Goal: Task Accomplishment & Management: Use online tool/utility

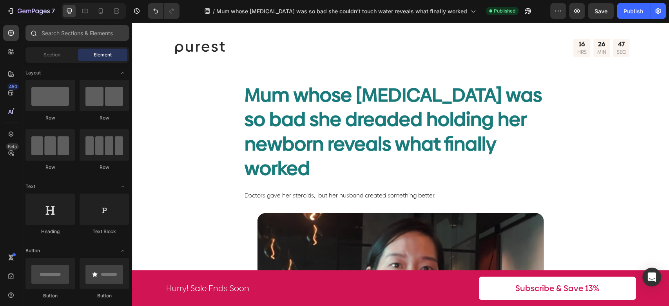
scroll to position [566, 0]
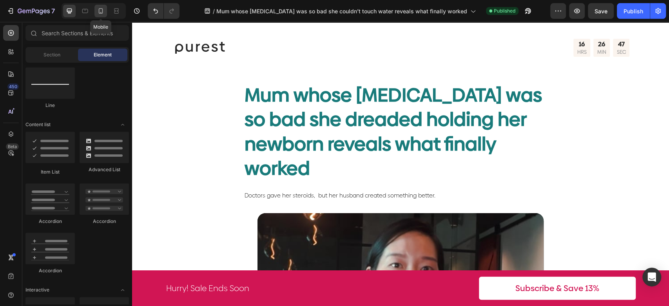
click at [102, 13] on icon at bounding box center [101, 10] width 4 height 5
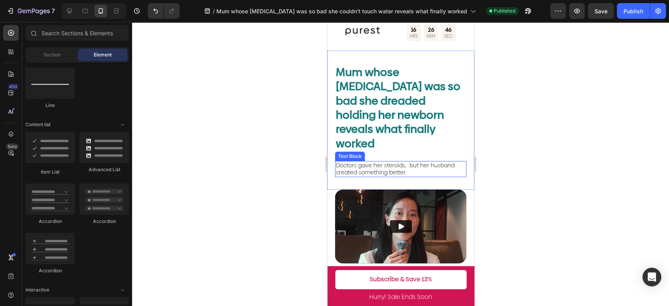
click at [395, 161] on span "Doctors gave her steroids, but her husband created something better." at bounding box center [394, 168] width 119 height 15
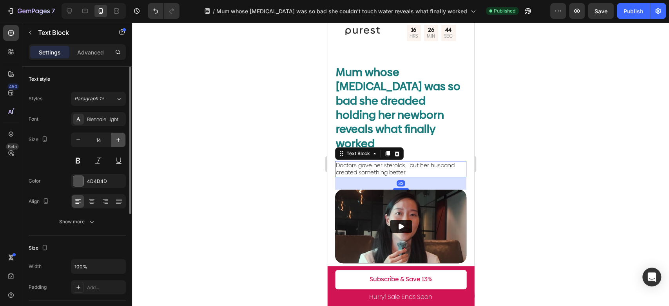
click at [118, 137] on icon "button" at bounding box center [118, 140] width 8 height 8
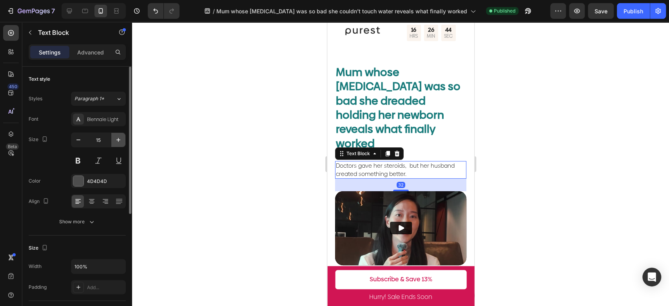
click at [118, 137] on icon "button" at bounding box center [118, 140] width 8 height 8
type input "16"
click at [370, 162] on span "Doctors gave her steroids, but her husband created something better." at bounding box center [394, 170] width 119 height 16
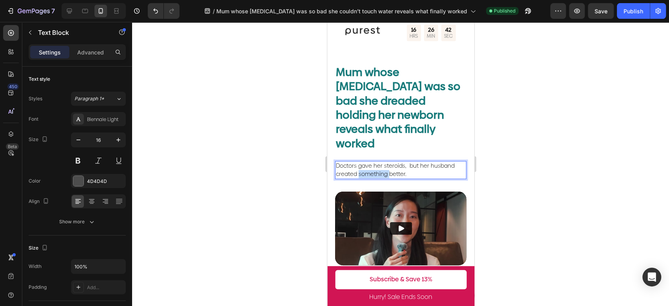
click at [370, 162] on span "Doctors gave her steroids, but her husband created something better." at bounding box center [394, 170] width 119 height 16
click at [400, 162] on span "Doctors gave her steroids, but her husband created something better." at bounding box center [394, 170] width 119 height 16
drag, startPoint x: 412, startPoint y: 159, endPoint x: 652, endPoint y: 166, distance: 240.0
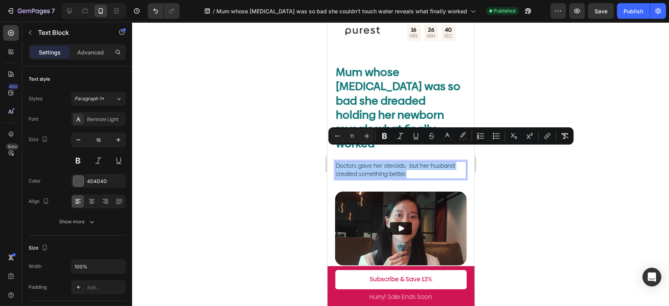
click at [357, 136] on input "11" at bounding box center [352, 135] width 16 height 9
drag, startPoint x: 357, startPoint y: 136, endPoint x: 345, endPoint y: 134, distance: 12.6
click at [345, 135] on input "11" at bounding box center [352, 135] width 16 height 9
drag, startPoint x: 356, startPoint y: 135, endPoint x: 339, endPoint y: 135, distance: 17.2
click at [339, 135] on div "Minus 11 Plus" at bounding box center [352, 136] width 44 height 14
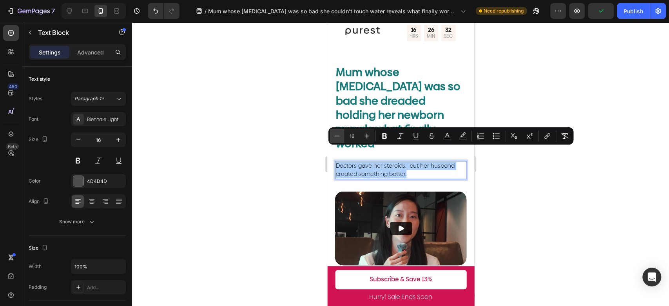
type input "16"
click at [535, 179] on div at bounding box center [400, 164] width 537 height 284
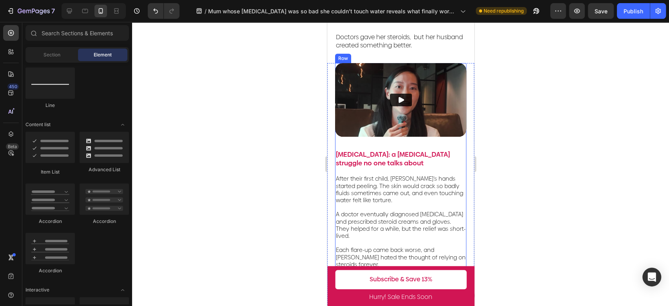
scroll to position [174, 0]
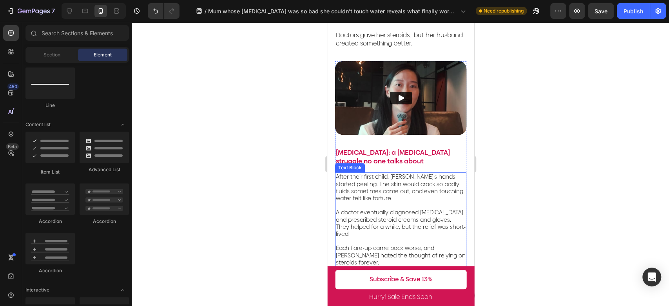
click at [430, 208] on span "A doctor eventually diagnosed [MEDICAL_DATA] and prescribed steroid creams and …" at bounding box center [400, 222] width 130 height 29
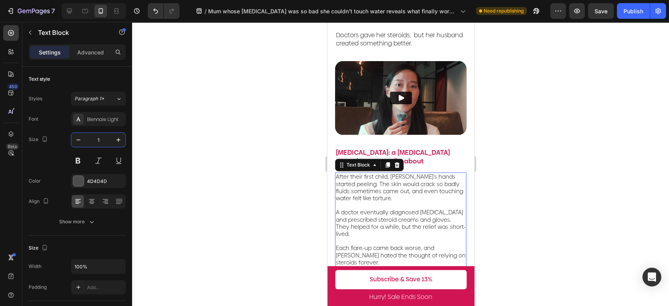
type input "16"
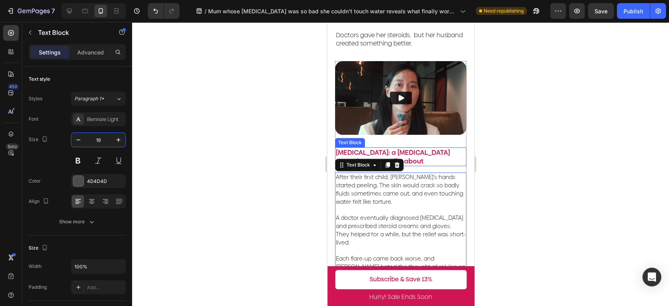
click at [416, 148] on p "[MEDICAL_DATA]: a [MEDICAL_DATA] struggle no one talks about" at bounding box center [400, 156] width 130 height 17
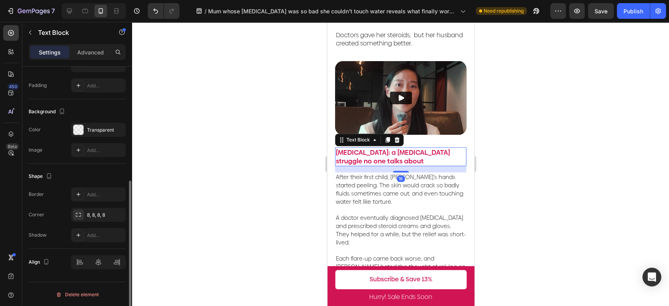
click at [416, 148] on p "[MEDICAL_DATA]: a [MEDICAL_DATA] struggle no one talks about" at bounding box center [400, 156] width 130 height 17
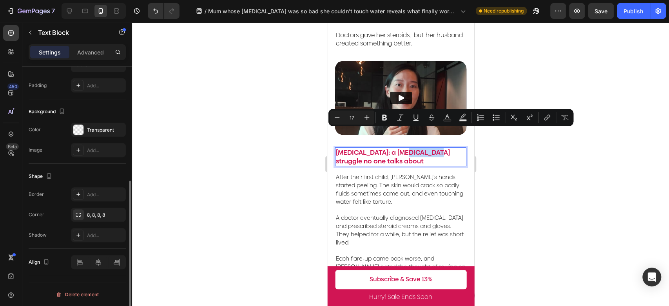
click at [384, 148] on p "[MEDICAL_DATA]: a [MEDICAL_DATA] struggle no one talks about" at bounding box center [400, 156] width 130 height 17
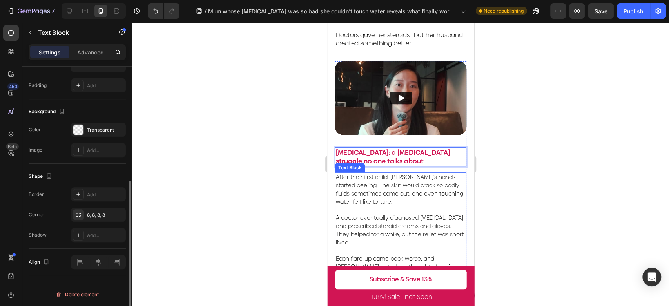
click at [399, 179] on span "After their first child, [PERSON_NAME]’s hands started peeling. The skin would …" at bounding box center [398, 189] width 127 height 32
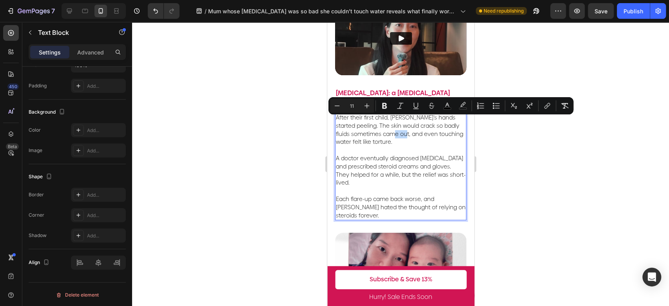
scroll to position [218, 0]
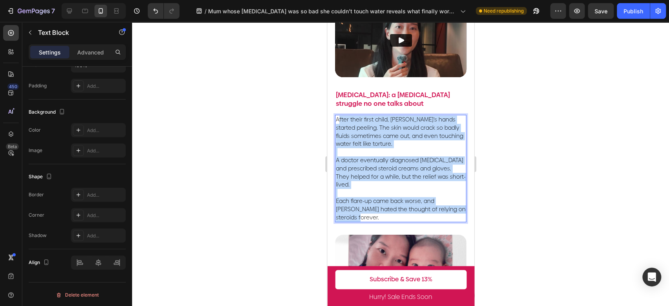
drag, startPoint x: 360, startPoint y: 214, endPoint x: 337, endPoint y: 115, distance: 102.0
click at [337, 115] on div "After their first child, [PERSON_NAME]’s hands started peeling. The skin would …" at bounding box center [400, 168] width 131 height 107
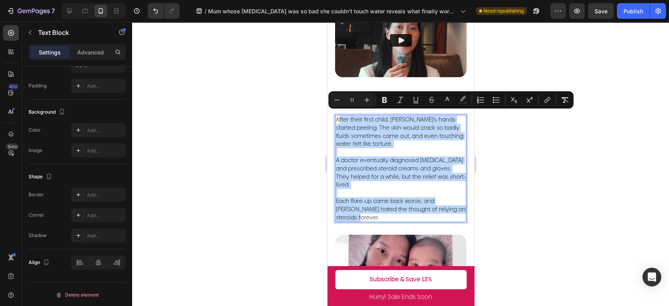
click at [344, 122] on span "After their first child, [PERSON_NAME]’s hands started peeling. The skin would …" at bounding box center [398, 132] width 127 height 32
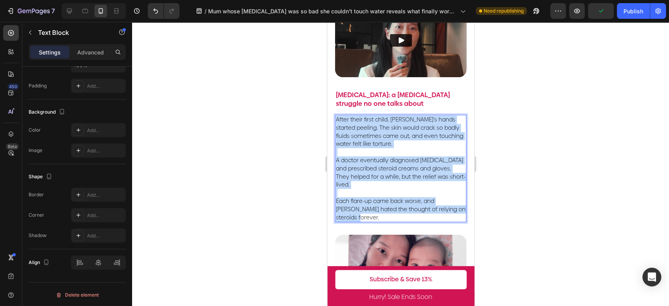
drag, startPoint x: 361, startPoint y: 217, endPoint x: 657, endPoint y: 130, distance: 308.8
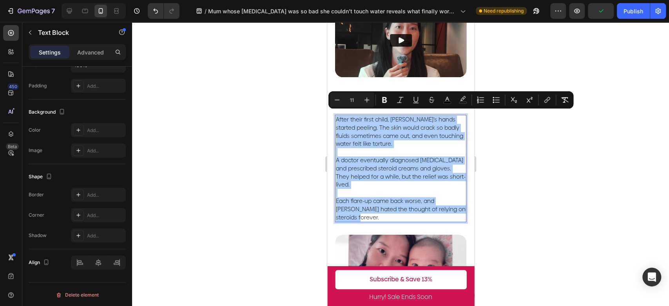
click at [355, 102] on input "11" at bounding box center [352, 99] width 16 height 9
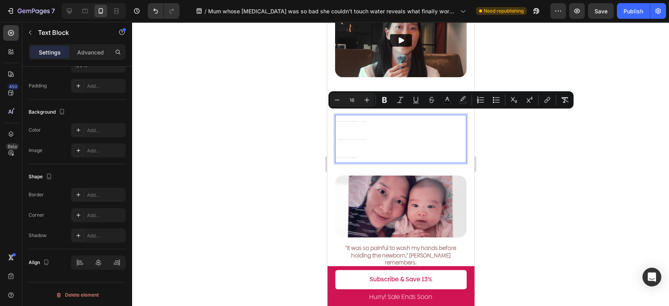
type input "16"
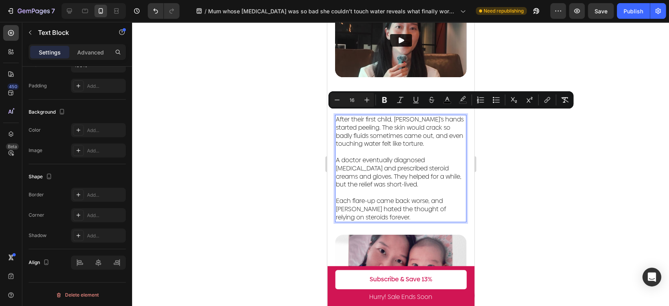
click at [552, 143] on div at bounding box center [400, 164] width 537 height 284
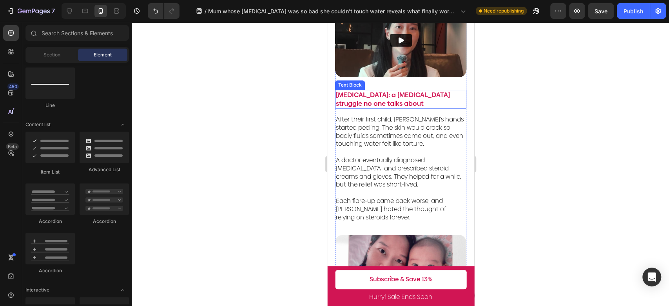
click at [441, 92] on p "[MEDICAL_DATA]: a [MEDICAL_DATA] struggle no one talks about" at bounding box center [400, 99] width 130 height 17
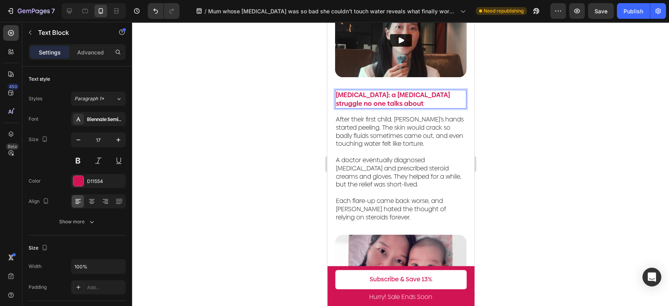
click at [365, 93] on p "[MEDICAL_DATA]: a [MEDICAL_DATA] struggle no one talks about" at bounding box center [400, 99] width 130 height 17
click at [371, 99] on p "[MEDICAL_DATA]: a [MEDICAL_DATA] struggle no one talks about" at bounding box center [400, 99] width 130 height 17
drag, startPoint x: 374, startPoint y: 100, endPoint x: 334, endPoint y: 87, distance: 41.9
click at [335, 90] on div "[MEDICAL_DATA]: a [MEDICAL_DATA] struggle no one talks about" at bounding box center [400, 99] width 131 height 19
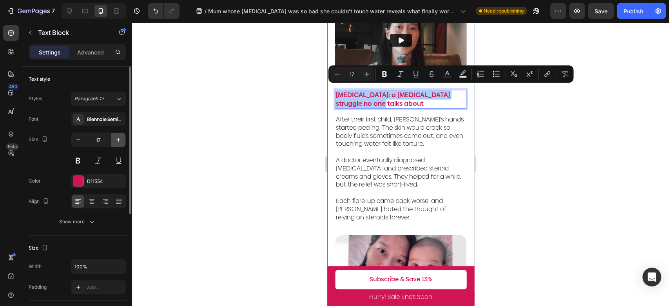
click at [119, 138] on icon "button" at bounding box center [118, 140] width 8 height 8
type input "18"
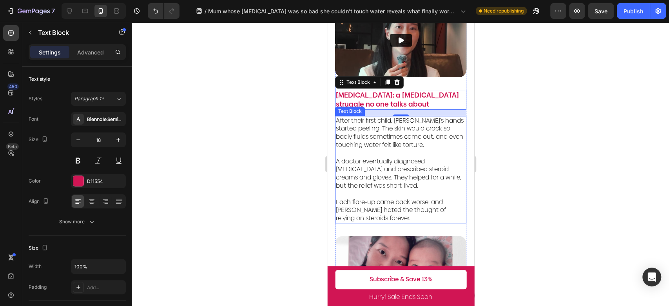
click at [442, 149] on p "A doctor eventually diagnosed [MEDICAL_DATA] and prescribed steroid creams and …" at bounding box center [400, 169] width 130 height 41
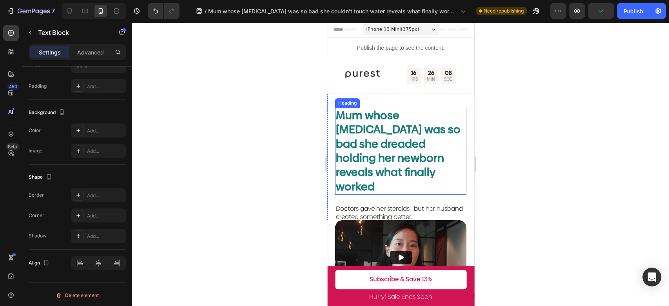
scroll to position [0, 0]
click at [401, 185] on div "Mum whose [MEDICAL_DATA] was so bad she dreaded holding her newborn reveals wha…" at bounding box center [400, 171] width 131 height 127
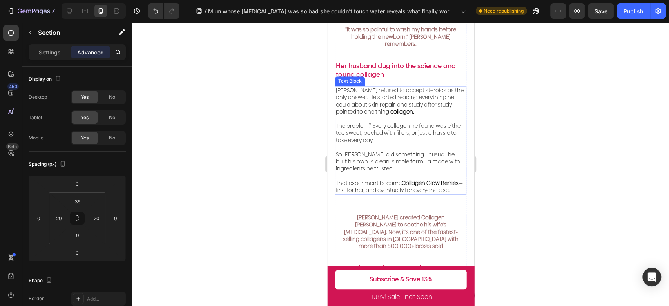
scroll to position [435, 0]
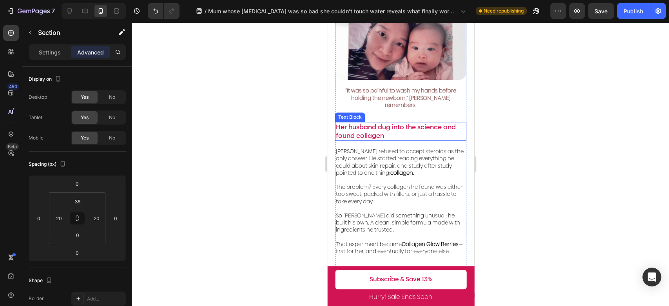
click at [401, 123] on p "Her husband dug into the science and found collagen" at bounding box center [400, 131] width 130 height 17
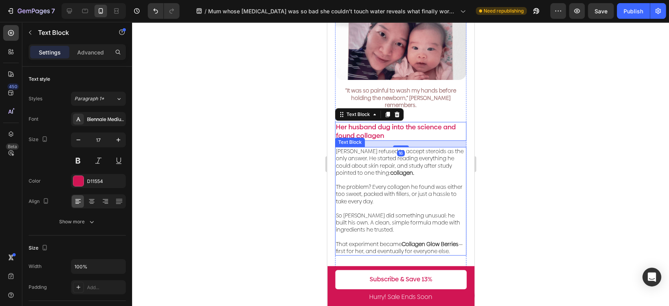
click at [416, 178] on p "The problem? Every collagen he found was either too sweet, packed with fillers,…" at bounding box center [400, 190] width 130 height 29
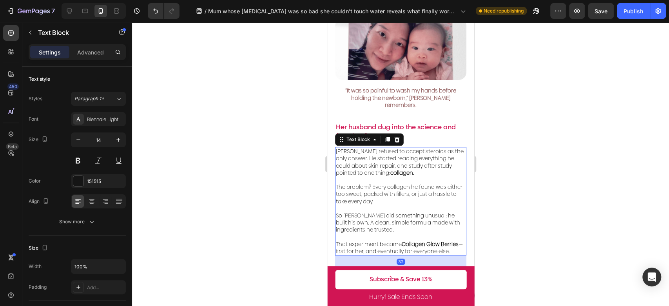
click at [390, 169] on strong "collagen." at bounding box center [402, 173] width 24 height 8
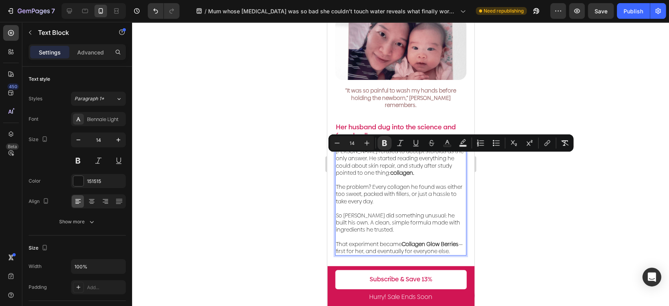
click at [384, 234] on p "That experiment became Collagen [PERSON_NAME] — first for her, and eventually f…" at bounding box center [400, 245] width 130 height 22
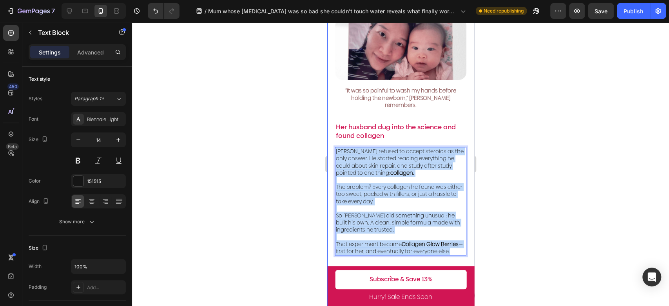
drag, startPoint x: 375, startPoint y: 247, endPoint x: 327, endPoint y: 125, distance: 130.6
click at [327, 125] on div "Video [MEDICAL_DATA]: a [MEDICAL_DATA] struggle no one talks about Text Block A…" at bounding box center [400, 147] width 147 height 725
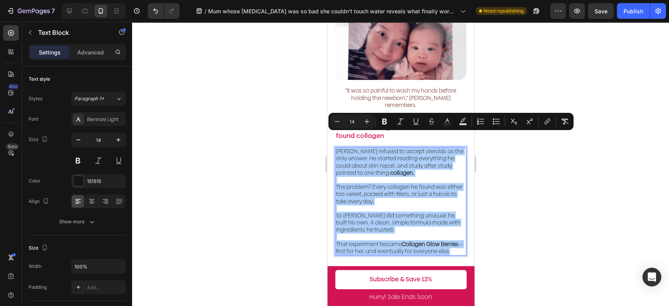
click at [353, 119] on input "14" at bounding box center [352, 121] width 16 height 9
drag, startPoint x: 354, startPoint y: 121, endPoint x: 344, endPoint y: 120, distance: 9.9
click at [344, 120] on input "14" at bounding box center [352, 121] width 16 height 9
click at [538, 162] on div at bounding box center [400, 164] width 537 height 284
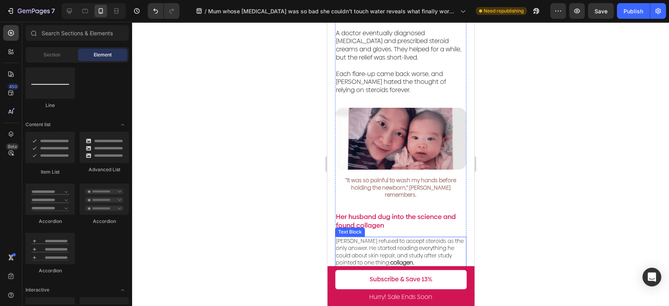
scroll to position [261, 0]
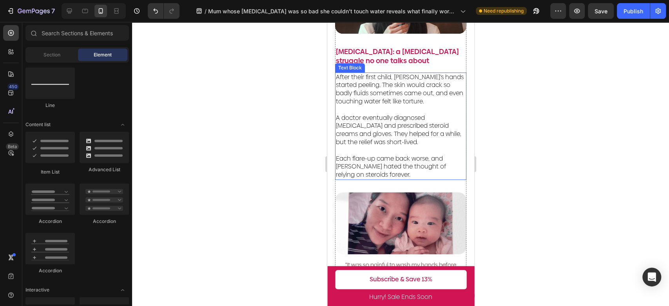
click at [408, 129] on span "A doctor eventually diagnosed [MEDICAL_DATA] and prescribed steroid creams and …" at bounding box center [397, 129] width 125 height 33
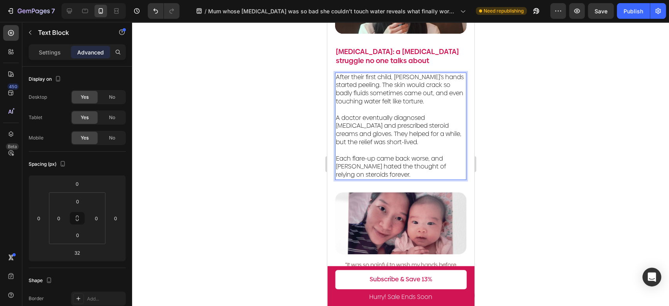
click at [392, 172] on p "Each flare-up came back worse, and [PERSON_NAME] hated the thought of relying o…" at bounding box center [400, 163] width 130 height 33
drag, startPoint x: 388, startPoint y: 172, endPoint x: 352, endPoint y: 87, distance: 92.0
click at [360, 90] on span "After their first child, [PERSON_NAME]’s hands started peeling. The skin would …" at bounding box center [399, 89] width 128 height 33
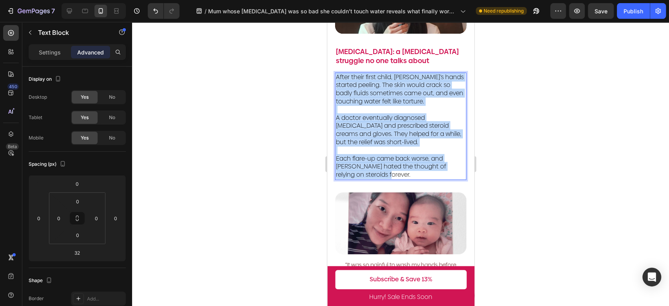
drag, startPoint x: 384, startPoint y: 173, endPoint x: 337, endPoint y: 71, distance: 112.4
click at [337, 73] on div "After their first child, [PERSON_NAME]’s hands started peeling. The skin would …" at bounding box center [400, 126] width 131 height 107
click at [419, 113] on span "A doctor eventually diagnosed [MEDICAL_DATA] and prescribed steroid creams and …" at bounding box center [397, 129] width 125 height 33
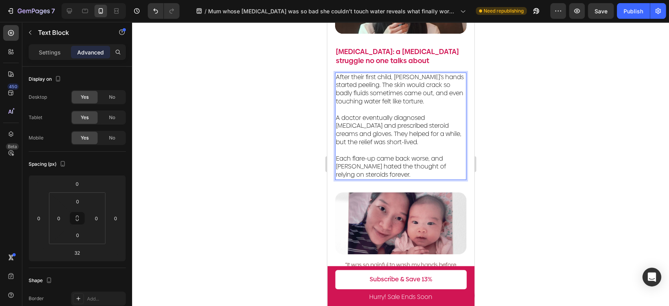
click at [418, 99] on span "After their first child, [PERSON_NAME]’s hands started peeling. The skin would …" at bounding box center [399, 89] width 128 height 33
click at [552, 165] on div at bounding box center [400, 164] width 537 height 284
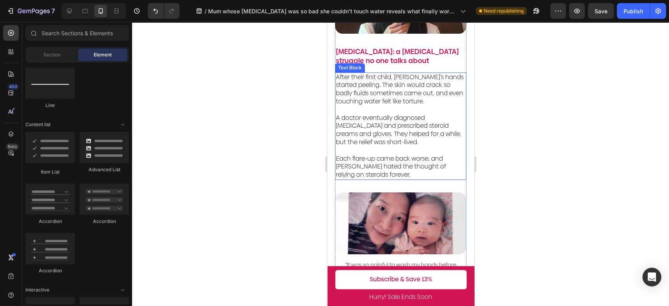
click at [413, 134] on span "A doctor eventually diagnosed [MEDICAL_DATA] and prescribed steroid creams and …" at bounding box center [397, 129] width 125 height 33
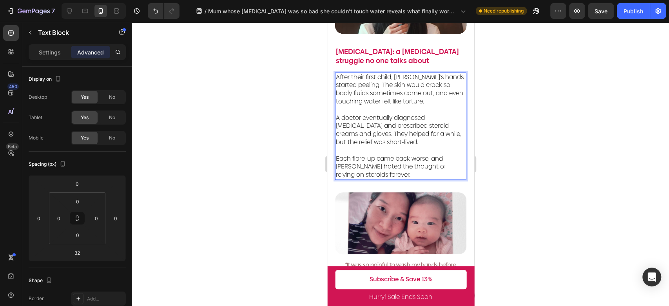
click at [393, 161] on span "Each flare-up came back worse, and [PERSON_NAME] hated the thought of relying o…" at bounding box center [390, 166] width 110 height 25
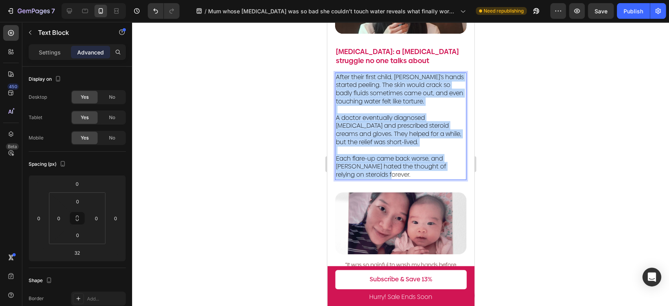
drag, startPoint x: 390, startPoint y: 168, endPoint x: 336, endPoint y: 75, distance: 107.6
click at [336, 75] on div "After their first child, [PERSON_NAME]’s hands started peeling. The skin would …" at bounding box center [400, 126] width 131 height 107
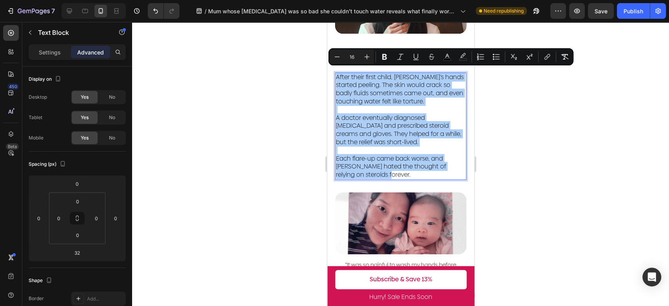
click at [355, 58] on input "16" at bounding box center [352, 56] width 16 height 9
type input "14"
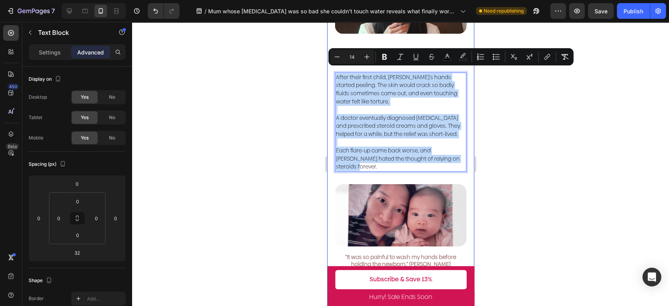
click at [529, 96] on div at bounding box center [400, 164] width 537 height 284
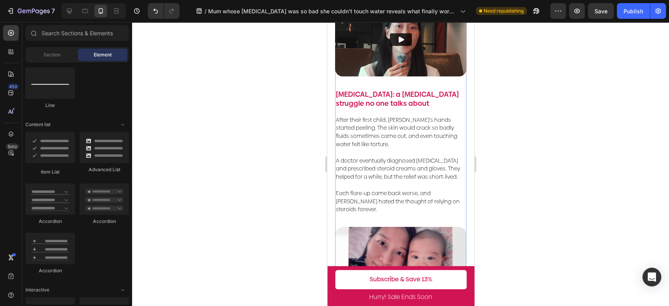
scroll to position [218, 0]
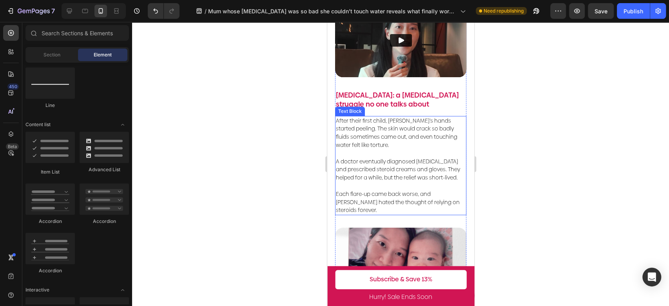
click at [426, 141] on p "After their first child, [PERSON_NAME]’s hands started peeling. The skin would …" at bounding box center [400, 133] width 130 height 33
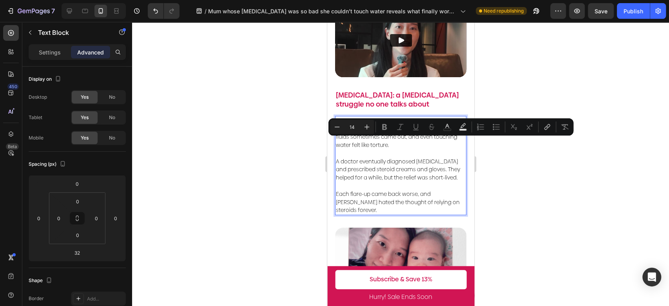
click at [402, 179] on span "A doctor eventually diagnosed [MEDICAL_DATA] and prescribed steroid creams and …" at bounding box center [397, 170] width 124 height 24
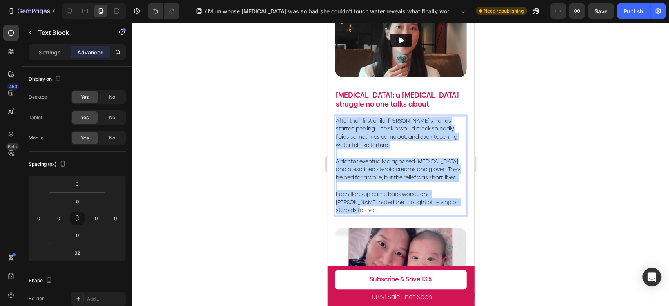
drag, startPoint x: 457, startPoint y: 202, endPoint x: 305, endPoint y: 115, distance: 175.2
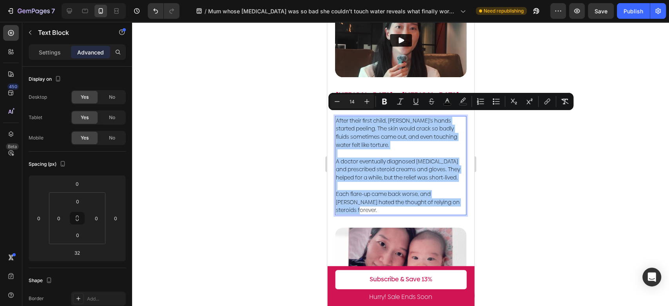
click at [354, 100] on input "14" at bounding box center [352, 101] width 16 height 9
type input "16"
click at [539, 145] on div at bounding box center [400, 164] width 537 height 284
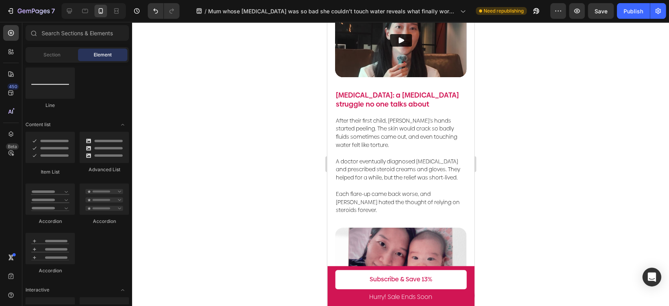
click at [426, 152] on p "A doctor eventually diagnosed [MEDICAL_DATA] and prescribed steroid creams and …" at bounding box center [400, 165] width 130 height 33
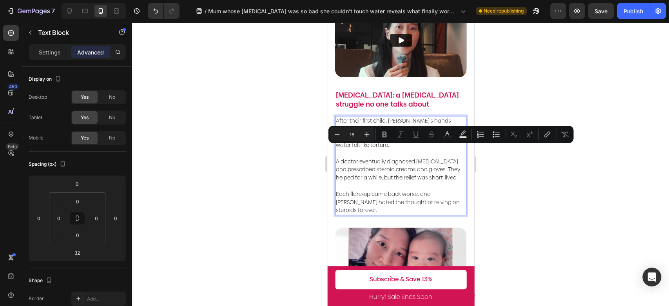
click at [437, 182] on p "Each flare-up came back worse, and [PERSON_NAME] hated the thought of relying o…" at bounding box center [400, 198] width 130 height 33
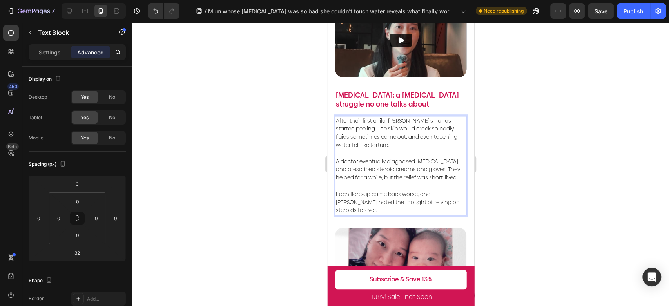
click at [457, 201] on p "⁠⁠⁠⁠⁠⁠⁠ Each flare-up came back worse, and [PERSON_NAME] hated the thought of r…" at bounding box center [400, 198] width 130 height 33
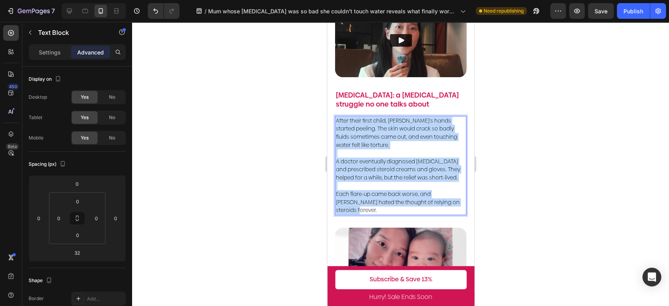
drag, startPoint x: 457, startPoint y: 201, endPoint x: 653, endPoint y: 137, distance: 206.6
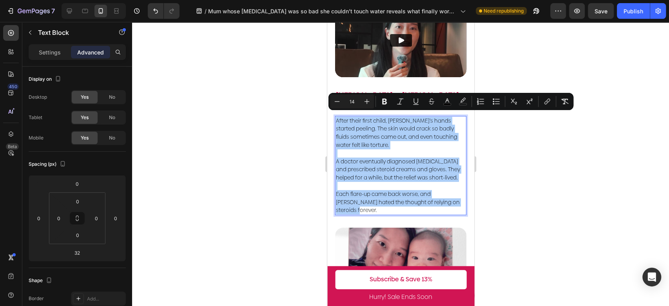
drag, startPoint x: 352, startPoint y: 101, endPoint x: 348, endPoint y: 100, distance: 4.6
click at [344, 100] on input "14" at bounding box center [352, 101] width 16 height 9
drag, startPoint x: 355, startPoint y: 102, endPoint x: 346, endPoint y: 102, distance: 8.6
click at [346, 102] on input "14" at bounding box center [352, 101] width 16 height 9
type input "16"
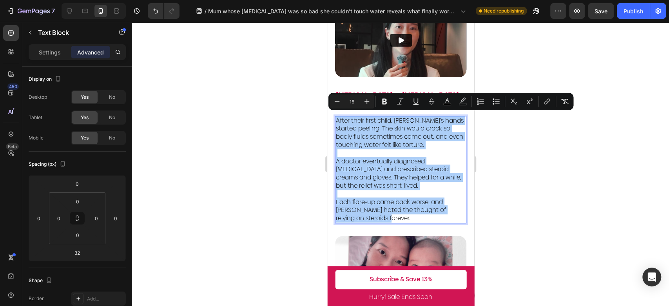
click at [547, 161] on div at bounding box center [400, 164] width 537 height 284
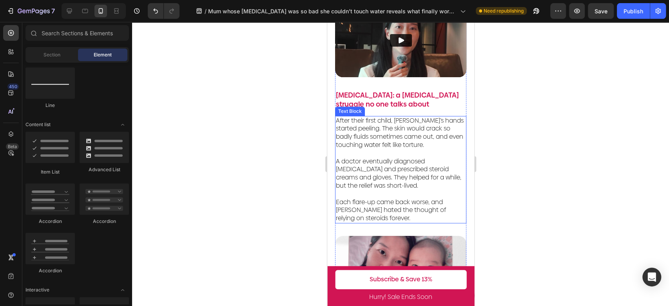
scroll to position [435, 0]
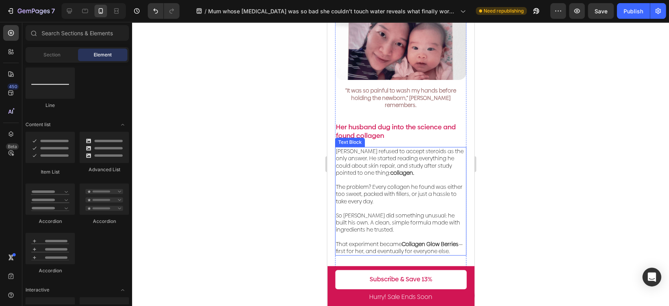
click at [423, 176] on p "The problem? Every collagen he found was either too sweet, packed with fillers,…" at bounding box center [400, 190] width 130 height 29
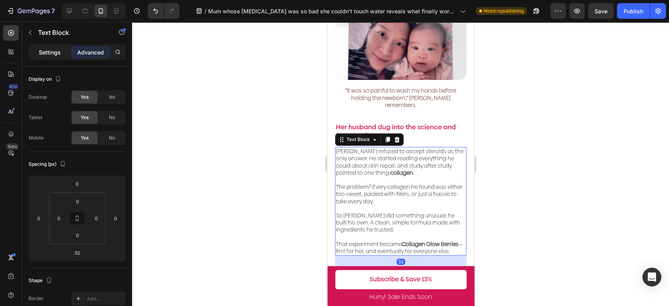
click at [53, 51] on p "Settings" at bounding box center [50, 52] width 22 height 8
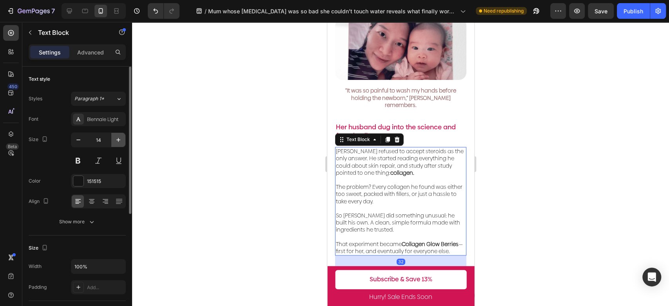
click at [118, 138] on icon "button" at bounding box center [118, 140] width 8 height 8
type input "16"
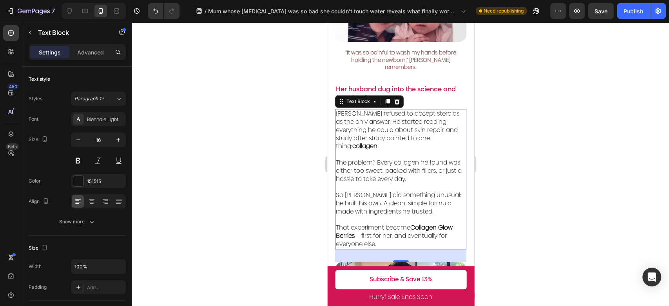
scroll to position [479, 0]
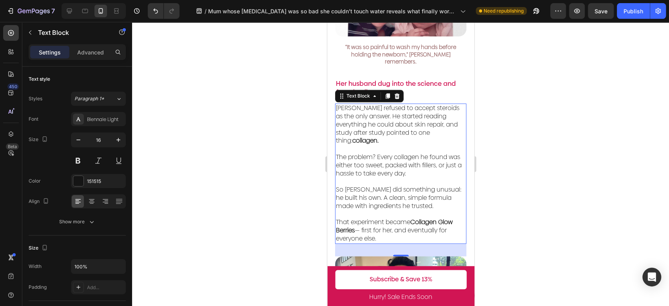
click at [385, 223] on p "That experiment became Collagen [PERSON_NAME] — first for her, and eventually f…" at bounding box center [400, 226] width 130 height 33
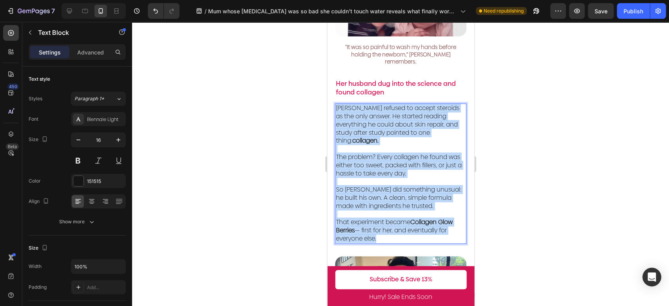
drag, startPoint x: 386, startPoint y: 224, endPoint x: 648, endPoint y: 113, distance: 284.3
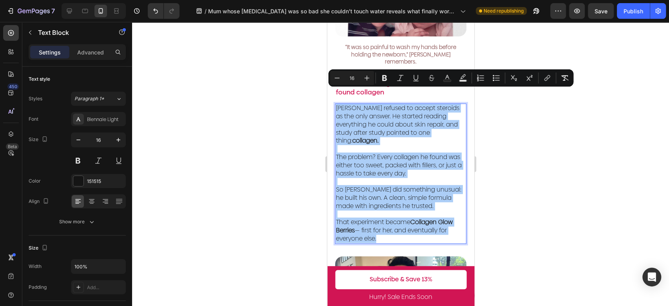
click at [353, 78] on input "16" at bounding box center [352, 77] width 16 height 9
click at [518, 154] on div at bounding box center [400, 164] width 537 height 284
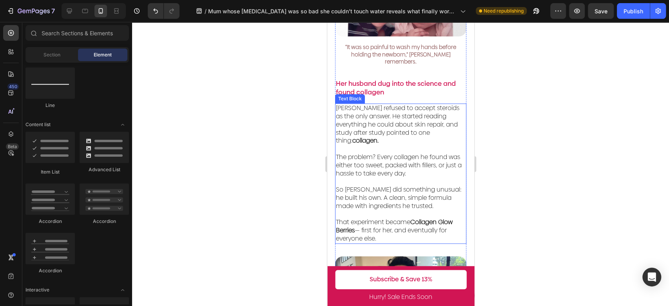
scroll to position [348, 0]
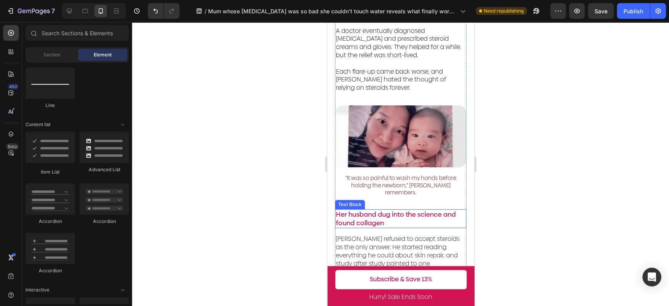
click at [416, 210] on p "Her husband dug into the science and found collagen" at bounding box center [400, 218] width 130 height 17
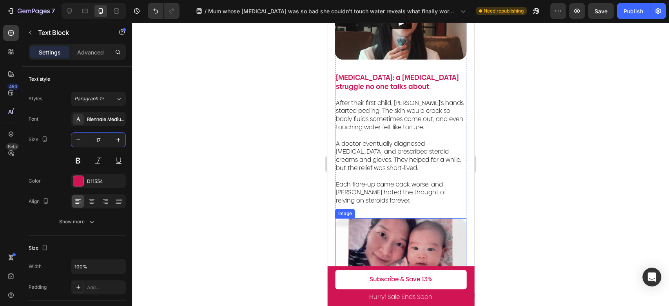
scroll to position [131, 0]
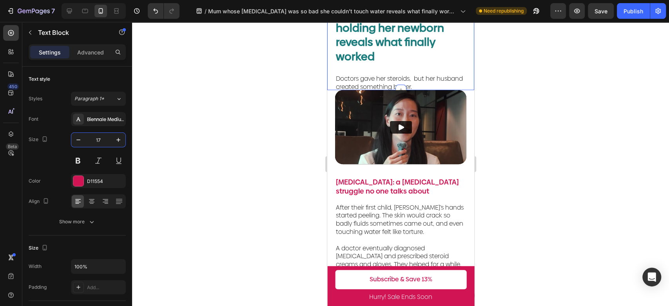
click at [401, 74] on span "Doctors gave her steroids, but her husband created something better." at bounding box center [398, 82] width 127 height 17
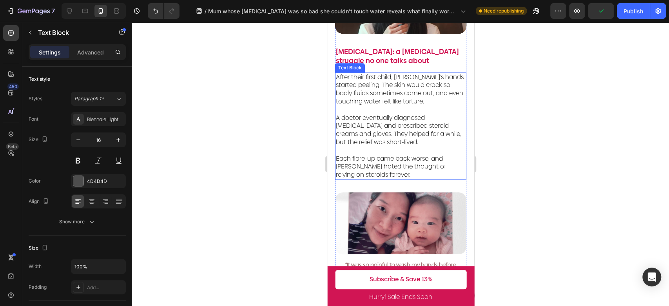
click at [414, 148] on p "Each flare-up came back worse, and [PERSON_NAME] hated the thought of relying o…" at bounding box center [400, 163] width 130 height 33
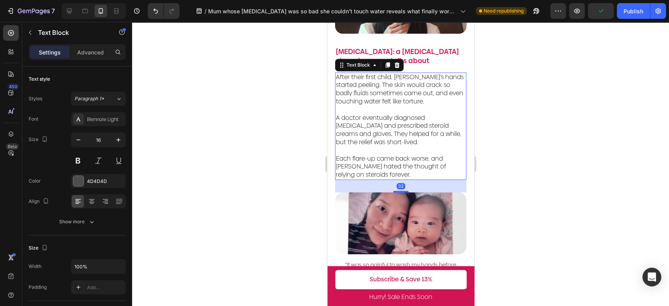
scroll to position [392, 0]
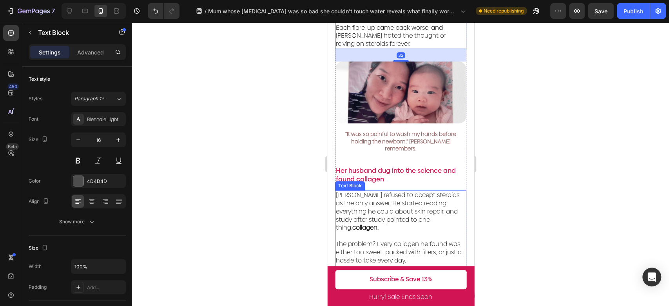
click at [422, 198] on p "[PERSON_NAME] refused to accept steroids as the only answer. He started reading…" at bounding box center [400, 211] width 130 height 41
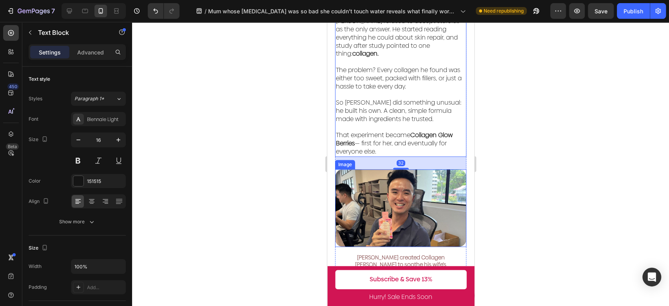
scroll to position [653, 0]
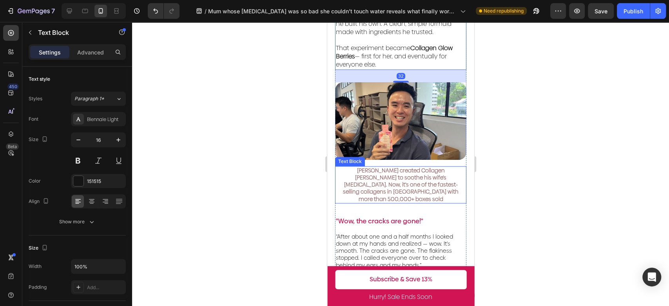
click at [424, 170] on p "[PERSON_NAME] created Collagen [PERSON_NAME] to soothe his wife’s [MEDICAL_DATA…" at bounding box center [400, 185] width 130 height 36
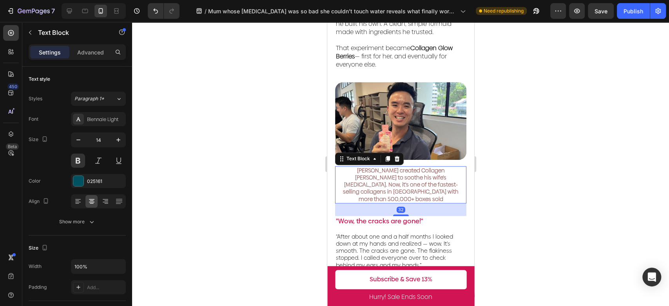
click at [435, 174] on p "[PERSON_NAME] created Collagen [PERSON_NAME] to soothe his wife’s [MEDICAL_DATA…" at bounding box center [400, 185] width 130 height 36
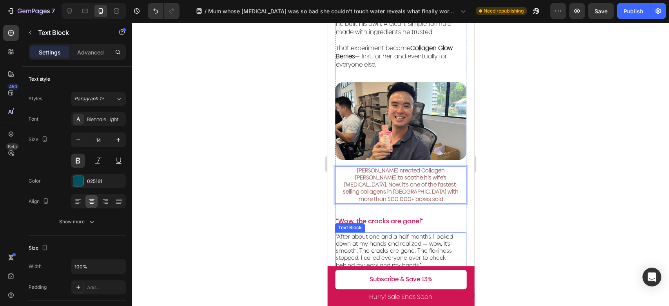
click at [423, 233] on span "“After about one and a half months I looked down at my hands and realized — wow…" at bounding box center [393, 251] width 117 height 36
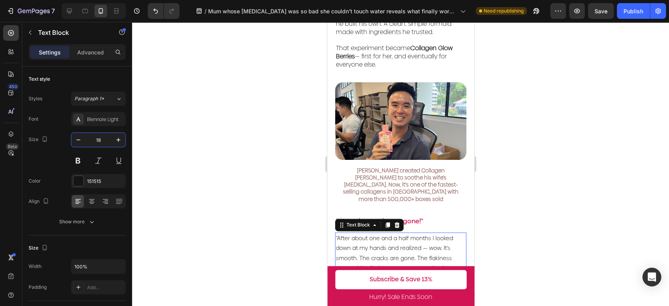
type input "18"
click at [518, 206] on div at bounding box center [400, 164] width 537 height 284
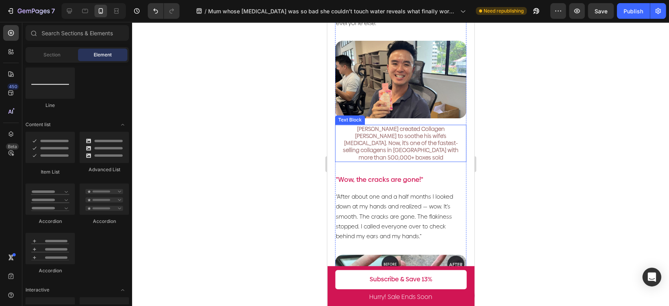
scroll to position [696, 0]
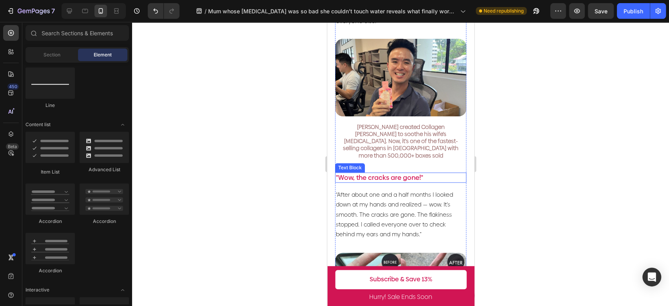
click at [417, 173] on p ""Wow, the cracks are gone!"" at bounding box center [400, 177] width 130 height 9
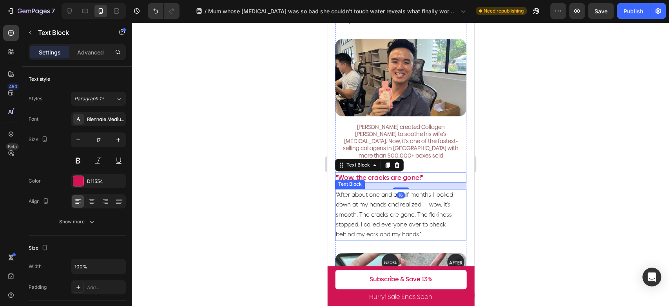
click at [411, 191] on span "“After about one and a half months I looked down at my hands and realized — wow…" at bounding box center [393, 215] width 117 height 48
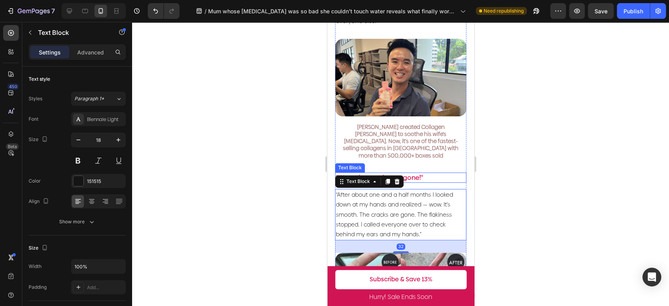
click at [413, 173] on p ""Wow, the cracks are gone!"" at bounding box center [400, 177] width 130 height 9
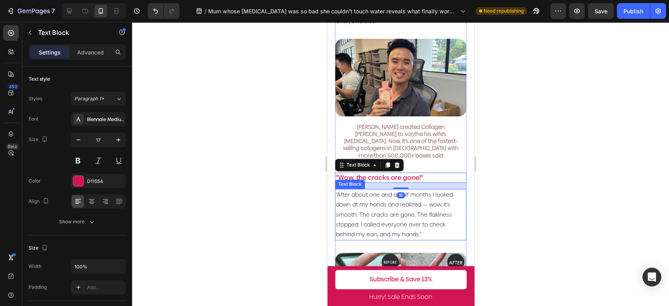
click at [399, 198] on span "“After about one and a half months I looked down at my hands and realized — wow…" at bounding box center [393, 215] width 117 height 48
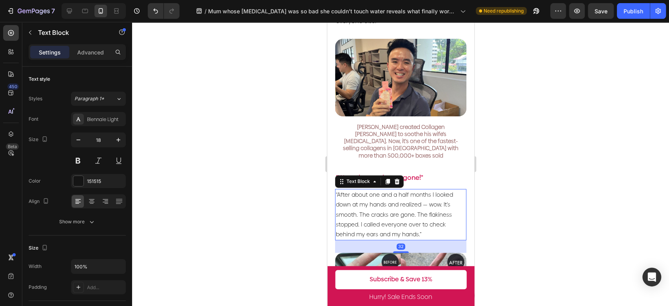
click at [399, 198] on span "“After about one and a half months I looked down at my hands and realized — wow…" at bounding box center [393, 215] width 117 height 48
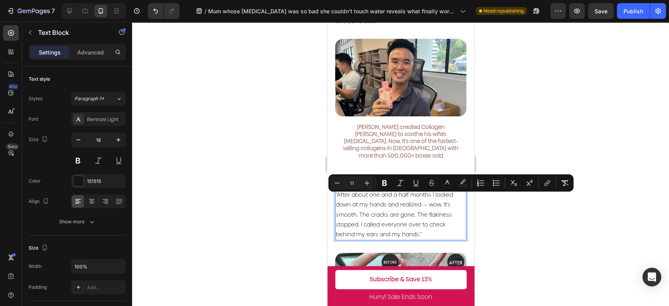
click at [425, 205] on p "“After about one and a half months I looked down at my hands and realized — wow…" at bounding box center [400, 215] width 130 height 50
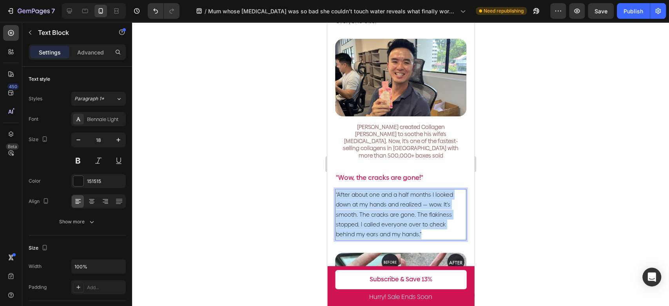
drag, startPoint x: 428, startPoint y: 211, endPoint x: 645, endPoint y: 190, distance: 217.7
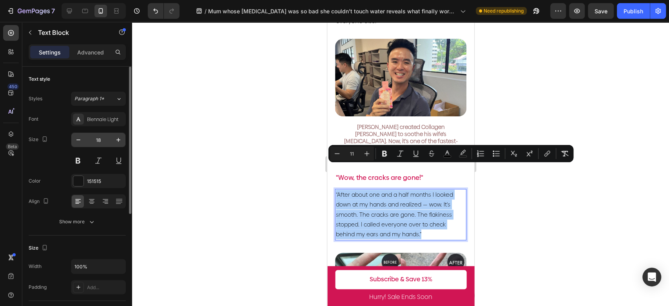
click at [101, 136] on input "18" at bounding box center [98, 140] width 26 height 14
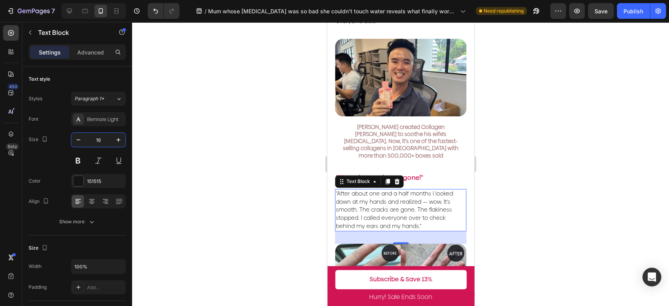
type input "16"
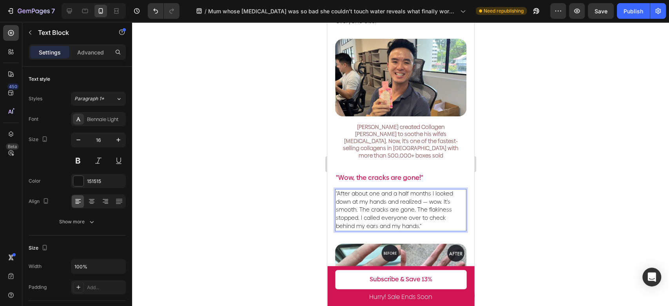
click at [431, 199] on p "“After about one and a half months I looked down at my hands and realized — wow…" at bounding box center [400, 210] width 130 height 41
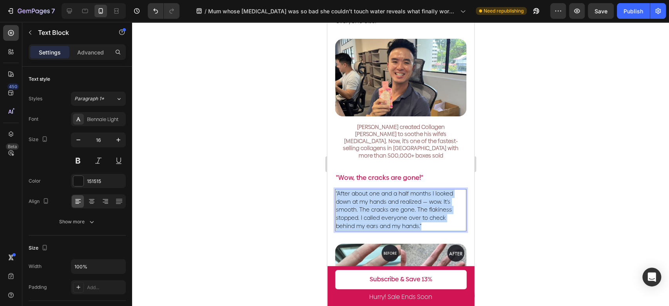
drag, startPoint x: 432, startPoint y: 203, endPoint x: 332, endPoint y: 165, distance: 107.1
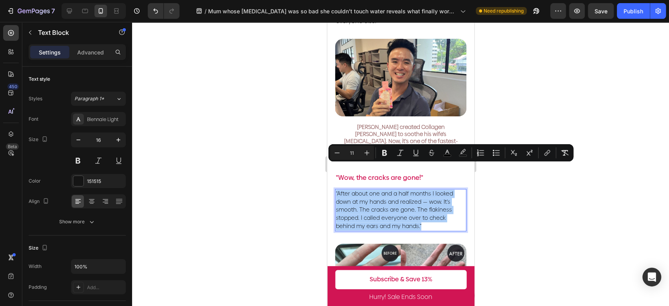
click at [354, 152] on input "11" at bounding box center [352, 152] width 16 height 9
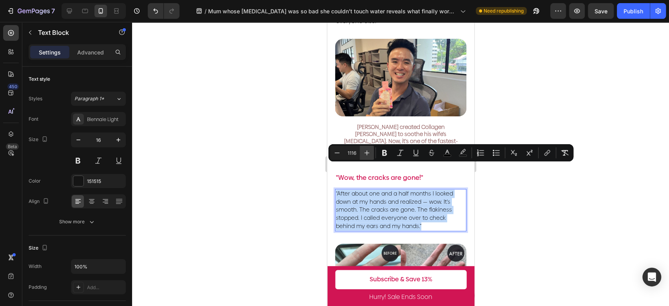
scroll to position [0, 0]
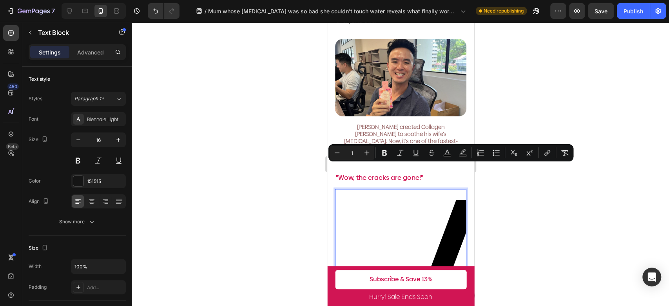
type input "1"
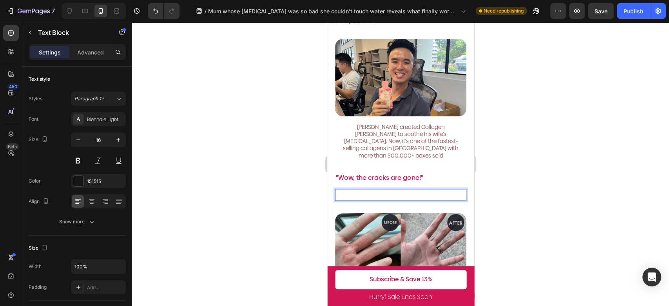
click at [511, 176] on div at bounding box center [400, 164] width 537 height 284
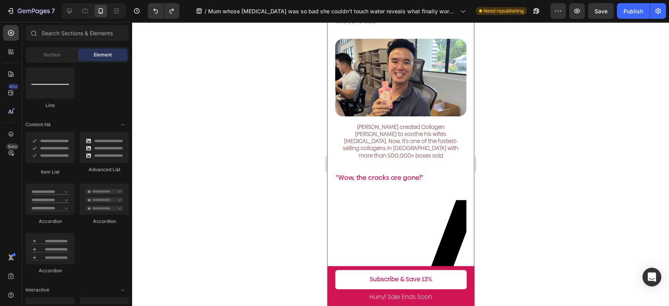
click at [538, 191] on div at bounding box center [400, 164] width 537 height 284
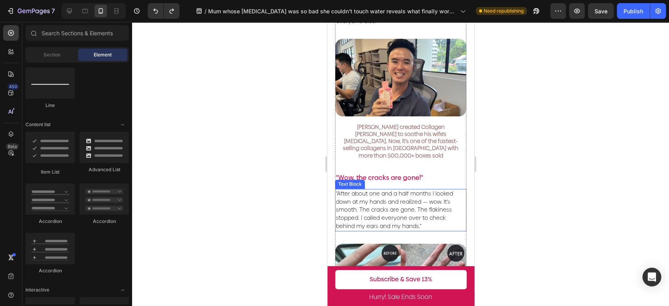
click at [399, 190] on span "“After about one and a half months I looked down at my hands and realized — wow…" at bounding box center [393, 210] width 117 height 40
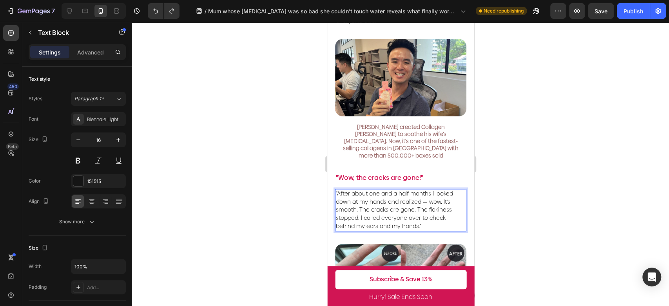
click at [409, 190] on span "“After about one and a half months I looked down at my hands and realized — wow…" at bounding box center [393, 210] width 117 height 40
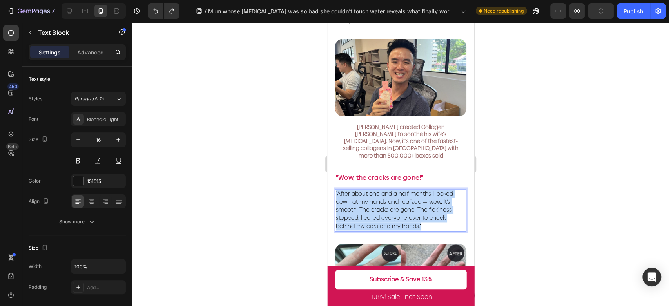
drag, startPoint x: 424, startPoint y: 203, endPoint x: 649, endPoint y: 186, distance: 225.6
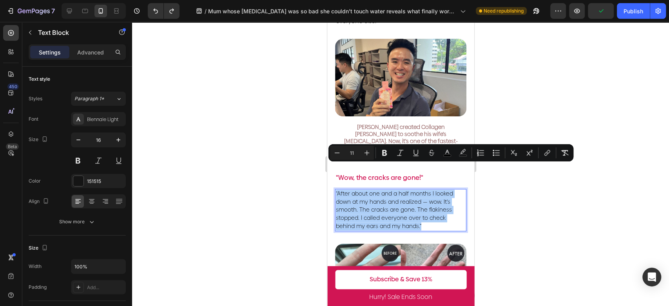
drag, startPoint x: 355, startPoint y: 152, endPoint x: 345, endPoint y: 152, distance: 10.2
click at [345, 152] on input "11" at bounding box center [352, 152] width 16 height 9
type input "16"
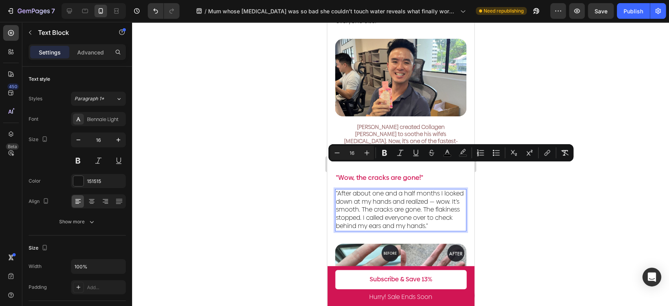
click at [551, 243] on div at bounding box center [400, 164] width 537 height 284
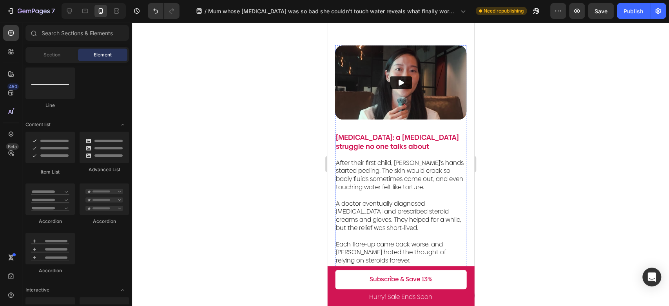
scroll to position [174, 0]
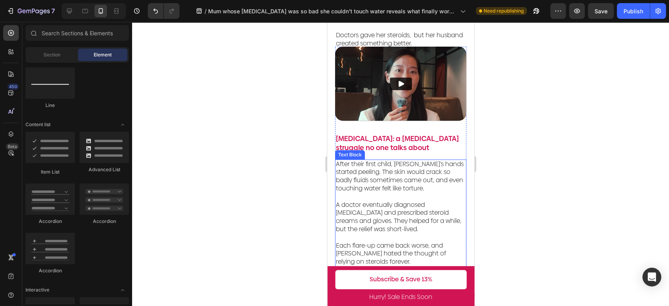
click at [435, 193] on p "A doctor eventually diagnosed [MEDICAL_DATA] and prescribed steroid creams and …" at bounding box center [400, 213] width 130 height 41
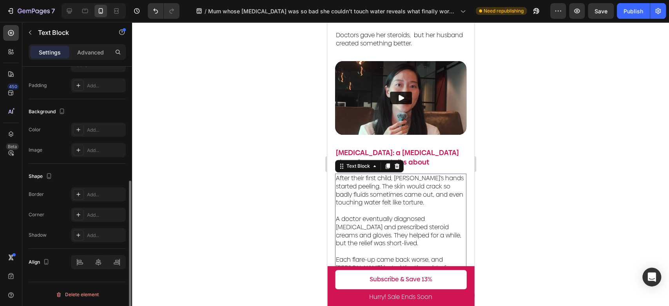
scroll to position [0, 0]
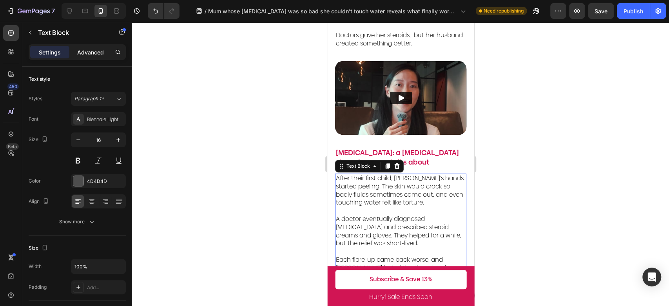
click at [100, 53] on p "Advanced" at bounding box center [90, 52] width 27 height 8
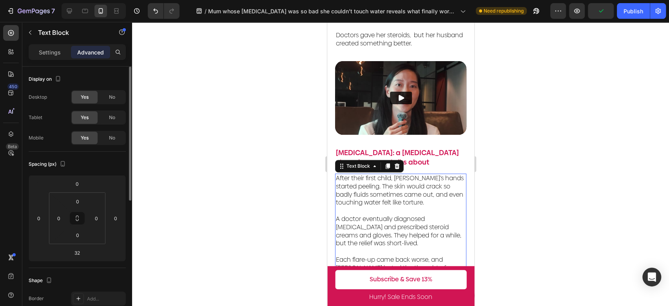
scroll to position [248, 0]
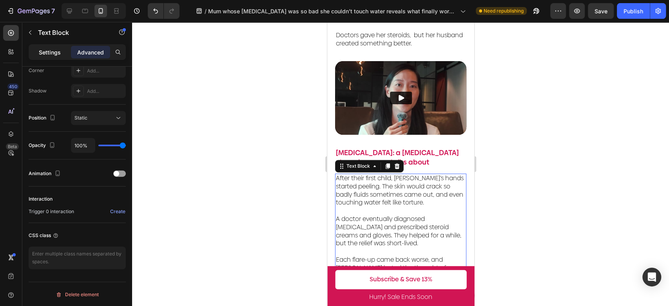
click at [55, 52] on p "Settings" at bounding box center [50, 52] width 22 height 8
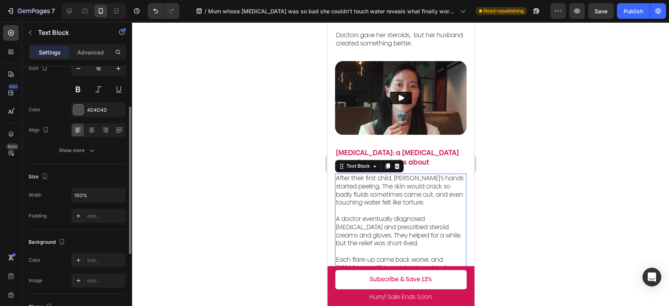
scroll to position [0, 0]
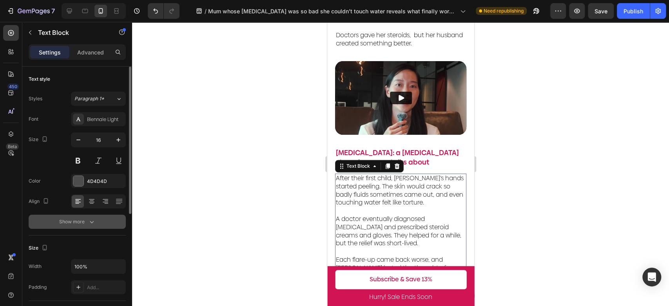
click at [80, 222] on div "Show more" at bounding box center [77, 222] width 36 height 8
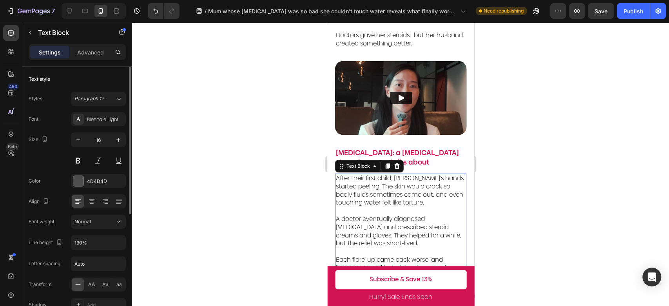
scroll to position [44, 0]
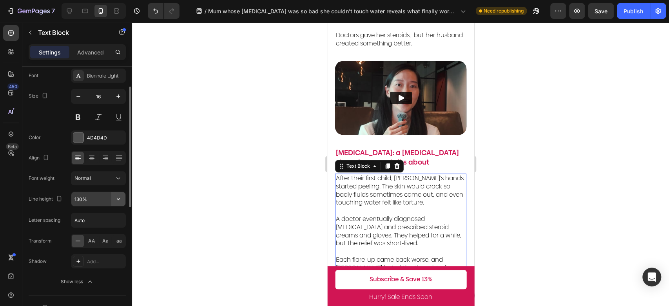
click at [117, 197] on icon "button" at bounding box center [118, 199] width 8 height 8
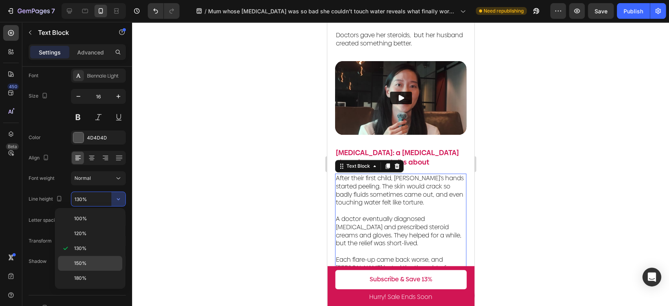
click at [100, 260] on p "150%" at bounding box center [96, 263] width 45 height 7
type input "150%"
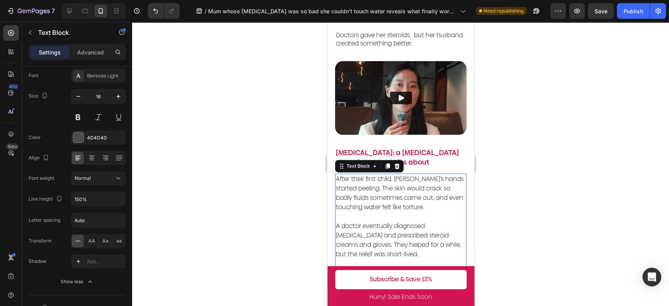
click at [185, 204] on div at bounding box center [400, 164] width 537 height 284
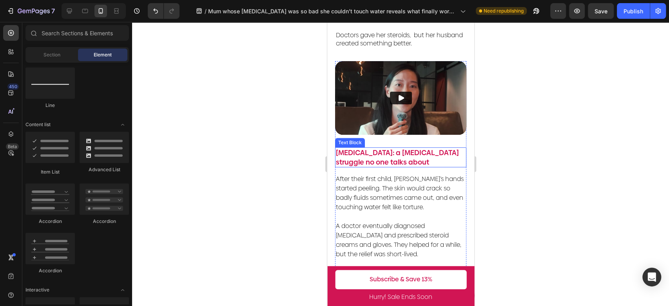
click at [434, 148] on p "[MEDICAL_DATA]: a [MEDICAL_DATA] struggle no one talks about" at bounding box center [400, 157] width 130 height 18
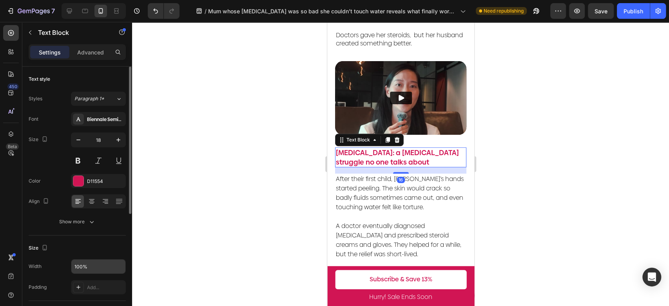
scroll to position [174, 0]
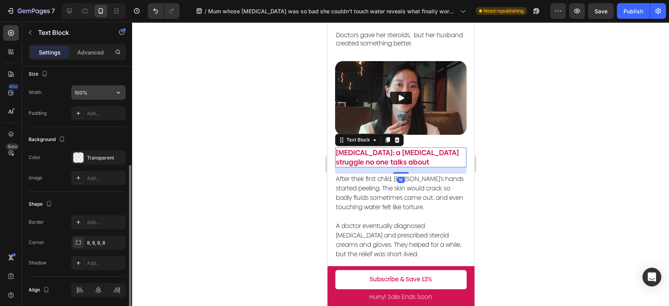
click at [90, 90] on input "100%" at bounding box center [98, 92] width 54 height 14
click at [311, 183] on div at bounding box center [400, 164] width 537 height 284
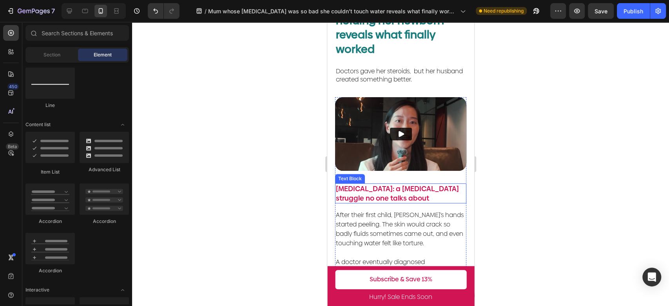
scroll to position [44, 0]
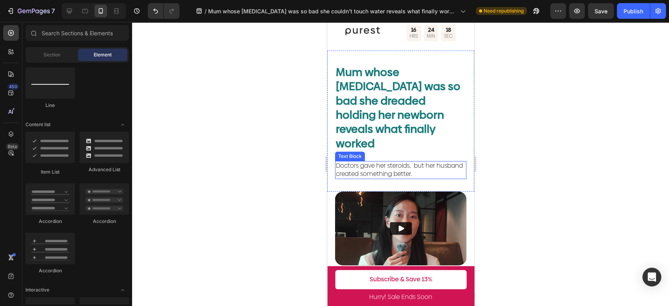
click at [393, 161] on span "Doctors gave her steroids, but her husband created something better." at bounding box center [398, 169] width 127 height 17
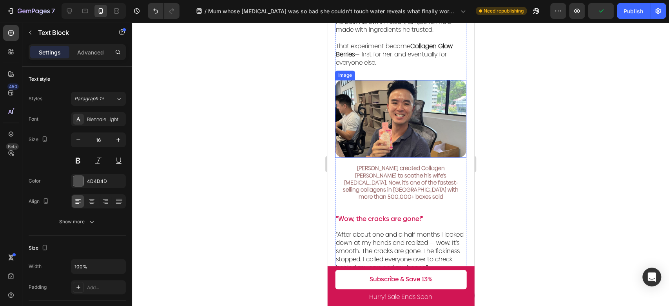
scroll to position [740, 0]
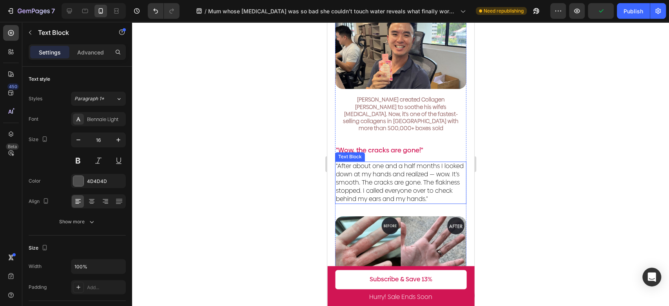
click at [422, 161] on span "“After about one and a half months I looked down at my hands and realized — wow…" at bounding box center [399, 182] width 128 height 42
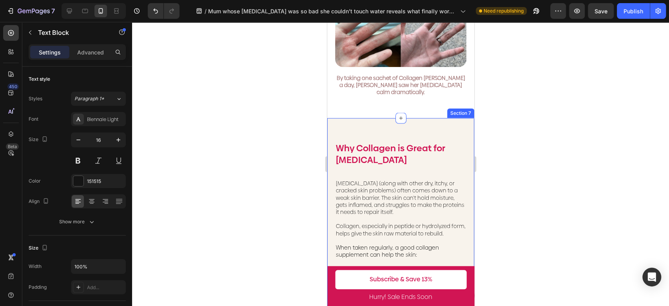
scroll to position [958, 0]
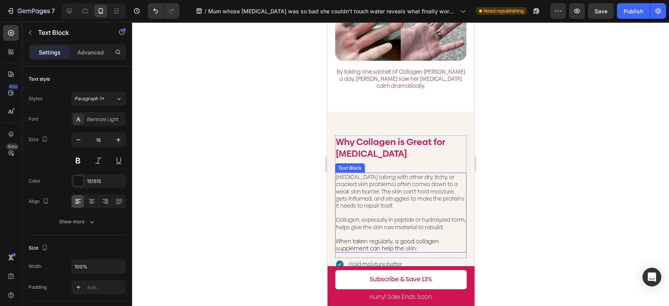
click at [406, 173] on p "[MEDICAL_DATA] (along with other dry, itchy, or cracked skin problems) often co…" at bounding box center [400, 191] width 130 height 36
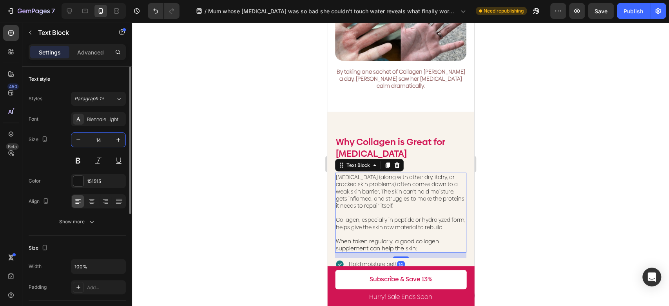
click at [107, 135] on input "14" at bounding box center [98, 140] width 26 height 14
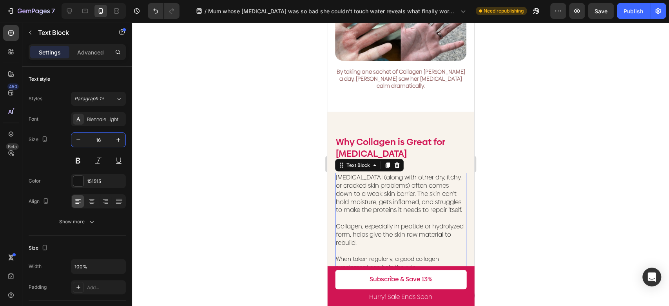
type input "16"
click at [424, 226] on p "Collagen, especially in peptide or hydrolyzed form, helps give the skin raw mat…" at bounding box center [400, 234] width 130 height 24
click at [421, 255] on span "When taken regularly, a good collagen supplement can help the skin:" at bounding box center [386, 263] width 103 height 16
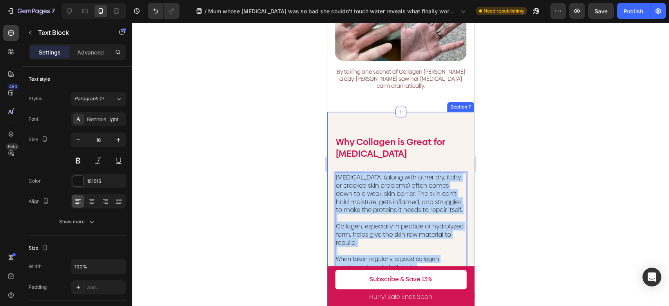
drag, startPoint x: 422, startPoint y: 248, endPoint x: 322, endPoint y: 140, distance: 148.1
click at [327, 140] on html "iPhone 13 Mini ( 375 px) iPhone 13 Mini iPhone 13 Pro iPhone 11 Pro Max iPhone …" at bounding box center [400, 199] width 147 height 2271
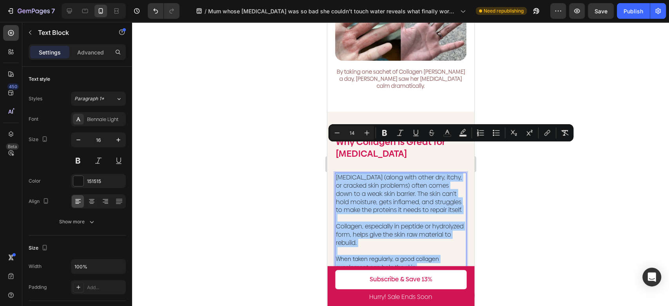
click at [351, 132] on input "14" at bounding box center [352, 132] width 16 height 9
drag, startPoint x: 354, startPoint y: 131, endPoint x: 345, endPoint y: 131, distance: 9.4
click at [345, 131] on input "14" at bounding box center [352, 132] width 16 height 9
type input "16"
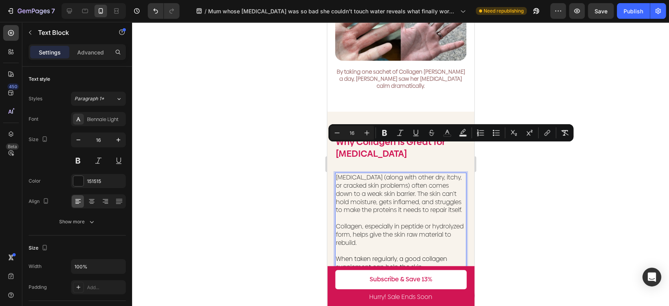
click at [575, 221] on div at bounding box center [400, 164] width 537 height 284
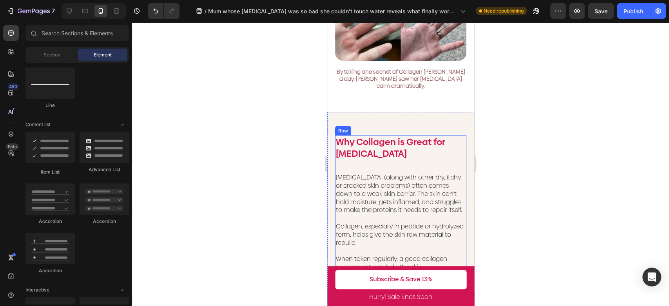
scroll to position [1045, 0]
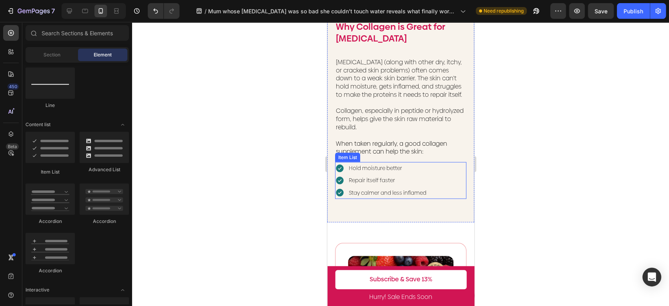
click at [400, 172] on p "Hold moisture better" at bounding box center [387, 168] width 78 height 10
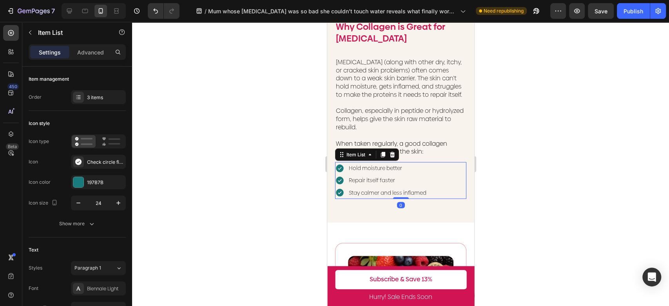
click at [400, 173] on p "Hold moisture better" at bounding box center [387, 168] width 78 height 10
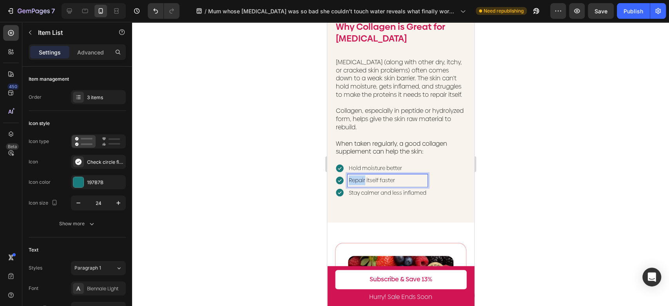
drag, startPoint x: 404, startPoint y: 176, endPoint x: 348, endPoint y: 175, distance: 56.8
click at [348, 174] on div "Hold moisture better" at bounding box center [387, 168] width 80 height 12
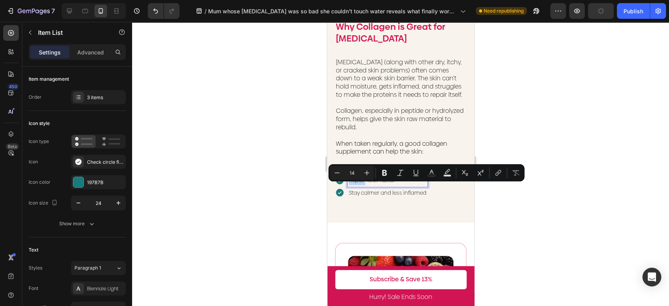
click at [444, 199] on div "Hold moisture better Repair itself faster Stay calmer and less inflamed" at bounding box center [400, 180] width 131 height 37
click at [426, 199] on div "Stay calmer and less inflamed" at bounding box center [387, 193] width 80 height 12
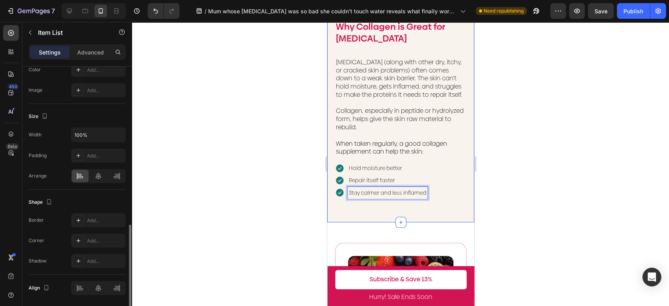
scroll to position [461, 0]
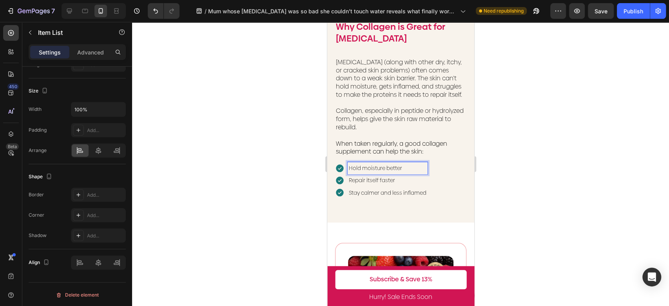
click at [386, 173] on p "Hold moisture better" at bounding box center [387, 168] width 78 height 10
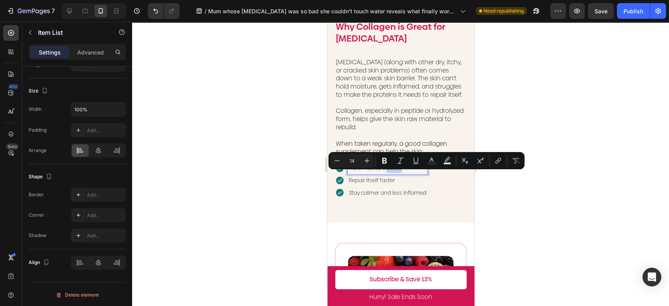
click at [410, 173] on p "Hold moisture better" at bounding box center [387, 168] width 78 height 10
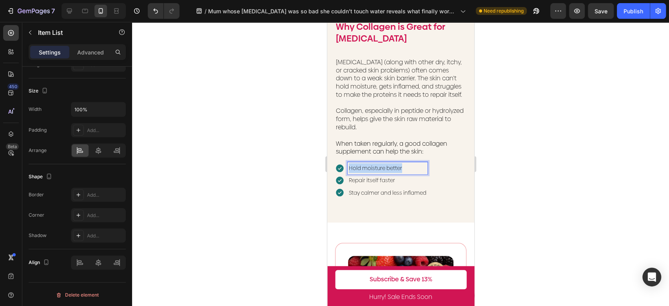
drag, startPoint x: 408, startPoint y: 176, endPoint x: 341, endPoint y: 176, distance: 67.8
click at [341, 174] on div "Hold moisture better" at bounding box center [381, 168] width 92 height 12
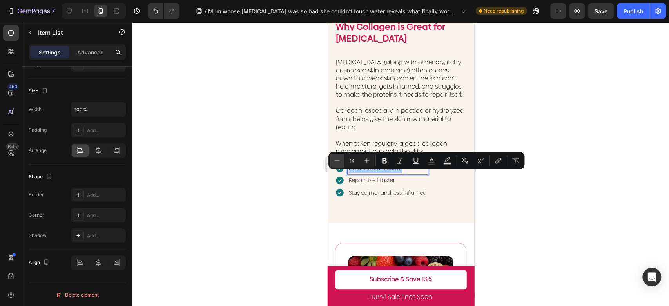
drag, startPoint x: 359, startPoint y: 158, endPoint x: 342, endPoint y: 158, distance: 16.9
click at [342, 158] on div "Minus 14 Plus" at bounding box center [352, 161] width 44 height 14
type input "16"
click at [389, 186] on p "Repair itself faster" at bounding box center [387, 181] width 78 height 10
drag, startPoint x: 389, startPoint y: 192, endPoint x: 396, endPoint y: 192, distance: 6.7
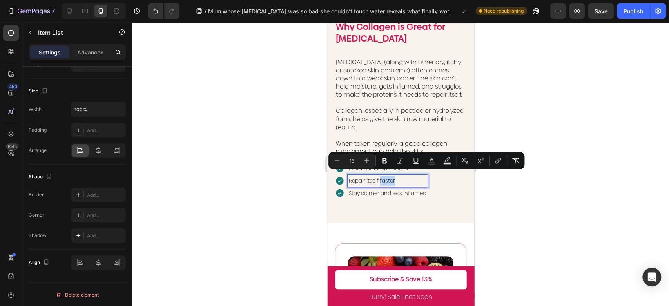
click at [389, 186] on p "Repair itself faster" at bounding box center [387, 181] width 78 height 10
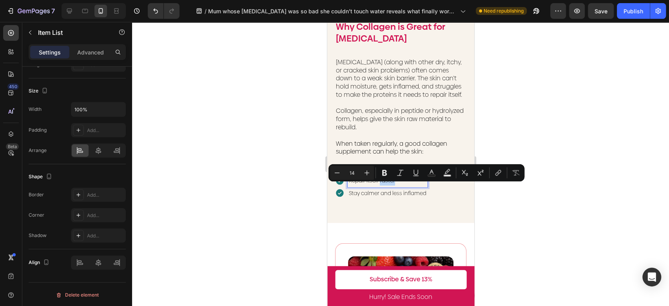
click at [403, 186] on p "Repair itself faster" at bounding box center [387, 181] width 78 height 10
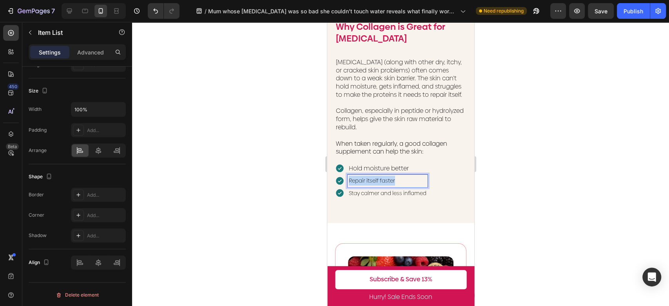
drag, startPoint x: 395, startPoint y: 187, endPoint x: 337, endPoint y: 184, distance: 58.1
click at [337, 184] on div "Repair itself faster" at bounding box center [381, 181] width 92 height 12
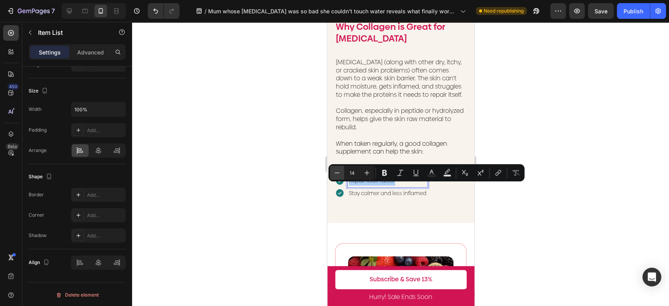
drag, startPoint x: 357, startPoint y: 172, endPoint x: 343, endPoint y: 170, distance: 13.8
click at [343, 170] on div "Minus 14 Plus" at bounding box center [352, 173] width 44 height 14
type input "16"
click at [422, 199] on p "Stay calmer and less inflamed" at bounding box center [387, 194] width 78 height 10
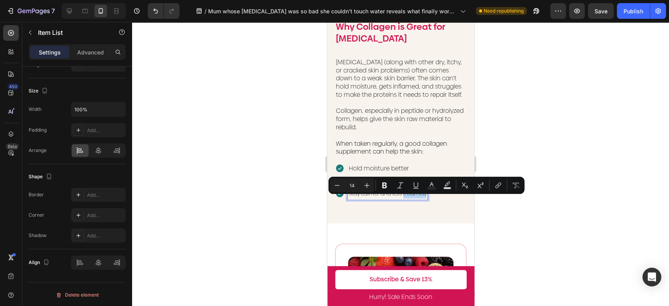
click at [424, 199] on p "Stay calmer and less inflamed" at bounding box center [387, 194] width 78 height 10
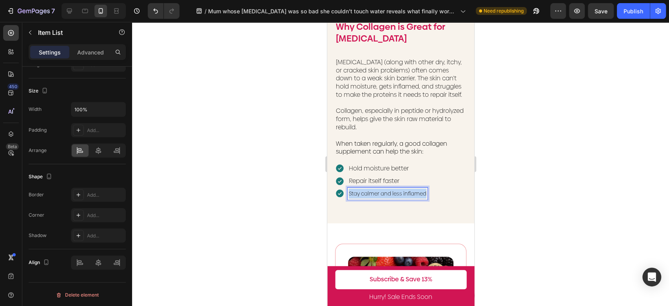
drag, startPoint x: 425, startPoint y: 201, endPoint x: 346, endPoint y: 202, distance: 79.6
click at [346, 200] on div "Stay calmer and less inflamed" at bounding box center [381, 194] width 92 height 12
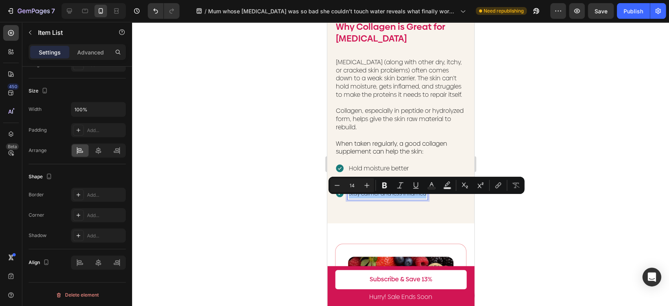
click at [351, 181] on input "14" at bounding box center [352, 185] width 16 height 9
drag, startPoint x: 355, startPoint y: 186, endPoint x: 343, endPoint y: 184, distance: 12.4
click at [343, 184] on div "Minus 14 Plus" at bounding box center [352, 185] width 44 height 14
type input "16"
click at [518, 167] on div at bounding box center [400, 164] width 537 height 284
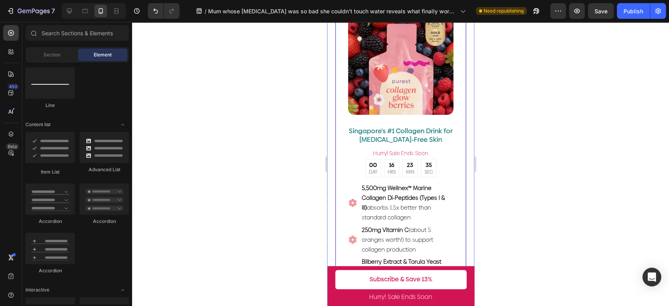
scroll to position [1306, 0]
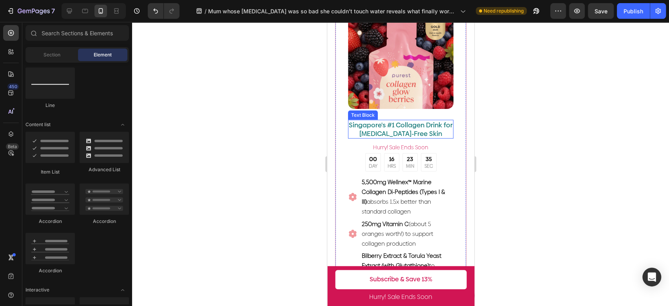
click at [415, 121] on p "Singapore's #1 Collagen Drink for [MEDICAL_DATA]-Free Skin" at bounding box center [400, 129] width 104 height 17
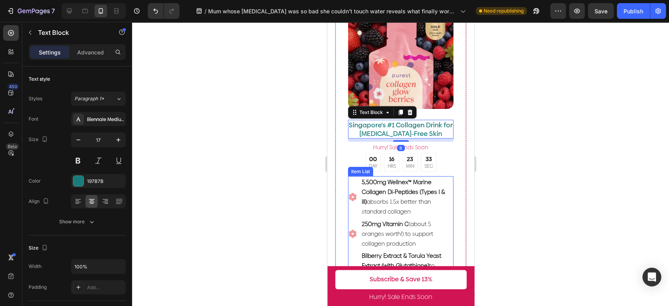
click at [420, 195] on span "5,500mg Wellnex™ Marine Collagen Di-Peptides (Types I & III) absorbs 1.5x bette…" at bounding box center [402, 197] width 83 height 38
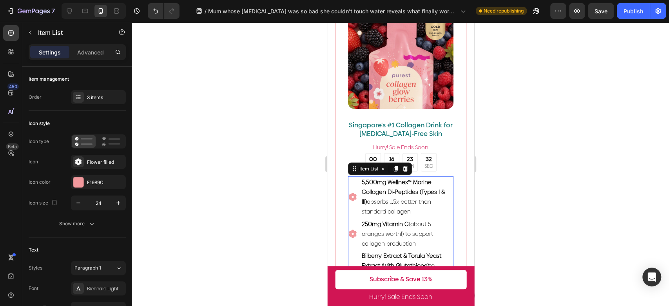
click at [420, 205] on p "5,500mg Wellnex™ Marine Collagen Di-Peptides (Types I & III) absorbs 1.5x bette…" at bounding box center [406, 198] width 91 height 40
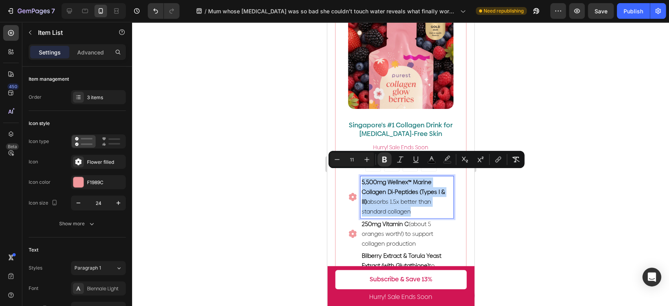
drag, startPoint x: 420, startPoint y: 205, endPoint x: 357, endPoint y: 174, distance: 70.1
click at [357, 176] on div "5,500mg Wellnex™ Marine Collagen Di-Peptides (Types I & III) absorbs 1.5x bette…" at bounding box center [400, 197] width 105 height 42
click at [355, 160] on input "11" at bounding box center [352, 159] width 16 height 9
click at [341, 158] on div "Minus 11 Plus" at bounding box center [352, 159] width 44 height 14
type input "16"
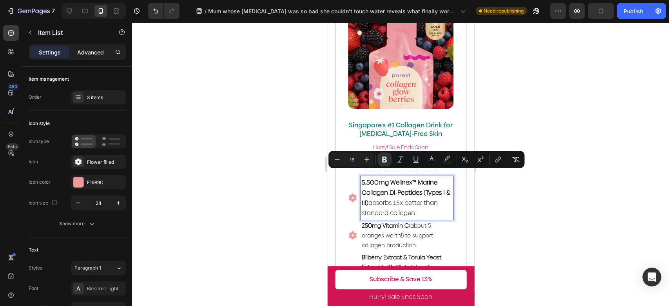
click at [94, 54] on p "Advanced" at bounding box center [90, 52] width 27 height 8
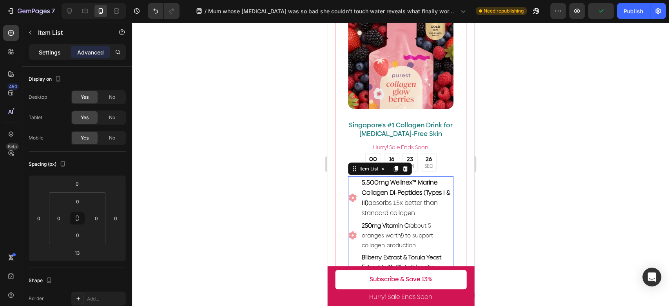
click at [56, 53] on p "Settings" at bounding box center [50, 52] width 22 height 8
type input "8"
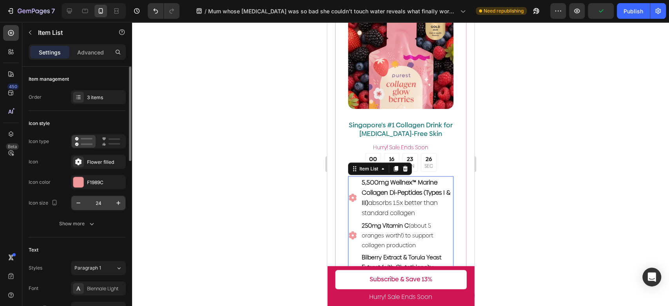
scroll to position [218, 0]
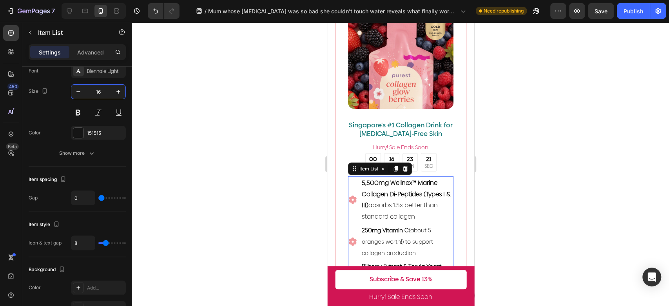
type input "16"
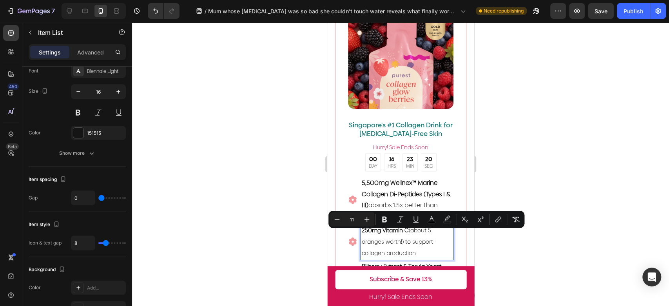
click at [419, 243] on p "250mg Vitamin C (about 5 oranges worth!) to support collagen production" at bounding box center [406, 242] width 91 height 34
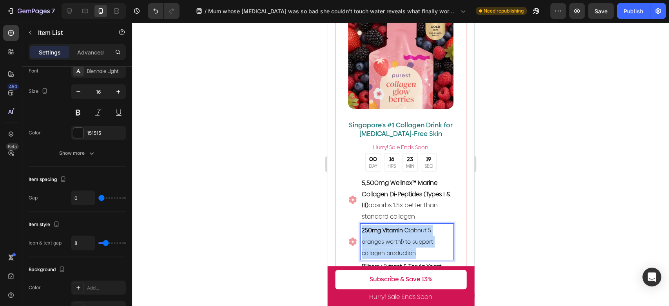
drag, startPoint x: 421, startPoint y: 250, endPoint x: 358, endPoint y: 218, distance: 70.5
click at [358, 224] on div "250mg Vitamin C (about 5 oranges worth!) to support collagen production" at bounding box center [400, 242] width 105 height 36
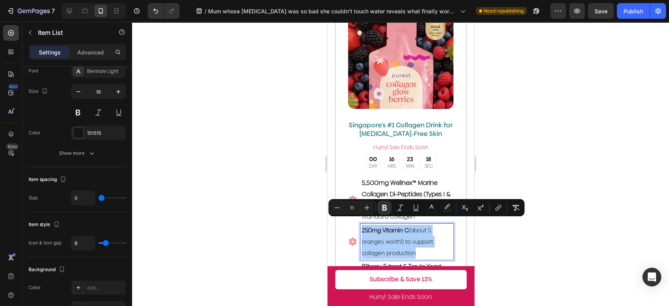
drag, startPoint x: 356, startPoint y: 208, endPoint x: 346, endPoint y: 206, distance: 10.1
click at [345, 206] on input "11" at bounding box center [352, 207] width 16 height 9
type input "16"
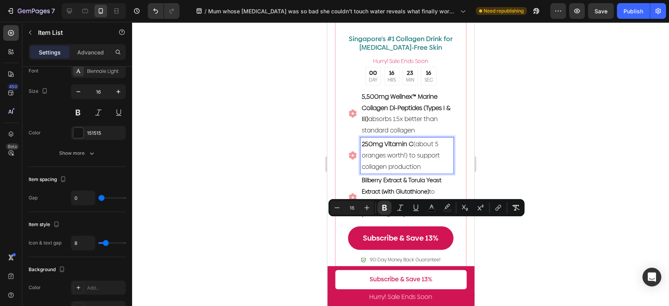
scroll to position [1393, 0]
click at [429, 185] on strong "Bilberry Extract & Torula Yeast Extract (with Glutathione)" at bounding box center [401, 185] width 80 height 19
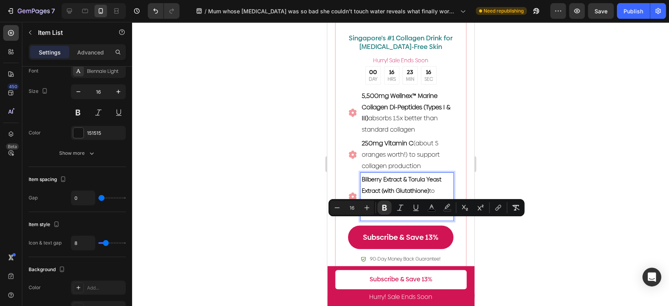
click at [429, 185] on strong "Bilberry Extract & Torula Yeast Extract (with Glutathione)" at bounding box center [401, 185] width 80 height 19
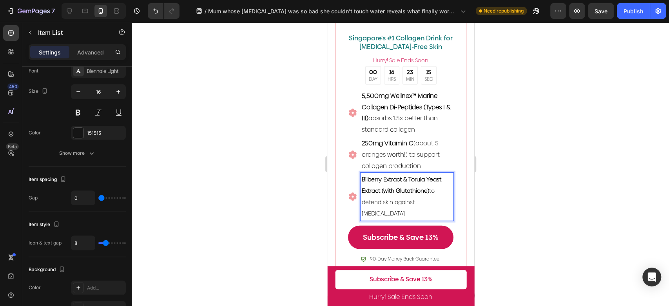
click at [424, 196] on span "Bilberry Extract & Torula Yeast Extract (with Glutathione) to defend skin again…" at bounding box center [401, 197] width 80 height 42
drag, startPoint x: 376, startPoint y: 197, endPoint x: 353, endPoint y: 167, distance: 37.2
click at [353, 173] on div "Bilberry Extract & Torula Yeast Extract (with Glutathione) to defend skin again…" at bounding box center [400, 196] width 105 height 47
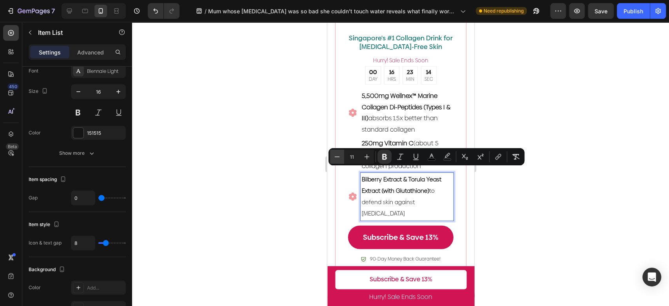
drag, startPoint x: 357, startPoint y: 158, endPoint x: 338, endPoint y: 156, distance: 18.5
click at [338, 156] on div "Minus 11 Plus" at bounding box center [352, 157] width 44 height 14
type input "16"
click at [498, 198] on div at bounding box center [400, 164] width 537 height 284
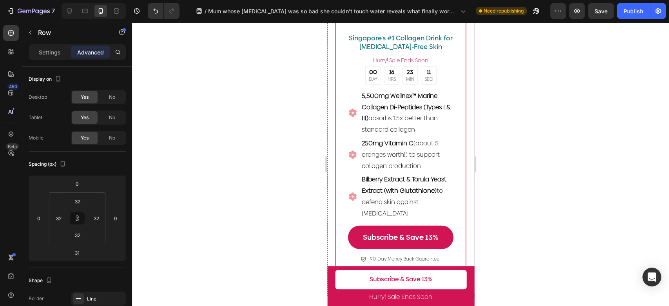
click at [448, 134] on div "Image Singapore's #1 Collagen Drink for [MEDICAL_DATA]-Free Skin Text Block ️Hu…" at bounding box center [400, 90] width 131 height 373
click at [441, 138] on p "250mg Vitamin C (about 5 oranges worth!) to support collagen production" at bounding box center [406, 155] width 91 height 34
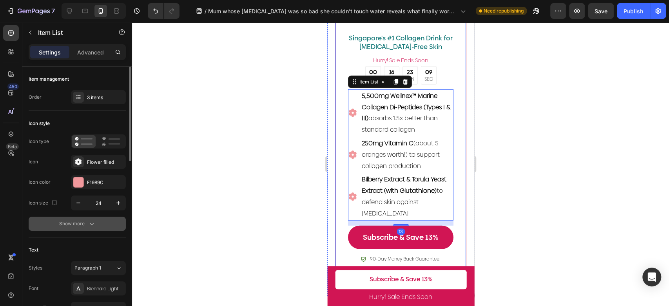
scroll to position [218, 0]
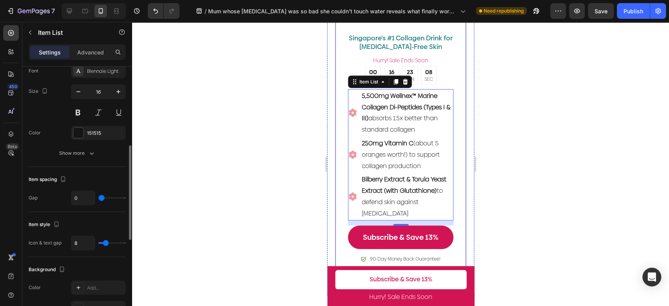
type input "2"
type input "3"
type input "4"
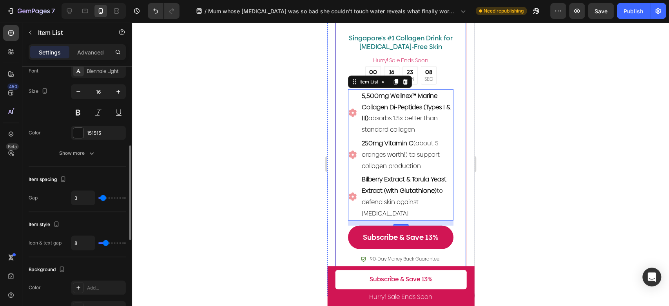
type input "4"
type input "5"
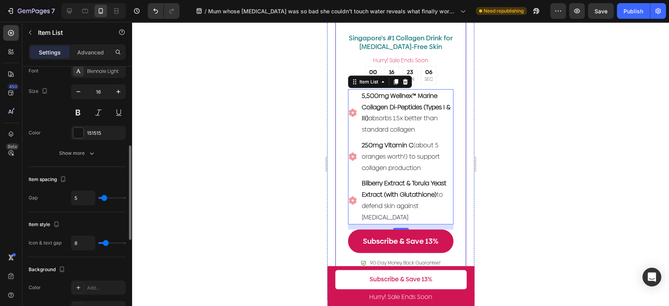
type input "5"
click at [104, 197] on input "range" at bounding box center [111, 198] width 27 height 2
click at [537, 165] on div at bounding box center [400, 164] width 537 height 284
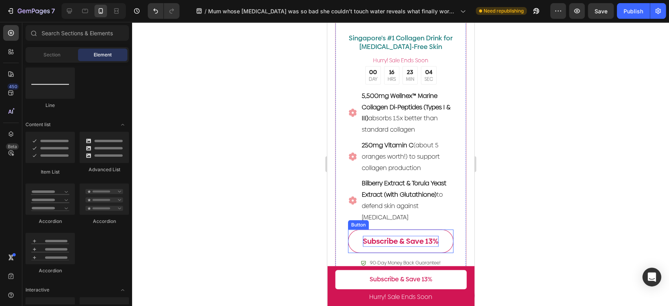
click at [422, 236] on p "Subscribe & Save 13%" at bounding box center [401, 241] width 76 height 11
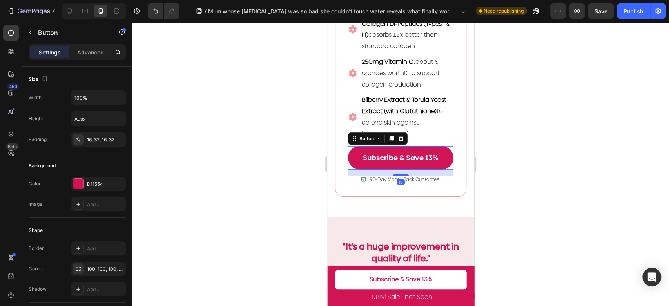
scroll to position [1480, 0]
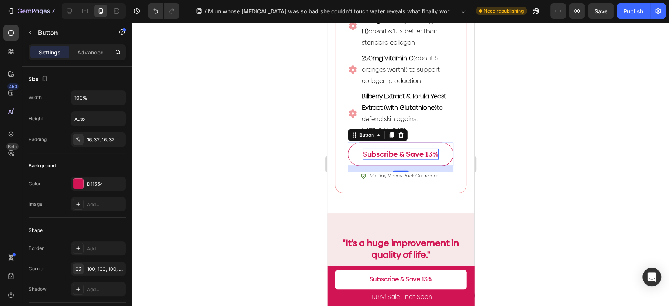
click at [390, 159] on p "Subscribe & Save 13%" at bounding box center [401, 154] width 76 height 11
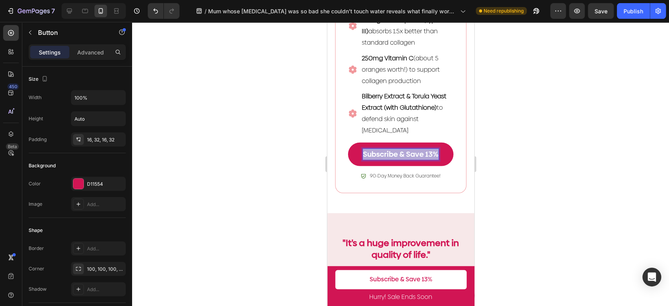
drag, startPoint x: 412, startPoint y: 157, endPoint x: 353, endPoint y: 136, distance: 62.8
click at [353, 143] on div "Subscribe & Save 13% Button 16" at bounding box center [400, 155] width 105 height 24
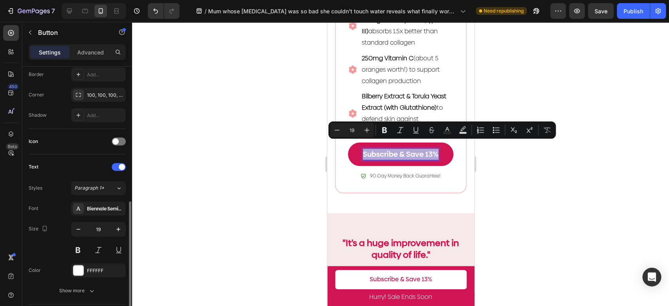
scroll to position [218, 0]
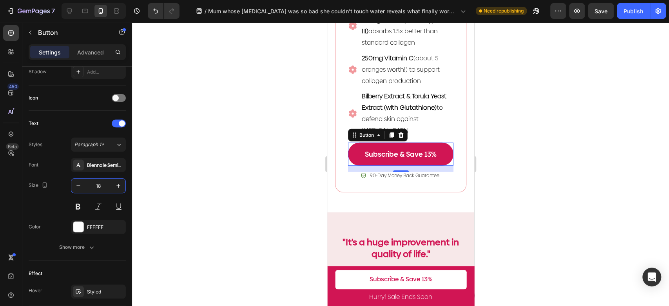
type input "18"
click at [544, 166] on div at bounding box center [400, 164] width 537 height 284
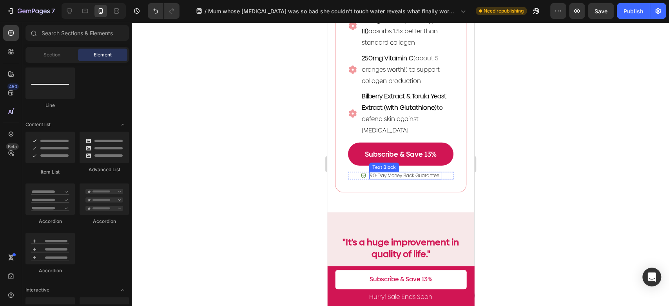
click at [425, 173] on p "90-Day Money Back Guarantee!" at bounding box center [405, 176] width 71 height 6
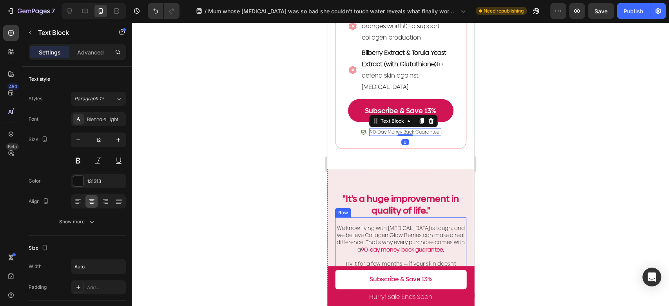
scroll to position [1524, 0]
click at [405, 193] on strong ""It's a huge improvement in quality of life."" at bounding box center [400, 204] width 116 height 24
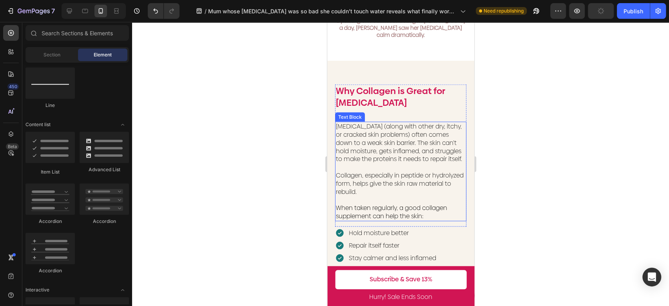
scroll to position [1014, 0]
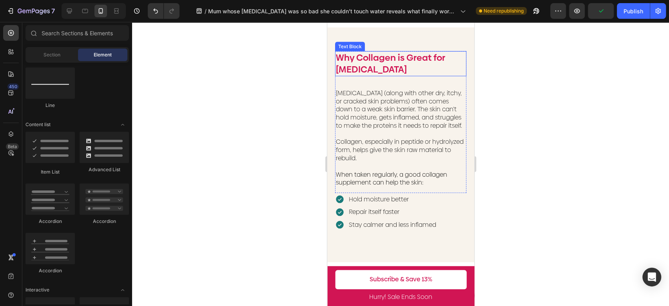
click at [392, 56] on p "Why Collagen is Great for [MEDICAL_DATA]" at bounding box center [400, 64] width 130 height 24
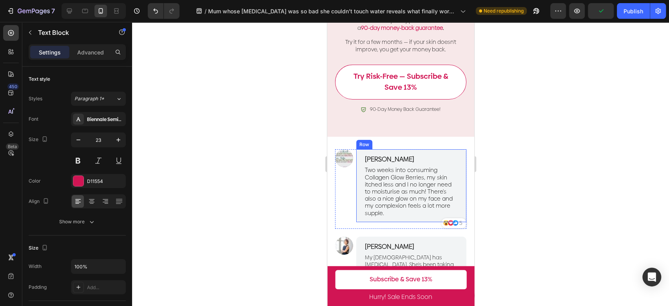
scroll to position [1711, 0]
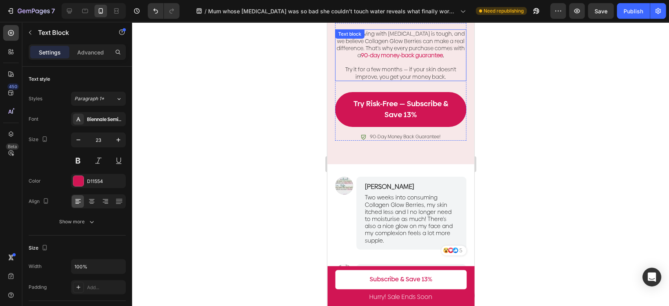
click at [418, 67] on p "Try it for a few months — if your skin doesn't improve, you get your money back." at bounding box center [400, 73] width 130 height 14
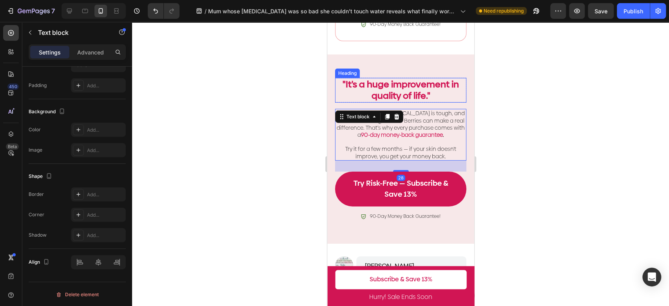
scroll to position [1580, 0]
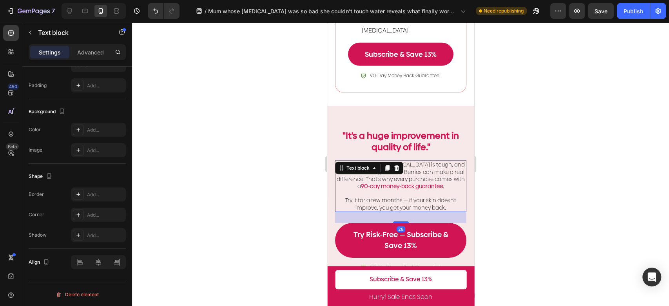
click at [412, 195] on p at bounding box center [400, 193] width 130 height 7
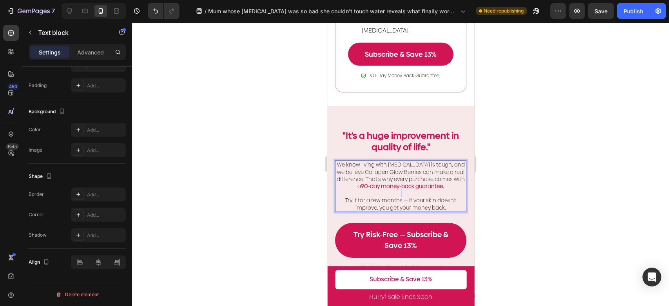
click at [412, 195] on p "Rich Text Editor. Editing area: main" at bounding box center [400, 193] width 130 height 7
click at [430, 204] on p "Try it for a few months — if your skin doesn't improve, you get your money back." at bounding box center [400, 204] width 130 height 14
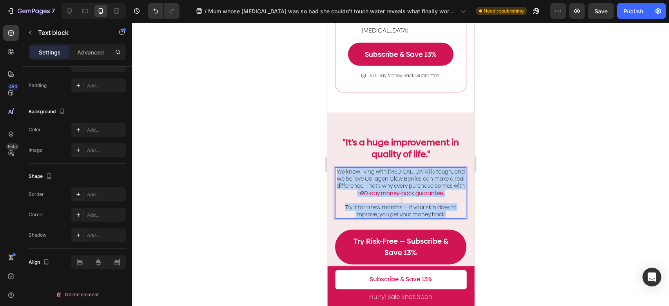
drag, startPoint x: 445, startPoint y: 206, endPoint x: 318, endPoint y: 163, distance: 134.1
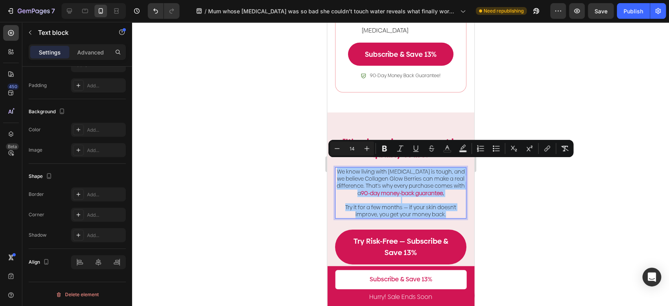
click at [348, 147] on input "14" at bounding box center [352, 148] width 16 height 9
type input "16"
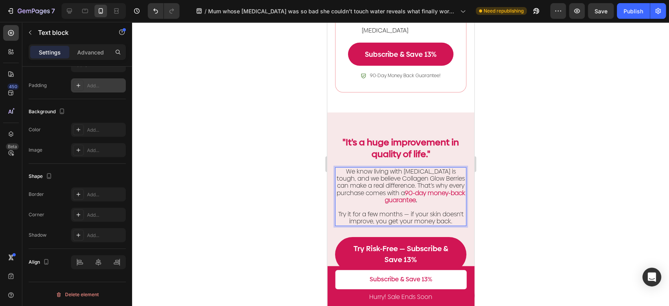
scroll to position [0, 0]
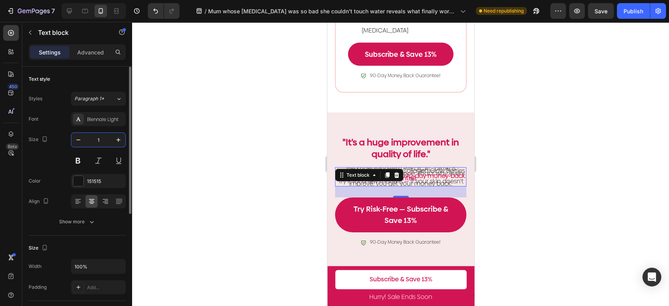
type input "16"
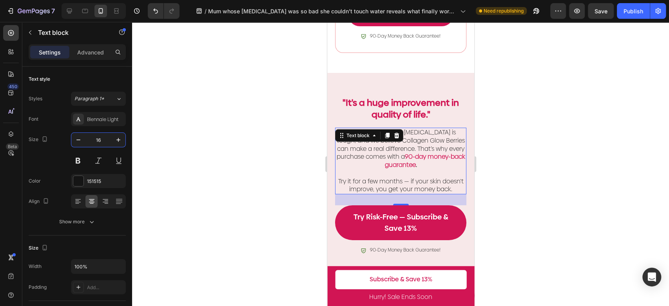
scroll to position [1624, 0]
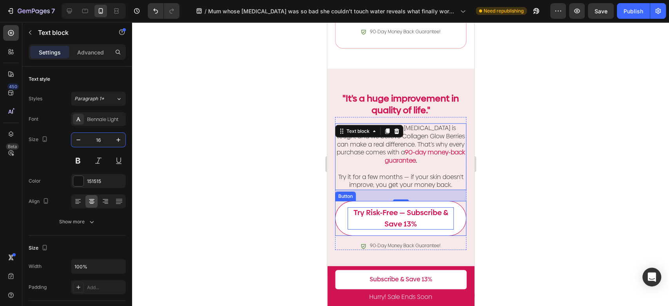
click at [420, 217] on p "Try Risk-Free — Subscribe & Save 13%" at bounding box center [400, 218] width 106 height 22
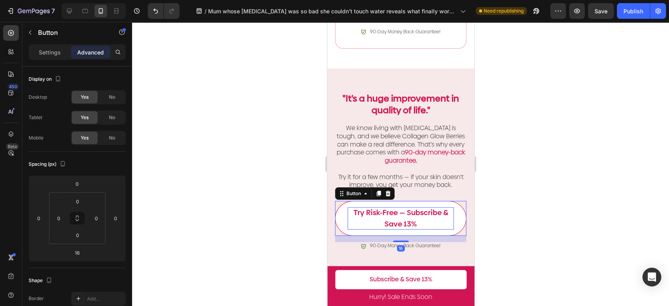
click at [411, 222] on p "Try Risk-Free — Subscribe & Save 13%" at bounding box center [400, 218] width 106 height 22
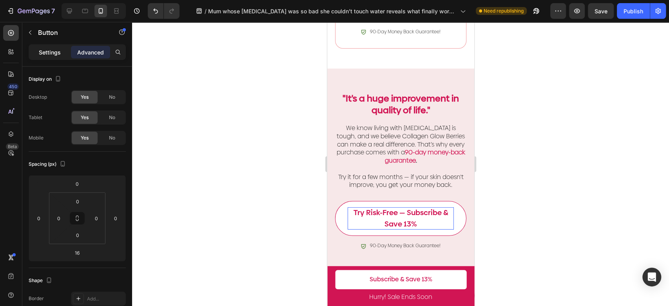
click at [50, 53] on p "Settings" at bounding box center [50, 52] width 22 height 8
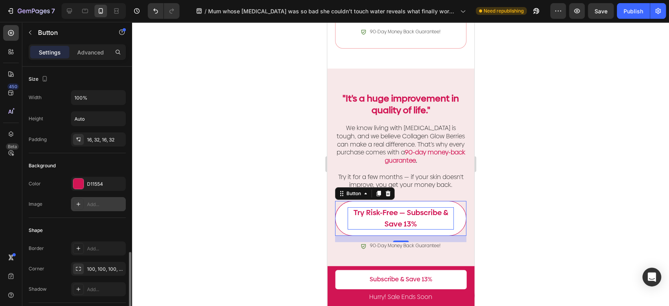
scroll to position [174, 0]
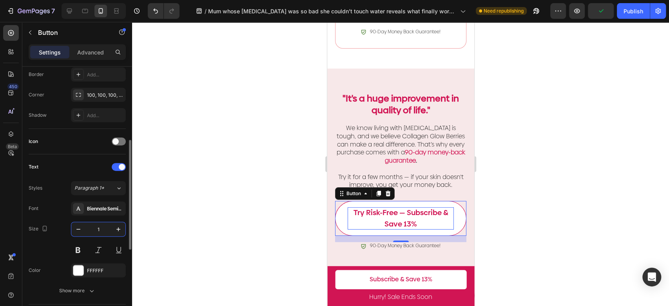
type input "18"
click at [283, 218] on div at bounding box center [400, 164] width 537 height 284
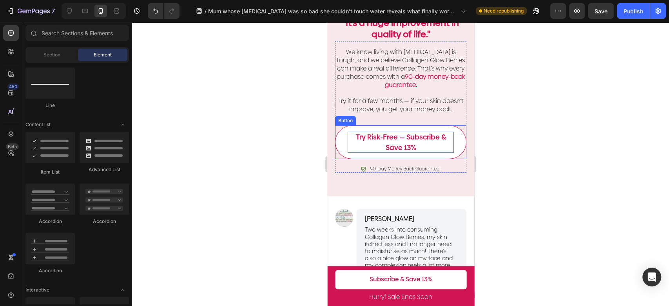
scroll to position [1755, 0]
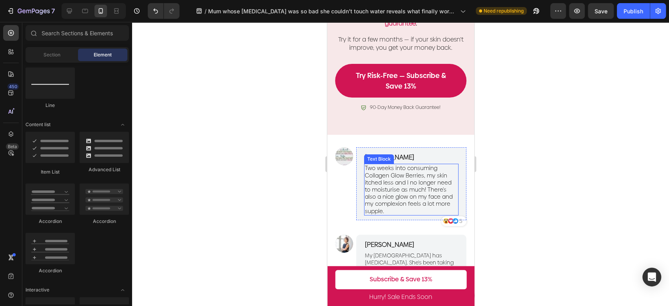
click at [423, 193] on span "Two weeks into consuming Collagen Glow Berries, my skin itched less and I no lo…" at bounding box center [408, 189] width 88 height 51
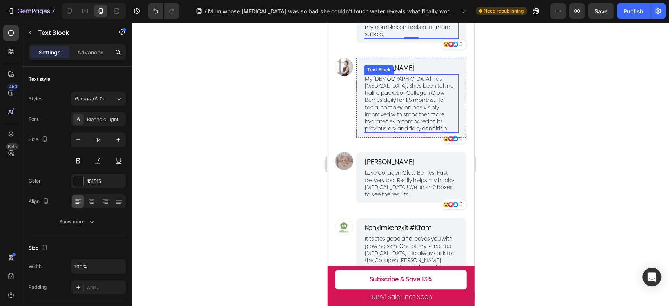
scroll to position [1853, 0]
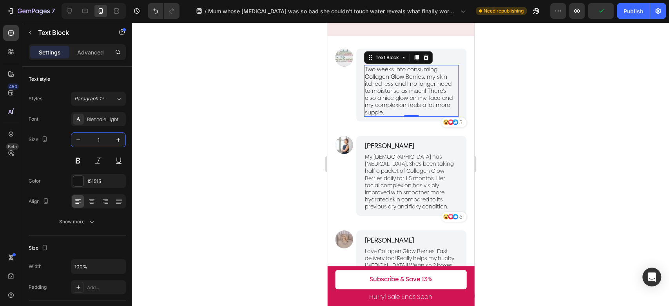
type input "16"
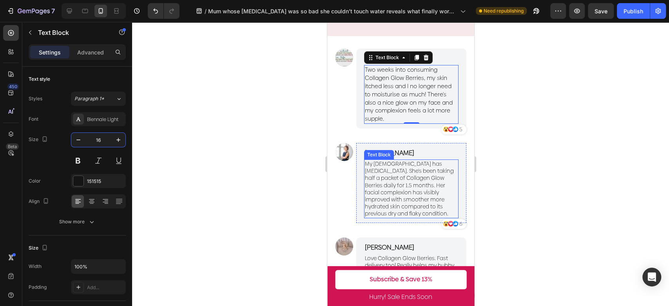
click at [428, 205] on p "My [DEMOGRAPHIC_DATA] has [MEDICAL_DATA]. She's been taking half a packet of Co…" at bounding box center [410, 188] width 93 height 57
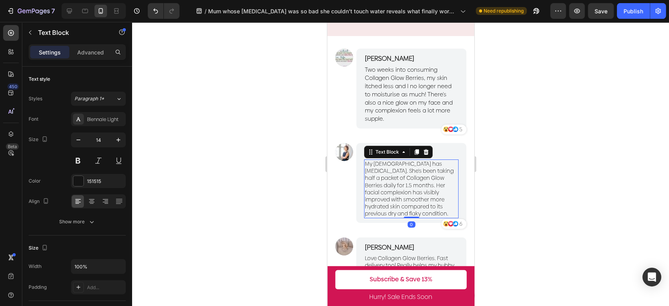
scroll to position [174, 0]
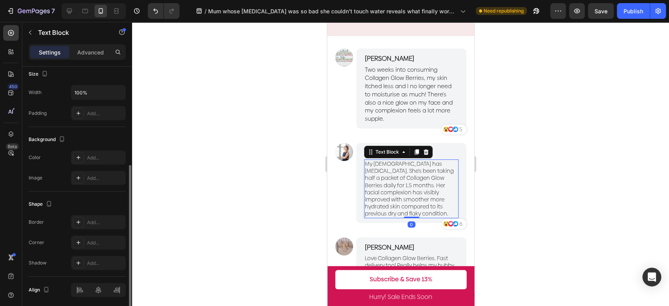
click at [428, 205] on p "My [DEMOGRAPHIC_DATA] has [MEDICAL_DATA]. She's been taking half a packet of Co…" at bounding box center [410, 188] width 93 height 57
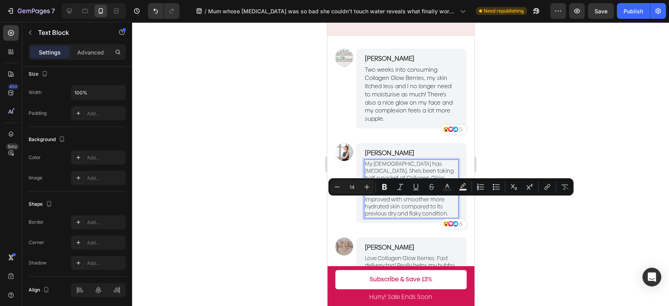
click at [393, 218] on p "My [DEMOGRAPHIC_DATA] has [MEDICAL_DATA]. She's been taking half a packet of Co…" at bounding box center [410, 188] width 93 height 57
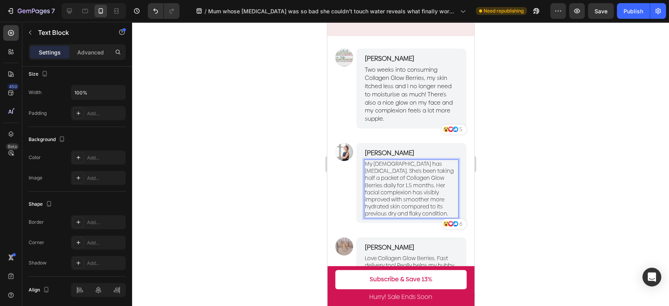
click at [408, 218] on p "My [DEMOGRAPHIC_DATA] has [MEDICAL_DATA]. She's been taking half a packet of Co…" at bounding box center [410, 188] width 93 height 57
click at [424, 115] on span "Two weeks into consuming Collagen Glow Berries, my skin itched less and I no lo…" at bounding box center [408, 94] width 88 height 57
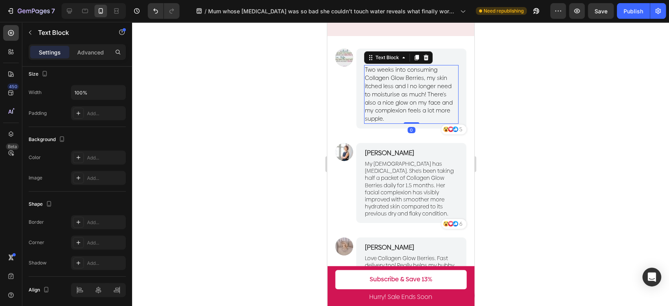
click at [423, 120] on span "Two weeks into consuming Collagen Glow Berries, my skin itched less and I no lo…" at bounding box center [408, 94] width 88 height 57
click at [405, 123] on p "Two weeks into consuming Collagen Glow Berries, my skin itched less and I no lo…" at bounding box center [410, 94] width 93 height 57
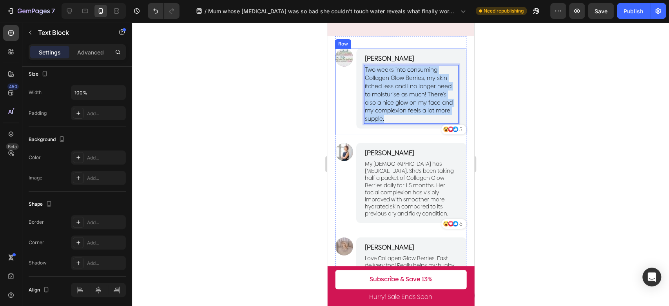
drag, startPoint x: 390, startPoint y: 109, endPoint x: 354, endPoint y: 74, distance: 50.2
click at [354, 74] on div "Image [PERSON_NAME] Text Block Two weeks into consuming Collagen Glow Berries, …" at bounding box center [400, 92] width 131 height 87
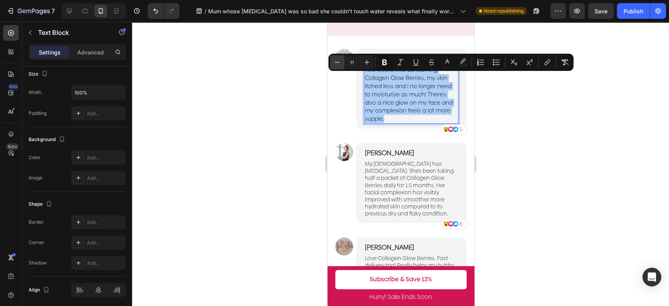
drag, startPoint x: 355, startPoint y: 62, endPoint x: 340, endPoint y: 59, distance: 15.5
click at [340, 59] on div "Minus 11 Plus" at bounding box center [352, 62] width 44 height 14
type input "16"
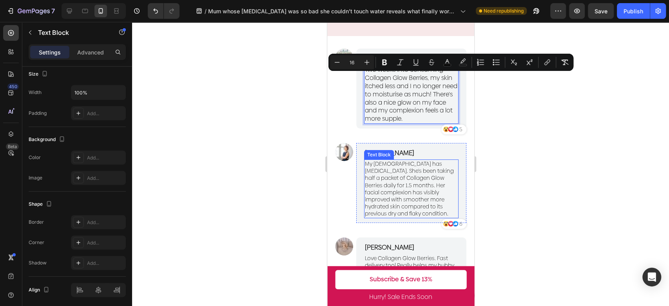
click at [410, 206] on p "My [DEMOGRAPHIC_DATA] has [MEDICAL_DATA]. She's been taking half a packet of Co…" at bounding box center [410, 188] width 93 height 57
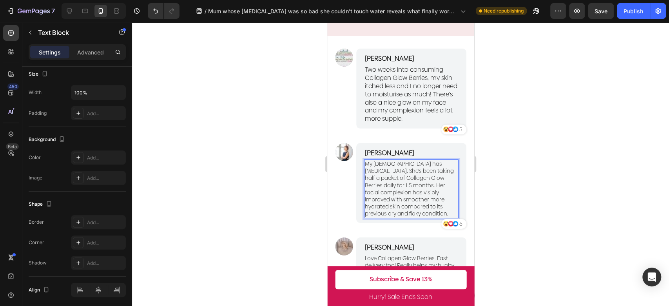
click at [418, 218] on p "My [DEMOGRAPHIC_DATA] has [MEDICAL_DATA]. She's been taking half a packet of Co…" at bounding box center [410, 188] width 93 height 57
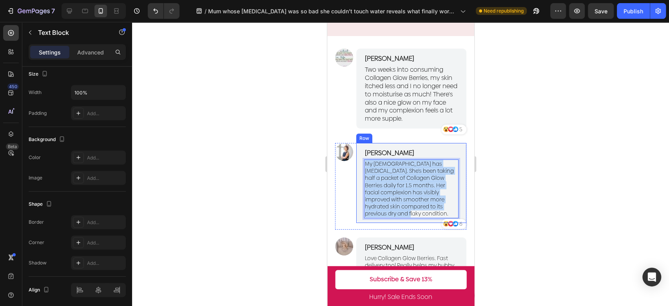
drag, startPoint x: 415, startPoint y: 230, endPoint x: 357, endPoint y: 177, distance: 78.5
click at [357, 177] on div "[PERSON_NAME] Text Block My [DEMOGRAPHIC_DATA] has [MEDICAL_DATA]. She's been t…" at bounding box center [411, 183] width 110 height 80
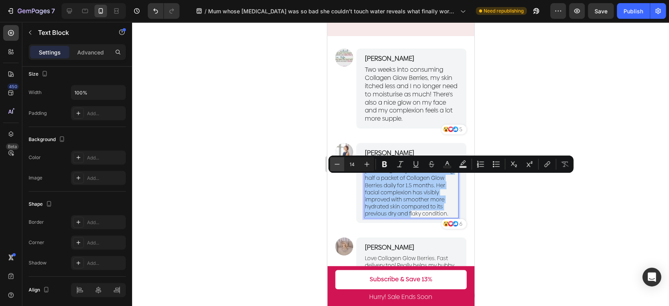
drag, startPoint x: 355, startPoint y: 167, endPoint x: 337, endPoint y: 163, distance: 18.5
click at [340, 165] on div "Minus 14 Plus" at bounding box center [352, 164] width 44 height 14
type input "16"
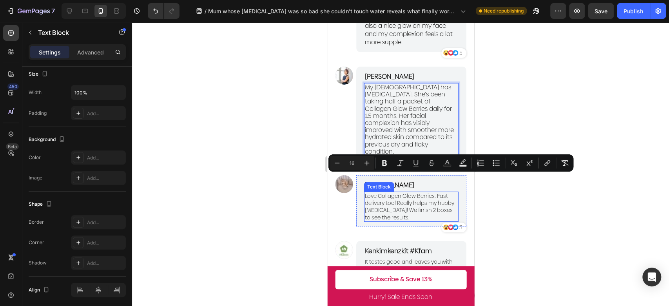
scroll to position [1941, 0]
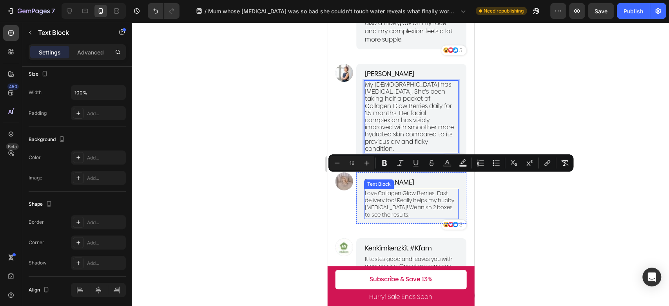
click at [416, 213] on p "Love Collagen Glow Berries. Fast delivery too! Really helps my hubby [MEDICAL_D…" at bounding box center [410, 204] width 93 height 29
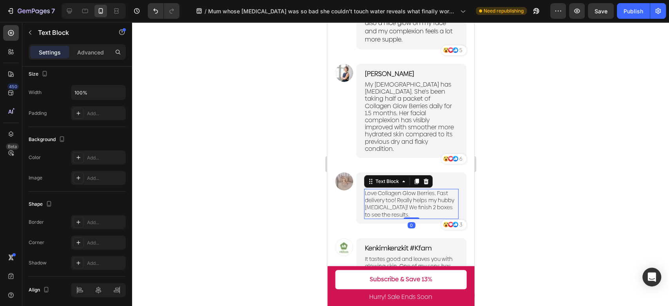
click at [416, 213] on p "Love Collagen Glow Berries. Fast delivery too! Really helps my hubby [MEDICAL_D…" at bounding box center [410, 204] width 93 height 29
click at [411, 218] on p "Love Collagen Glow Berries. Fast delivery too! Really helps my hubby [MEDICAL_D…" at bounding box center [410, 204] width 93 height 29
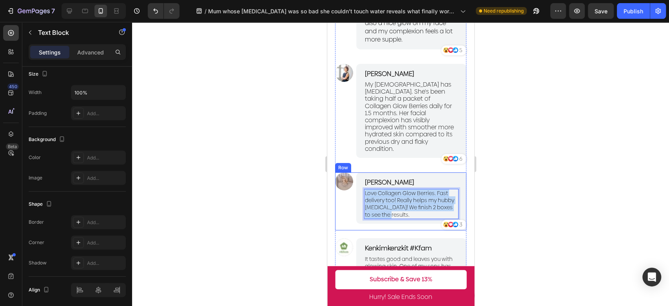
drag, startPoint x: 417, startPoint y: 220, endPoint x: 347, endPoint y: 195, distance: 74.5
click at [347, 196] on div "Image MoMo Sotong Text Block Love Collagen Glow Berries. Fast delivery too! Rea…" at bounding box center [400, 201] width 131 height 58
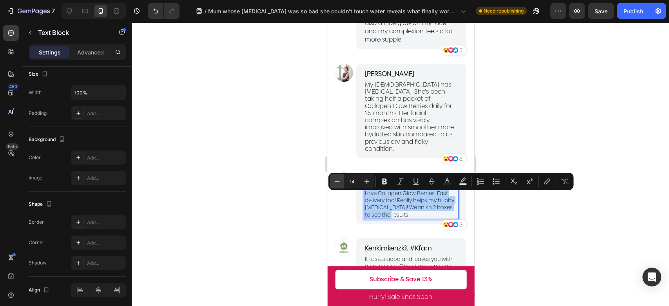
drag, startPoint x: 352, startPoint y: 184, endPoint x: 349, endPoint y: 176, distance: 9.3
click at [341, 179] on div "Minus 14 Plus" at bounding box center [352, 181] width 44 height 14
drag, startPoint x: 356, startPoint y: 181, endPoint x: 343, endPoint y: 178, distance: 14.1
click at [344, 179] on input "14" at bounding box center [352, 181] width 16 height 9
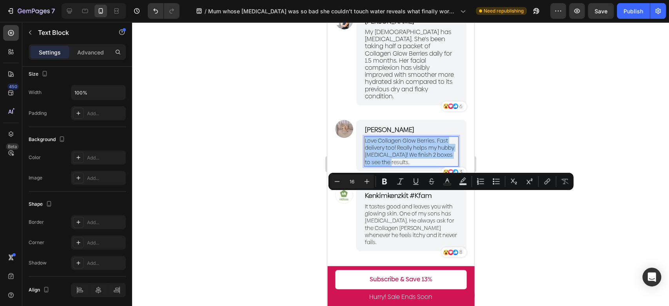
type input "16"
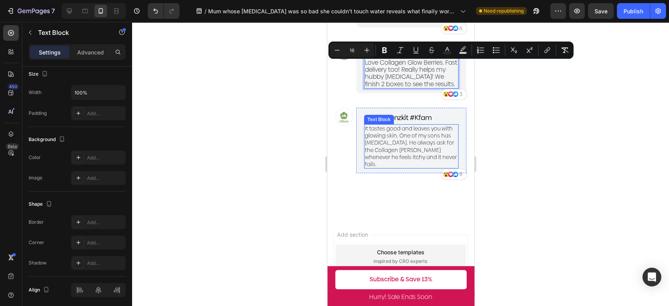
click at [415, 158] on p "It tastes good and leaves you with glowing skin. One of my sons has [MEDICAL_DA…" at bounding box center [410, 146] width 93 height 43
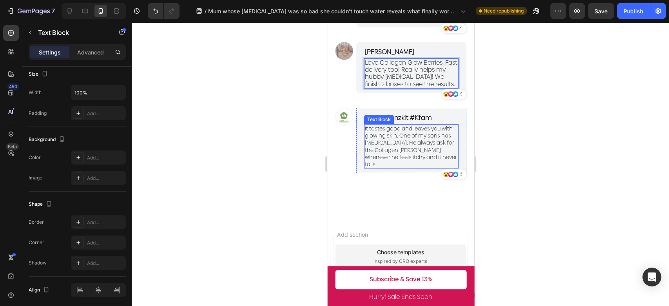
click at [415, 158] on p "It tastes good and leaves you with glowing skin. One of my sons has [MEDICAL_DA…" at bounding box center [410, 146] width 93 height 43
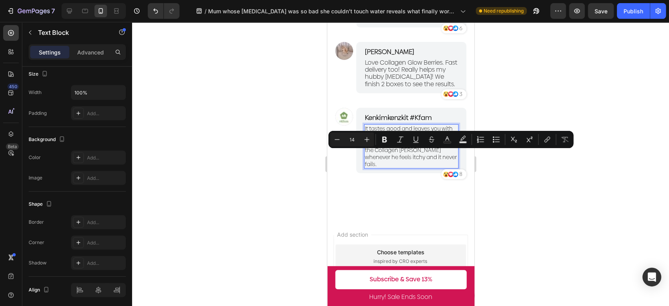
click at [405, 165] on p "It tastes good and leaves you with glowing skin. One of my sons has [MEDICAL_DA…" at bounding box center [410, 146] width 93 height 43
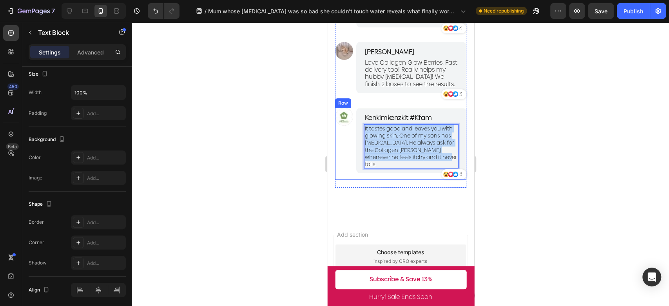
drag, startPoint x: 394, startPoint y: 172, endPoint x: 347, endPoint y: 124, distance: 67.1
click at [348, 124] on div "Image Kenkimkenzkit #Kfam Text Block It tastes good and leaves you with glowing…" at bounding box center [400, 144] width 131 height 72
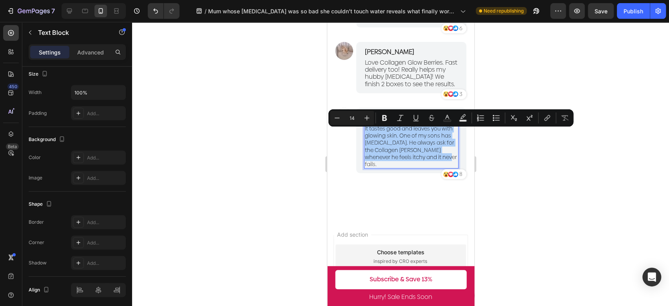
click at [354, 118] on input "14" at bounding box center [352, 117] width 16 height 9
click at [345, 119] on input "14" at bounding box center [352, 117] width 16 height 9
drag, startPoint x: 355, startPoint y: 118, endPoint x: 344, endPoint y: 117, distance: 11.0
click at [344, 117] on input "14" at bounding box center [352, 117] width 16 height 9
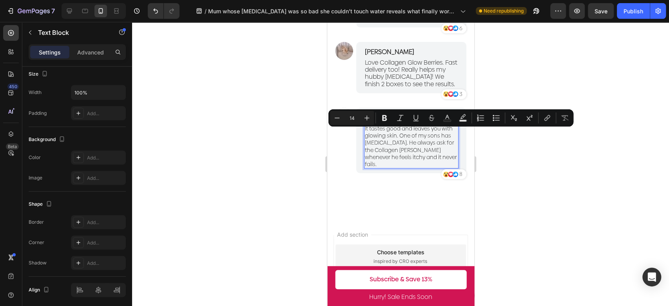
scroll to position [2063, 0]
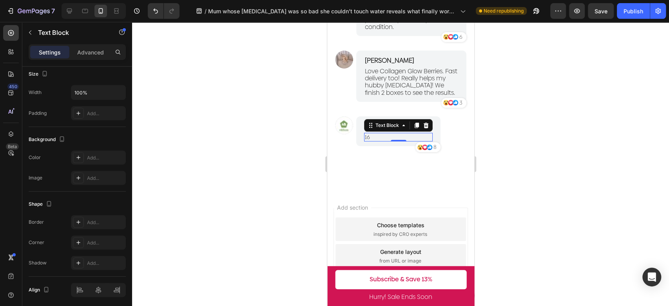
click at [529, 133] on div at bounding box center [400, 164] width 537 height 284
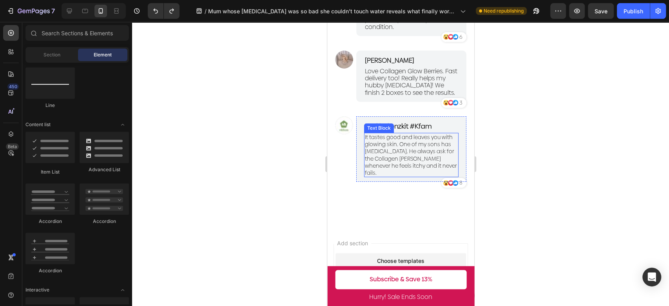
click at [401, 160] on p "It tastes good and leaves you with glowing skin. One of my sons has [MEDICAL_DA…" at bounding box center [410, 155] width 93 height 43
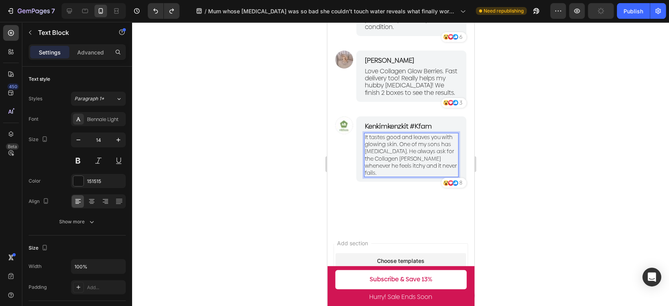
click at [401, 176] on p "It tastes good and leaves you with glowing skin. One of my sons has [MEDICAL_DA…" at bounding box center [410, 155] width 93 height 43
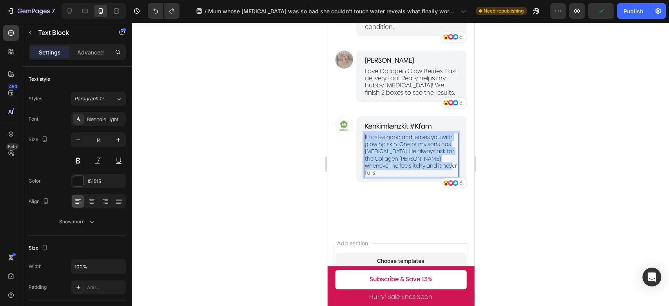
drag, startPoint x: 398, startPoint y: 177, endPoint x: 363, endPoint y: 141, distance: 49.9
click at [364, 141] on div "It tastes good and leaves you with glowing skin. One of my sons has [MEDICAL_DA…" at bounding box center [411, 155] width 94 height 44
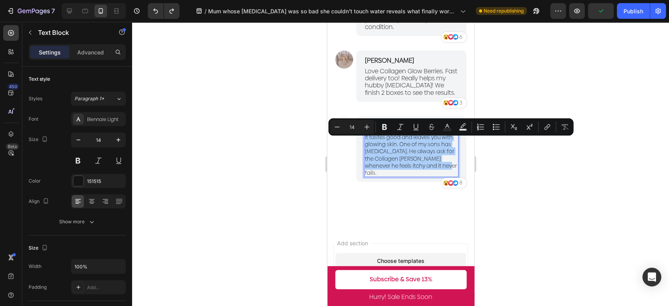
drag, startPoint x: 353, startPoint y: 129, endPoint x: 347, endPoint y: 127, distance: 6.8
click at [347, 127] on input "14" at bounding box center [352, 126] width 16 height 9
type input "1"
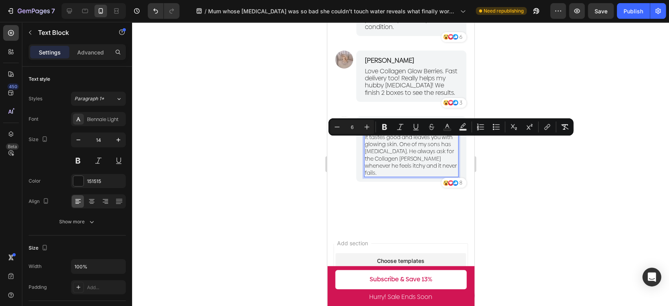
type input "6"
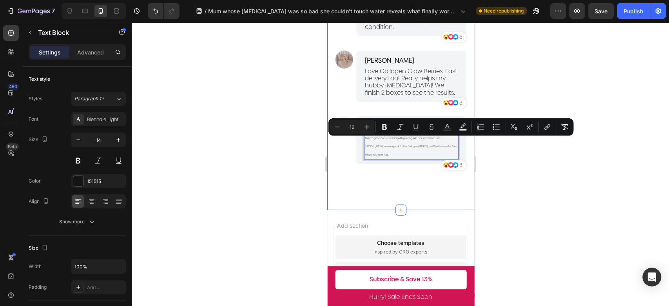
type input "16"
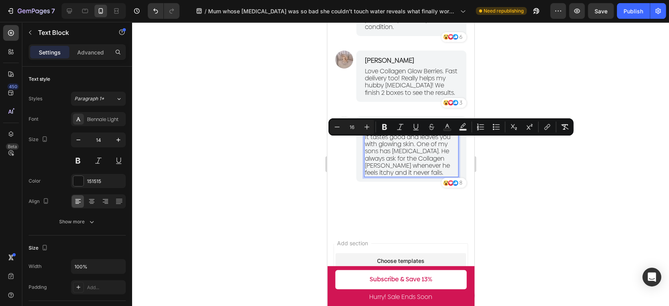
drag, startPoint x: 450, startPoint y: 169, endPoint x: 433, endPoint y: 174, distance: 17.9
click at [450, 169] on p "It tastes good and leaves you with glowing skin. One of my sons has [MEDICAL_DA…" at bounding box center [410, 155] width 93 height 43
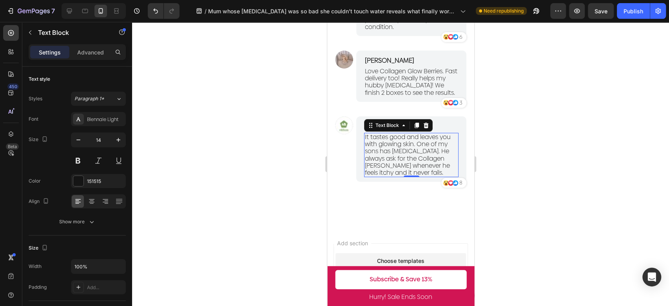
click at [309, 185] on div at bounding box center [400, 164] width 537 height 284
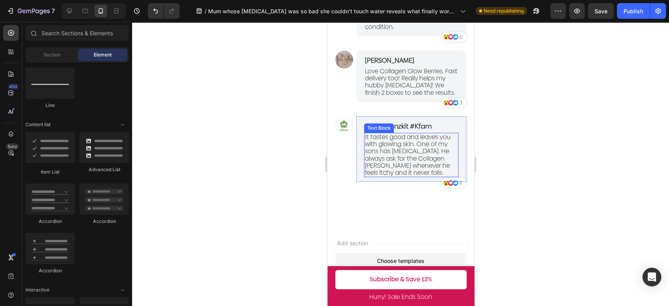
click at [417, 162] on span "It tastes good and leaves you with glowing skin. One of my sons has [MEDICAL_DA…" at bounding box center [407, 154] width 86 height 45
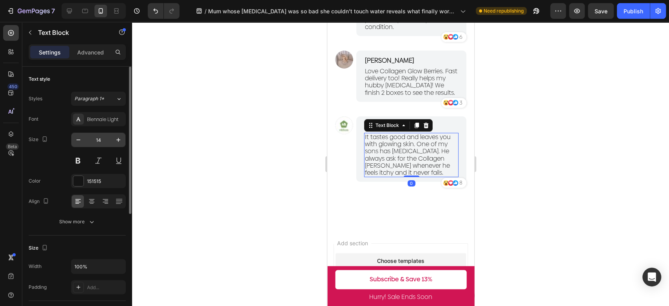
click at [103, 141] on input "14" at bounding box center [98, 140] width 26 height 14
type input "16"
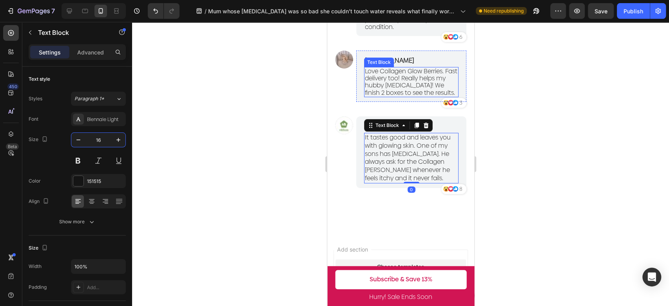
click at [378, 91] on span "Love Collagen Glow Berries. Fast delivery too! Really helps my hubby [MEDICAL_D…" at bounding box center [410, 82] width 92 height 31
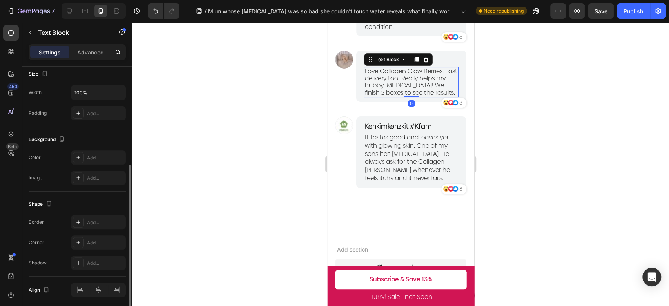
scroll to position [0, 0]
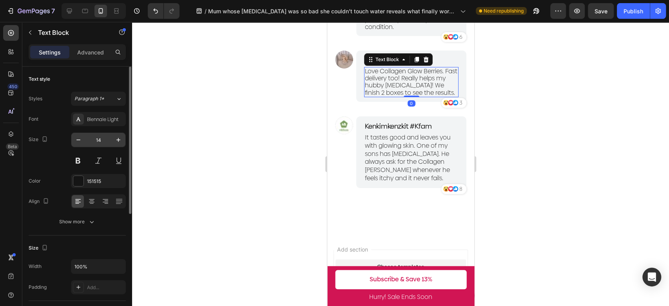
click at [100, 142] on input "14" at bounding box center [98, 140] width 26 height 14
type input "16"
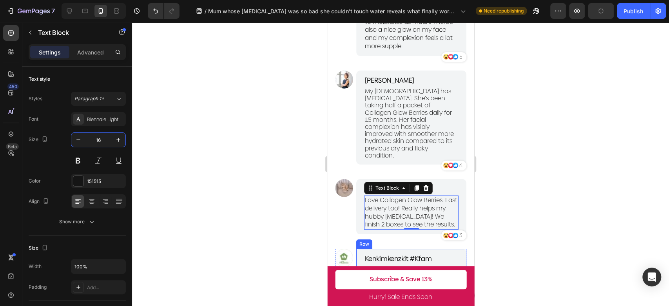
scroll to position [1932, 0]
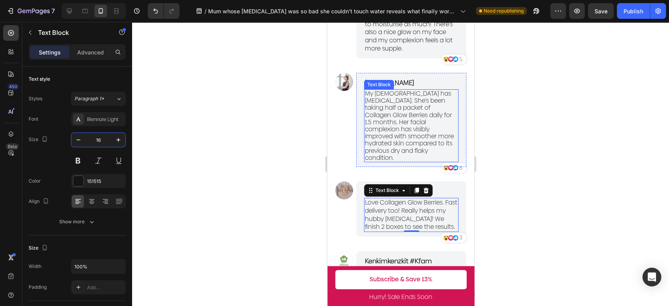
click at [414, 121] on span "My [DEMOGRAPHIC_DATA] has [MEDICAL_DATA]. She's been taking half a packet of Co…" at bounding box center [408, 125] width 89 height 73
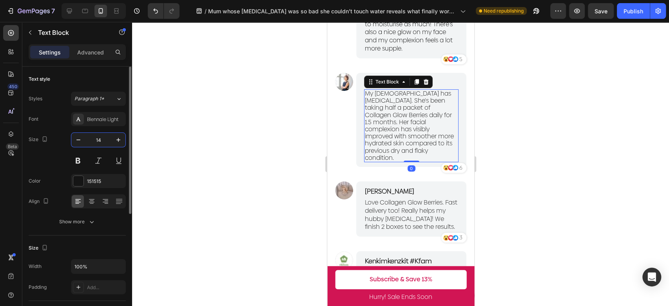
click at [101, 140] on input "14" at bounding box center [98, 140] width 26 height 14
type input "16"
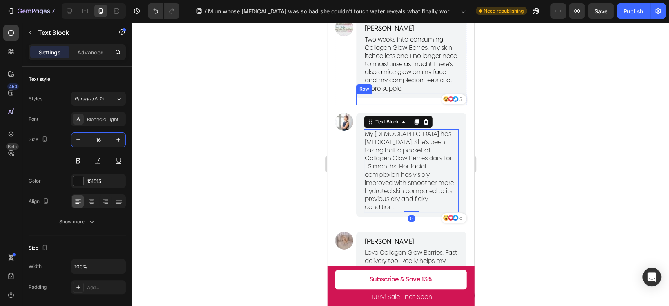
scroll to position [1888, 0]
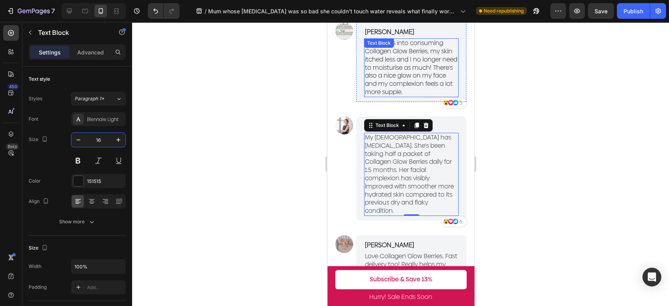
click at [410, 80] on span "Two weeks into consuming Collagen Glow Berries, my skin itched less and I no lo…" at bounding box center [410, 67] width 92 height 58
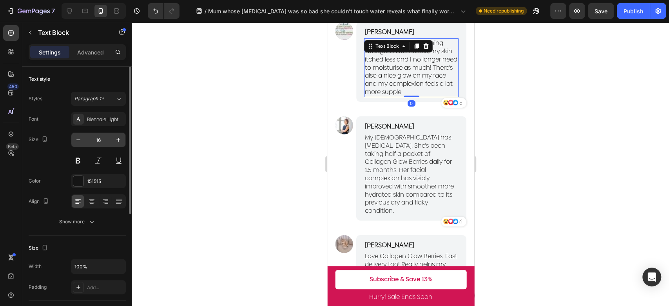
click at [102, 135] on input "16" at bounding box center [98, 140] width 26 height 14
type input "16"
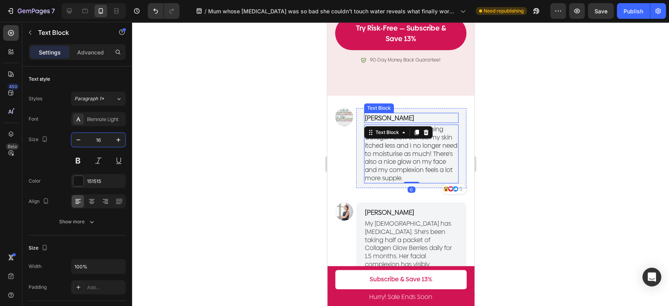
scroll to position [1801, 0]
click at [380, 119] on p "[PERSON_NAME]" at bounding box center [410, 118] width 93 height 9
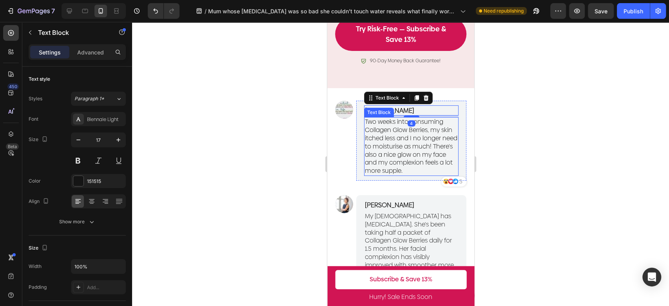
click at [421, 164] on span "Two weeks into consuming Collagen Glow Berries, my skin itched less and I no lo…" at bounding box center [410, 146] width 92 height 58
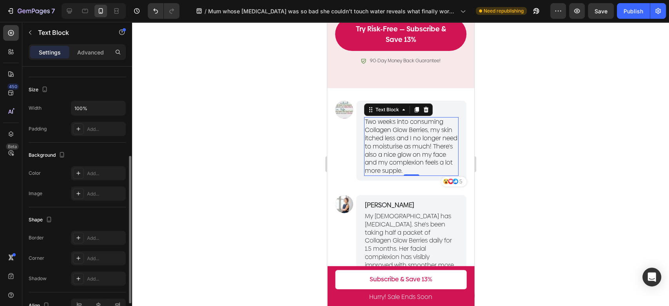
scroll to position [71, 0]
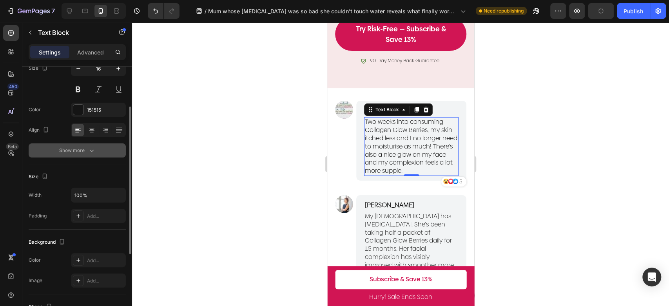
click at [80, 149] on div "Show more" at bounding box center [77, 151] width 36 height 8
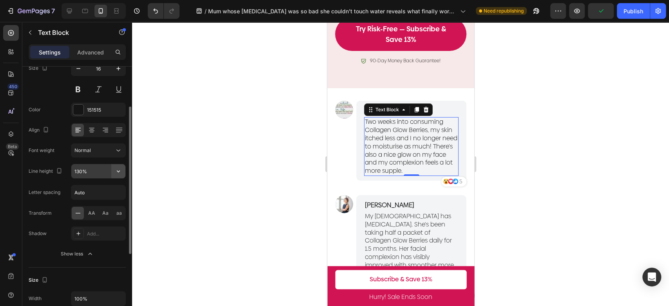
click at [114, 170] on button "button" at bounding box center [118, 171] width 14 height 14
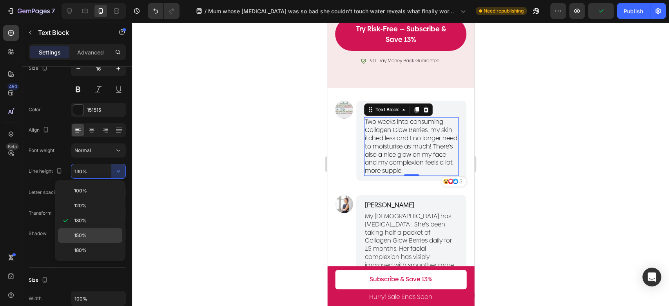
click at [98, 232] on p "150%" at bounding box center [96, 235] width 45 height 7
type input "150%"
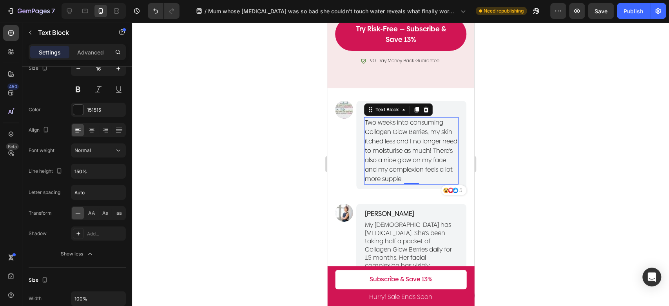
scroll to position [1845, 0]
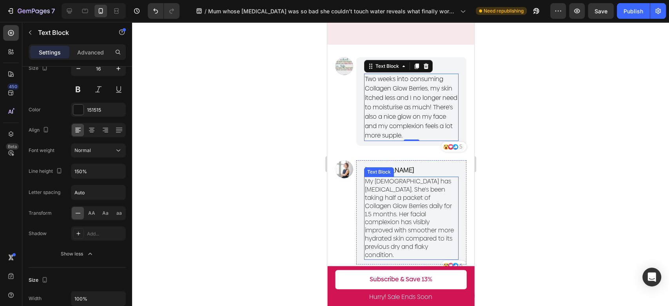
click at [404, 225] on span "My [DEMOGRAPHIC_DATA] has [MEDICAL_DATA]. She's been taking half a packet of Co…" at bounding box center [408, 218] width 89 height 82
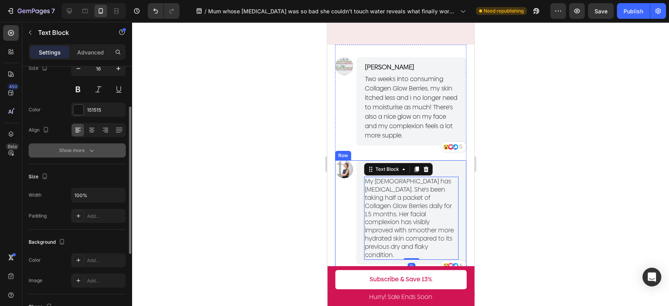
click at [66, 147] on div "Show more" at bounding box center [77, 151] width 36 height 8
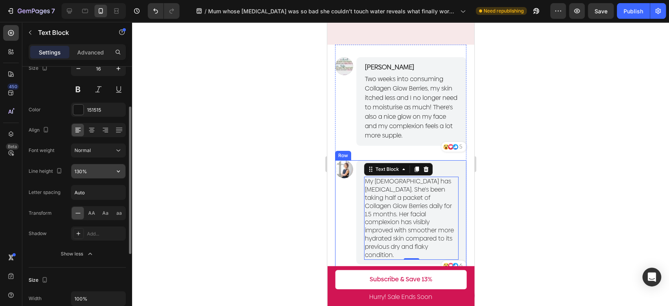
click at [98, 170] on input "130%" at bounding box center [98, 171] width 54 height 14
click at [121, 169] on icon "button" at bounding box center [118, 171] width 8 height 8
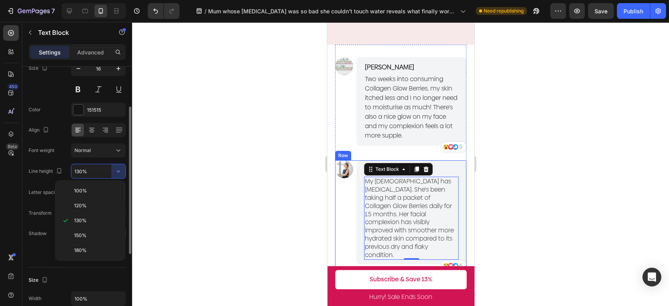
click at [105, 234] on p "150%" at bounding box center [96, 235] width 45 height 7
type input "150%"
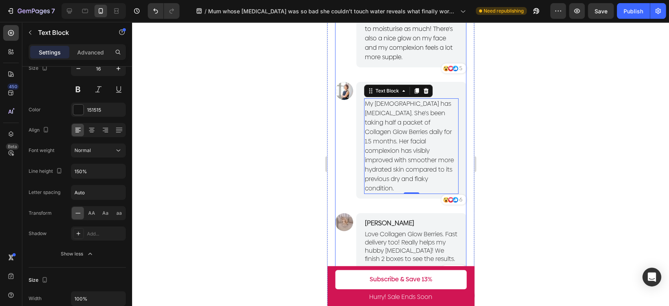
scroll to position [1932, 0]
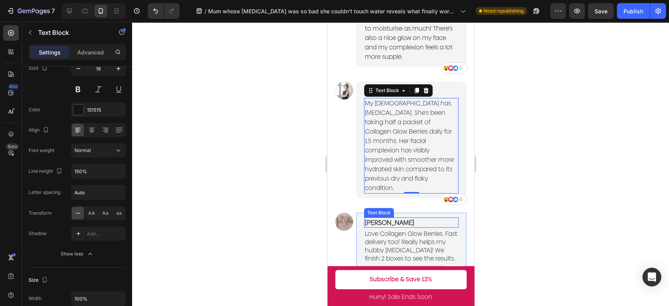
click at [411, 253] on span "Love Collagen Glow Berries. Fast delivery too! Really helps my hubby [MEDICAL_D…" at bounding box center [410, 245] width 92 height 33
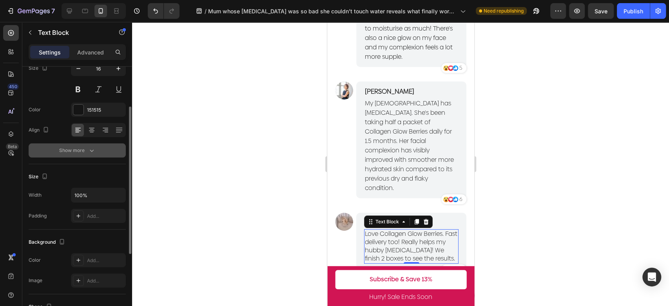
click at [82, 152] on div "Show more" at bounding box center [77, 151] width 36 height 8
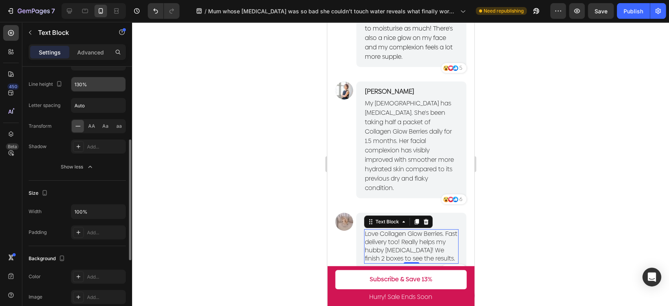
scroll to position [115, 0]
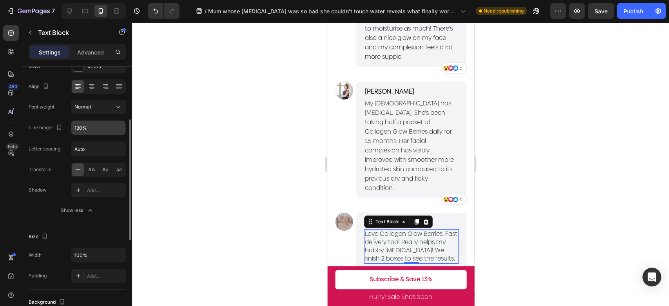
click at [115, 134] on div "130%" at bounding box center [98, 127] width 55 height 15
click at [114, 129] on icon "button" at bounding box center [118, 128] width 8 height 8
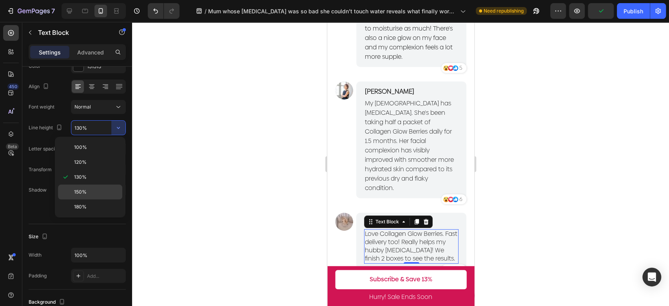
drag, startPoint x: 101, startPoint y: 191, endPoint x: 311, endPoint y: 206, distance: 211.0
click at [100, 191] on p "150%" at bounding box center [96, 192] width 45 height 7
type input "150%"
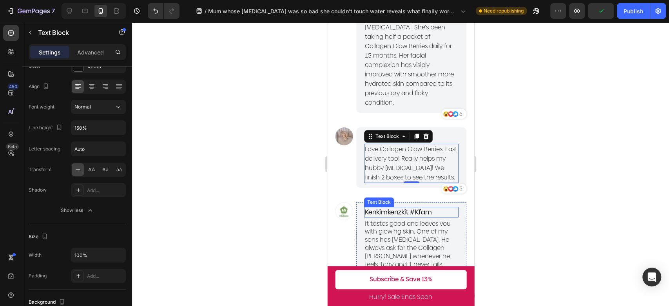
scroll to position [2019, 0]
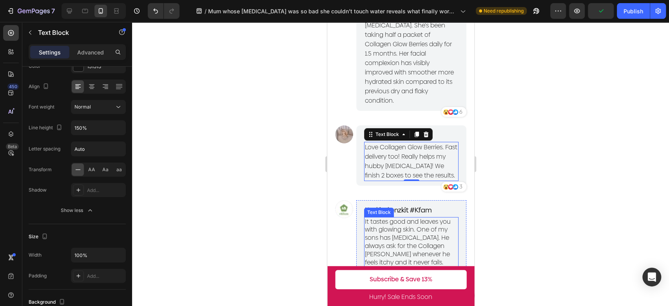
click at [412, 240] on span "It tastes good and leaves you with glowing skin. One of my sons has [MEDICAL_DA…" at bounding box center [407, 242] width 86 height 50
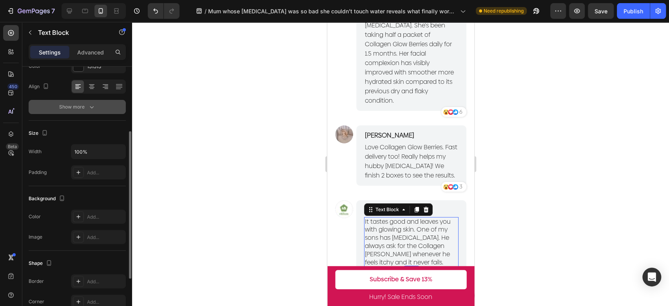
click at [91, 110] on icon "button" at bounding box center [92, 107] width 8 height 8
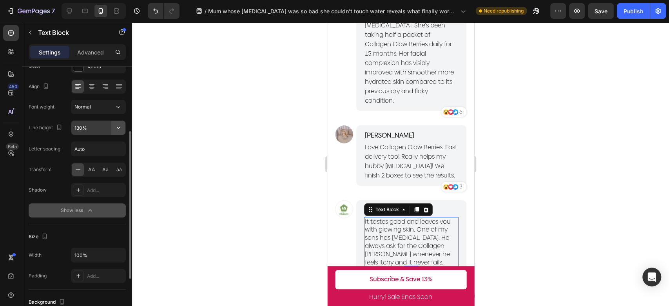
click at [123, 128] on button "button" at bounding box center [118, 128] width 14 height 14
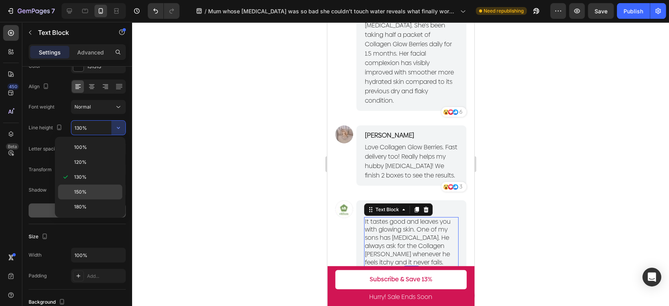
click at [106, 189] on p "150%" at bounding box center [96, 192] width 45 height 7
type input "150%"
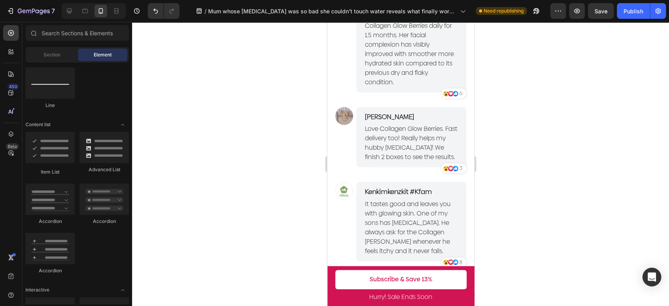
scroll to position [2031, 0]
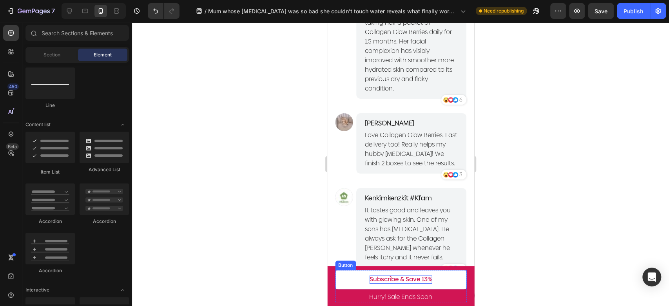
click at [404, 281] on p "Subscribe & Save 13%" at bounding box center [400, 280] width 63 height 8
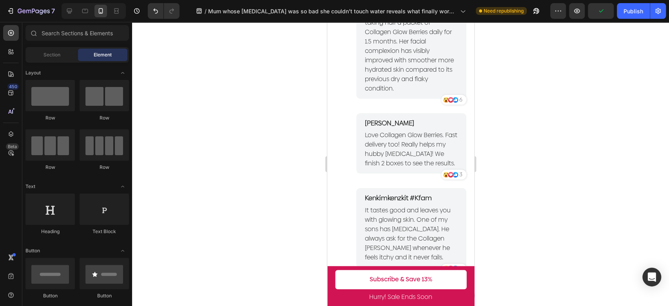
scroll to position [566, 0]
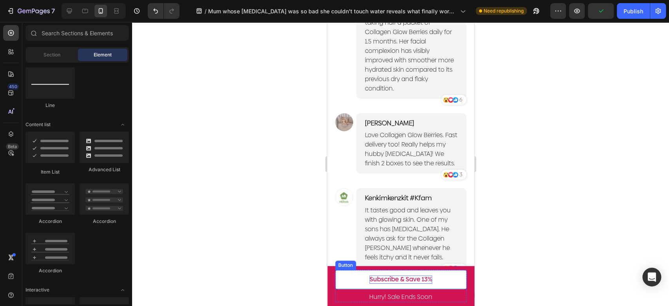
click at [393, 280] on p "Subscribe & Save 13%" at bounding box center [400, 280] width 63 height 8
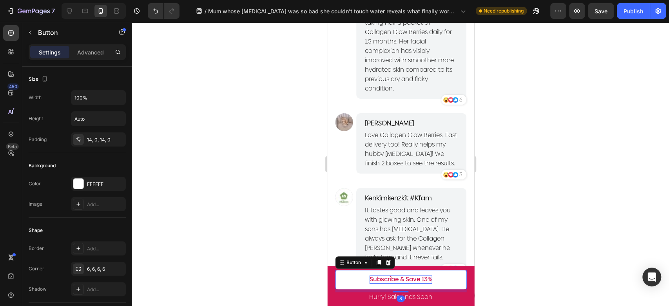
click at [400, 280] on p "Subscribe & Save 13%" at bounding box center [400, 280] width 63 height 8
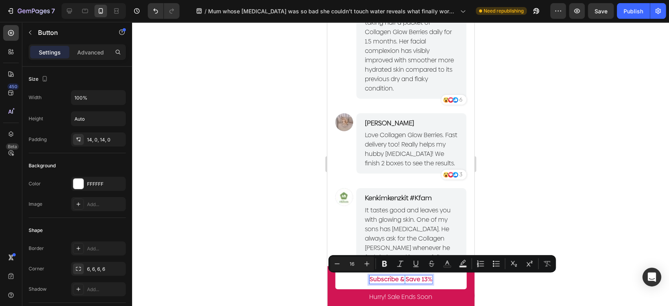
click at [533, 248] on div at bounding box center [400, 164] width 537 height 284
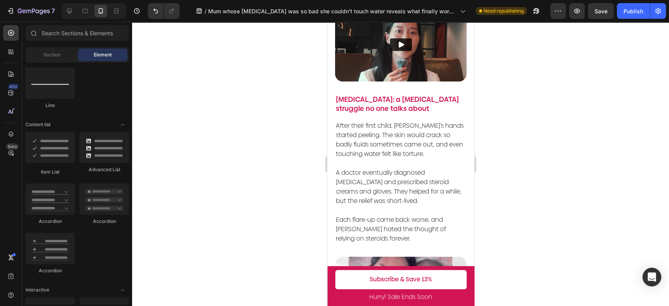
scroll to position [128, 0]
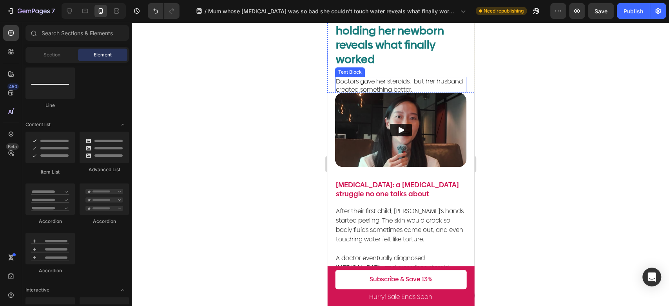
click at [419, 77] on span "Doctors gave her steroids, but her husband created something better." at bounding box center [398, 85] width 127 height 17
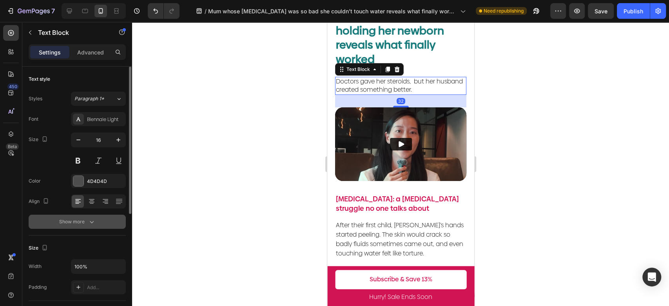
click at [86, 217] on button "Show more" at bounding box center [77, 222] width 97 height 14
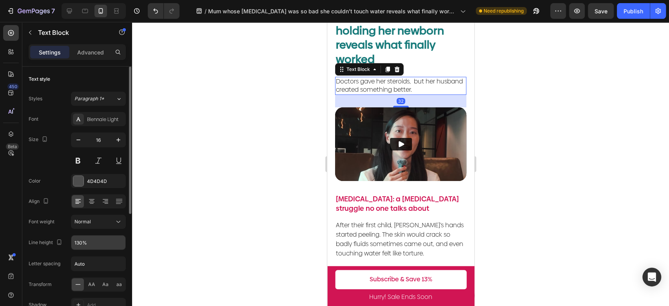
scroll to position [44, 0]
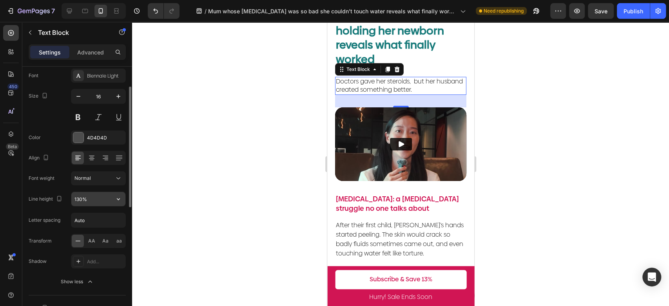
click at [89, 195] on input "130%" at bounding box center [98, 199] width 54 height 14
click at [116, 203] on icon "button" at bounding box center [118, 199] width 8 height 8
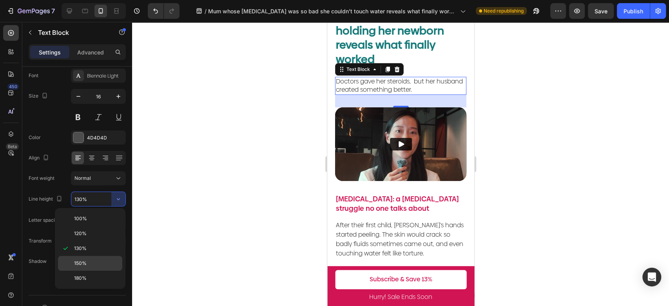
click at [102, 260] on p "150%" at bounding box center [96, 263] width 45 height 7
type input "150%"
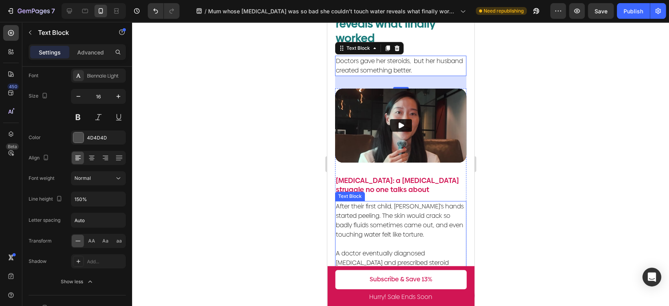
scroll to position [171, 0]
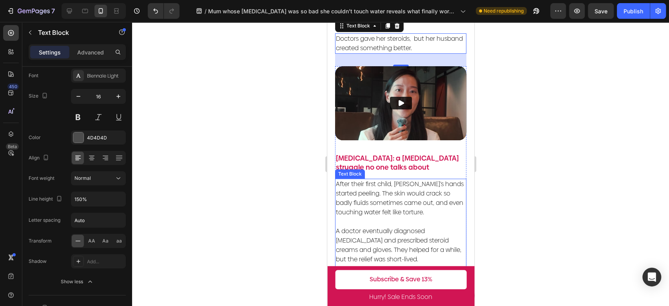
click at [430, 190] on span "After their first child, [PERSON_NAME]’s hands started peeling. The skin would …" at bounding box center [399, 197] width 128 height 37
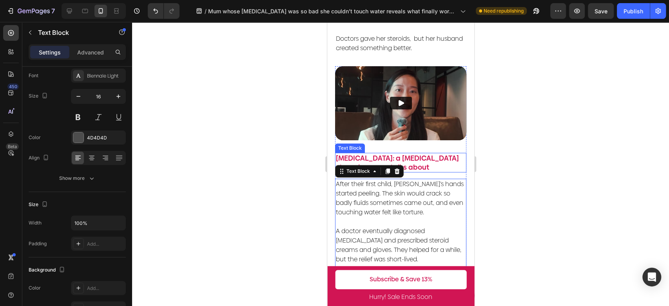
click at [417, 154] on p "[MEDICAL_DATA]: a [MEDICAL_DATA] struggle no one talks about" at bounding box center [400, 163] width 130 height 18
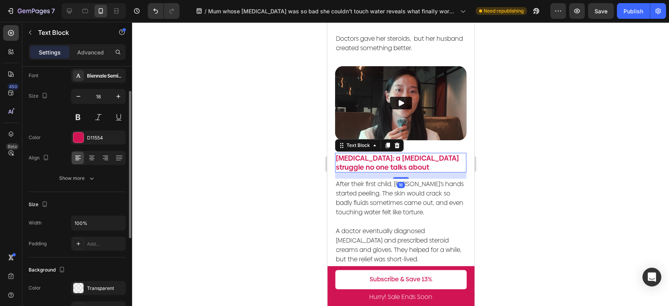
click at [89, 170] on div "Font Biennale SemiBold Size 18 Color D11554 Align Show more" at bounding box center [77, 127] width 97 height 117
click at [91, 184] on button "Show more" at bounding box center [77, 178] width 97 height 14
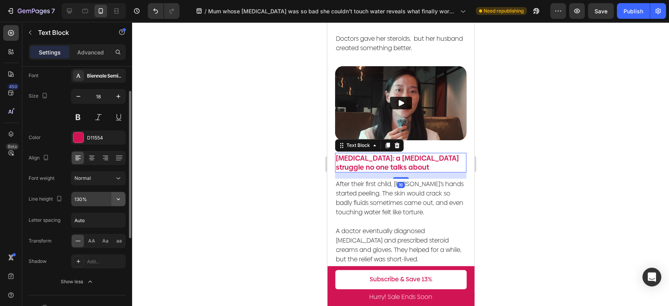
click at [120, 197] on icon "button" at bounding box center [118, 199] width 8 height 8
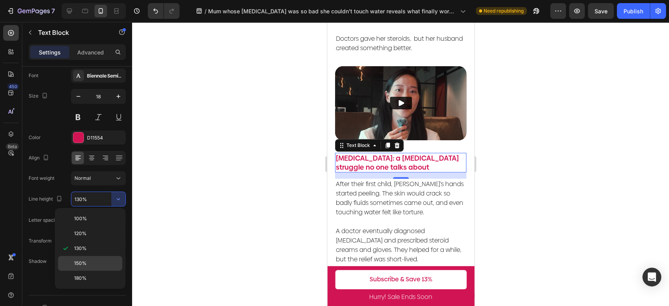
click at [103, 258] on div "150%" at bounding box center [90, 263] width 64 height 15
type input "150%"
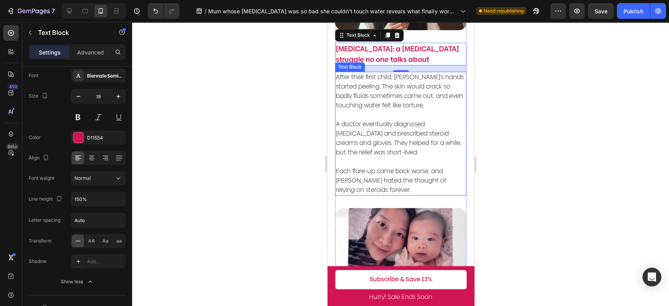
scroll to position [302, 0]
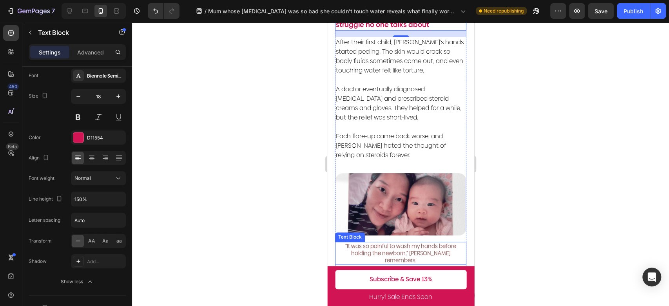
click at [420, 242] on span "“It was so painful to wash my hands before holding the newborn,” [PERSON_NAME] …" at bounding box center [400, 253] width 111 height 22
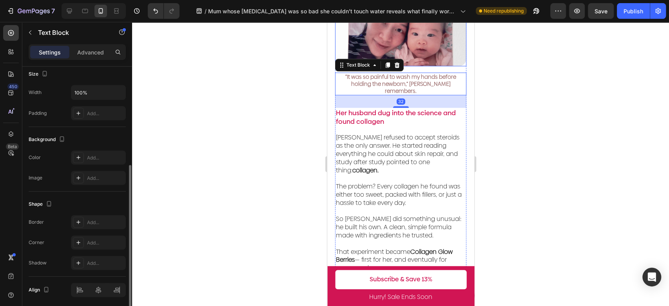
scroll to position [476, 0]
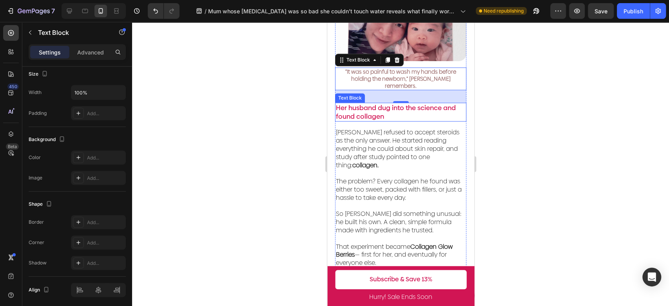
click at [408, 103] on p "Her husband dug into the science and found collagen" at bounding box center [400, 111] width 130 height 17
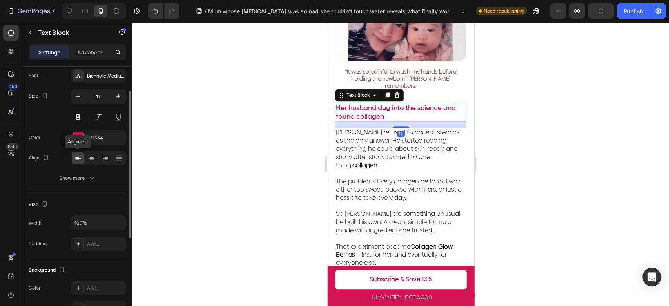
scroll to position [0, 0]
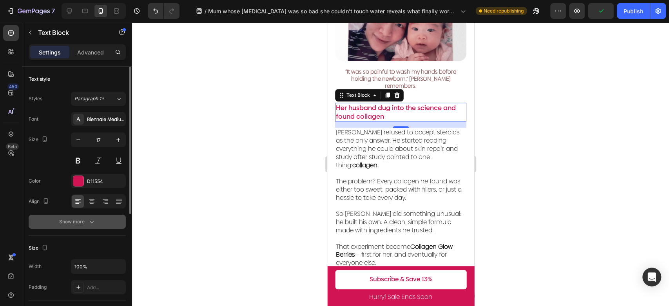
click at [89, 224] on icon "button" at bounding box center [92, 222] width 8 height 8
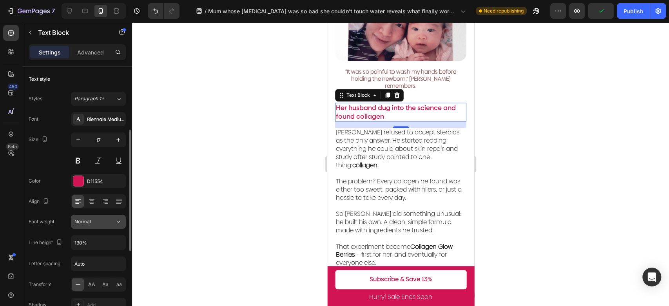
scroll to position [44, 0]
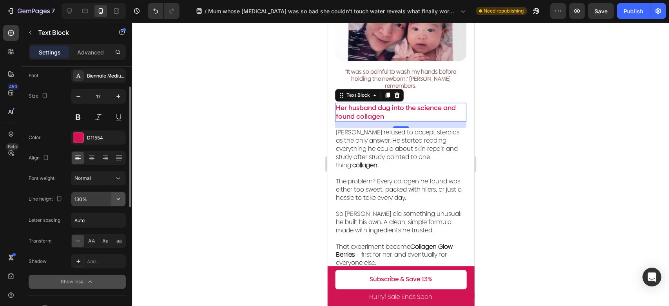
click at [116, 197] on icon "button" at bounding box center [118, 199] width 8 height 8
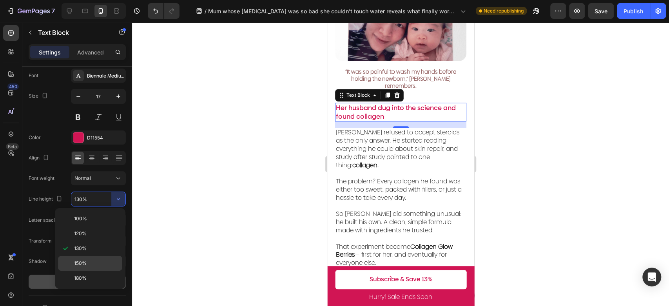
click at [103, 258] on div "150%" at bounding box center [90, 263] width 64 height 15
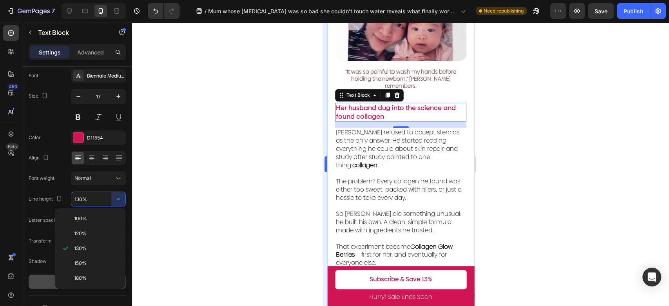
type input "150%"
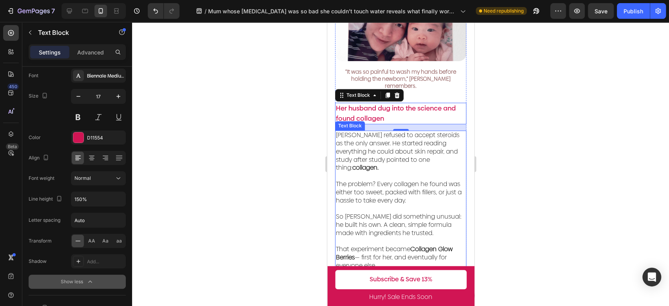
click at [410, 172] on p "The problem? Every collagen he found was either too sweet, packed with fillers,…" at bounding box center [400, 188] width 130 height 33
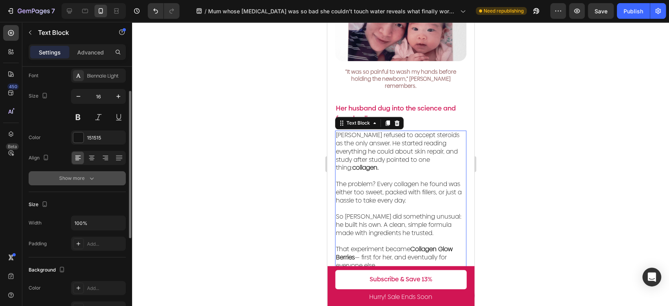
click at [90, 175] on icon "button" at bounding box center [92, 178] width 8 height 8
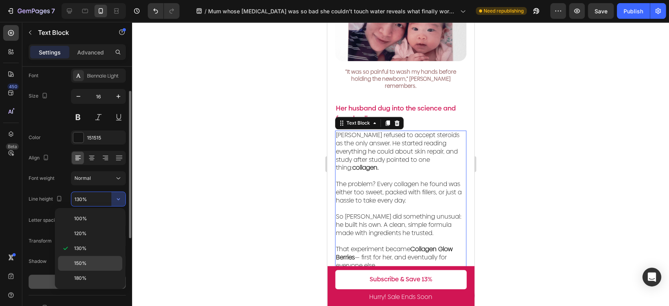
click at [104, 261] on p "150%" at bounding box center [96, 263] width 45 height 7
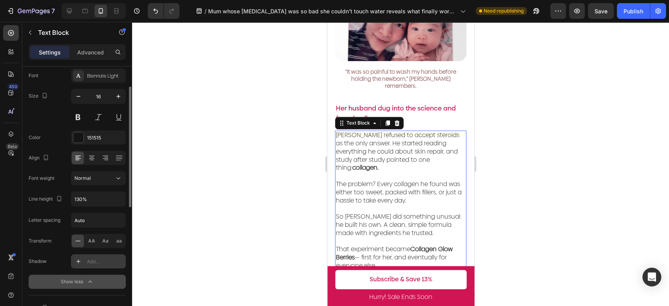
type input "150%"
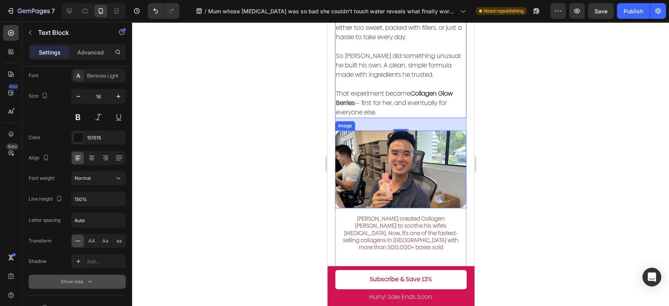
scroll to position [694, 0]
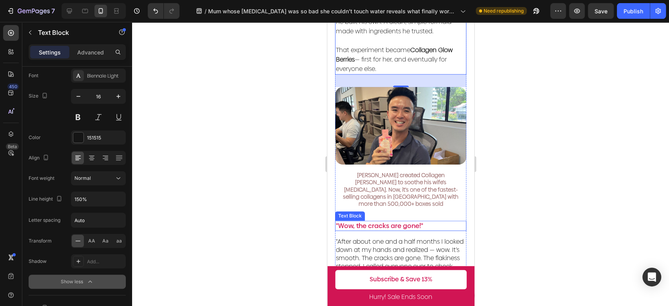
click at [401, 221] on p ""Wow, the cracks are gone!"" at bounding box center [400, 225] width 130 height 9
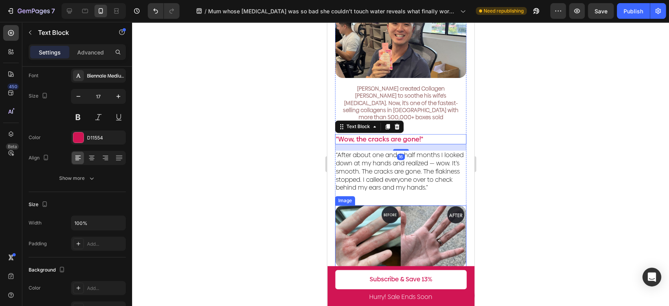
scroll to position [781, 0]
click at [377, 158] on span "“After about one and a half months I looked down at my hands and realized — wow…" at bounding box center [399, 171] width 128 height 42
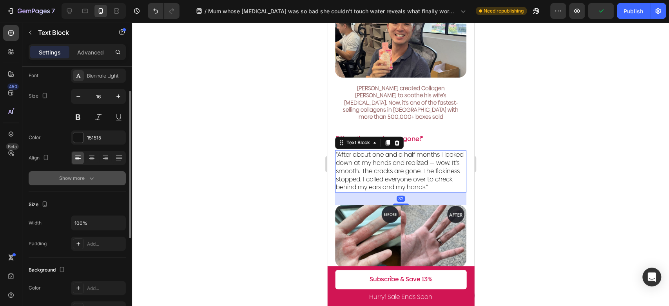
click at [90, 179] on icon "button" at bounding box center [92, 178] width 8 height 8
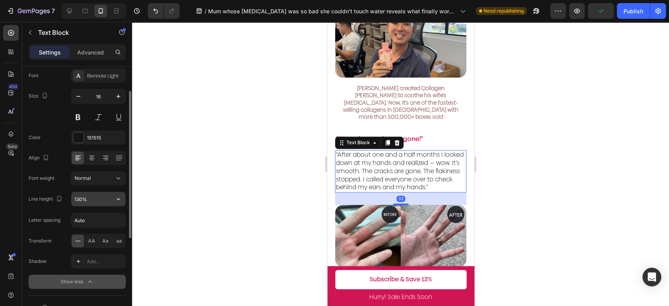
click at [123, 203] on button "button" at bounding box center [118, 199] width 14 height 14
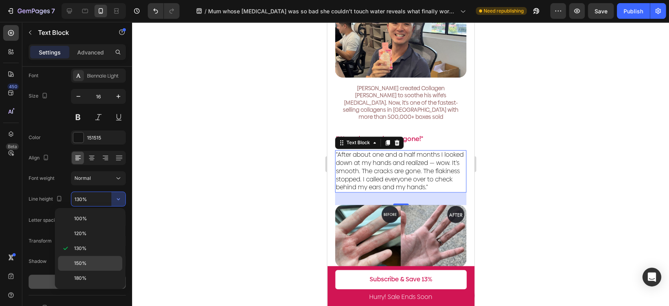
click at [101, 261] on p "150%" at bounding box center [96, 263] width 45 height 7
type input "150%"
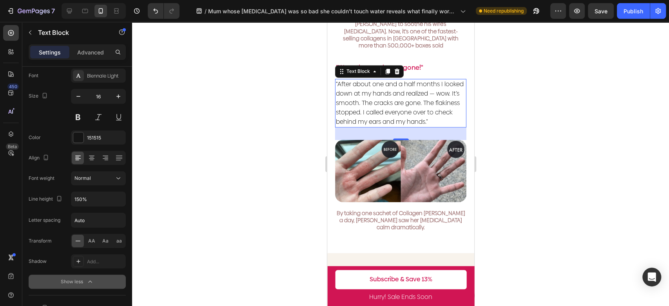
scroll to position [868, 0]
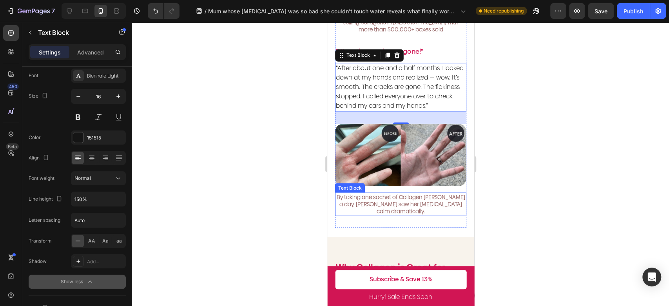
click at [413, 193] on span "By taking one sachet of Collagen [PERSON_NAME] a day, [PERSON_NAME] saw her [ME…" at bounding box center [400, 204] width 129 height 22
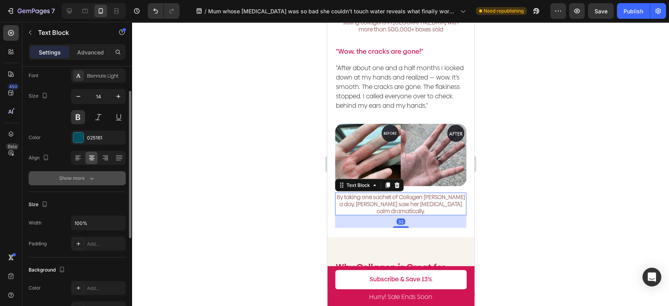
click at [96, 181] on button "Show more" at bounding box center [77, 178] width 97 height 14
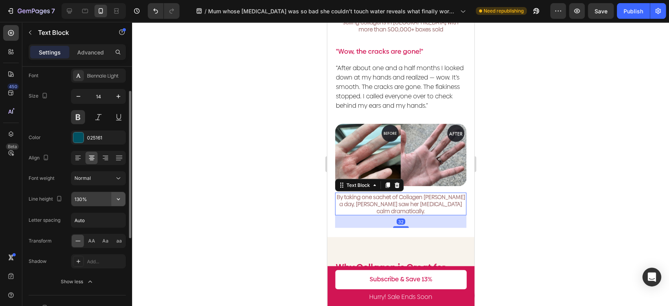
click at [119, 201] on icon "button" at bounding box center [118, 199] width 8 height 8
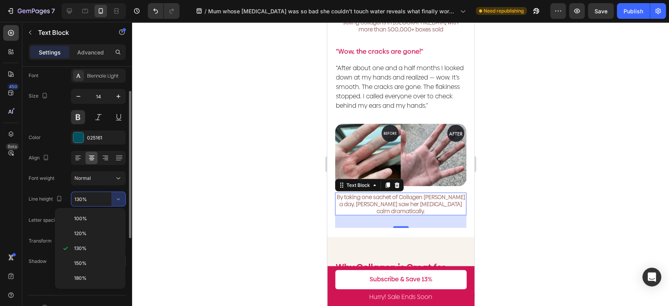
click at [105, 259] on div "150%" at bounding box center [90, 263] width 64 height 15
type input "150%"
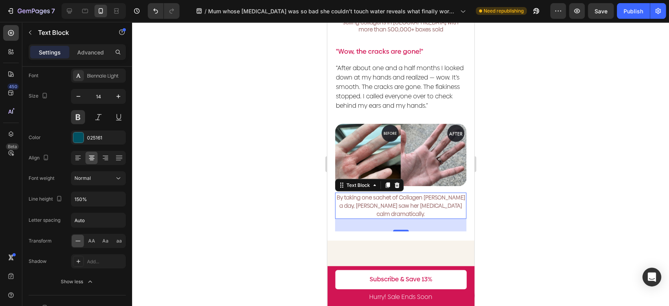
click at [315, 182] on div at bounding box center [400, 164] width 537 height 284
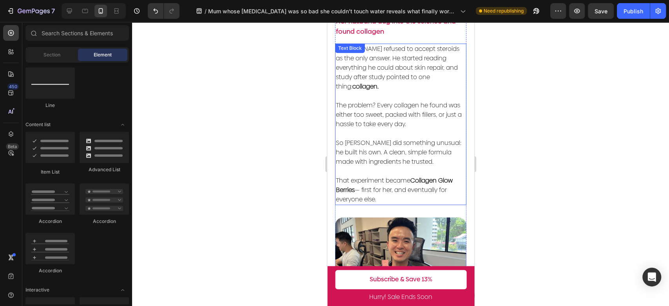
scroll to position [650, 0]
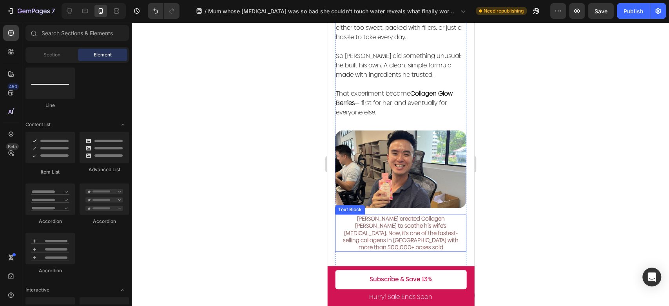
click at [409, 215] on span "[PERSON_NAME] created Collagen [PERSON_NAME] to soothe his wife’s [MEDICAL_DATA…" at bounding box center [401, 233] width 116 height 36
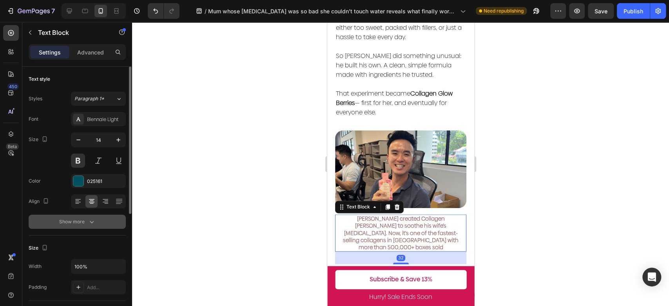
drag, startPoint x: 97, startPoint y: 224, endPoint x: 102, endPoint y: 201, distance: 23.2
click at [97, 224] on button "Show more" at bounding box center [77, 222] width 97 height 14
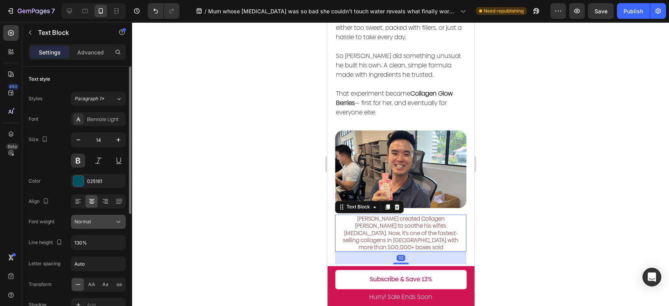
scroll to position [44, 0]
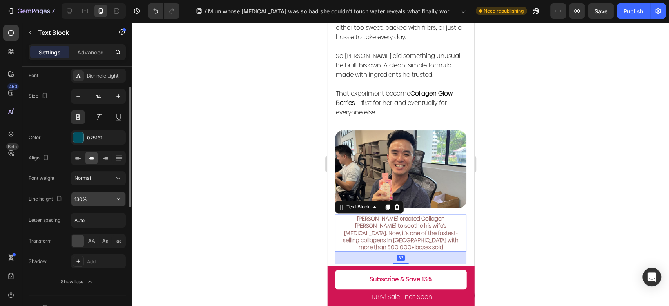
click at [118, 195] on icon "button" at bounding box center [118, 199] width 8 height 8
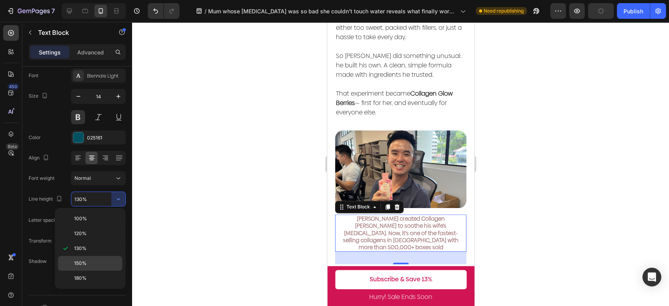
click at [100, 256] on div "150%" at bounding box center [90, 263] width 64 height 15
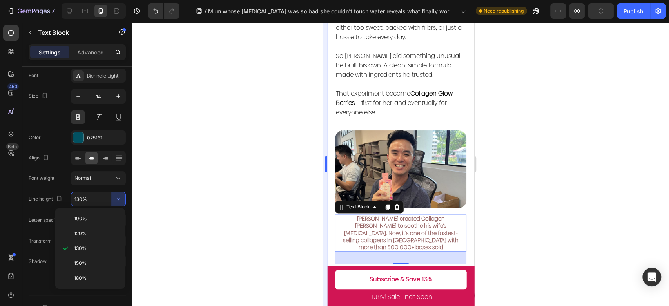
type input "150%"
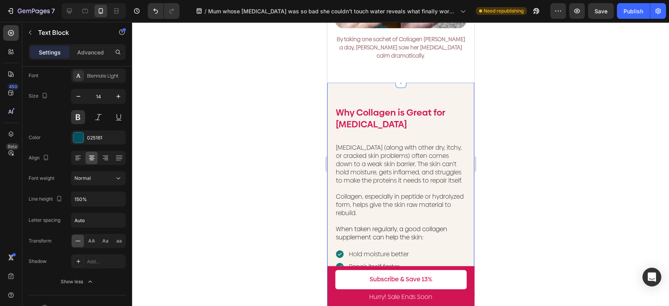
scroll to position [1042, 0]
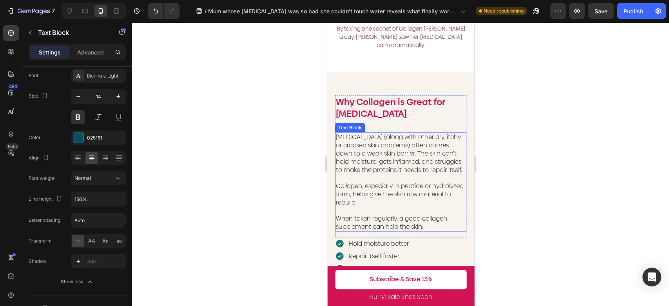
click at [395, 181] on span "Collagen, especially in peptide or hydrolyzed form, helps give the skin raw mat…" at bounding box center [399, 193] width 128 height 25
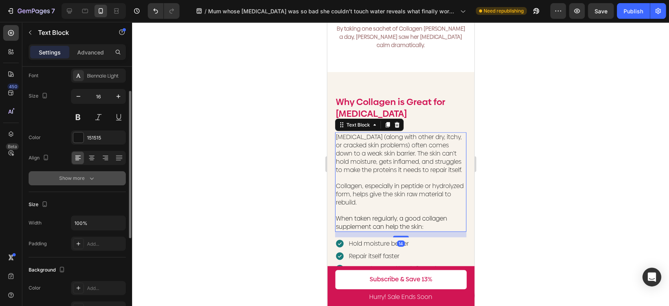
click at [92, 181] on icon "button" at bounding box center [92, 178] width 8 height 8
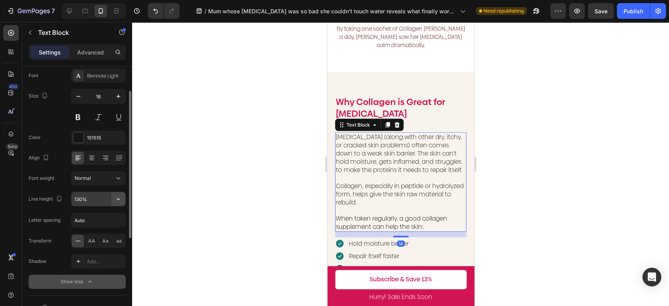
click at [121, 205] on button "button" at bounding box center [118, 199] width 14 height 14
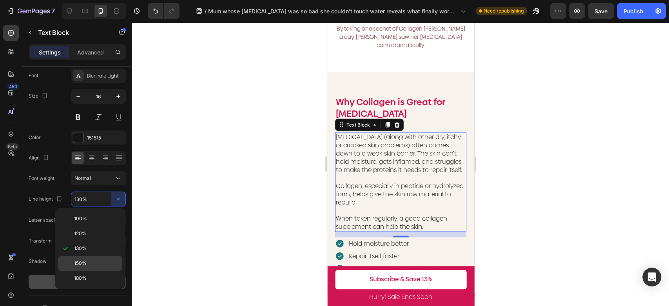
click at [105, 260] on p "150%" at bounding box center [96, 263] width 45 height 7
type input "150%"
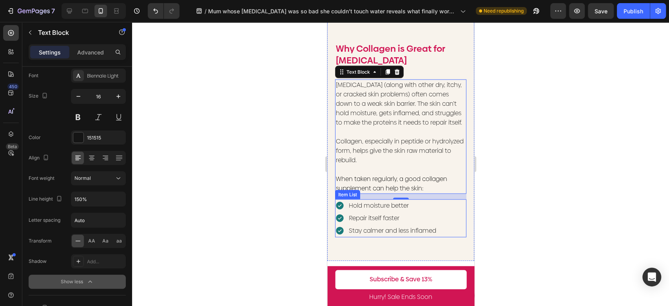
scroll to position [1086, 0]
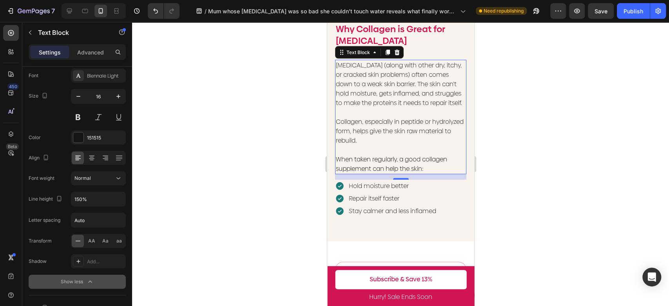
click at [524, 140] on div at bounding box center [400, 164] width 537 height 284
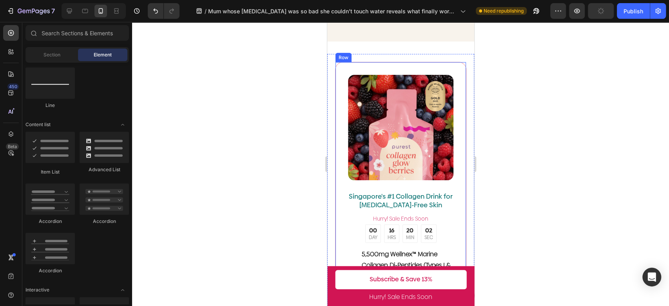
scroll to position [1347, 0]
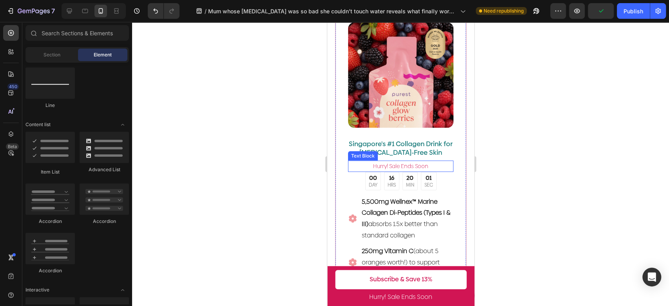
click at [419, 140] on p "Singapore's #1 Collagen Drink for [MEDICAL_DATA]-Free Skin" at bounding box center [400, 148] width 104 height 17
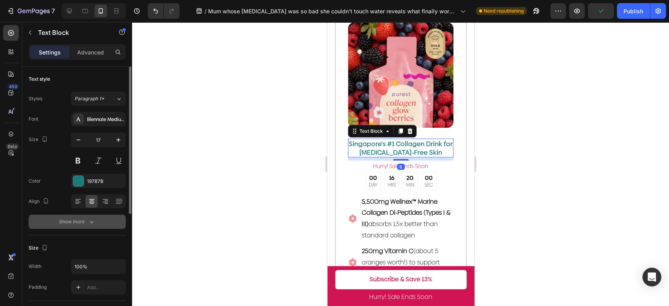
click at [85, 223] on div "Show more" at bounding box center [77, 222] width 36 height 8
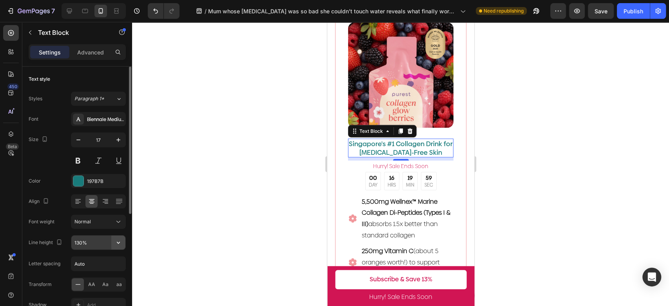
click at [117, 237] on button "button" at bounding box center [118, 243] width 14 height 14
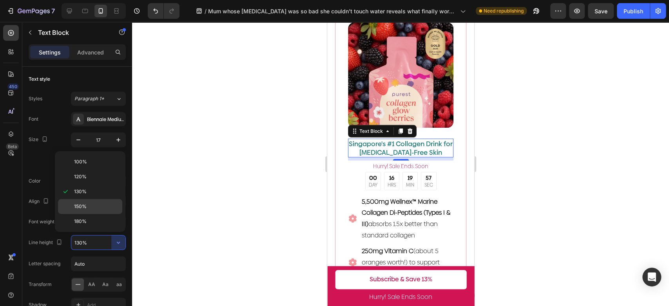
click at [98, 209] on p "150%" at bounding box center [96, 206] width 45 height 7
type input "150%"
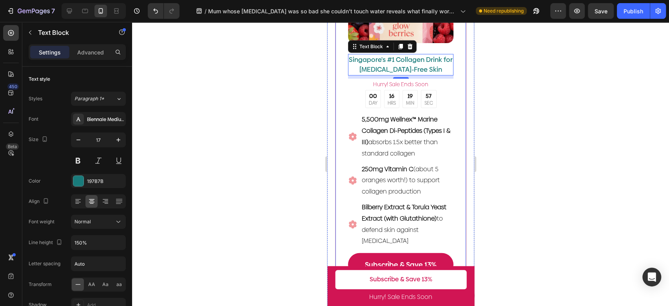
scroll to position [1434, 0]
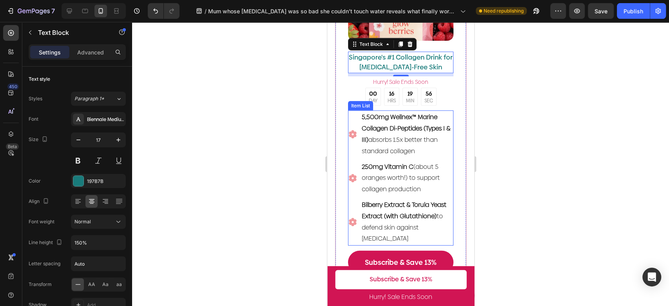
click at [444, 152] on div "5,500mg Wellnex™ Marine Collagen Di-Peptides (Types I & III) absorbs 1.5x bette…" at bounding box center [400, 178] width 105 height 135
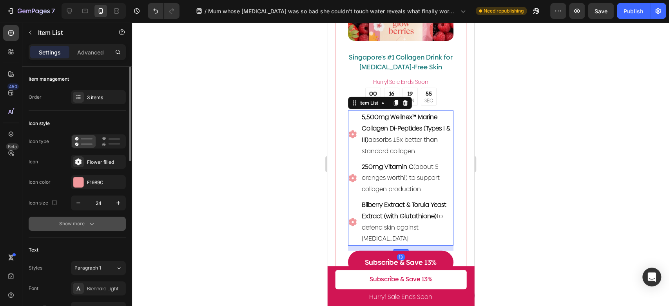
click at [82, 230] on button "Show more" at bounding box center [77, 224] width 97 height 14
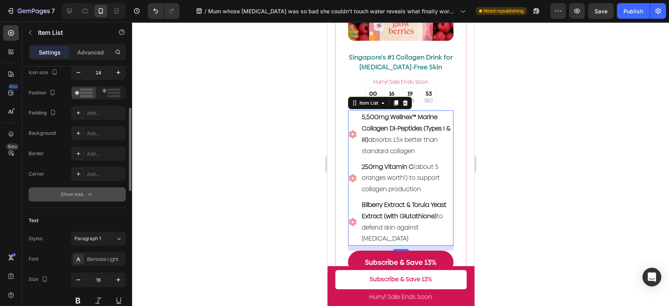
scroll to position [218, 0]
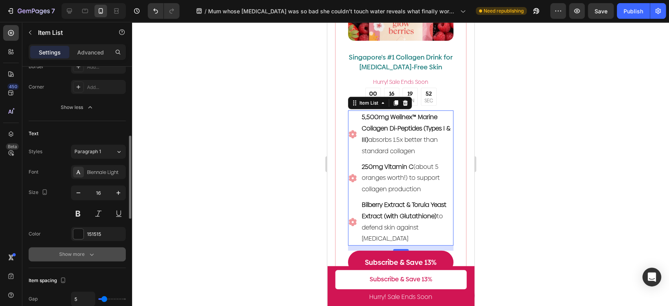
drag, startPoint x: 94, startPoint y: 255, endPoint x: 100, endPoint y: 245, distance: 11.5
click at [94, 254] on icon "button" at bounding box center [92, 254] width 8 height 8
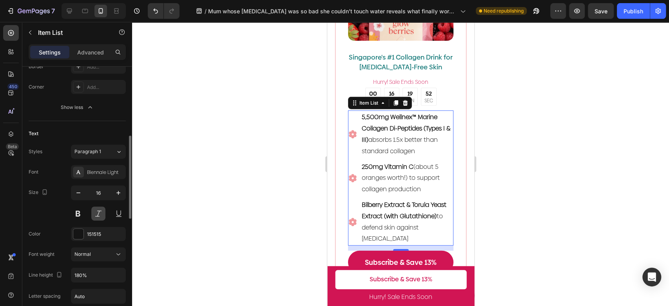
scroll to position [305, 0]
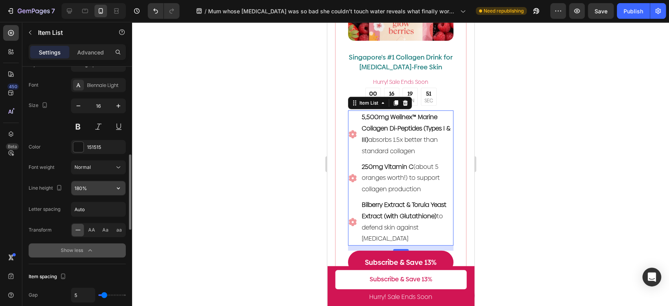
click at [116, 188] on icon "button" at bounding box center [118, 188] width 8 height 8
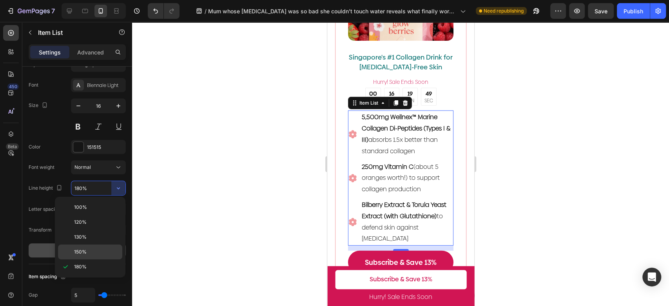
click at [97, 252] on p "150%" at bounding box center [96, 251] width 45 height 7
type input "150%"
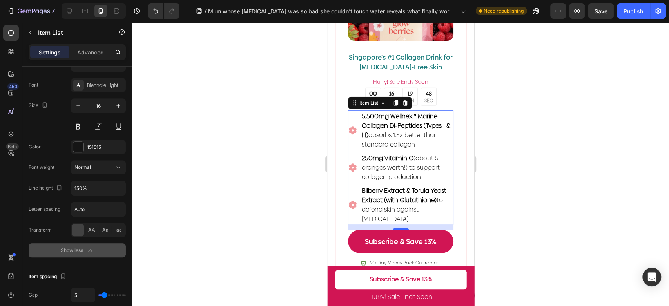
click at [235, 188] on div at bounding box center [400, 164] width 537 height 284
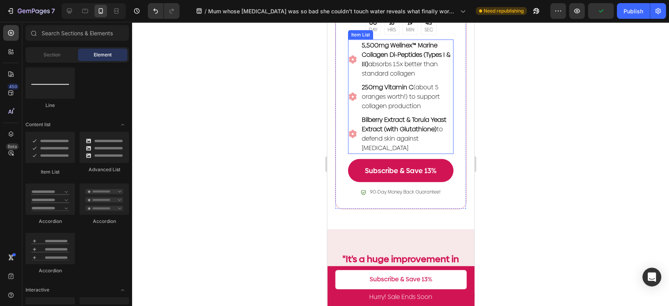
scroll to position [1564, 0]
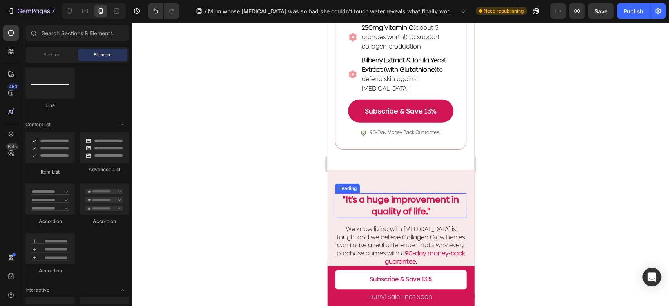
click at [417, 194] on strong ""It's a huge improvement in quality of life."" at bounding box center [400, 205] width 116 height 24
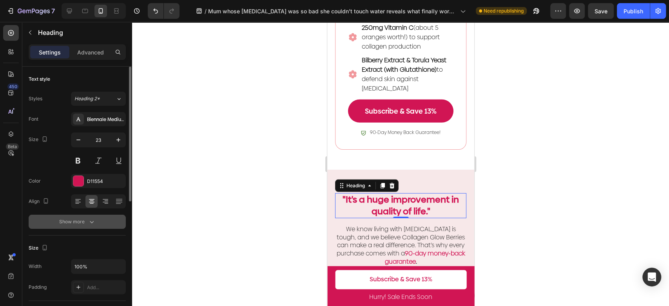
click at [85, 216] on button "Show more" at bounding box center [77, 222] width 97 height 14
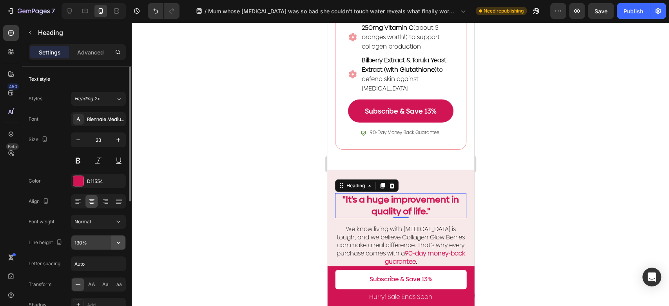
click at [120, 245] on icon "button" at bounding box center [118, 243] width 8 height 8
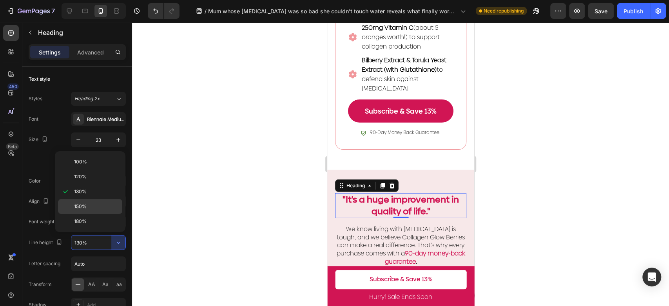
click at [96, 209] on p "150%" at bounding box center [96, 206] width 45 height 7
type input "150%"
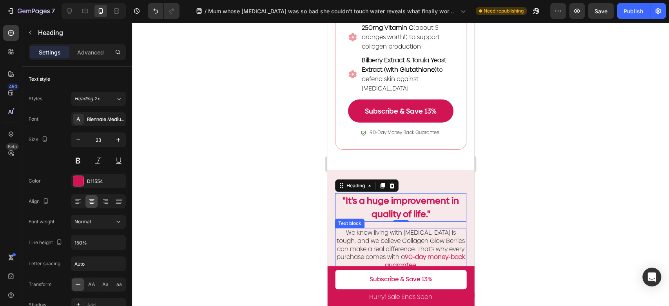
click at [436, 242] on span "We know living with [MEDICAL_DATA] is tough, and we believe Collagen Glow Berri…" at bounding box center [400, 244] width 129 height 33
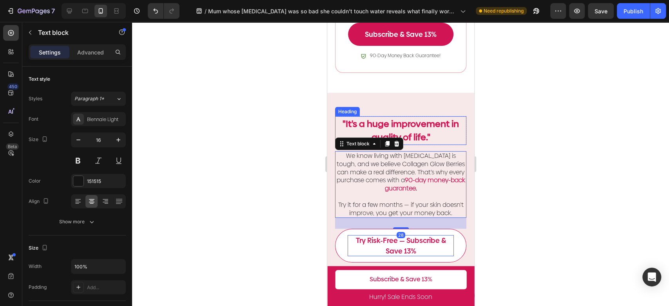
scroll to position [1695, 0]
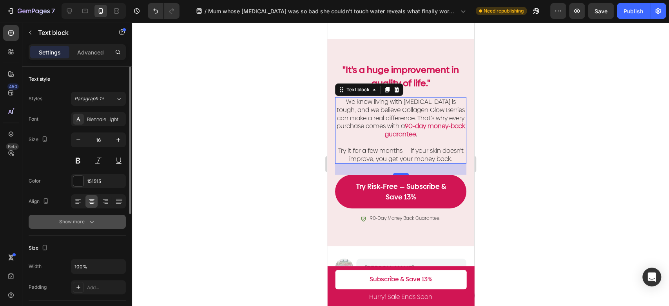
click at [95, 220] on button "Show more" at bounding box center [77, 222] width 97 height 14
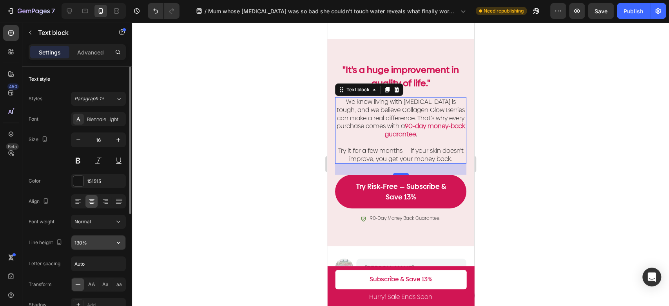
click at [119, 243] on icon "button" at bounding box center [118, 243] width 3 height 2
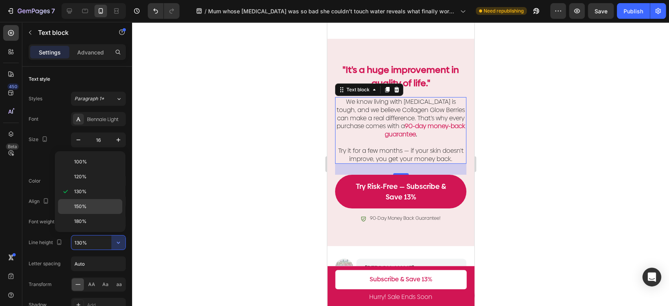
click at [96, 205] on p "150%" at bounding box center [96, 206] width 45 height 7
type input "150%"
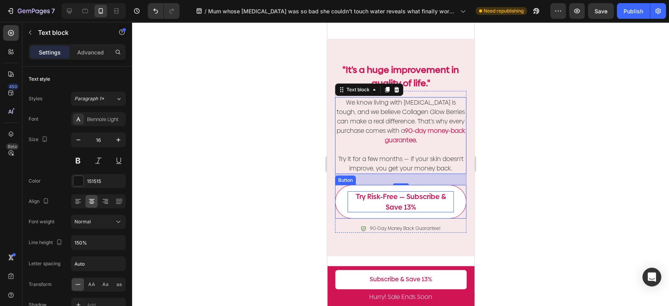
click at [427, 204] on p "Try Risk-Free — Subscribe & Save 13%" at bounding box center [400, 201] width 106 height 21
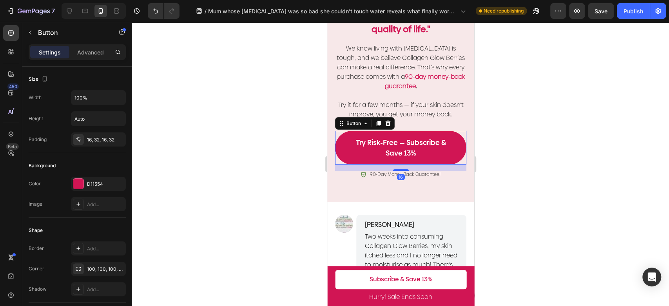
scroll to position [1782, 0]
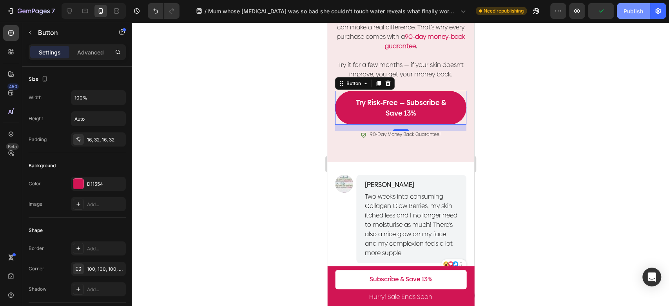
click at [633, 13] on div "Publish" at bounding box center [634, 11] width 20 height 8
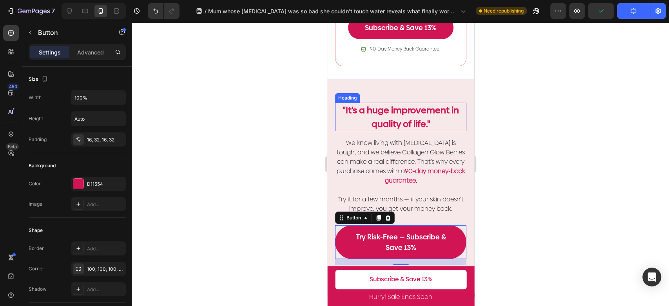
scroll to position [1608, 0]
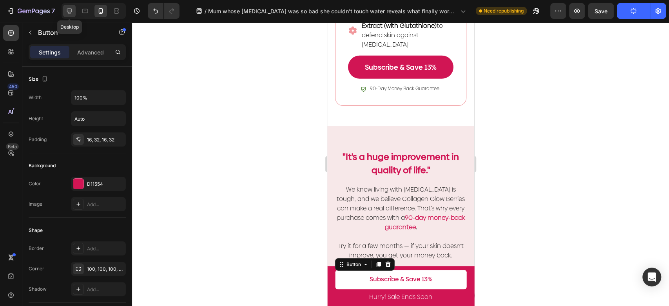
click at [73, 10] on icon at bounding box center [69, 11] width 8 height 8
type input "16"
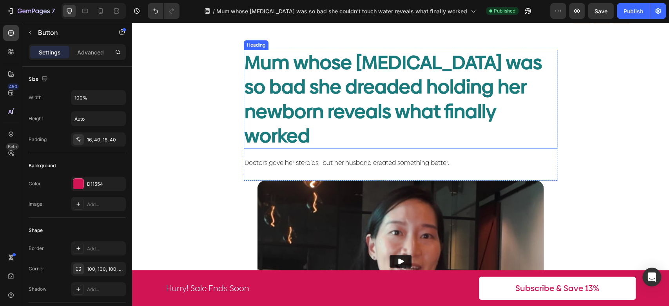
scroll to position [87, 0]
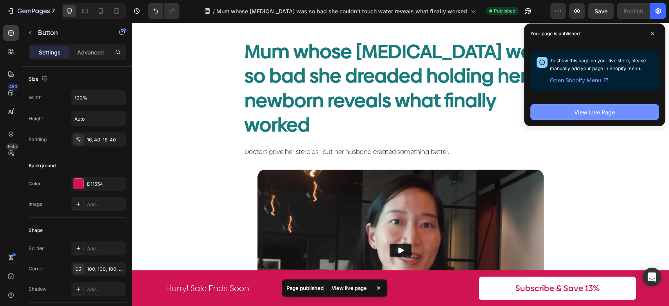
click at [597, 116] on div "View Live Page" at bounding box center [594, 112] width 41 height 8
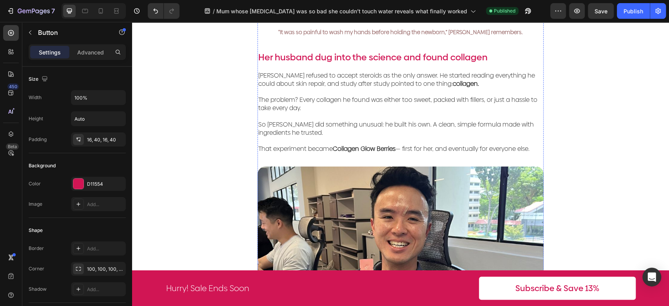
scroll to position [696, 0]
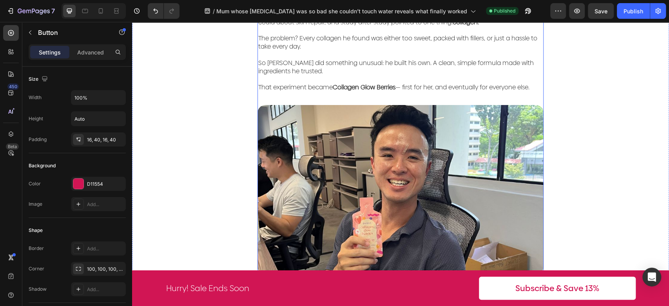
click at [449, 63] on div "Video [MEDICAL_DATA]: a [MEDICAL_DATA] struggle no one talks about Text Block A…" at bounding box center [400, 38] width 286 height 1005
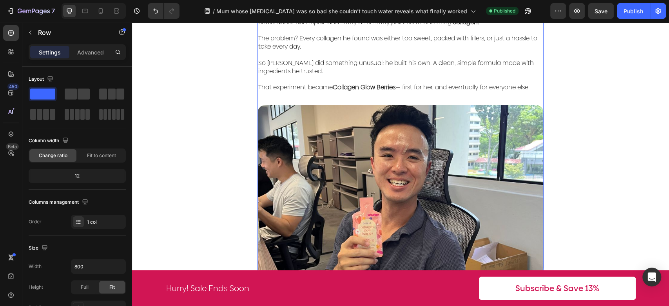
click at [449, 63] on div "Video [MEDICAL_DATA]: a [MEDICAL_DATA] struggle no one talks about Text Block A…" at bounding box center [400, 38] width 286 height 1005
click at [443, 75] on p "That experiment became Collagen [PERSON_NAME] — first for her, and eventually f…" at bounding box center [400, 83] width 285 height 16
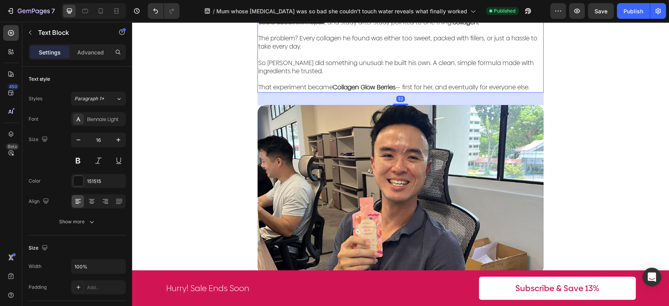
click at [436, 75] on p "That experiment became Collagen [PERSON_NAME] — first for her, and eventually f…" at bounding box center [400, 83] width 285 height 16
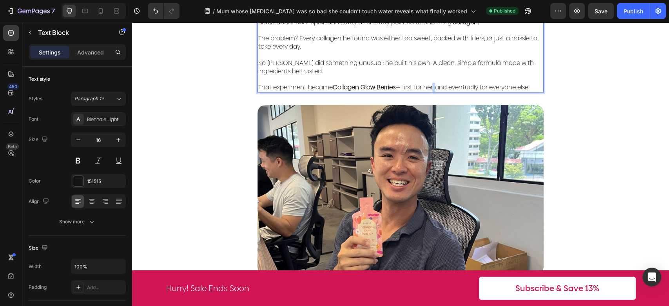
click at [436, 75] on p "That experiment became Collagen [PERSON_NAME] — first for her, and eventually f…" at bounding box center [400, 83] width 285 height 16
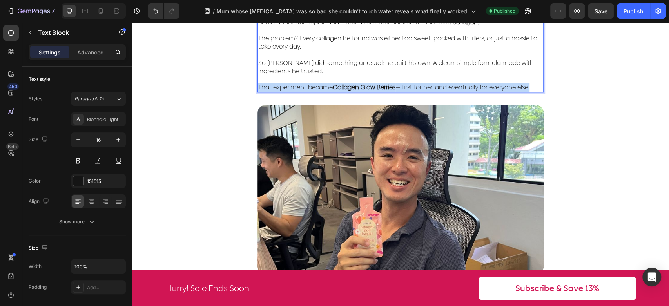
click at [436, 75] on p "That experiment became Collagen [PERSON_NAME] — first for her, and eventually f…" at bounding box center [400, 83] width 285 height 16
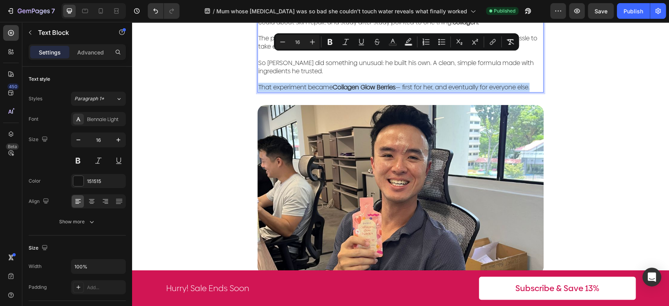
click at [433, 75] on p "That experiment became Collagen [PERSON_NAME] — first for her, and eventually f…" at bounding box center [400, 83] width 285 height 16
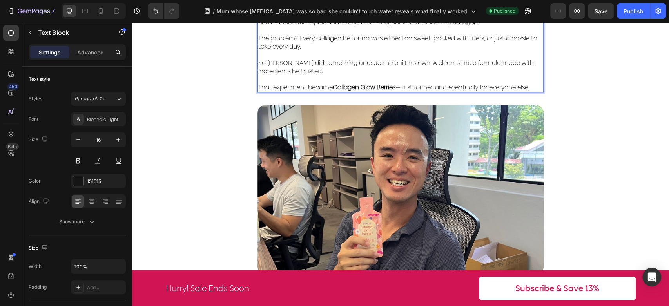
click at [436, 75] on p "That experiment became Collagen [PERSON_NAME] — first for her, and eventually f…" at bounding box center [400, 83] width 285 height 16
click at [437, 75] on p "That experiment became Collagen [PERSON_NAME] — first for her, and eventually f…" at bounding box center [400, 83] width 285 height 16
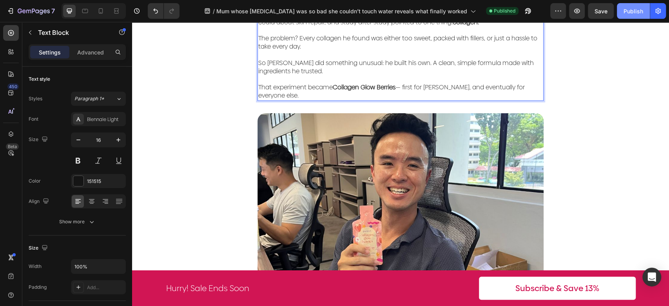
click at [628, 13] on div "Publish" at bounding box center [634, 11] width 20 height 8
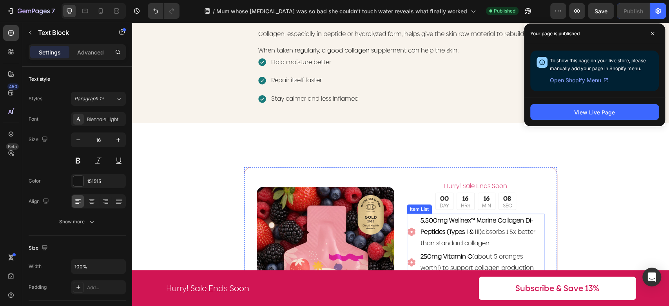
scroll to position [1176, 0]
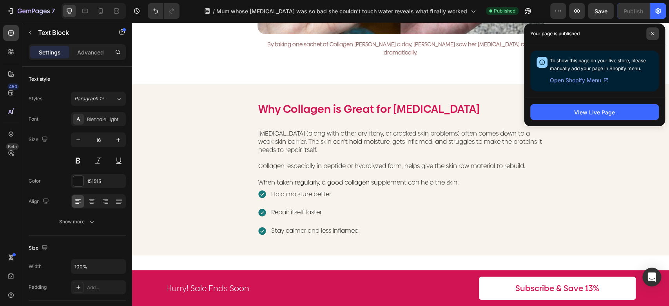
click at [655, 34] on span at bounding box center [652, 33] width 13 height 13
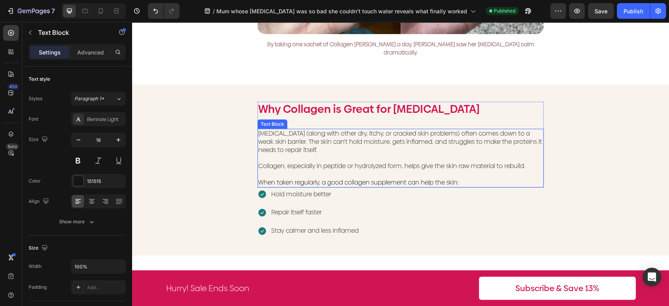
click at [522, 161] on span "Collagen, especially in peptide or hydrolyzed form, helps give the skin raw mat…" at bounding box center [391, 165] width 267 height 9
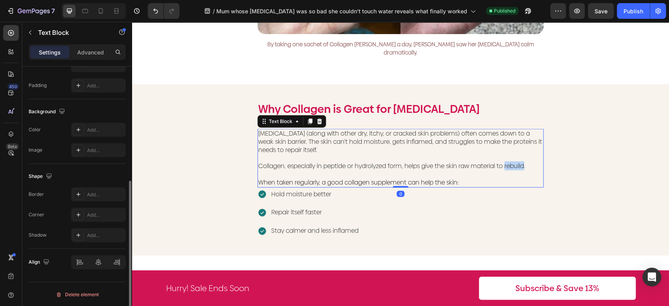
click at [522, 161] on span "Collagen, especially in peptide or hydrolyzed form, helps give the skin raw mat…" at bounding box center [391, 165] width 267 height 9
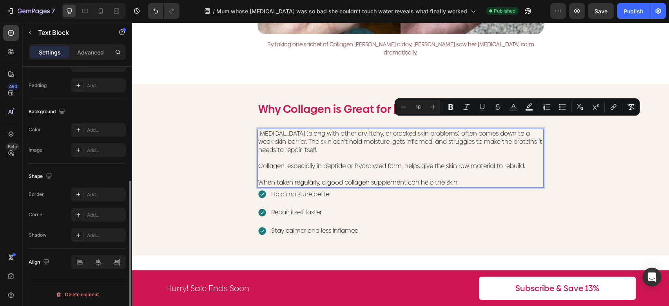
click at [530, 162] on p "Collagen, especially in peptide or hydrolyzed form, helps give the skin raw mat…" at bounding box center [400, 166] width 285 height 8
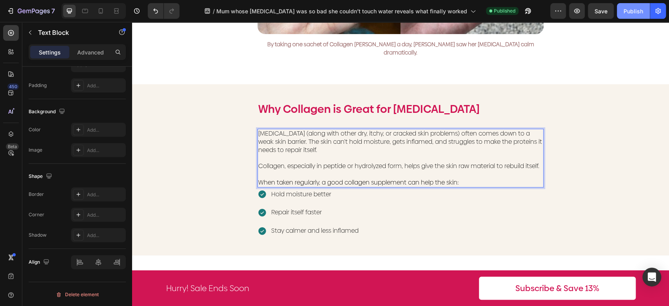
click at [625, 15] on div "Publish" at bounding box center [634, 11] width 20 height 8
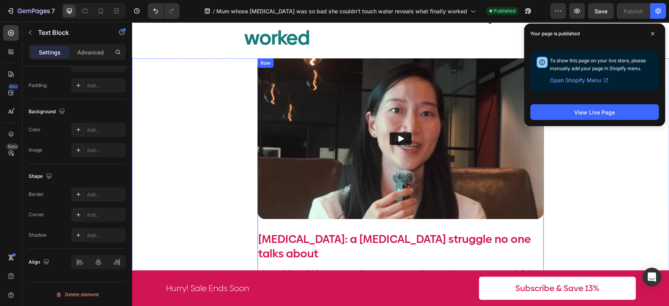
scroll to position [0, 0]
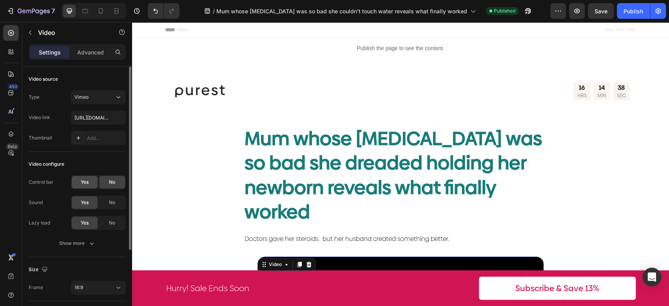
click at [78, 177] on div "Yes" at bounding box center [85, 182] width 26 height 13
click at [630, 12] on div "Publish" at bounding box center [634, 11] width 20 height 8
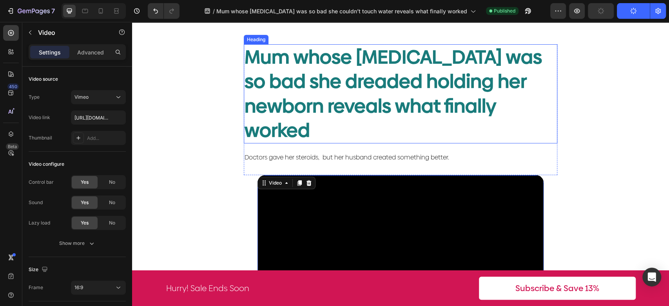
scroll to position [174, 0]
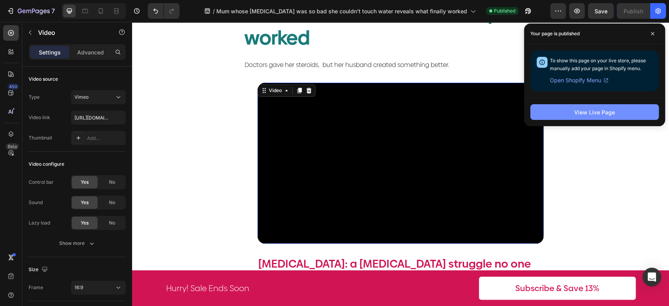
click at [616, 120] on button "View Live Page" at bounding box center [594, 112] width 129 height 16
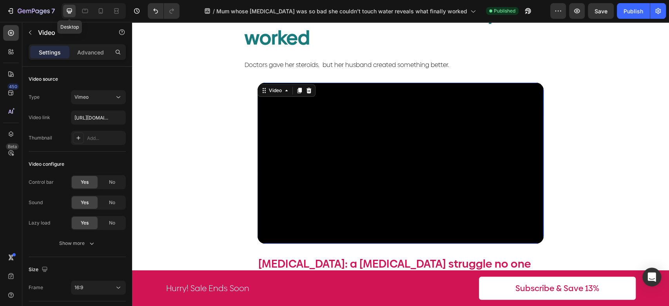
click at [68, 9] on icon at bounding box center [69, 11] width 5 height 5
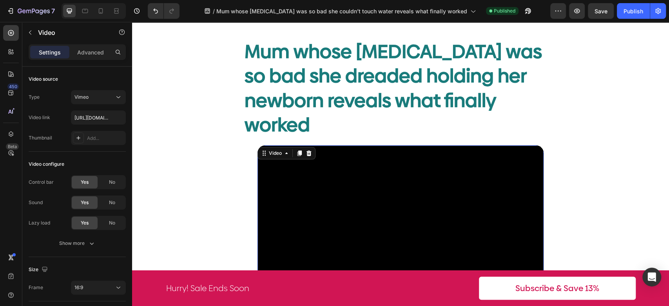
scroll to position [305, 0]
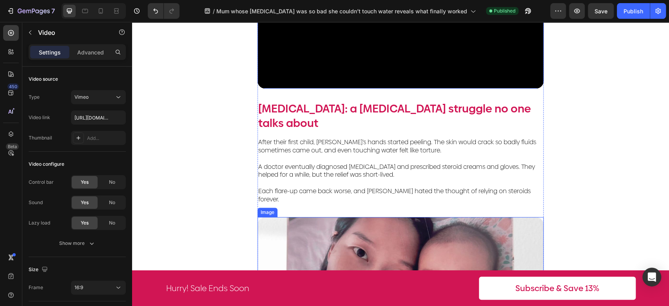
click at [404, 155] on p "A doctor eventually diagnosed [MEDICAL_DATA] and prescribed steroid creams and …" at bounding box center [400, 167] width 285 height 24
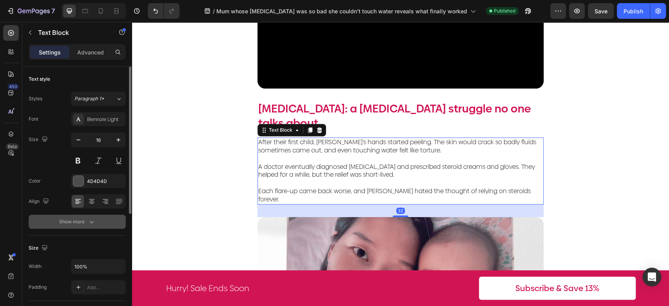
click at [72, 224] on div "Show more" at bounding box center [77, 222] width 36 height 8
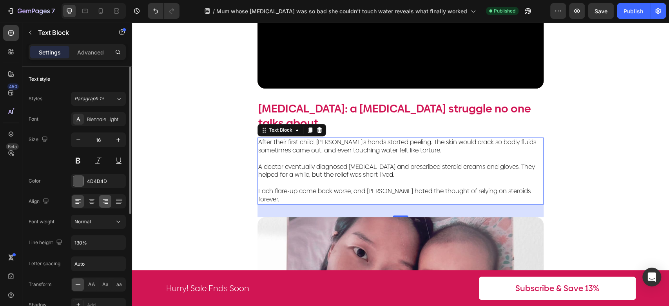
scroll to position [44, 0]
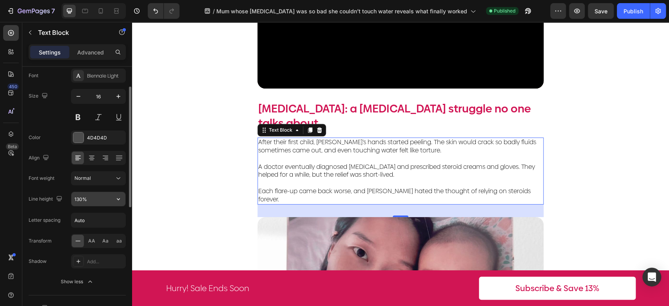
click at [95, 194] on input "130%" at bounding box center [98, 199] width 54 height 14
type input "150%"
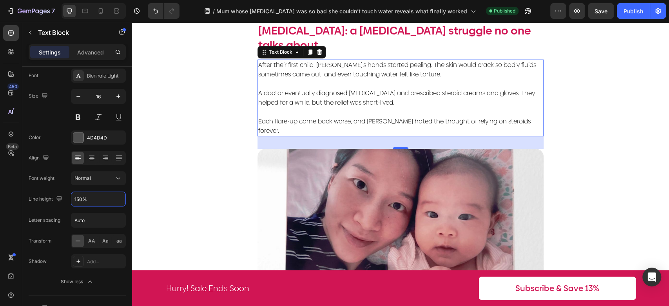
scroll to position [522, 0]
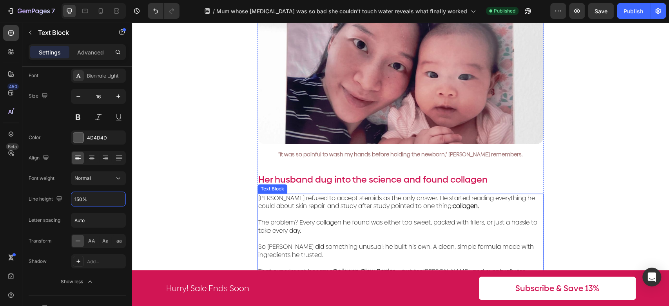
click at [447, 210] on p "The problem? Every collagen he found was either too sweet, packed with fillers,…" at bounding box center [400, 222] width 285 height 24
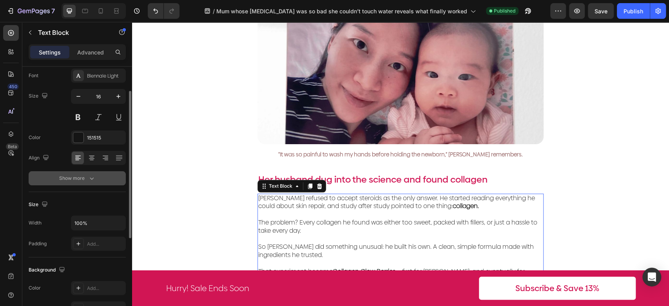
click at [83, 178] on div "Show more" at bounding box center [77, 178] width 36 height 8
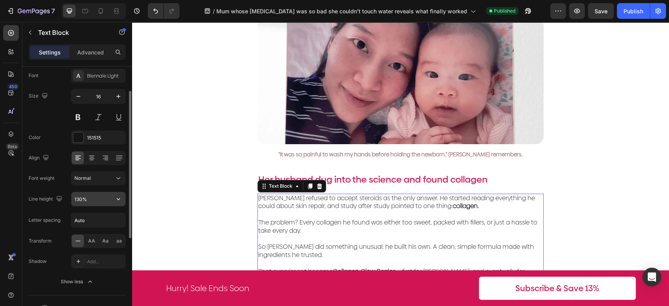
click at [85, 199] on input "130%" at bounding box center [98, 199] width 54 height 14
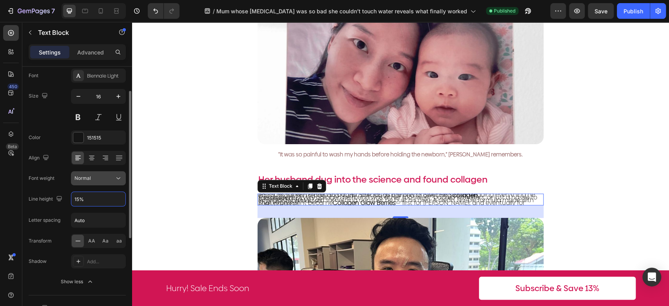
type input "150%"
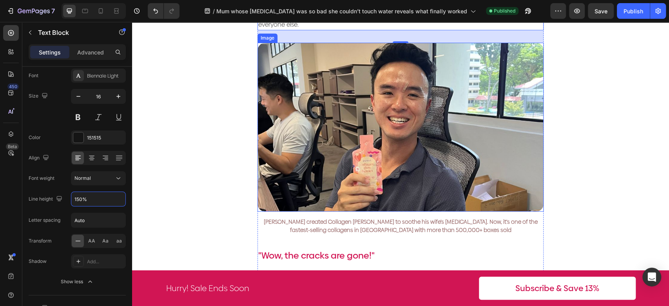
scroll to position [871, 0]
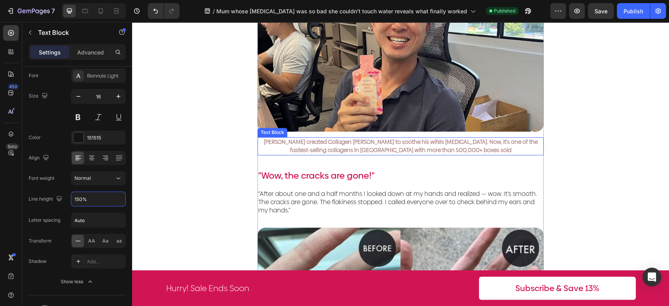
click at [384, 138] on span "[PERSON_NAME] created Collagen [PERSON_NAME] to soothe his wife’s [MEDICAL_DATA…" at bounding box center [401, 146] width 274 height 16
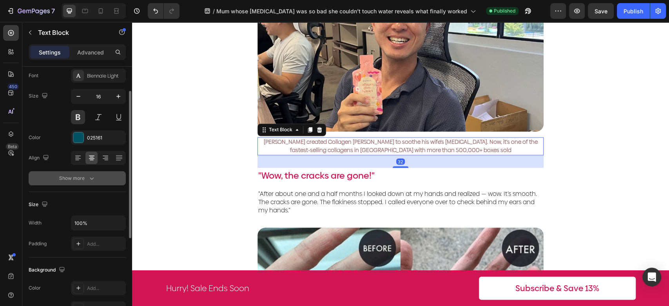
click at [89, 179] on icon "button" at bounding box center [92, 178] width 8 height 8
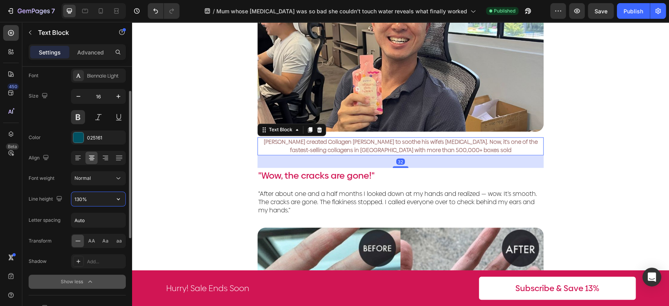
click at [90, 198] on input "130%" at bounding box center [98, 199] width 54 height 14
type input "150%"
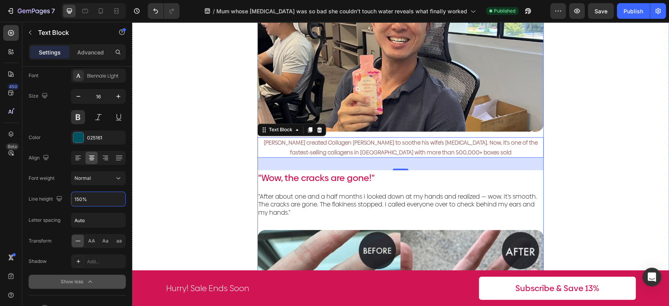
click at [315, 192] on span "“After about one and a half months I looked down at my hands and realized — wow…" at bounding box center [397, 204] width 279 height 25
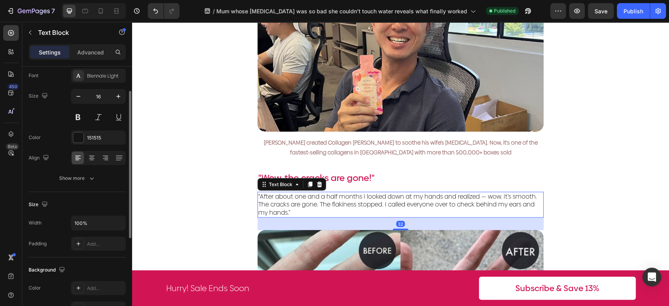
click at [90, 187] on div "Text style Styles Paragraph 1* Font Biennale Light Size 16 Color 151515 Align S…" at bounding box center [77, 107] width 97 height 169
click at [91, 179] on icon "button" at bounding box center [92, 178] width 8 height 8
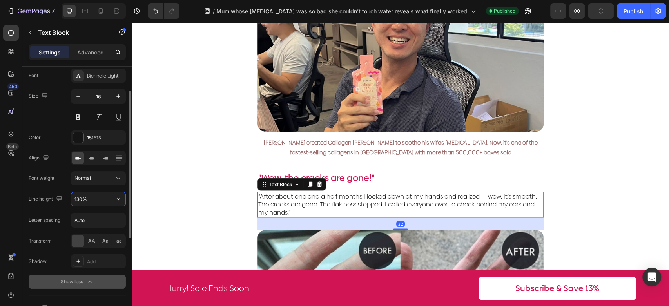
click at [94, 199] on input "130%" at bounding box center [98, 199] width 54 height 14
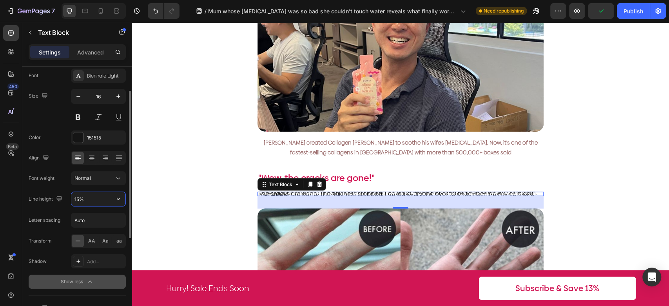
type input "150%"
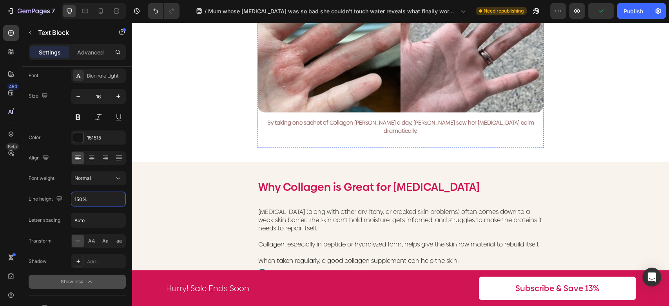
scroll to position [1132, 0]
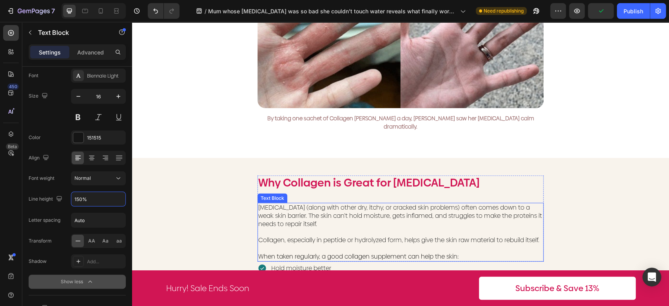
click at [396, 203] on span "[MEDICAL_DATA] (along with other dry, itchy, or cracked skin problems) often co…" at bounding box center [400, 215] width 284 height 25
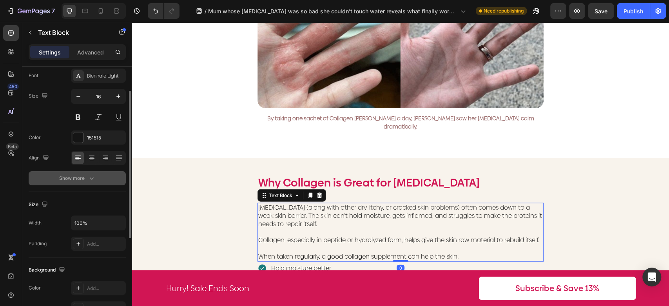
click at [86, 179] on div "Show more" at bounding box center [77, 178] width 36 height 8
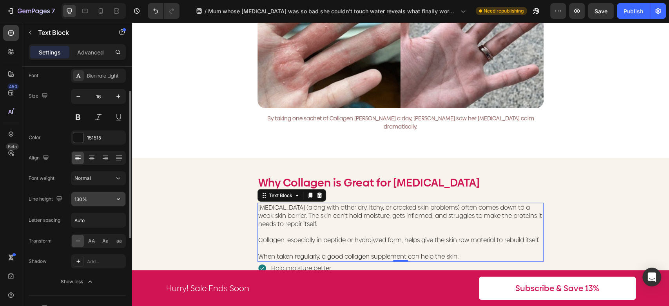
click at [94, 206] on input "130%" at bounding box center [98, 199] width 54 height 14
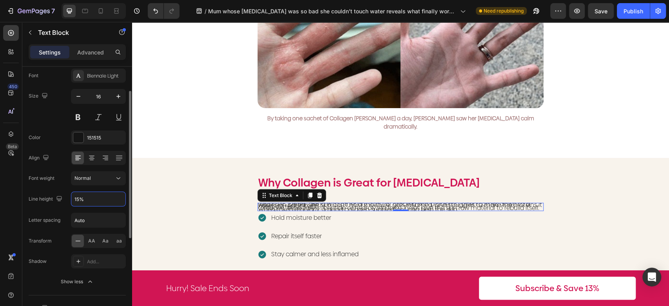
type input "150%"
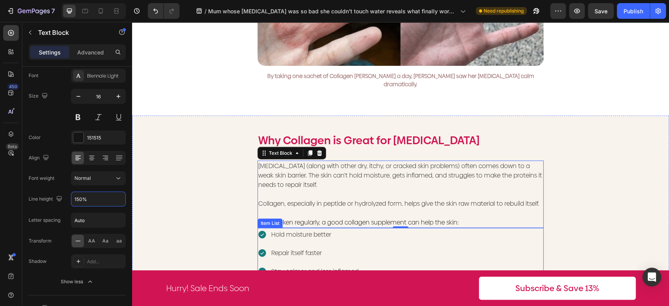
scroll to position [1176, 0]
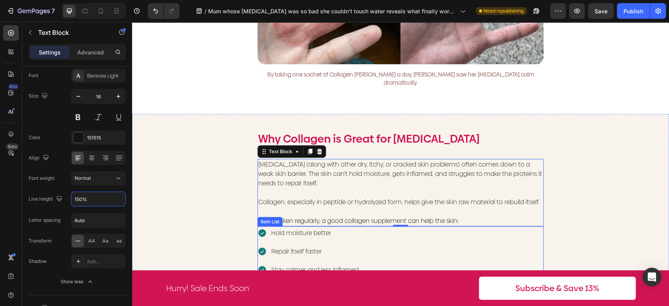
click at [448, 227] on div "Hold moisture better Repair itself faster Stay calmer and less inflamed" at bounding box center [400, 252] width 286 height 50
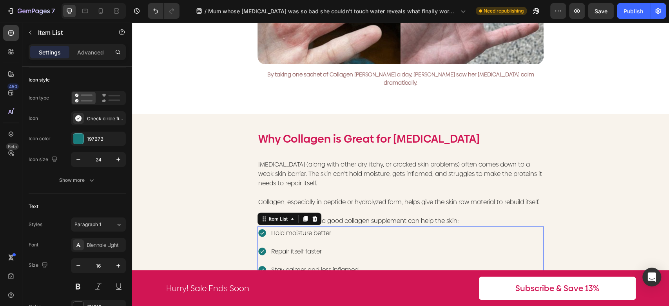
scroll to position [0, 0]
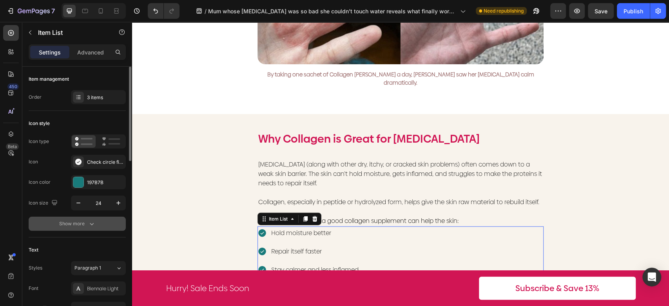
click at [89, 230] on button "Show more" at bounding box center [77, 224] width 97 height 14
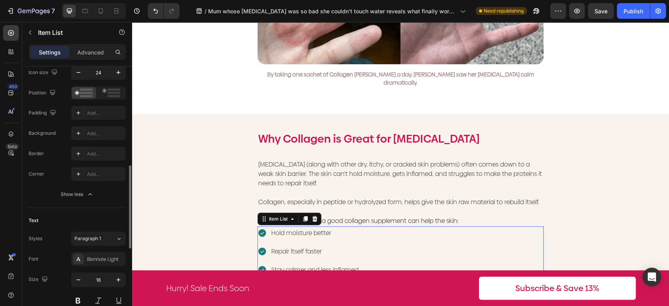
scroll to position [174, 0]
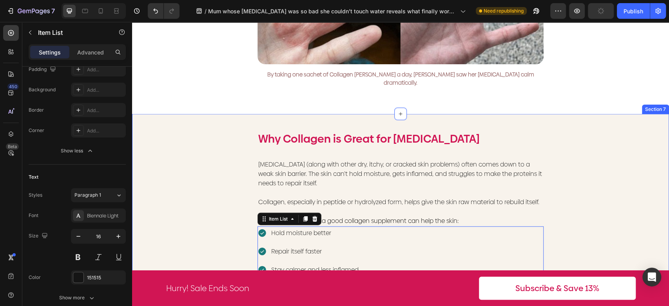
click at [176, 158] on div "Why Collagen is Great for Eczema Text Block Eczema (along with other dry, itchy…" at bounding box center [400, 204] width 537 height 180
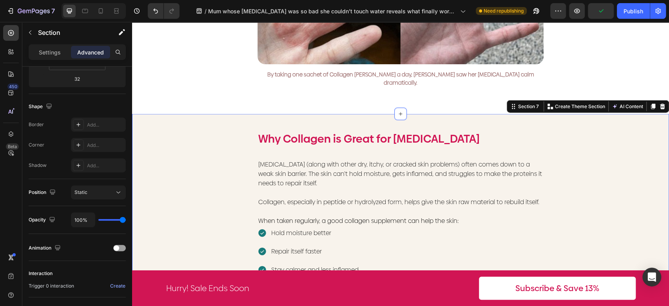
scroll to position [0, 0]
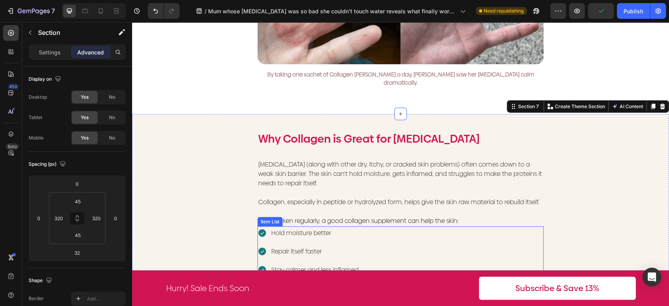
click at [496, 227] on div "Hold moisture better Repair itself faster Stay calmer and less inflamed" at bounding box center [400, 252] width 286 height 50
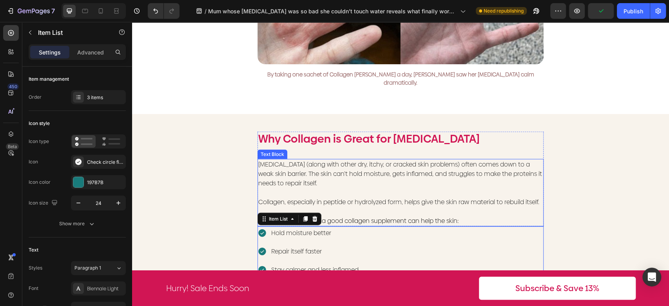
click at [445, 216] on span "When taken regularly, a good collagen supplement can help the skin:" at bounding box center [358, 220] width 200 height 9
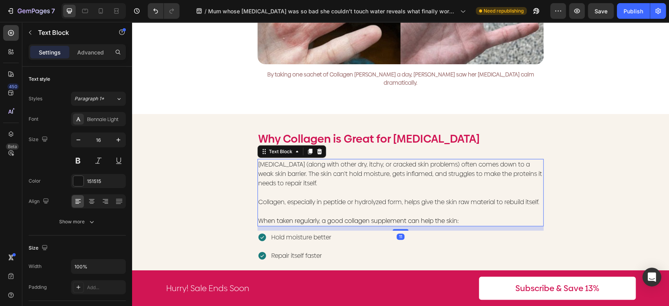
drag, startPoint x: 399, startPoint y: 189, endPoint x: 399, endPoint y: 194, distance: 5.2
click at [399, 227] on div "11" at bounding box center [400, 227] width 286 height 0
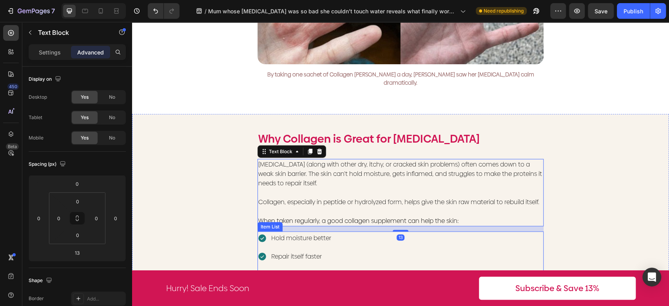
click at [450, 232] on div "Hold moisture better Repair itself faster Stay calmer and less inflamed" at bounding box center [400, 257] width 286 height 50
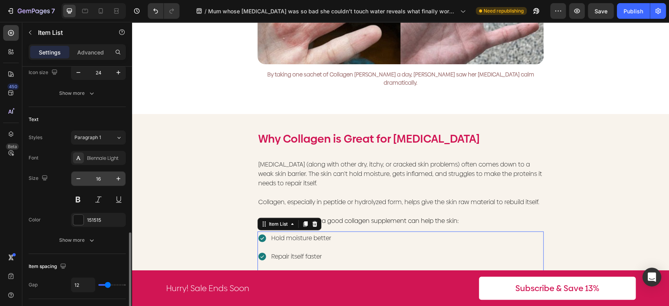
scroll to position [261, 0]
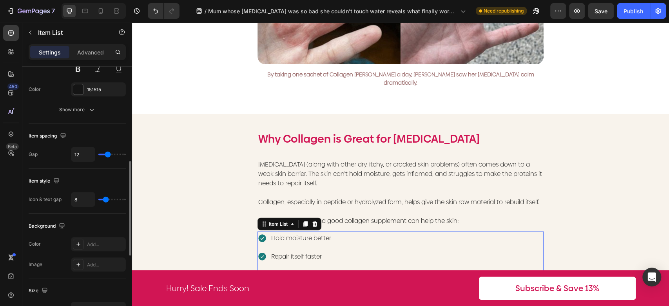
type input "10"
type input "9"
type input "8"
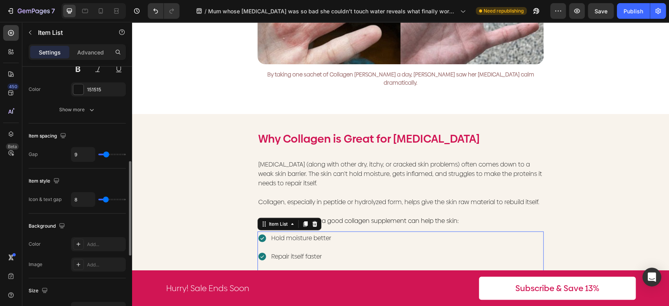
type input "8"
type input "7"
type input "6"
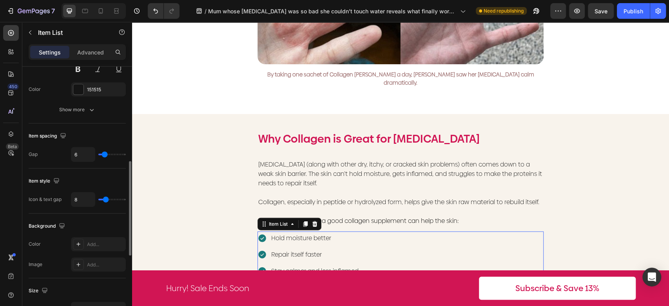
type input "5"
type input "4"
type input "3"
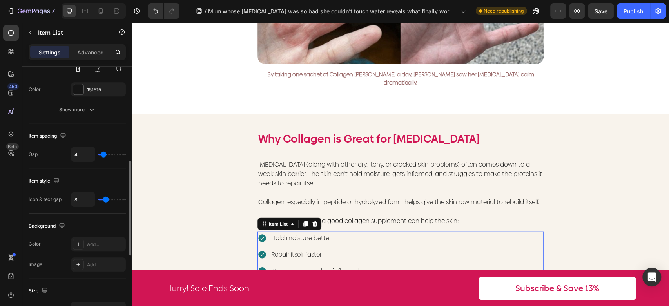
type input "3"
type input "2"
type input "0"
drag, startPoint x: 107, startPoint y: 155, endPoint x: 97, endPoint y: 150, distance: 11.4
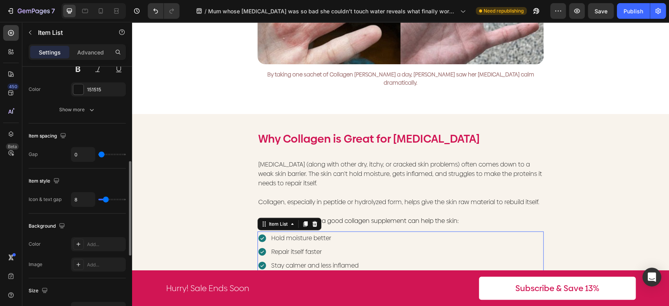
type input "0"
click at [98, 154] on input "range" at bounding box center [111, 155] width 27 height 2
click at [101, 11] on icon at bounding box center [101, 11] width 8 height 8
type input "14"
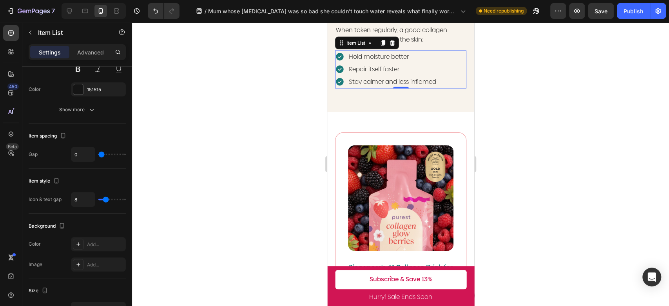
scroll to position [1147, 0]
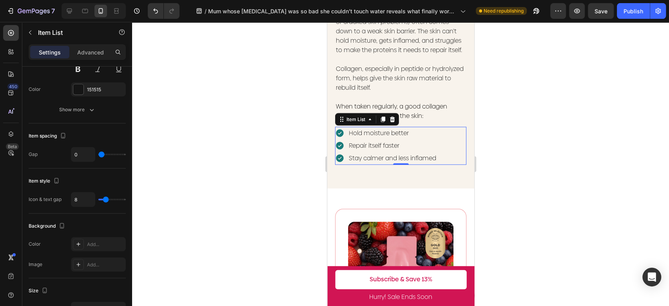
click at [509, 119] on div at bounding box center [400, 164] width 537 height 284
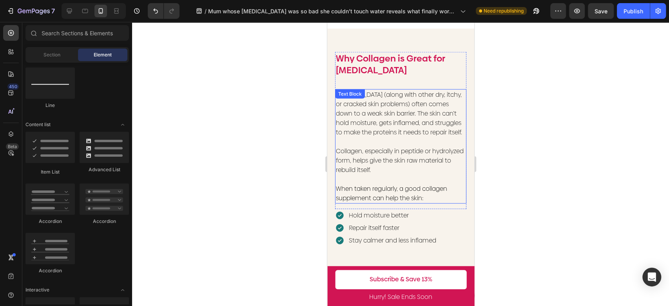
scroll to position [1060, 0]
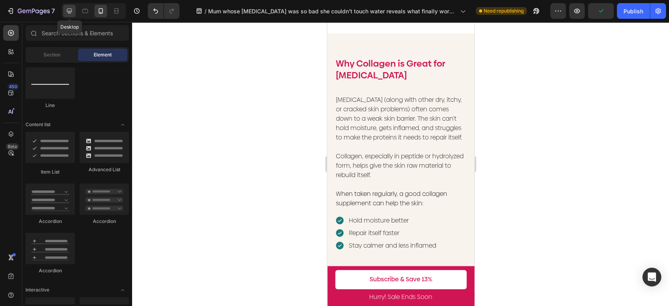
click at [70, 11] on icon at bounding box center [69, 11] width 5 height 5
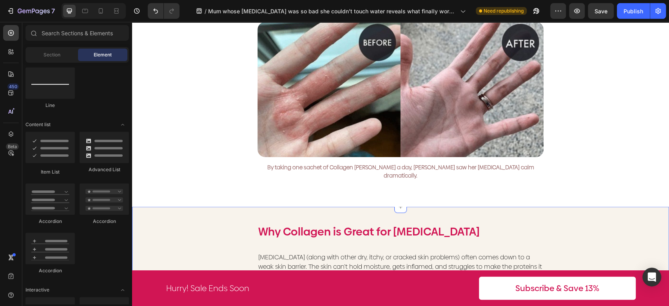
scroll to position [1147, 0]
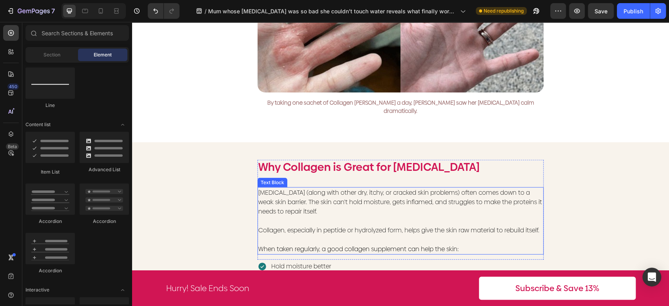
click at [365, 188] on p "[MEDICAL_DATA] (along with other dry, itchy, or cracked skin problems) often co…" at bounding box center [400, 202] width 285 height 28
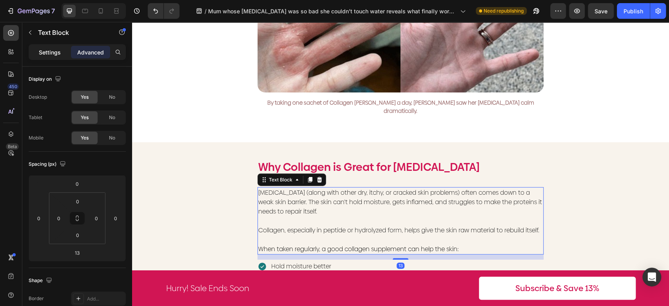
click at [53, 54] on p "Settings" at bounding box center [50, 52] width 22 height 8
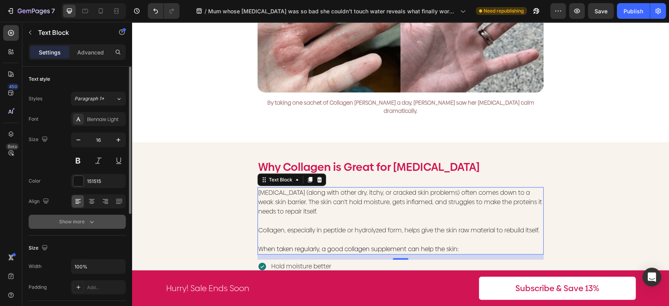
click at [90, 222] on icon "button" at bounding box center [92, 222] width 8 height 8
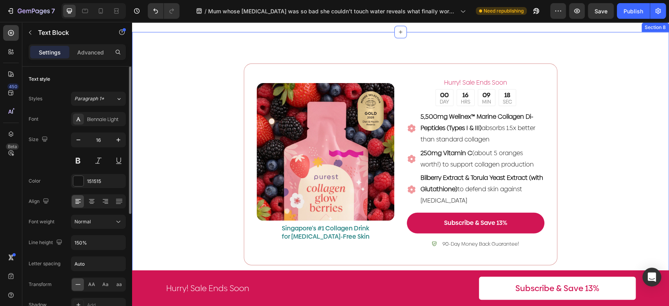
scroll to position [1408, 0]
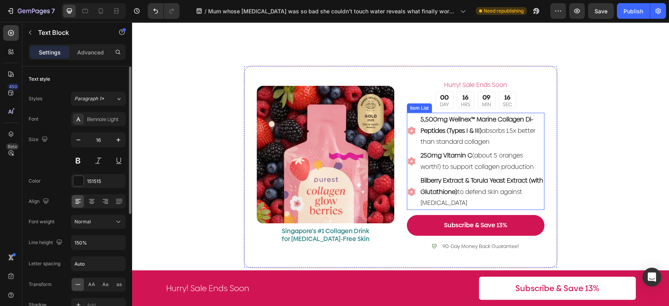
click at [413, 141] on div "5,500mg Wellnex™ Marine Collagen Di-Peptides (Types I & III) absorbs 1.5x bette…" at bounding box center [476, 131] width 138 height 36
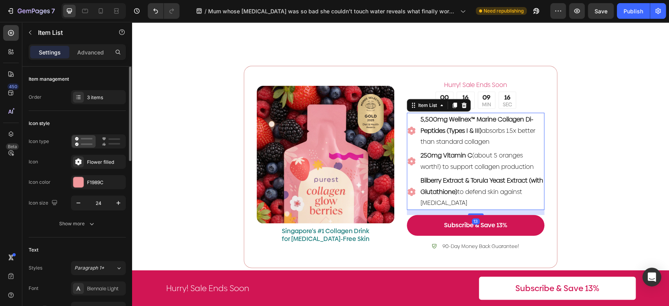
click at [433, 138] on span "5,500mg Wellnex™ Marine Collagen Di-Peptides (Types I & III) absorbs 1.5x bette…" at bounding box center [478, 131] width 115 height 32
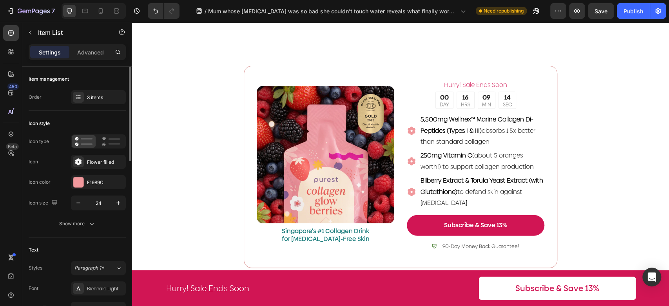
click at [407, 146] on div "5,500mg Wellnex™ Marine Collagen Di-Peptides (Types I & III) absorbs 1.5x bette…" at bounding box center [476, 131] width 138 height 36
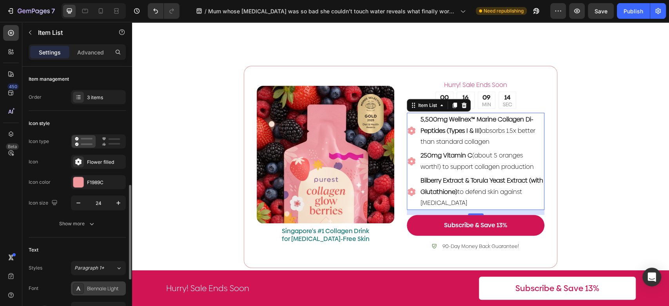
scroll to position [87, 0]
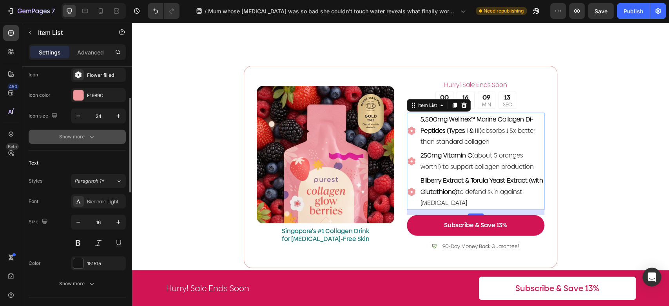
click at [91, 134] on icon "button" at bounding box center [92, 137] width 8 height 8
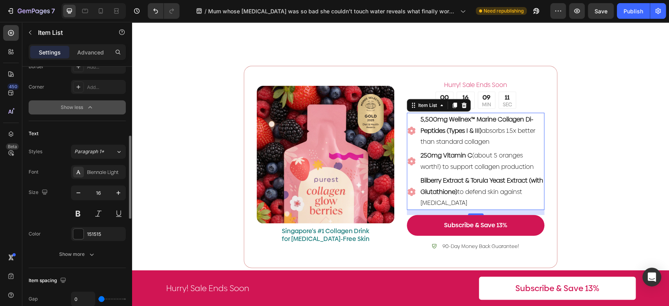
scroll to position [305, 0]
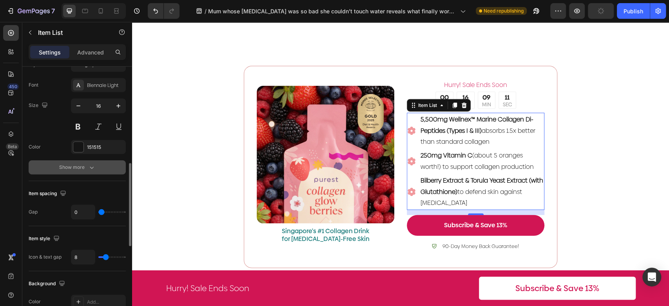
click at [83, 169] on div "Show more" at bounding box center [77, 167] width 36 height 8
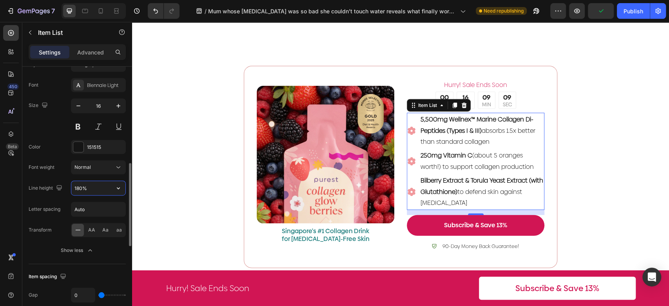
click at [82, 187] on input "180%" at bounding box center [98, 188] width 54 height 14
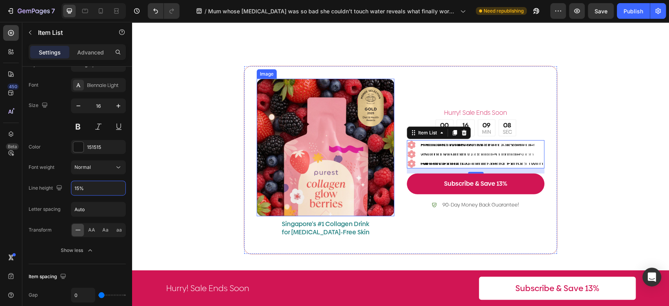
type input "150%"
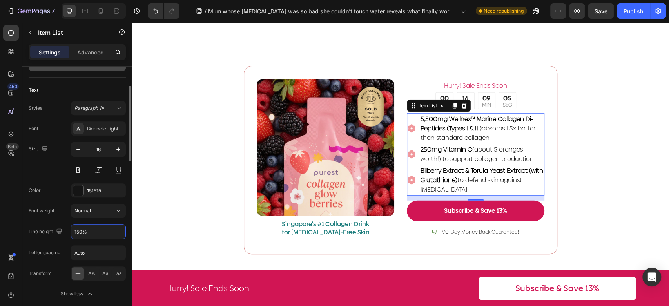
scroll to position [218, 0]
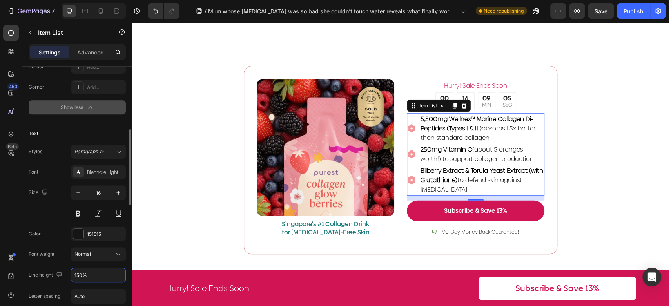
click at [615, 129] on div "Image Singapore's #1 Collagen Drink for Eczema-Free Skin Text Block ️Hurry! Sal…" at bounding box center [400, 159] width 537 height 251
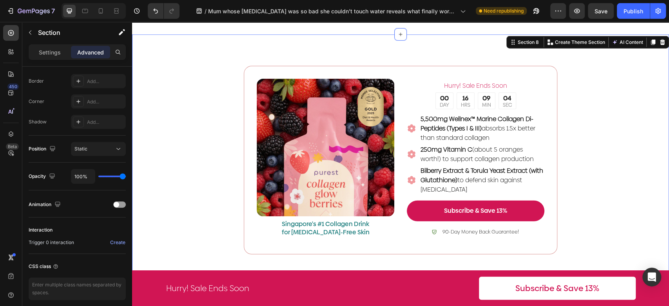
scroll to position [0, 0]
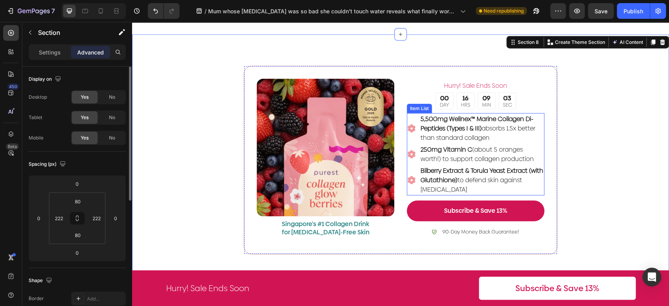
click at [533, 142] on p "5,500mg Wellnex™ Marine Collagen Di-Peptides (Types I & III) absorbs 1.5x bette…" at bounding box center [482, 128] width 123 height 28
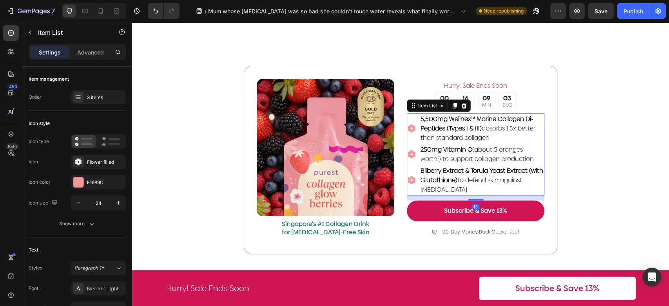
click at [410, 144] on div "250mg Vitamin C (about 5 oranges worth!) to support collagen production" at bounding box center [476, 154] width 138 height 21
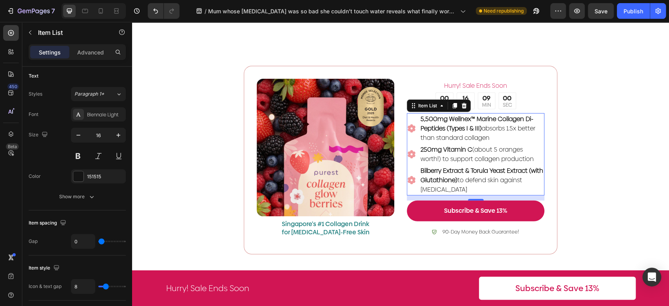
type input "1"
type input "2"
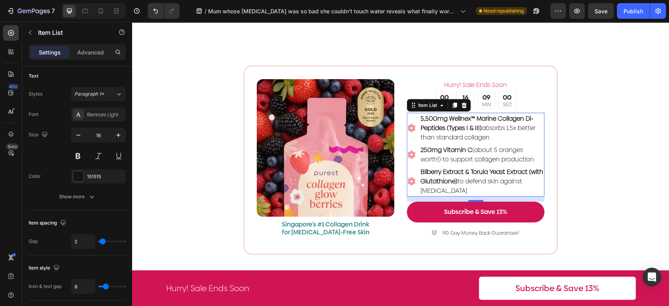
type input "3"
type input "4"
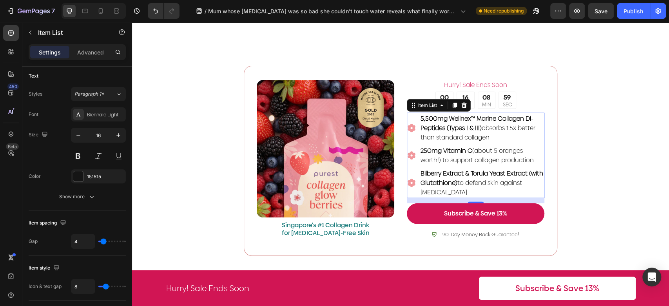
type input "5"
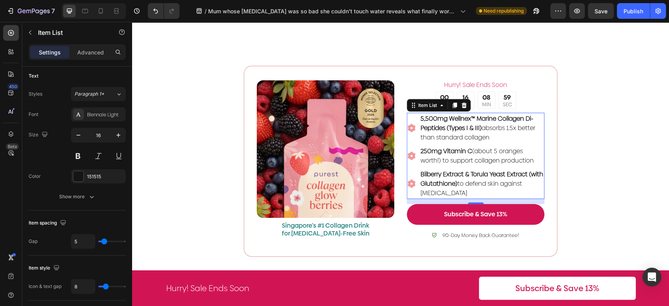
type input "4"
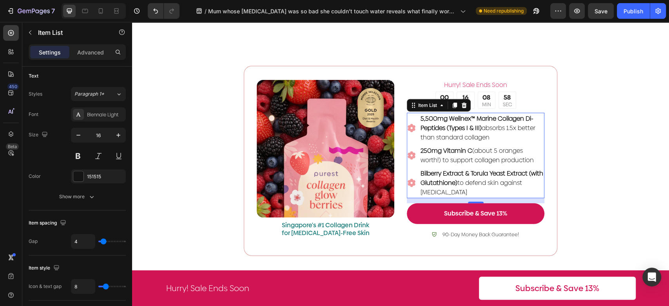
type input "3"
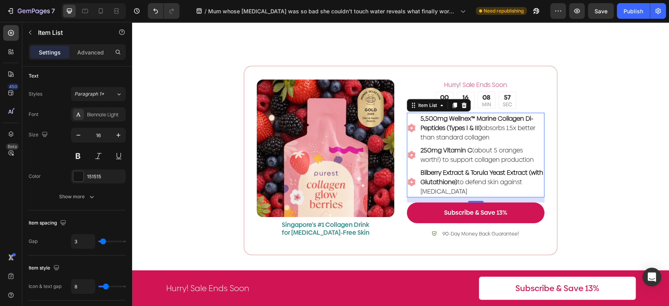
type input "4"
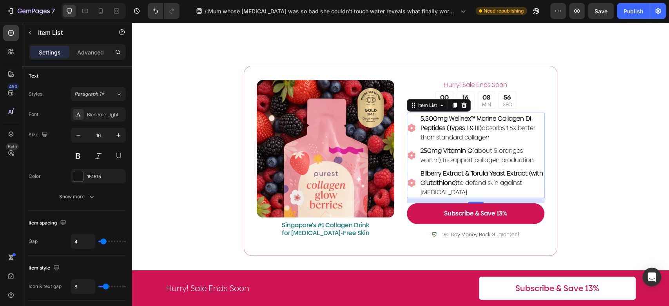
type input "5"
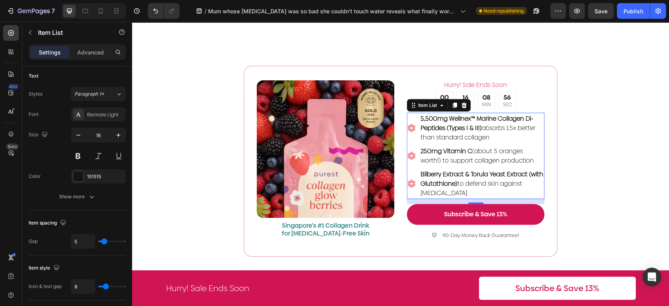
type input "5"
click at [104, 241] on input "range" at bounding box center [111, 242] width 27 height 2
click at [577, 182] on div "Image Singapore's #1 Collagen Drink for Eczema-Free Skin Text Block ️Hurry! Sal…" at bounding box center [400, 161] width 537 height 254
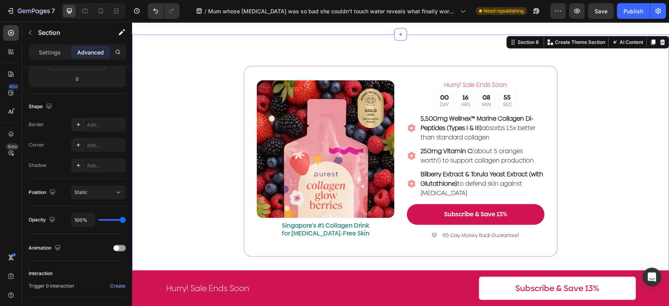
scroll to position [0, 0]
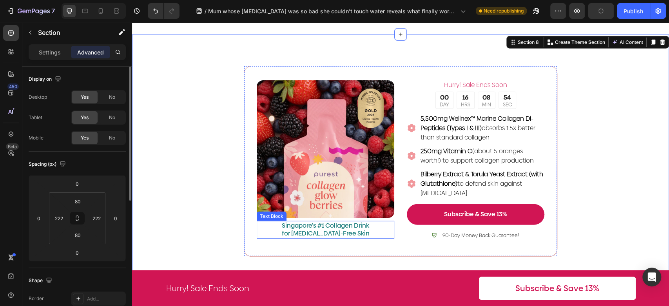
click at [321, 227] on p "Singapore's #1 Collagen Drink for [MEDICAL_DATA]-Free Skin" at bounding box center [325, 230] width 96 height 16
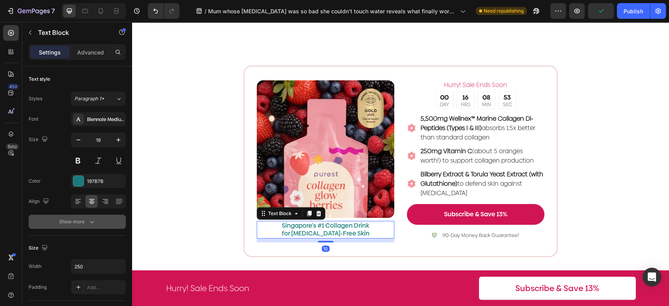
click at [91, 215] on button "Show more" at bounding box center [77, 222] width 97 height 14
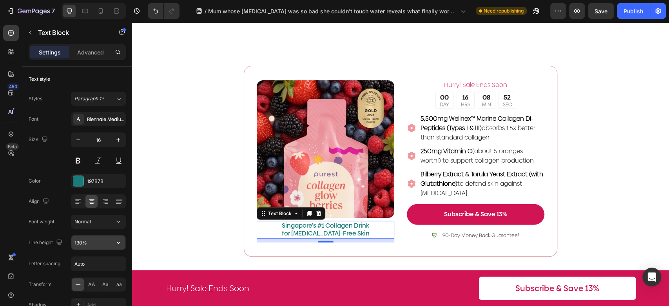
click at [98, 244] on input "130%" at bounding box center [98, 243] width 54 height 14
type input "150"
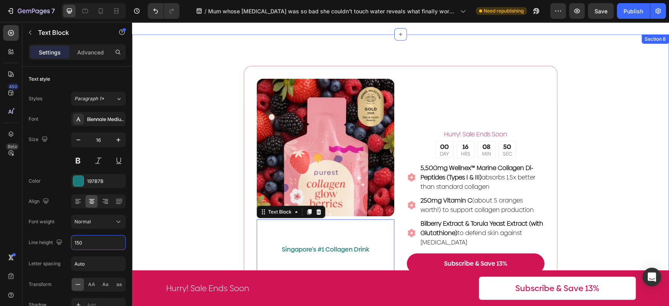
click at [177, 185] on div "Image Singapore's #1 Collagen Drink for Eczema-Free Skin Text Block 10 ️Hurry! …" at bounding box center [400, 210] width 537 height 352
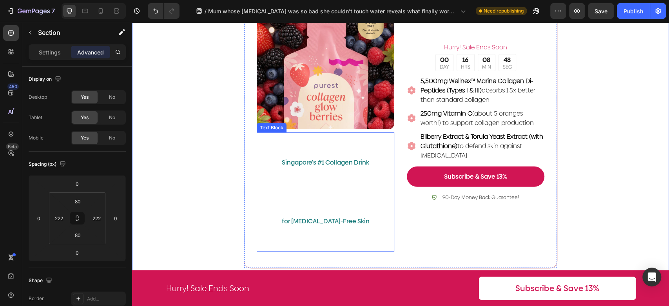
scroll to position [1497, 0]
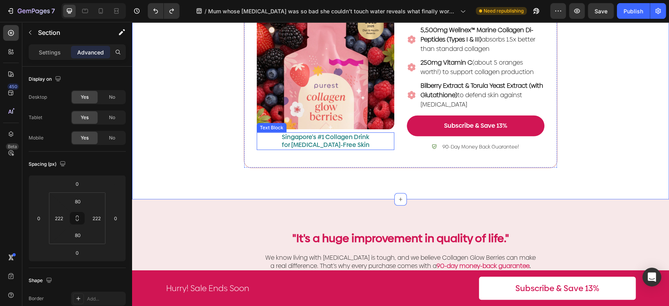
click at [330, 147] on p "Singapore's #1 Collagen Drink for [MEDICAL_DATA]-Free Skin" at bounding box center [325, 141] width 96 height 16
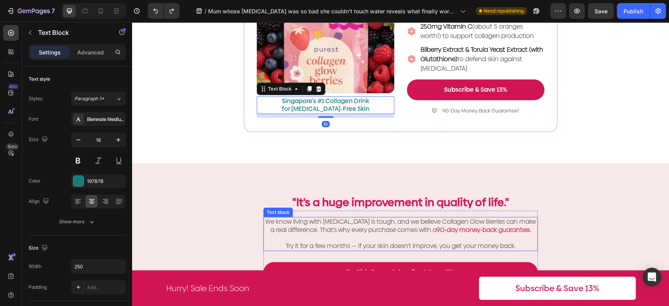
scroll to position [1584, 0]
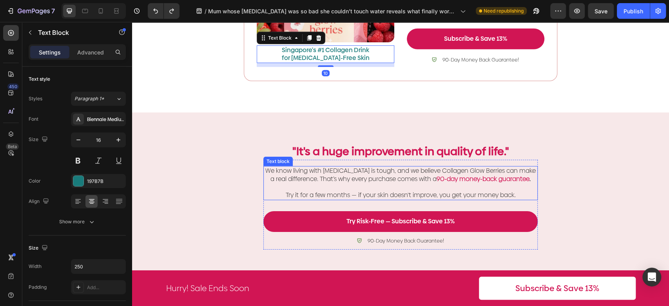
click at [462, 179] on strong "90-day money-back guarantee" at bounding box center [483, 178] width 93 height 9
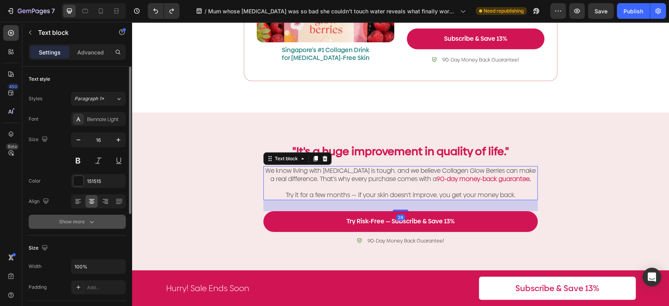
click at [88, 225] on icon "button" at bounding box center [92, 222] width 8 height 8
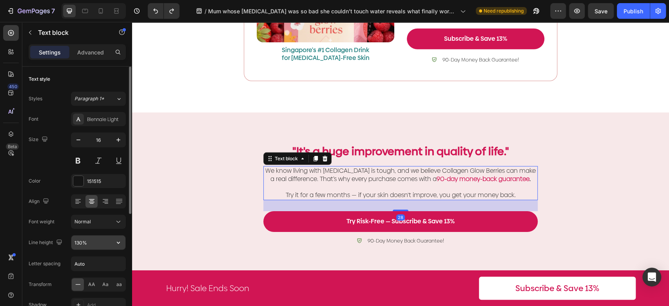
click at [99, 245] on input "130%" at bounding box center [98, 243] width 54 height 14
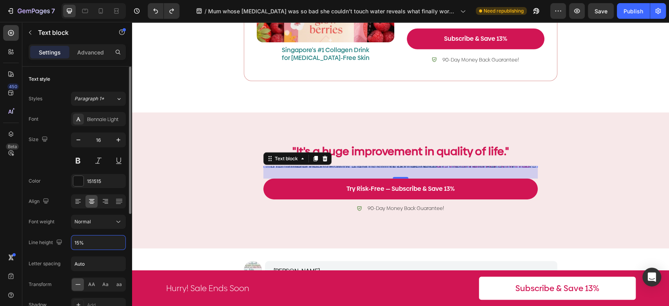
type input "150%"
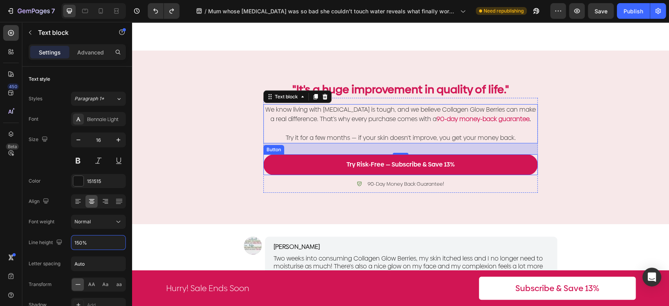
scroll to position [1758, 0]
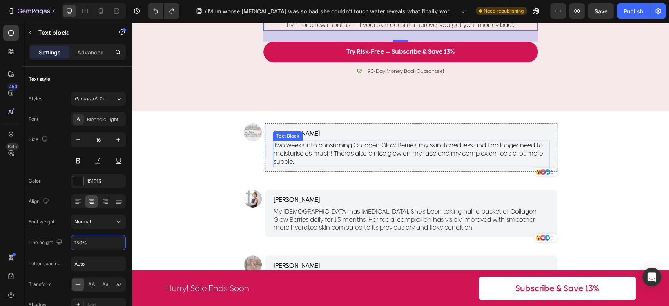
click at [413, 146] on span "Two weeks into consuming Collagen Glow Berries, my skin itched less and I no lo…" at bounding box center [408, 153] width 269 height 25
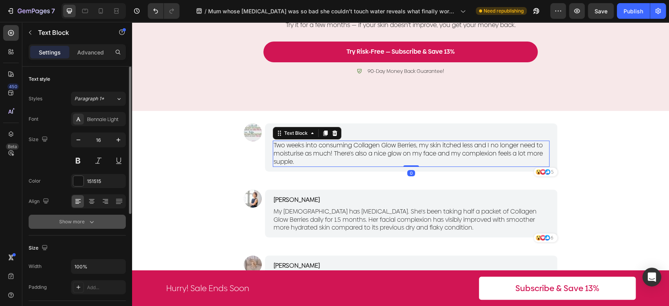
click at [72, 224] on div "Show more" at bounding box center [77, 222] width 36 height 8
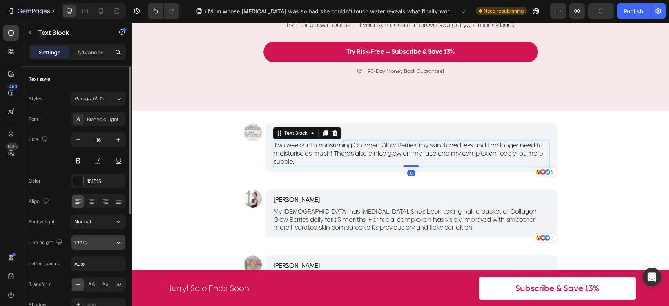
click at [92, 238] on input "130%" at bounding box center [98, 243] width 54 height 14
type input "150%"
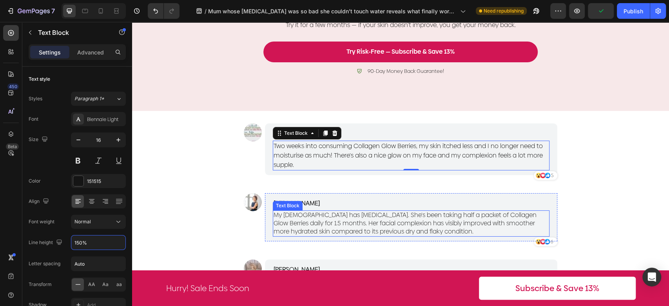
click at [431, 226] on span "My [DEMOGRAPHIC_DATA] has [MEDICAL_DATA]. She's been taking half a packet of Co…" at bounding box center [405, 222] width 263 height 25
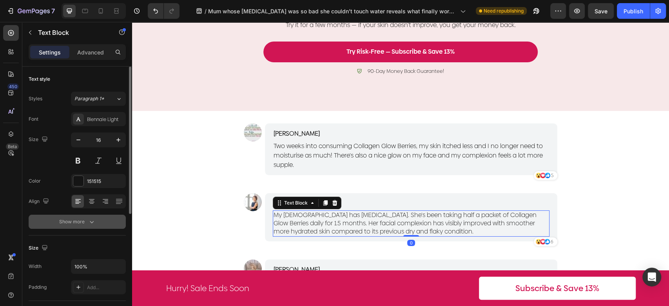
click at [94, 223] on button "Show more" at bounding box center [77, 222] width 97 height 14
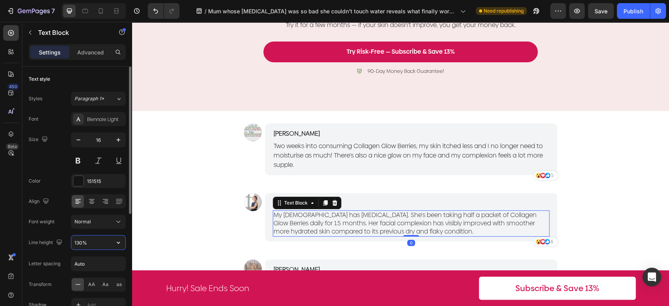
click at [84, 244] on input "130%" at bounding box center [98, 243] width 54 height 14
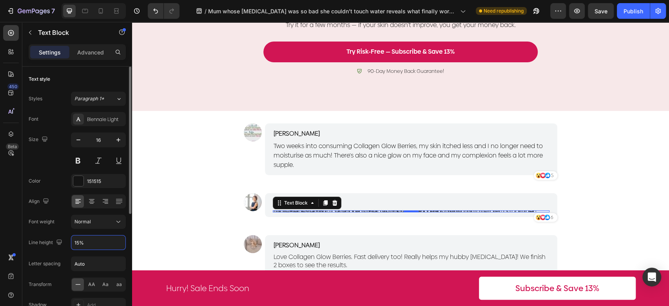
type input "150%"
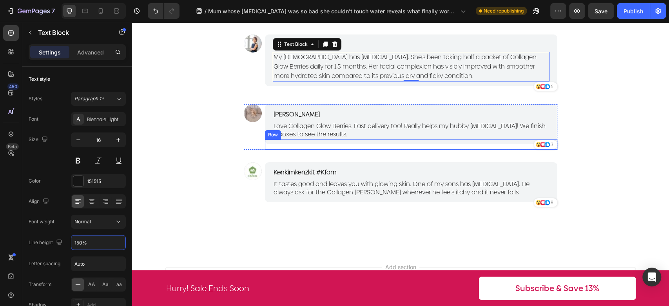
scroll to position [1932, 0]
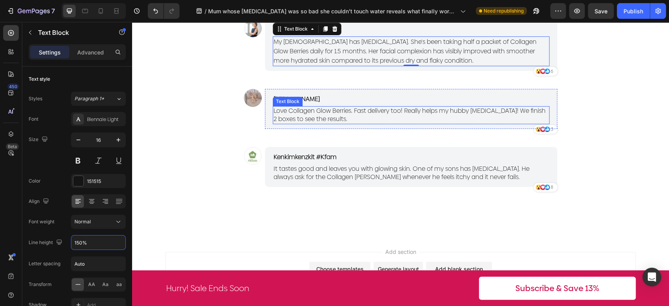
click at [375, 108] on span "Love Collagen Glow Berries. Fast delivery too! Really helps my hubby [MEDICAL_D…" at bounding box center [410, 114] width 272 height 17
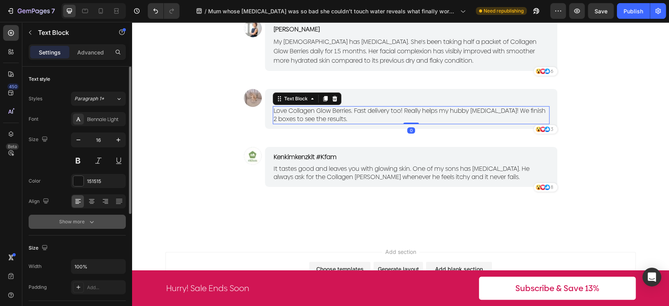
click at [85, 223] on div "Show more" at bounding box center [77, 222] width 36 height 8
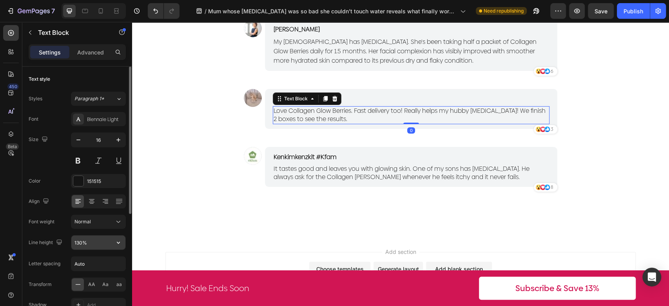
click at [89, 244] on input "130%" at bounding box center [98, 243] width 54 height 14
type input "150%"
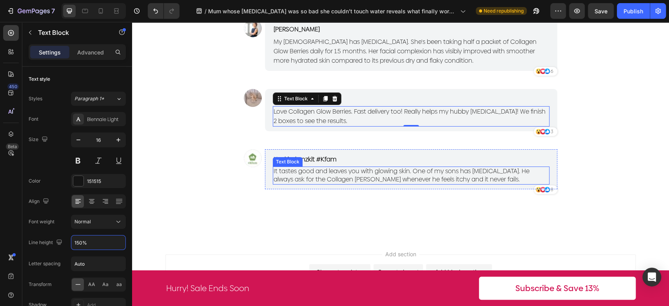
click at [304, 181] on span "It tastes good and leaves you with glowing skin. One of my sons has [MEDICAL_DA…" at bounding box center [402, 175] width 256 height 17
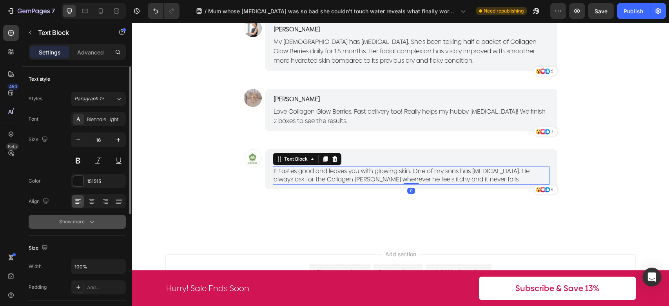
click at [83, 219] on div "Show more" at bounding box center [77, 222] width 36 height 8
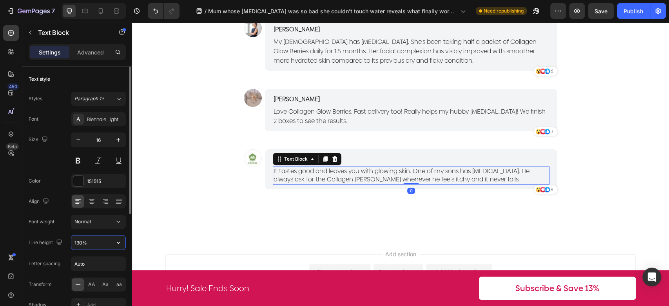
click at [75, 249] on input "130%" at bounding box center [98, 243] width 54 height 14
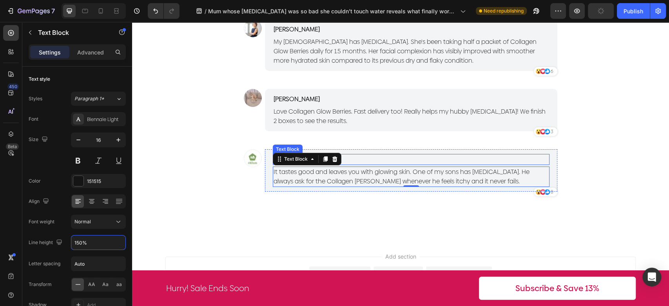
type input "150%"
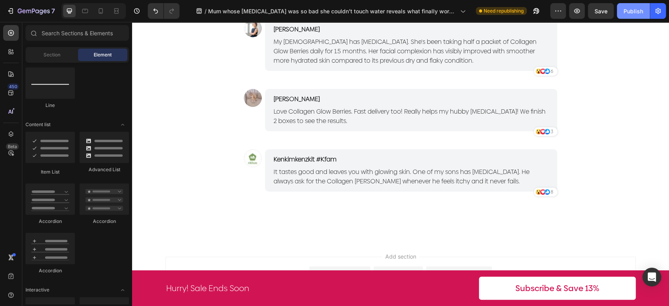
click at [635, 8] on div "Publish" at bounding box center [634, 11] width 20 height 8
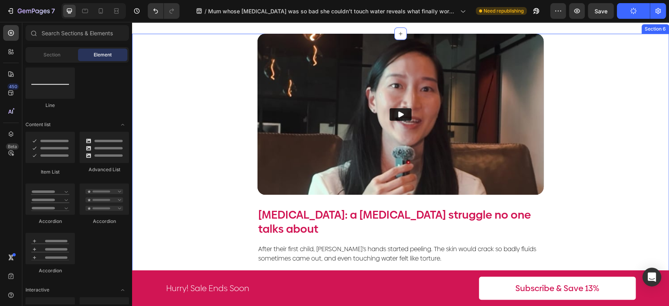
scroll to position [234, 0]
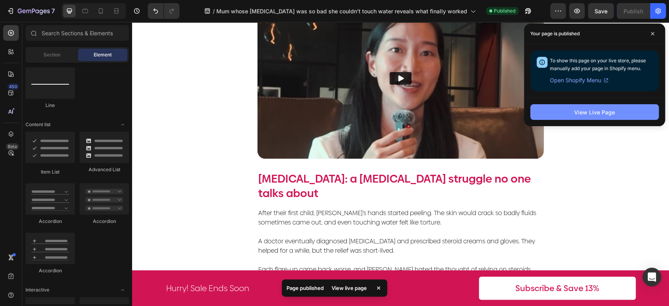
click at [596, 109] on div "View Live Page" at bounding box center [594, 112] width 41 height 8
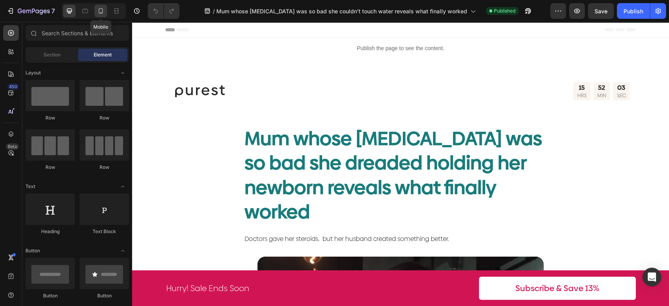
click at [101, 8] on icon at bounding box center [101, 10] width 4 height 5
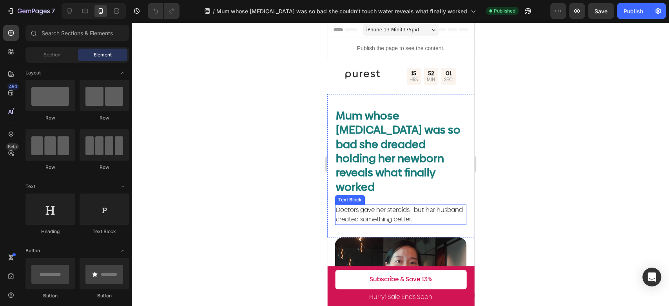
click at [397, 205] on span "Doctors gave her steroids, but her husband created something better." at bounding box center [398, 214] width 127 height 18
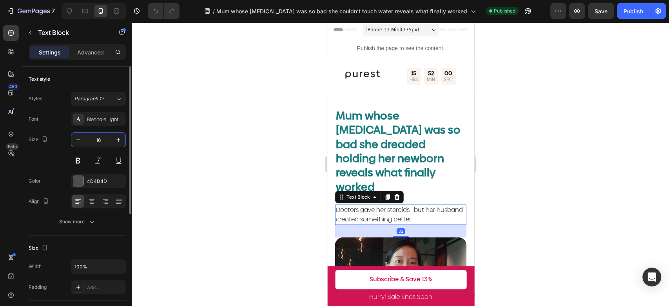
click at [101, 135] on input "16" at bounding box center [98, 140] width 26 height 14
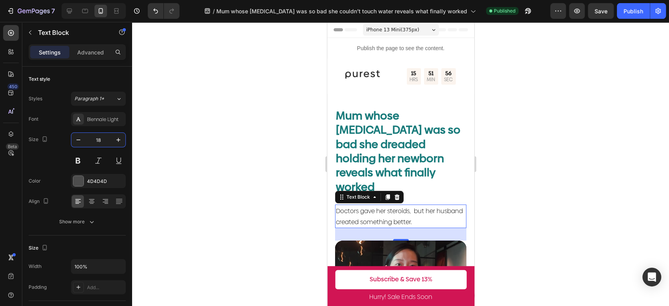
type input "18"
click at [424, 207] on span "Doctors gave her steroids, but her husband created something better." at bounding box center [398, 217] width 127 height 20
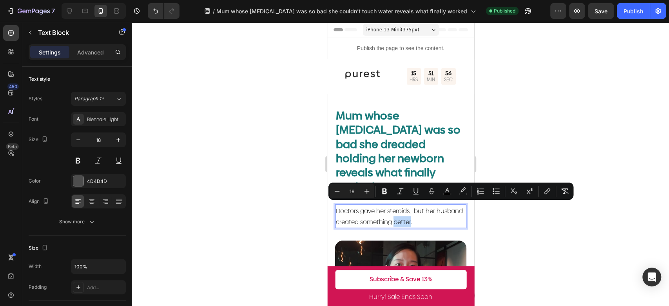
click at [439, 208] on span "Doctors gave her steroids, but her husband created something better." at bounding box center [398, 217] width 127 height 20
click at [444, 207] on p "Doctors gave her steroids, but her husband created something better." at bounding box center [400, 216] width 130 height 22
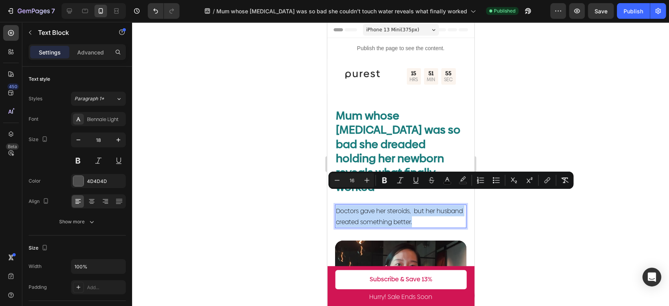
drag, startPoint x: 443, startPoint y: 207, endPoint x: 334, endPoint y: 194, distance: 109.8
click at [334, 194] on div "Mum whose eczema was so bad she dreaded holding her newborn reveals what finall…" at bounding box center [400, 167] width 147 height 147
click at [350, 180] on input "16" at bounding box center [352, 180] width 16 height 9
drag, startPoint x: 357, startPoint y: 179, endPoint x: 352, endPoint y: 179, distance: 5.2
click at [352, 179] on input "16" at bounding box center [352, 180] width 16 height 9
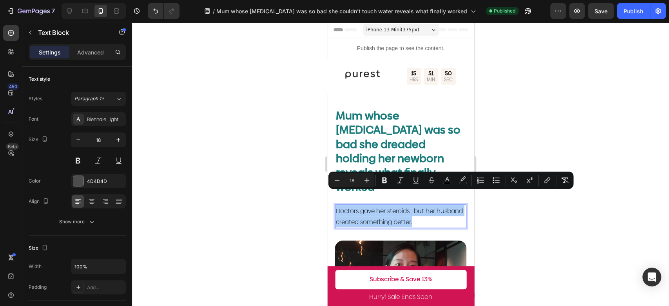
type input "18"
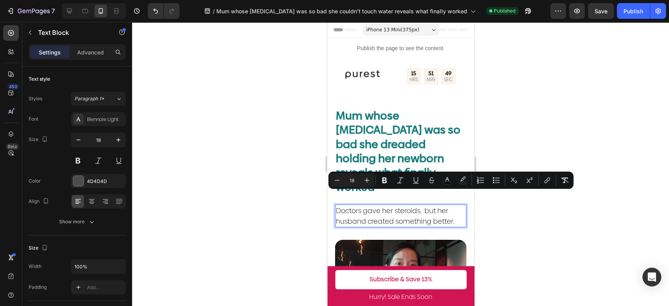
click at [554, 150] on div at bounding box center [400, 164] width 537 height 284
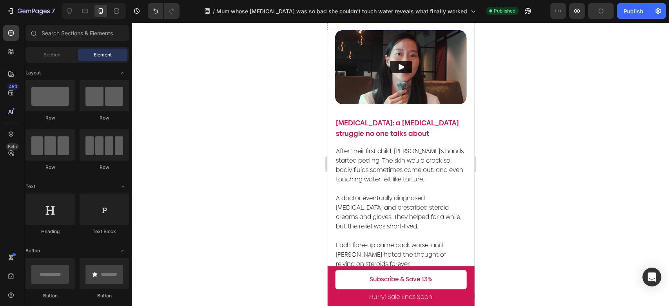
scroll to position [261, 0]
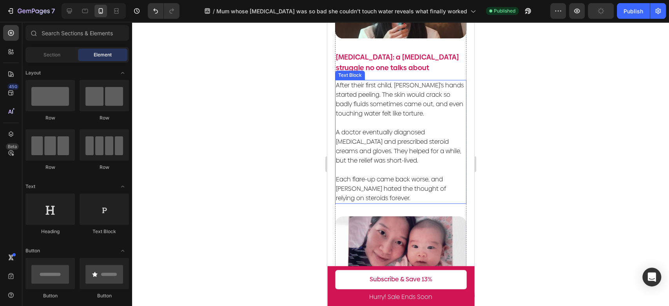
click at [406, 143] on span "A doctor eventually diagnosed [MEDICAL_DATA] and prescribed steroid creams and …" at bounding box center [397, 146] width 125 height 37
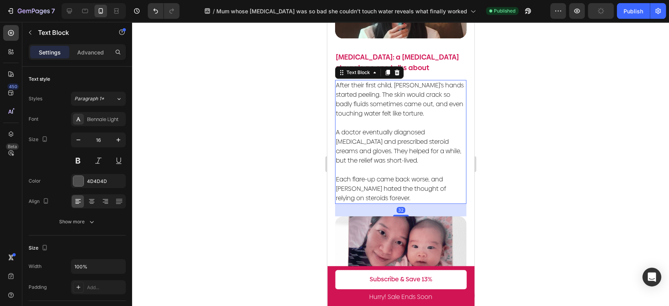
click at [406, 143] on span "A doctor eventually diagnosed [MEDICAL_DATA] and prescribed steroid creams and …" at bounding box center [397, 146] width 125 height 37
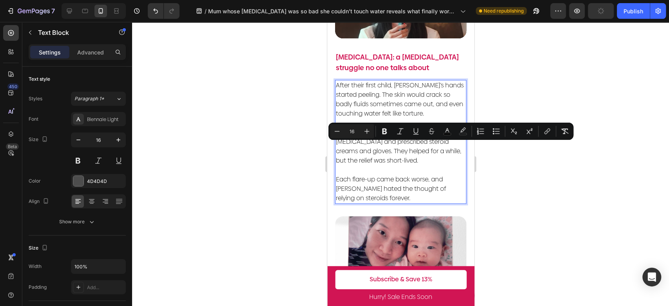
click at [375, 184] on span "Each flare-up came back worse, and [PERSON_NAME] hated the thought of relying o…" at bounding box center [390, 189] width 110 height 28
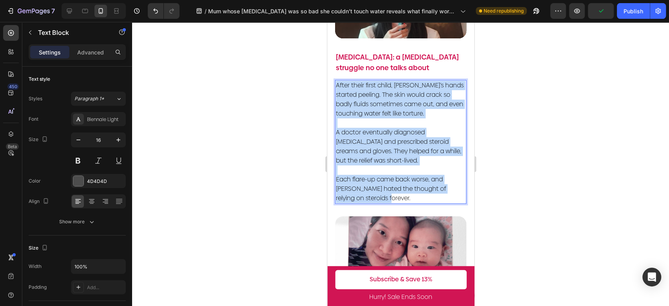
drag, startPoint x: 384, startPoint y: 195, endPoint x: 318, endPoint y: 80, distance: 133.2
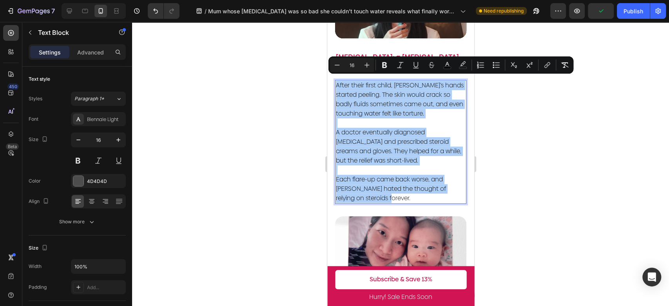
click at [354, 63] on input "16" at bounding box center [352, 64] width 16 height 9
click at [349, 65] on input "16" at bounding box center [352, 64] width 16 height 9
type input "18"
click at [525, 125] on div at bounding box center [400, 164] width 537 height 284
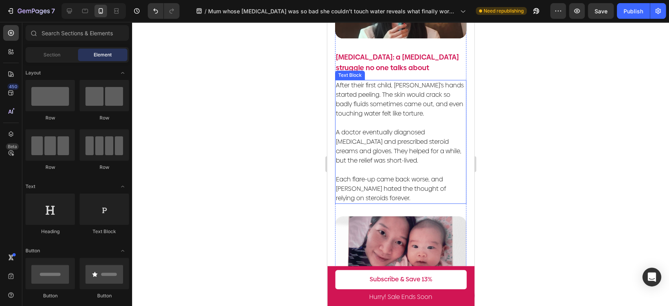
click at [421, 139] on span "A doctor eventually diagnosed [MEDICAL_DATA] and prescribed steroid creams and …" at bounding box center [397, 146] width 125 height 37
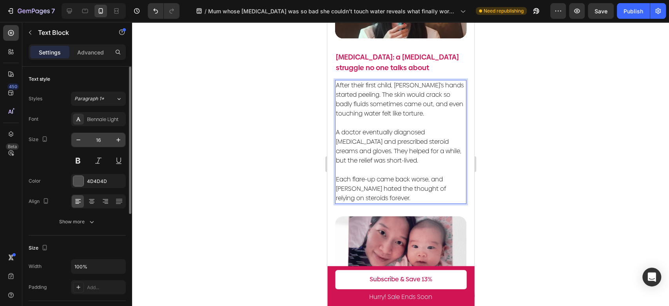
click at [102, 141] on input "16" at bounding box center [98, 140] width 26 height 14
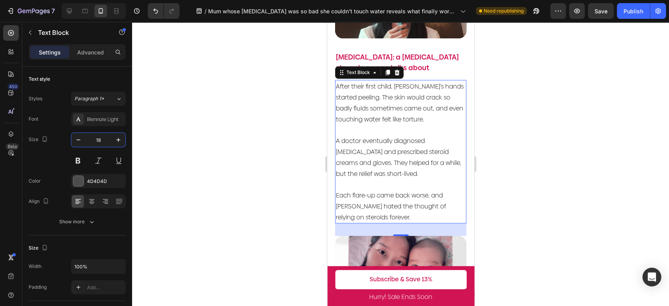
type input "18"
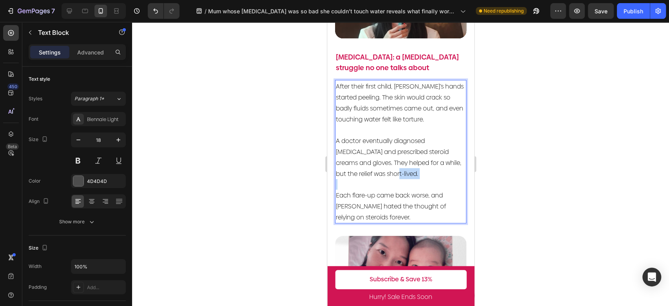
click at [396, 171] on p "A doctor eventually diagnosed [MEDICAL_DATA] and prescribed steroid creams and …" at bounding box center [400, 152] width 130 height 54
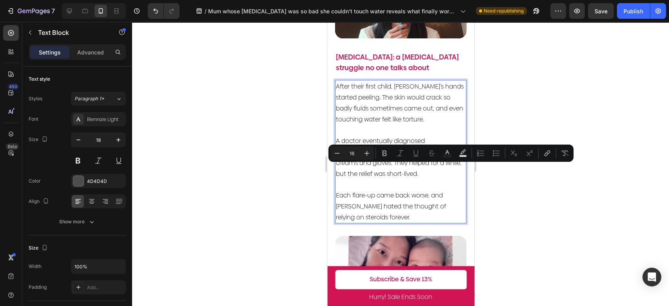
click at [381, 212] on p "Each flare-up came back worse, and [PERSON_NAME] hated the thought of relying o…" at bounding box center [400, 201] width 130 height 44
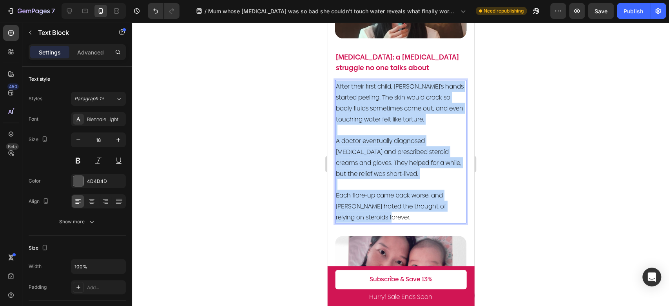
drag, startPoint x: 386, startPoint y: 212, endPoint x: 653, endPoint y: 107, distance: 287.8
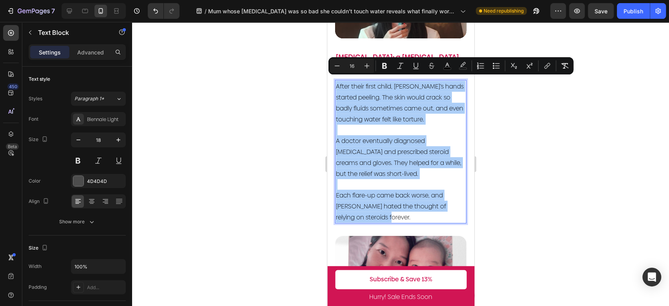
drag, startPoint x: 353, startPoint y: 66, endPoint x: 346, endPoint y: 64, distance: 7.6
click at [346, 64] on input "16" at bounding box center [352, 65] width 16 height 9
type input "18"
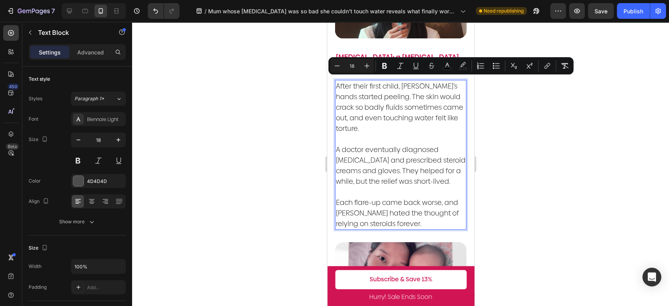
click at [505, 131] on div at bounding box center [400, 164] width 537 height 284
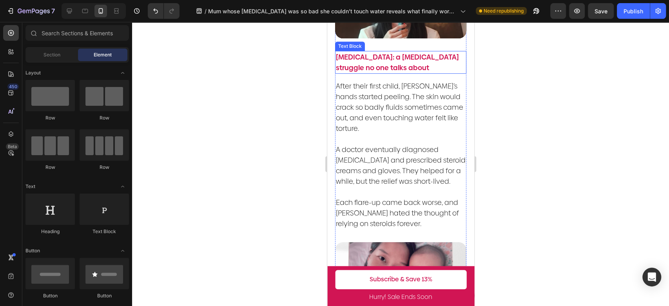
click at [409, 59] on p "[MEDICAL_DATA]: a [MEDICAL_DATA] struggle no one talks about" at bounding box center [400, 62] width 130 height 21
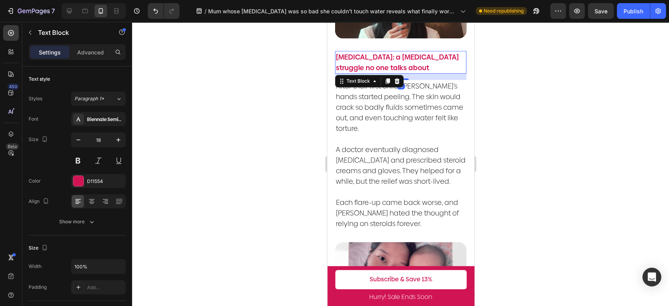
click at [409, 59] on p "[MEDICAL_DATA]: a [MEDICAL_DATA] struggle no one talks about" at bounding box center [400, 62] width 130 height 21
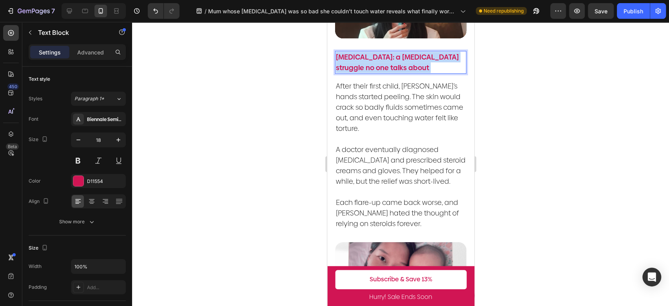
drag, startPoint x: 397, startPoint y: 63, endPoint x: 653, endPoint y: 72, distance: 256.4
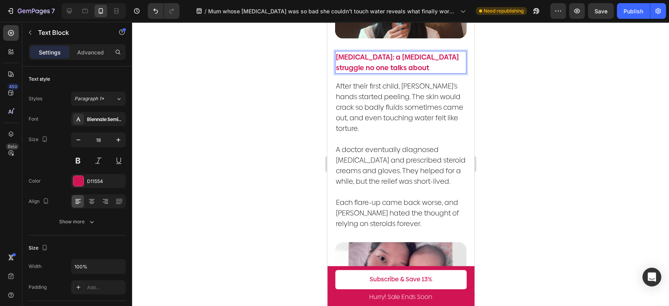
click at [366, 52] on p "[MEDICAL_DATA]: a [MEDICAL_DATA] struggle no one talks about" at bounding box center [400, 62] width 130 height 21
drag, startPoint x: 389, startPoint y: 64, endPoint x: 330, endPoint y: 54, distance: 59.9
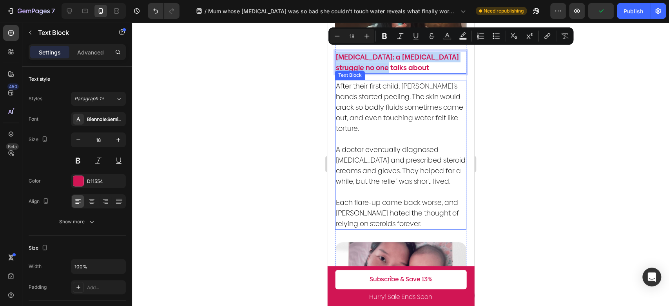
click at [426, 134] on p "A doctor eventually diagnosed [MEDICAL_DATA] and prescribed steroid creams and …" at bounding box center [400, 160] width 130 height 53
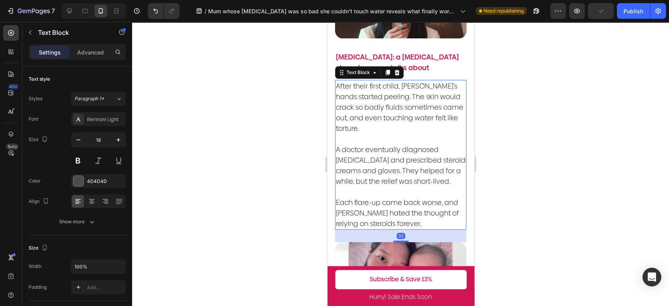
click at [519, 135] on div at bounding box center [400, 164] width 537 height 284
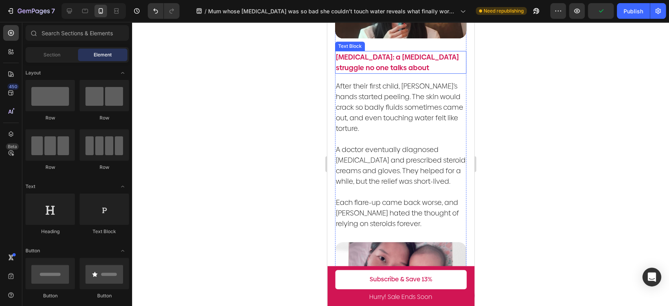
click at [388, 57] on p "[MEDICAL_DATA]: a [MEDICAL_DATA] struggle no one talks about" at bounding box center [400, 62] width 130 height 21
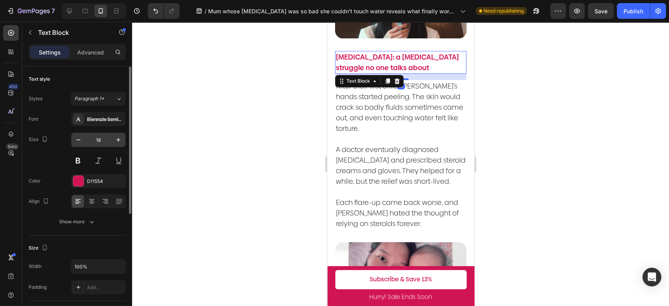
click at [103, 143] on input "18" at bounding box center [98, 140] width 26 height 14
type input "18"
click at [415, 60] on p "[MEDICAL_DATA]: a [MEDICAL_DATA] struggle no one talks about" at bounding box center [400, 62] width 130 height 21
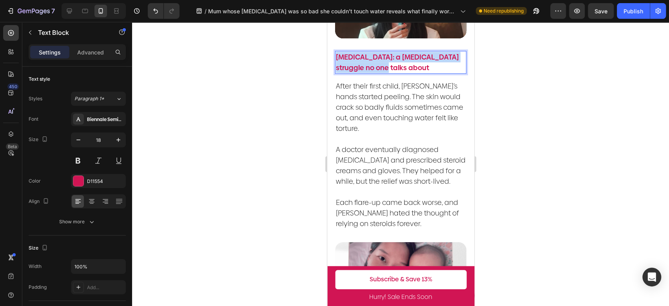
drag, startPoint x: 399, startPoint y: 63, endPoint x: 333, endPoint y: 46, distance: 68.4
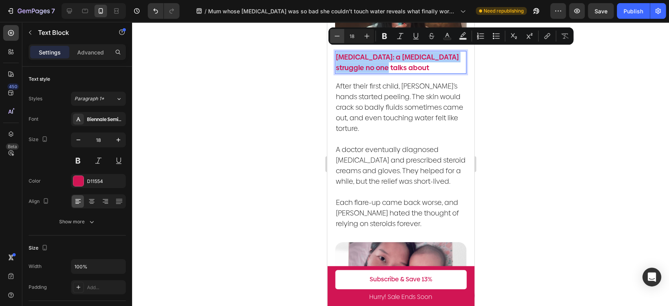
drag, startPoint x: 356, startPoint y: 36, endPoint x: 339, endPoint y: 33, distance: 18.1
click at [340, 33] on div "Minus 18 Plus" at bounding box center [352, 36] width 44 height 14
type input "18"
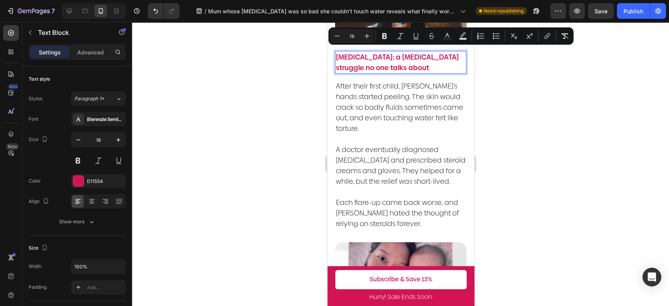
click at [299, 118] on div at bounding box center [400, 164] width 537 height 284
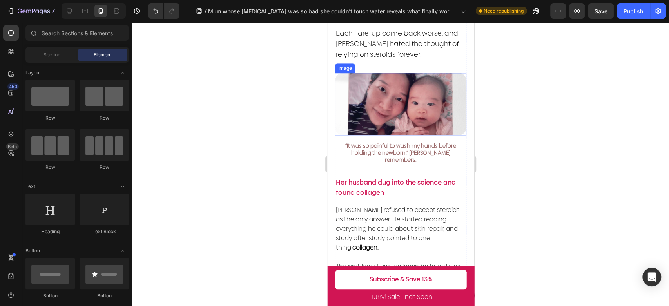
scroll to position [435, 0]
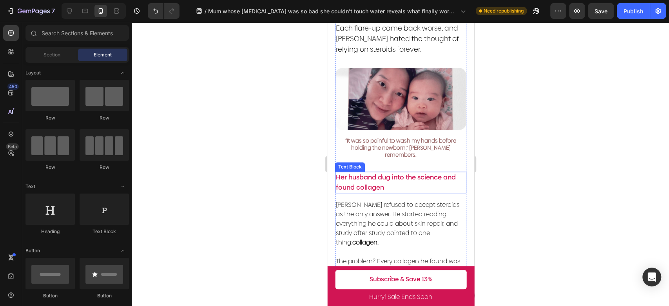
click at [413, 172] on p "Her husband dug into the science and found collagen" at bounding box center [400, 182] width 130 height 20
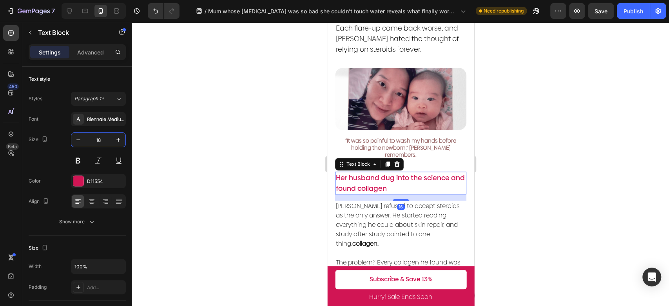
type input "18"
click at [431, 176] on p "Her husband dug into the science and found collagen" at bounding box center [400, 182] width 130 height 21
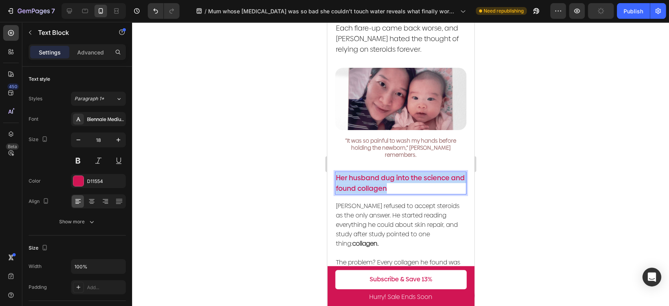
drag, startPoint x: 410, startPoint y: 178, endPoint x: 321, endPoint y: 164, distance: 90.7
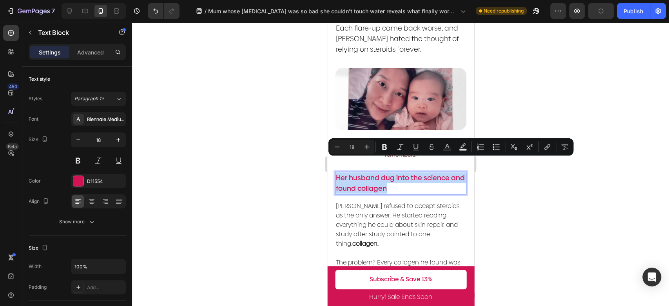
click at [393, 201] on p "[PERSON_NAME] refused to accept steroids as the only answer. He started reading…" at bounding box center [400, 224] width 130 height 47
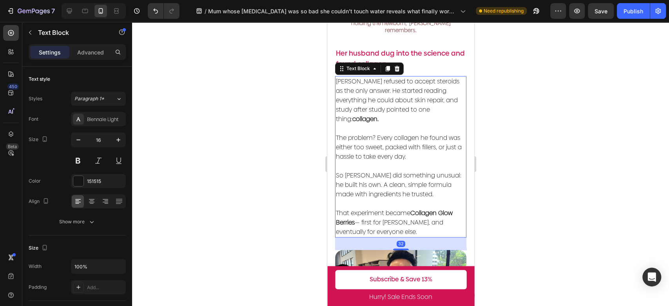
scroll to position [566, 0]
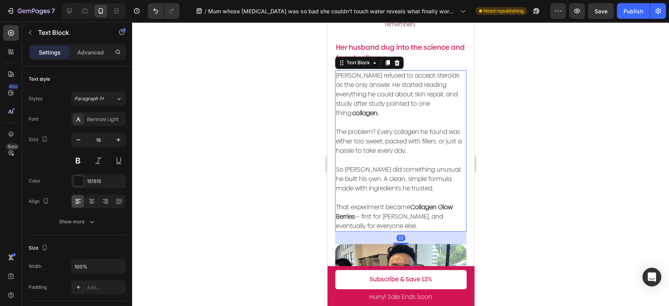
click at [412, 207] on p "That experiment became Collagen Glow Berries — first for Hannah, and eventually…" at bounding box center [400, 212] width 130 height 38
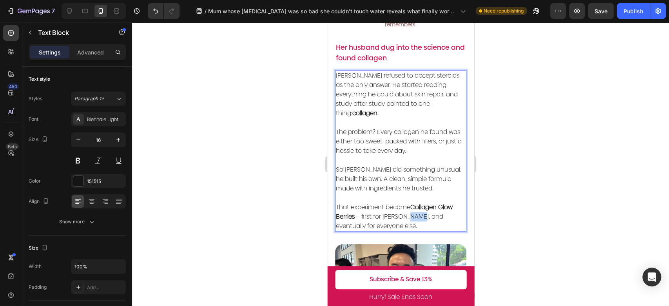
click at [412, 207] on p "That experiment became Collagen Glow Berries — first for Hannah, and eventually…" at bounding box center [400, 212] width 130 height 38
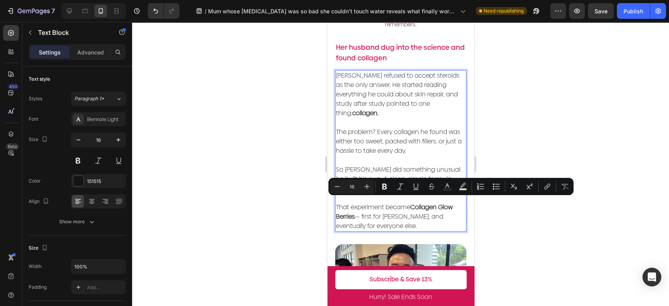
click at [390, 213] on p "That experiment became Collagen Glow Berries — first for Hannah, and eventually…" at bounding box center [400, 212] width 130 height 38
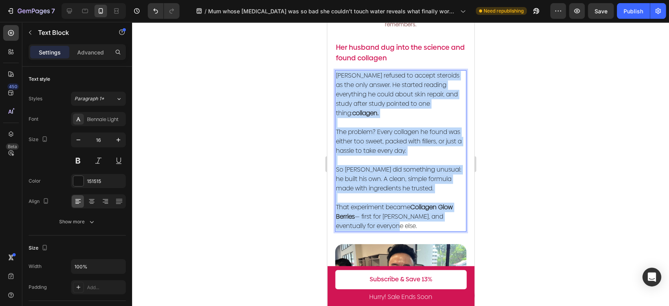
drag, startPoint x: 396, startPoint y: 214, endPoint x: 568, endPoint y: 109, distance: 201.7
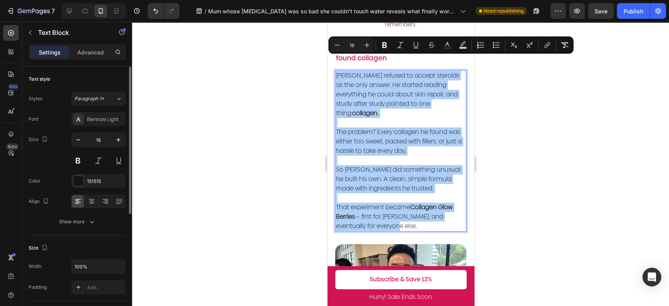
drag, startPoint x: 112, startPoint y: 137, endPoint x: 107, endPoint y: 137, distance: 5.1
click at [107, 137] on div "16" at bounding box center [98, 140] width 54 height 14
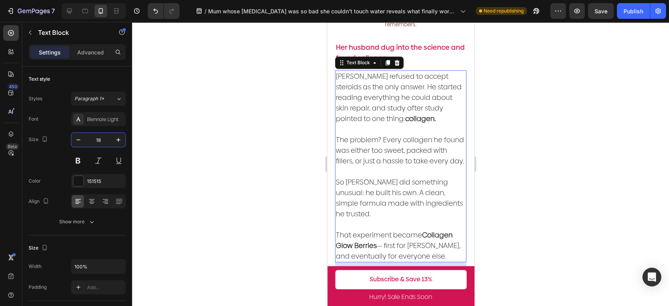
type input "18"
drag, startPoint x: 399, startPoint y: 213, endPoint x: 410, endPoint y: 226, distance: 17.0
click at [399, 219] on p "⁠⁠⁠⁠⁠⁠⁠ That experiment became Collagen Glow Berries — first for Hannah, and ev…" at bounding box center [400, 240] width 130 height 42
drag, startPoint x: 421, startPoint y: 240, endPoint x: 433, endPoint y: 242, distance: 12.7
click at [421, 240] on p "That experiment became Collagen Glow Berries — first for Hannah, and eventually…" at bounding box center [400, 240] width 130 height 42
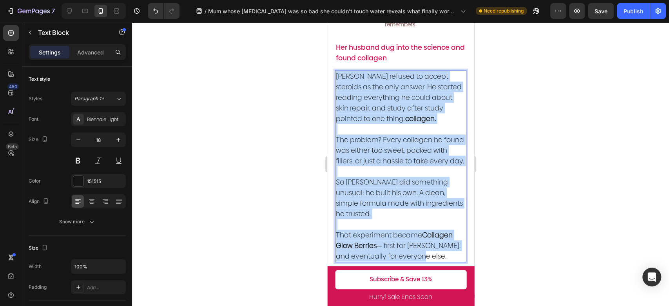
drag, startPoint x: 438, startPoint y: 242, endPoint x: 297, endPoint y: 62, distance: 228.6
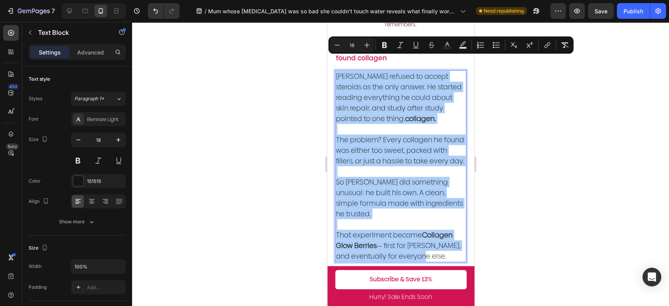
drag, startPoint x: 288, startPoint y: 91, endPoint x: 293, endPoint y: 102, distance: 11.1
click at [288, 91] on div at bounding box center [400, 164] width 537 height 284
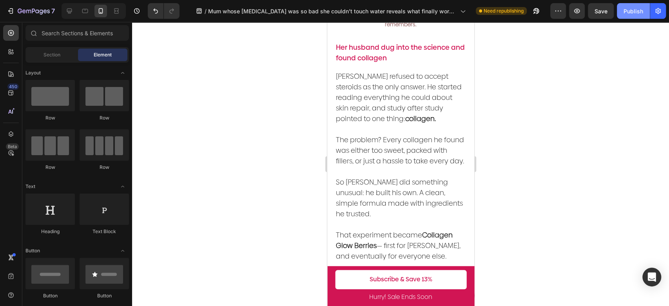
click at [625, 10] on div "Publish" at bounding box center [634, 11] width 20 height 8
click at [419, 105] on p "[PERSON_NAME] refused to accept steroids as the only answer. He started reading…" at bounding box center [400, 97] width 130 height 53
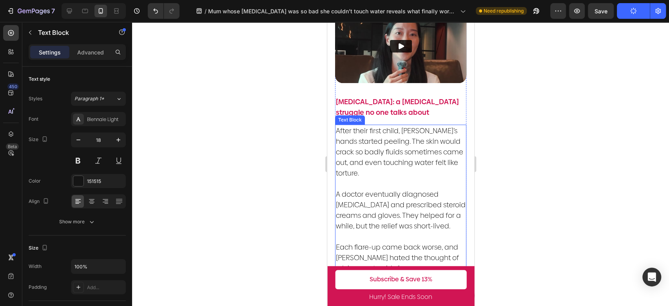
scroll to position [218, 0]
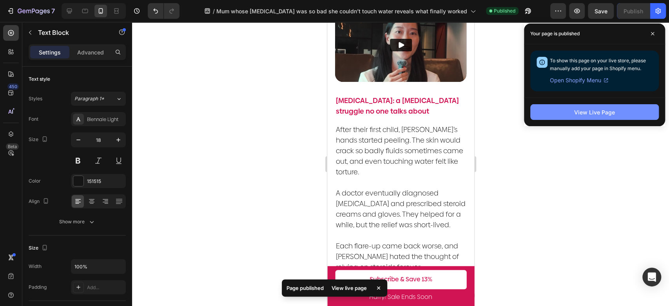
click at [592, 116] on div "View Live Page" at bounding box center [594, 112] width 41 height 8
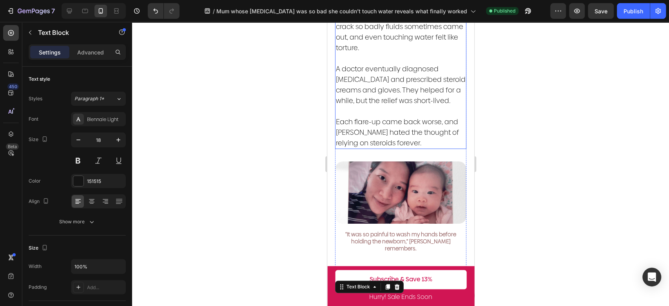
scroll to position [479, 0]
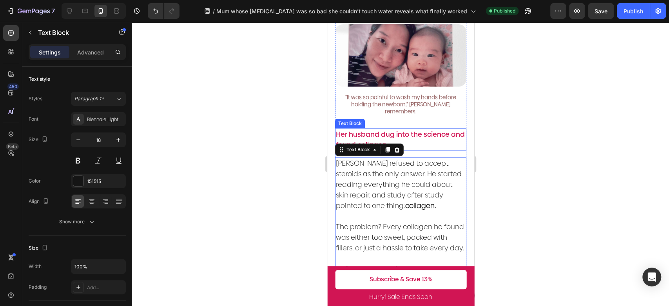
click at [428, 129] on p "Her husband dug into the science and found collagen" at bounding box center [400, 139] width 130 height 21
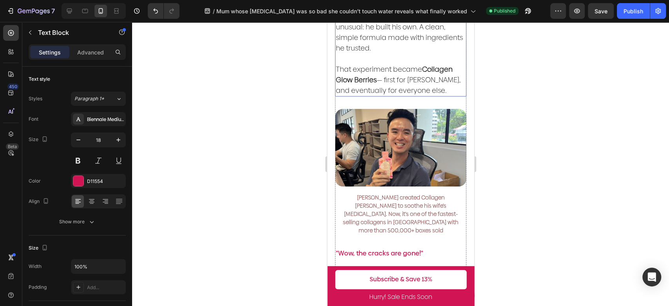
scroll to position [740, 0]
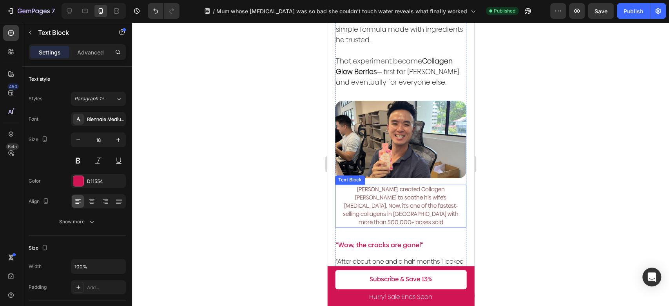
click at [422, 185] on span "[PERSON_NAME] created Collagen [PERSON_NAME] to soothe his wife’s [MEDICAL_DATA…" at bounding box center [401, 205] width 116 height 41
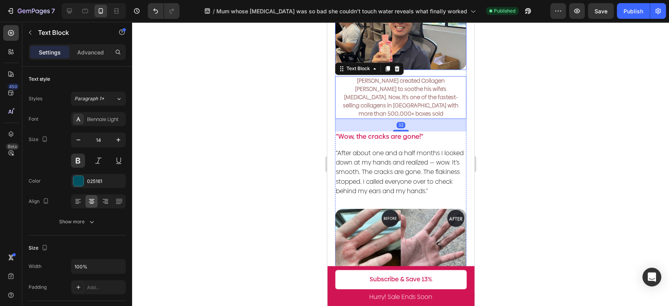
scroll to position [871, 0]
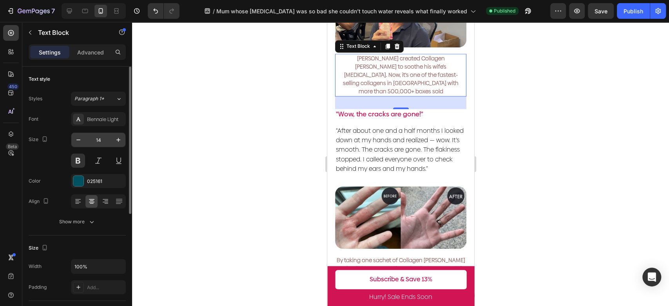
click at [103, 136] on input "14" at bounding box center [98, 140] width 26 height 14
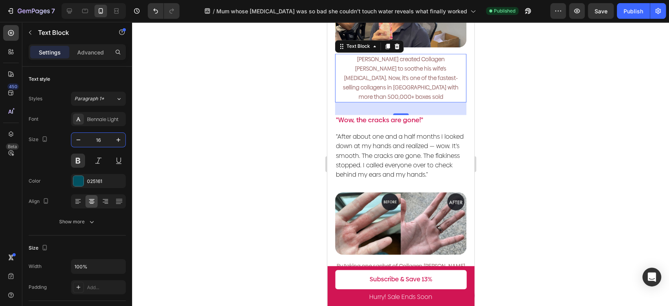
type input "16"
click at [421, 73] on span "[PERSON_NAME] created Collagen [PERSON_NAME] to soothe his wife’s [MEDICAL_DATA…" at bounding box center [401, 77] width 116 height 45
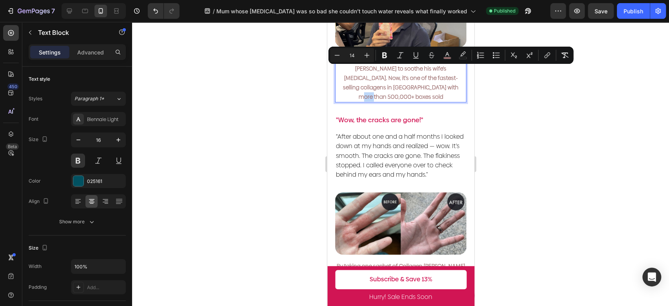
click at [428, 71] on p "[PERSON_NAME] created Collagen [PERSON_NAME] to soothe his wife’s [MEDICAL_DATA…" at bounding box center [400, 77] width 130 height 47
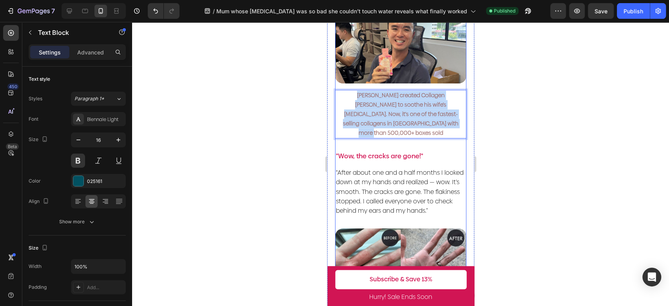
drag, startPoint x: 395, startPoint y: 53, endPoint x: 330, endPoint y: 26, distance: 70.2
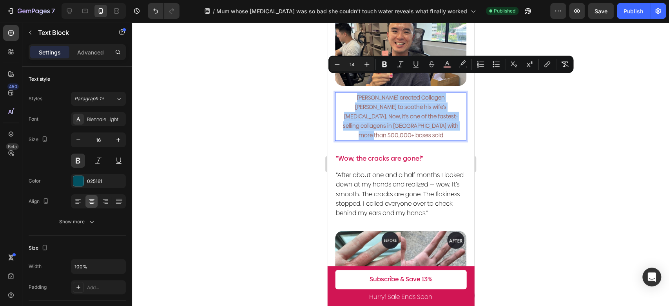
click at [350, 65] on input "14" at bounding box center [352, 64] width 16 height 9
drag, startPoint x: 354, startPoint y: 63, endPoint x: 342, endPoint y: 62, distance: 12.2
click at [342, 62] on div "Minus 14 Plus" at bounding box center [352, 64] width 44 height 14
type input "16"
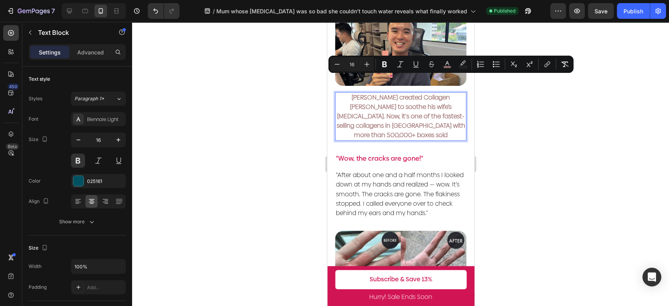
click at [562, 123] on div at bounding box center [400, 164] width 537 height 284
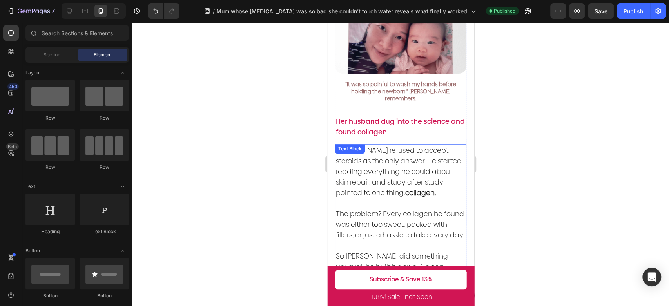
scroll to position [397, 0]
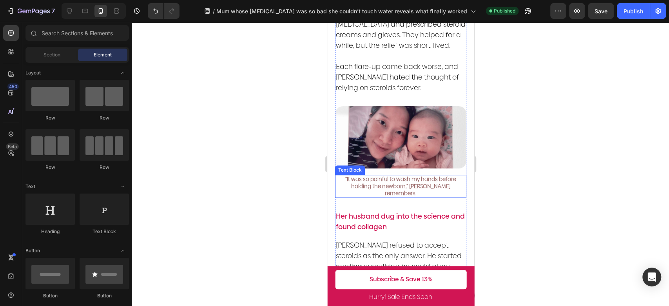
click at [422, 175] on span "“It was so painful to wash my hands before holding the newborn,” [PERSON_NAME] …" at bounding box center [400, 186] width 111 height 22
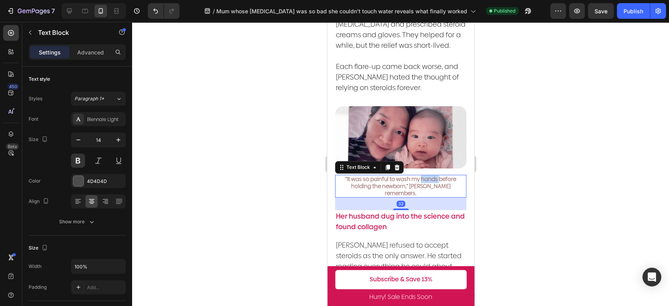
click at [422, 175] on span "“It was so painful to wash my hands before holding the newborn,” [PERSON_NAME] …" at bounding box center [400, 186] width 111 height 22
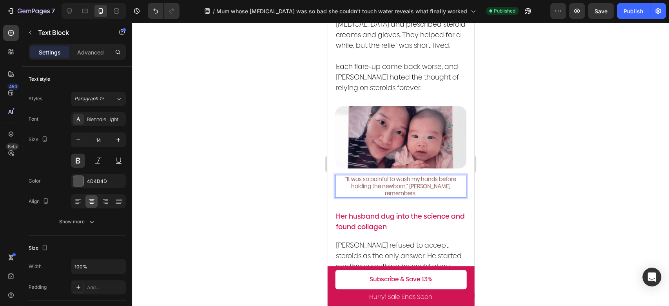
click at [440, 175] on span "“It was so painful to wash my hands before holding the newborn,” [PERSON_NAME] …" at bounding box center [400, 186] width 111 height 22
drag, startPoint x: 454, startPoint y: 181, endPoint x: 331, endPoint y: 172, distance: 123.4
click at [331, 172] on div "Video Eczema: a postpartum struggle no one talks about Text Block After their f…" at bounding box center [400, 301] width 147 height 945
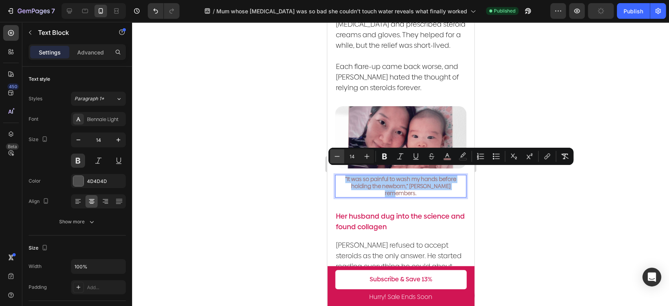
drag, startPoint x: 355, startPoint y: 156, endPoint x: 343, endPoint y: 156, distance: 12.5
click at [343, 156] on div "Minus 14 Plus" at bounding box center [352, 156] width 44 height 14
type input "16"
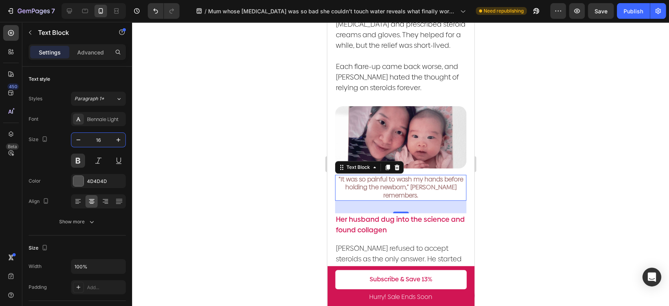
type input "16"
click at [313, 229] on div at bounding box center [400, 164] width 537 height 284
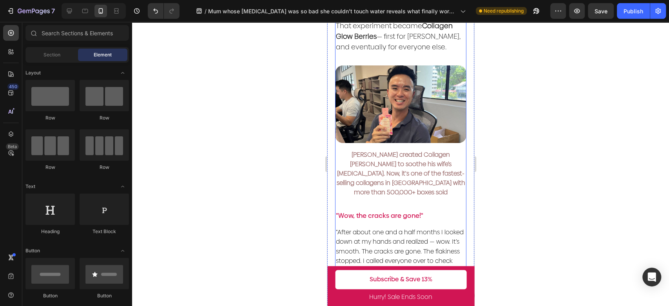
scroll to position [789, 0]
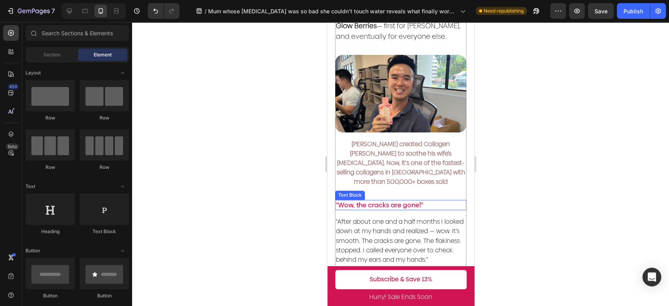
click at [399, 201] on p ""Wow, the cracks are gone!"" at bounding box center [400, 205] width 130 height 9
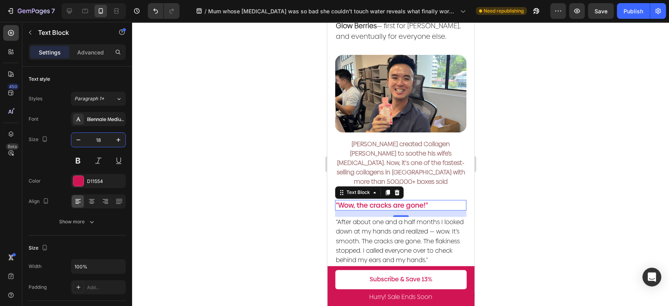
type input "18"
click at [400, 201] on p ""Wow, the cracks are gone!"" at bounding box center [400, 205] width 130 height 9
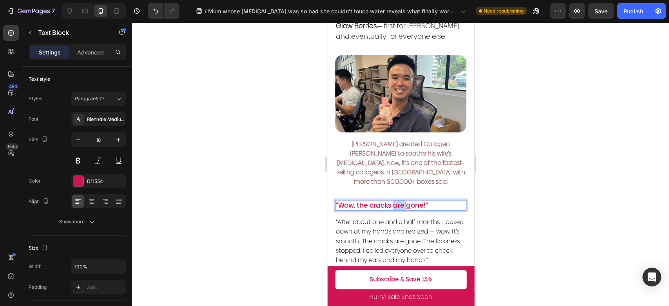
click at [400, 201] on p ""Wow, the cracks are gone!"" at bounding box center [400, 205] width 130 height 9
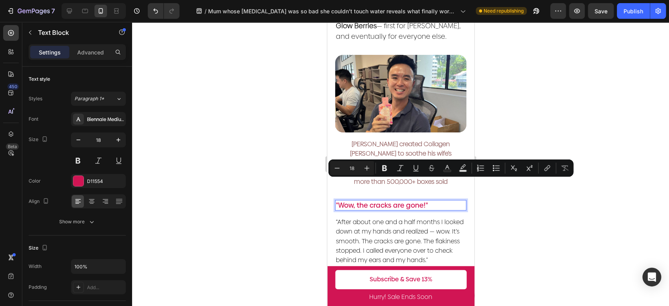
click at [419, 201] on p ""Wow, the cracks are gone!"" at bounding box center [400, 205] width 130 height 9
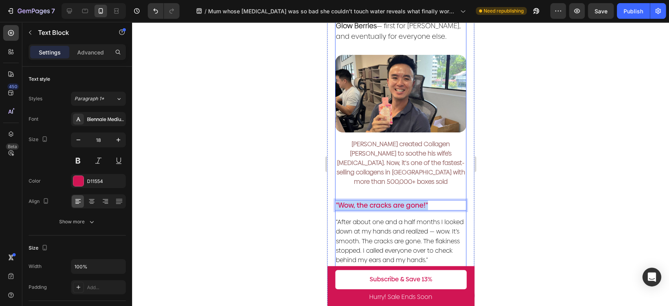
drag, startPoint x: 433, startPoint y: 184, endPoint x: 336, endPoint y: 172, distance: 97.6
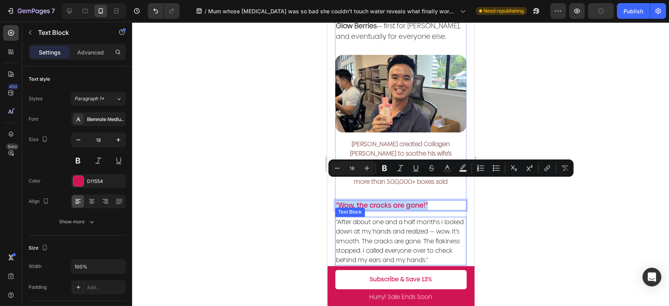
click at [406, 228] on span "“After about one and a half months I looked down at my hands and realized — wow…" at bounding box center [399, 241] width 128 height 47
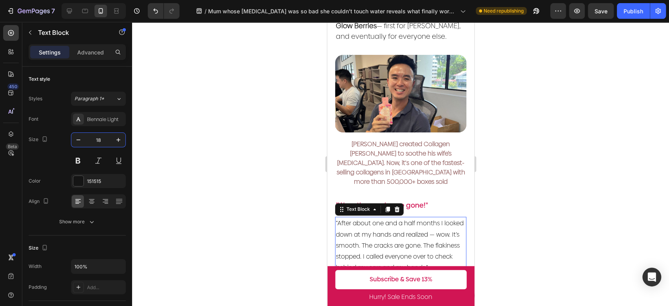
scroll to position [876, 0]
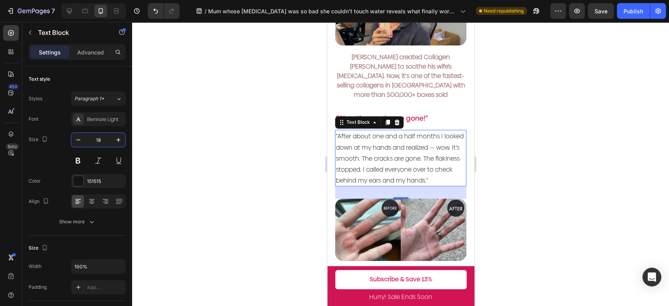
type input "18"
click at [433, 149] on span "“After about one and a half months I looked down at my hands and realized — wow…" at bounding box center [399, 158] width 128 height 53
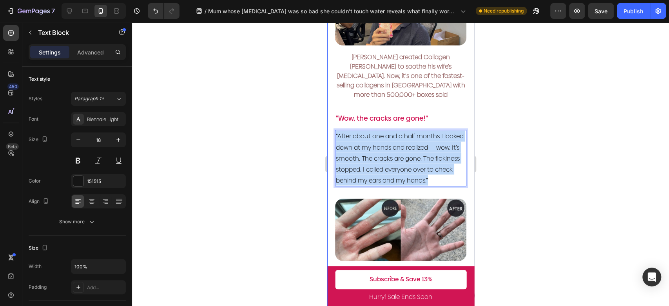
drag, startPoint x: 458, startPoint y: 160, endPoint x: 333, endPoint y: 111, distance: 134.0
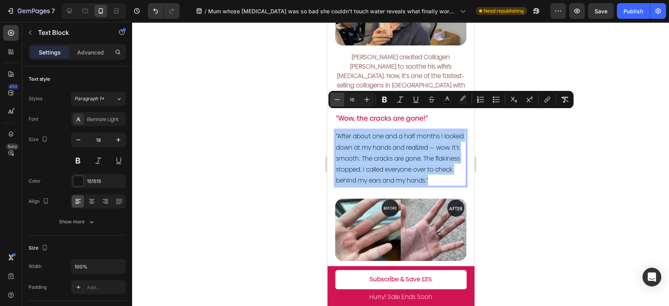
drag, startPoint x: 354, startPoint y: 101, endPoint x: 343, endPoint y: 100, distance: 11.0
click at [343, 100] on div "Minus 16 Plus" at bounding box center [352, 99] width 44 height 14
type input "18"
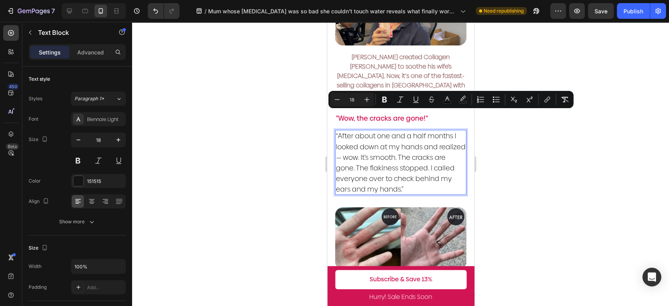
click at [579, 157] on div at bounding box center [400, 164] width 537 height 284
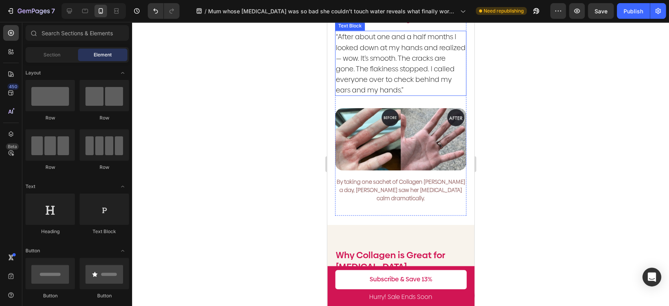
scroll to position [1006, 0]
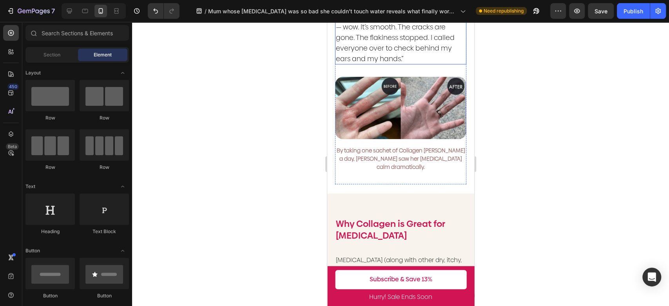
click at [428, 149] on p "By taking one sachet of Collagen [PERSON_NAME] a day, [PERSON_NAME] saw her [ME…" at bounding box center [400, 158] width 130 height 25
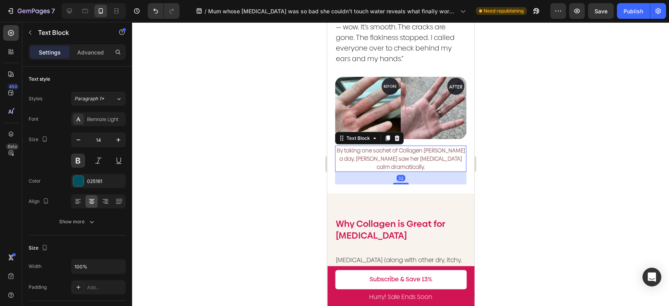
click at [428, 149] on p "By taking one sachet of Collagen [PERSON_NAME] a day, [PERSON_NAME] saw her [ME…" at bounding box center [400, 158] width 130 height 25
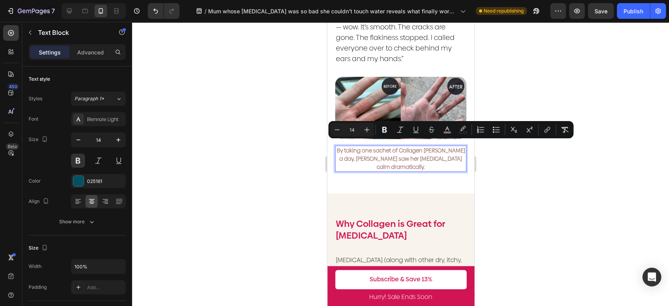
click at [428, 152] on p "By taking one sachet of Collagen [PERSON_NAME] a day, [PERSON_NAME] saw her [ME…" at bounding box center [400, 158] width 130 height 25
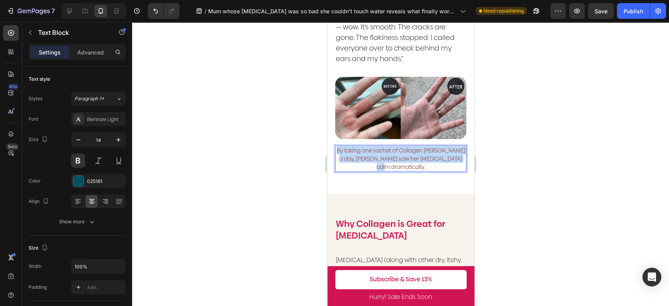
drag, startPoint x: 424, startPoint y: 153, endPoint x: 655, endPoint y: 152, distance: 231.2
click at [327, 132] on html "iPhone 13 Mini ( 375 px) iPhone 13 Mini iPhone 13 Pro iPhone 11 Pro Max iPhone …" at bounding box center [400, 171] width 147 height 2310
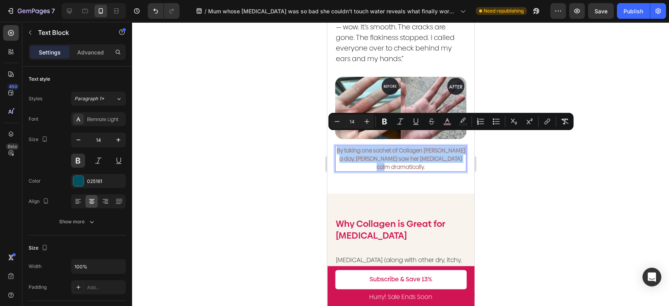
drag, startPoint x: 353, startPoint y: 121, endPoint x: 344, endPoint y: 119, distance: 9.8
click at [344, 119] on input "14" at bounding box center [352, 121] width 16 height 9
type input "16"
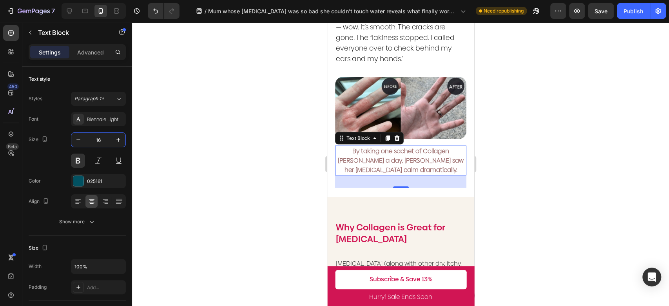
type input "16"
click at [244, 169] on div at bounding box center [400, 164] width 537 height 284
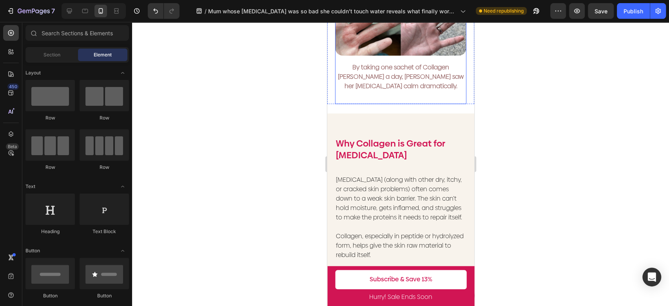
scroll to position [1094, 0]
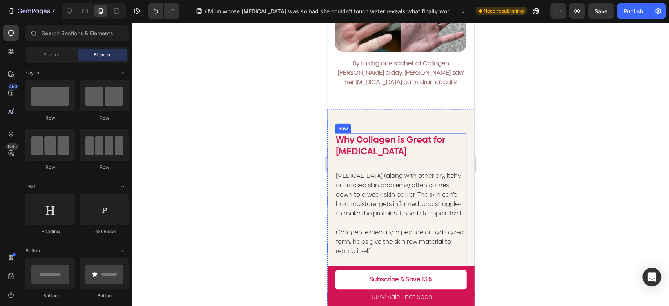
click at [404, 205] on span "[MEDICAL_DATA] (along with other dry, itchy, or cracked skin problems) often co…" at bounding box center [398, 194] width 126 height 47
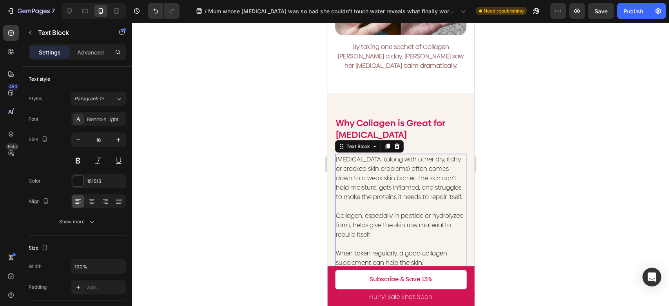
scroll to position [1181, 0]
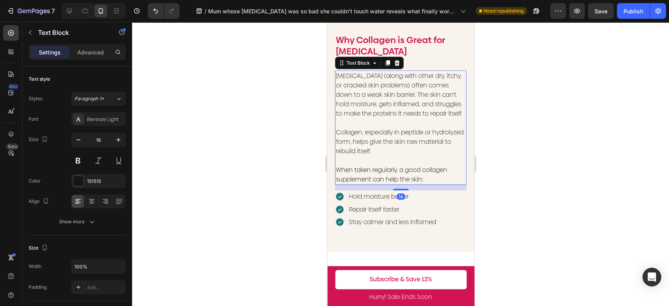
click at [422, 183] on span "When taken regularly, a good collagen supplement can help the skin:" at bounding box center [390, 174] width 111 height 18
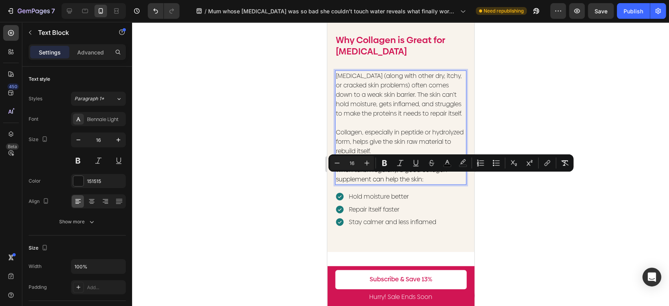
click at [429, 184] on p "When taken regularly, a good collagen supplement can help the skin:" at bounding box center [400, 174] width 130 height 19
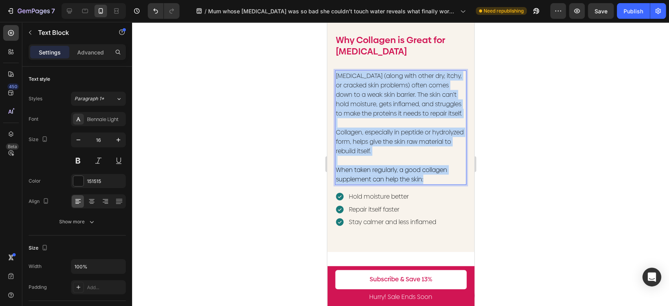
drag, startPoint x: 433, startPoint y: 190, endPoint x: 653, endPoint y: 94, distance: 240.1
click at [327, 68] on html "iPhone 13 Mini ( 375 px) iPhone 13 Mini iPhone 13 Pro iPhone 11 Pro Max iPhone …" at bounding box center [400, 58] width 147 height 2434
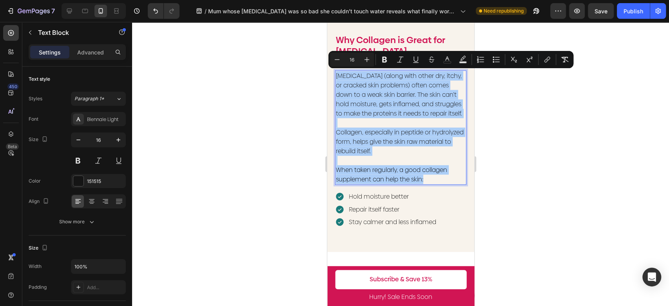
drag, startPoint x: 355, startPoint y: 61, endPoint x: 345, endPoint y: 60, distance: 9.8
click at [345, 60] on input "16" at bounding box center [352, 59] width 16 height 9
type input "18"
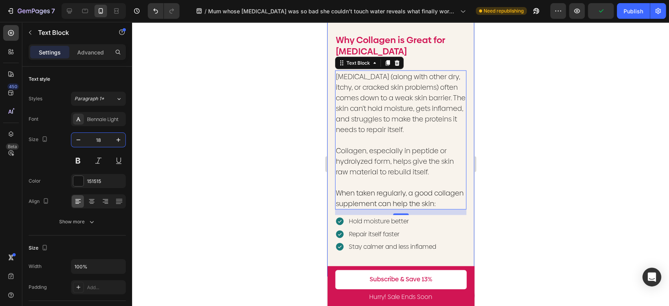
type input "18"
click at [304, 144] on div at bounding box center [400, 164] width 537 height 284
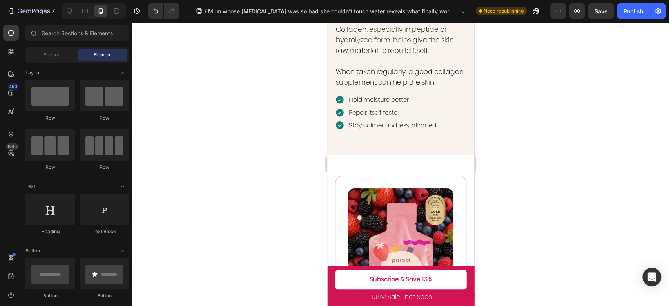
scroll to position [1311, 0]
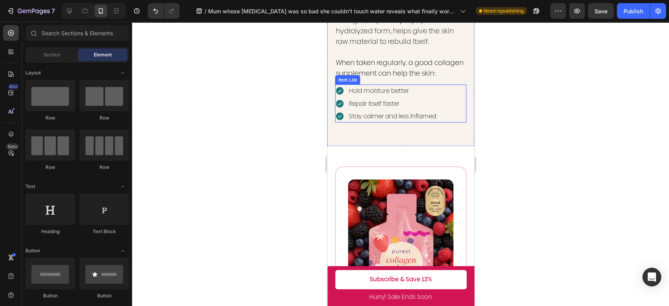
click at [399, 95] on span "Hold moisture better" at bounding box center [378, 90] width 60 height 9
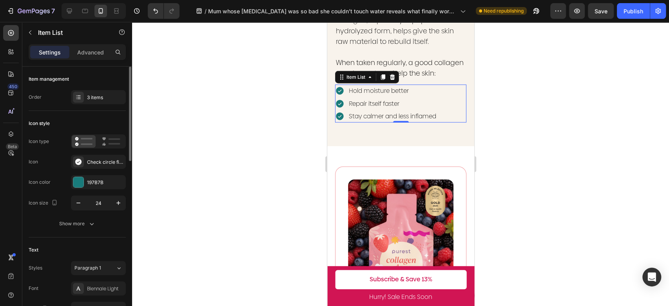
scroll to position [174, 0]
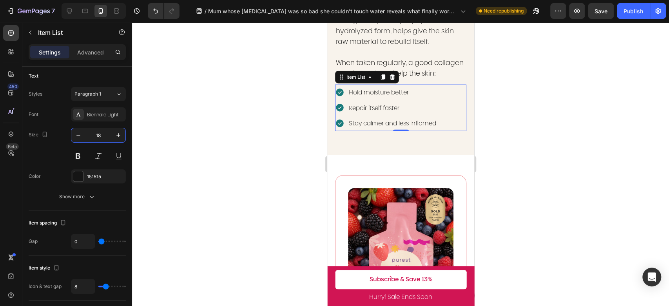
type input "18"
click at [391, 97] on span "Hold moisture better" at bounding box center [378, 92] width 60 height 9
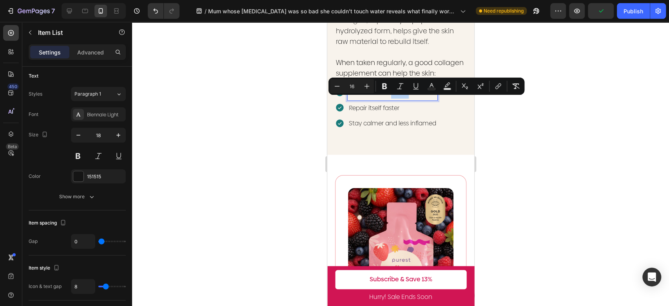
click at [411, 99] on p "Hold moisture better" at bounding box center [391, 92] width 87 height 13
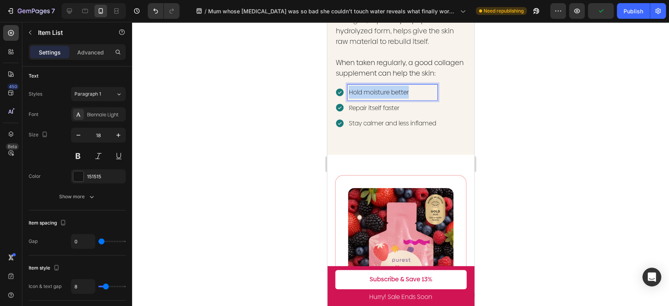
drag, startPoint x: 412, startPoint y: 103, endPoint x: 341, endPoint y: 101, distance: 71.7
click at [341, 100] on div "Hold moisture better" at bounding box center [386, 92] width 102 height 15
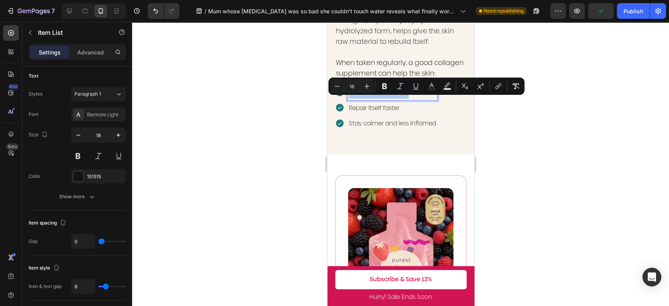
click at [357, 87] on input "16" at bounding box center [352, 86] width 16 height 9
type input "18"
click at [401, 114] on p "Repair itself faster" at bounding box center [391, 107] width 87 height 13
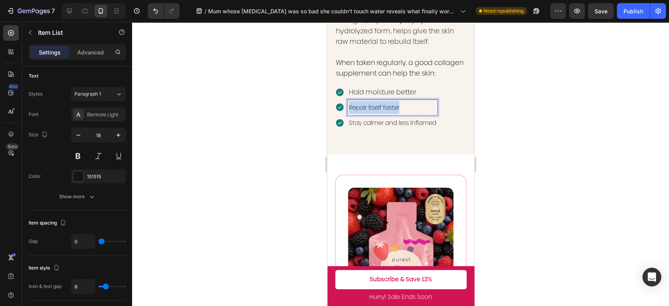
drag, startPoint x: 408, startPoint y: 117, endPoint x: 345, endPoint y: 115, distance: 63.1
click at [345, 115] on div "Repair itself faster" at bounding box center [386, 107] width 102 height 15
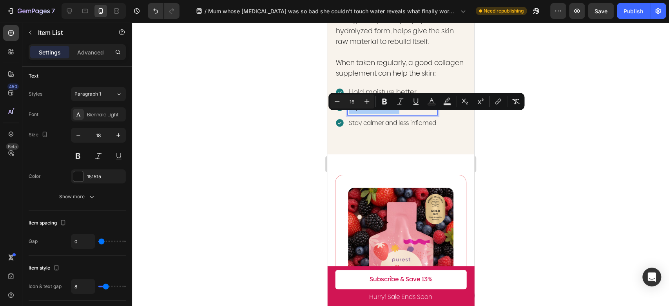
drag, startPoint x: 354, startPoint y: 101, endPoint x: 346, endPoint y: 100, distance: 7.9
click at [346, 100] on input "16" at bounding box center [352, 101] width 16 height 9
type input "18"
click at [419, 127] on span "Stay calmer and less inflamed" at bounding box center [391, 122] width 87 height 9
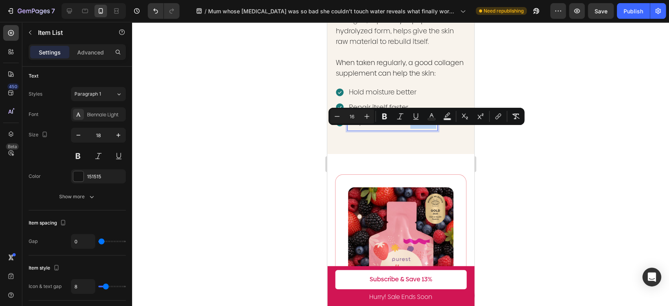
click at [435, 127] on span "Stay calmer and less inflamed" at bounding box center [391, 122] width 87 height 9
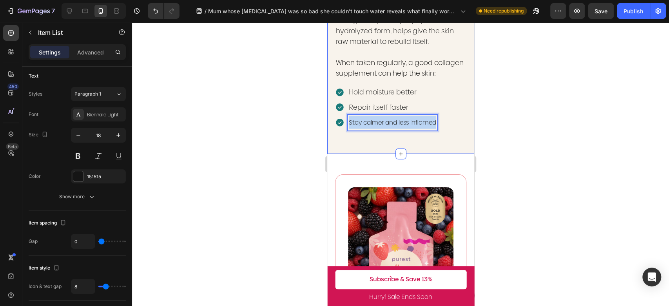
drag, startPoint x: 438, startPoint y: 132, endPoint x: 328, endPoint y: 132, distance: 109.7
click at [327, 134] on div "Why Collagen is Great for Eczema Text Block Eczema (along with other dry, itchy…" at bounding box center [400, 17] width 147 height 274
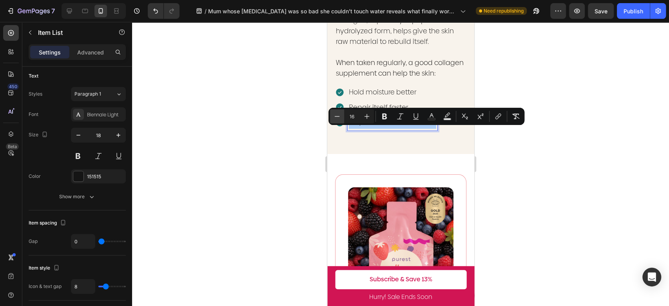
drag, startPoint x: 356, startPoint y: 118, endPoint x: 338, endPoint y: 117, distance: 18.1
click at [338, 117] on div "Minus 16 Plus" at bounding box center [352, 116] width 44 height 14
type input "18"
click at [536, 159] on div at bounding box center [400, 164] width 537 height 284
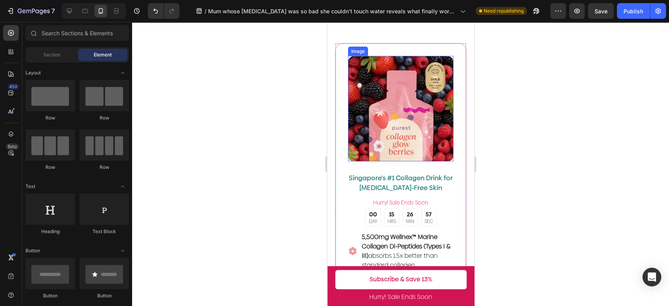
scroll to position [1529, 0]
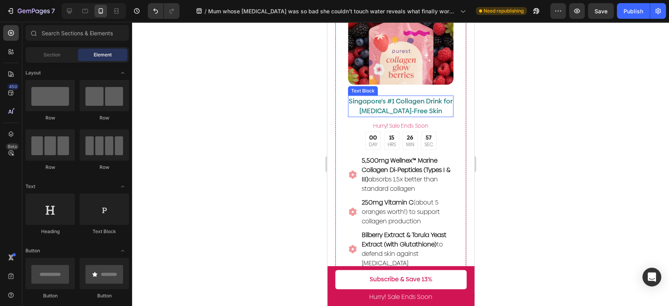
click at [418, 98] on p "Singapore's #1 Collagen Drink for [MEDICAL_DATA]-Free Skin" at bounding box center [400, 106] width 104 height 20
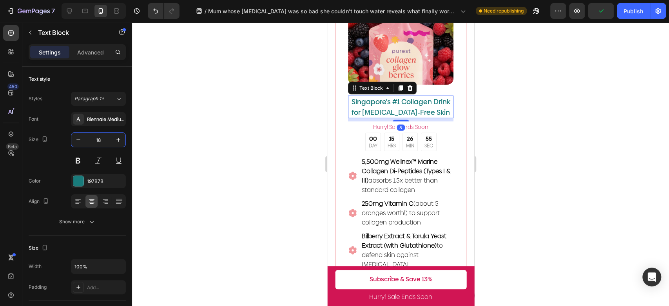
type input "18"
click at [423, 102] on p "Singapore's #1 Collagen Drink for [MEDICAL_DATA]-Free Skin" at bounding box center [400, 106] width 104 height 21
click at [431, 103] on p "Singapore's #1 Collagen Drink for [MEDICAL_DATA]-Free Skin" at bounding box center [400, 106] width 104 height 21
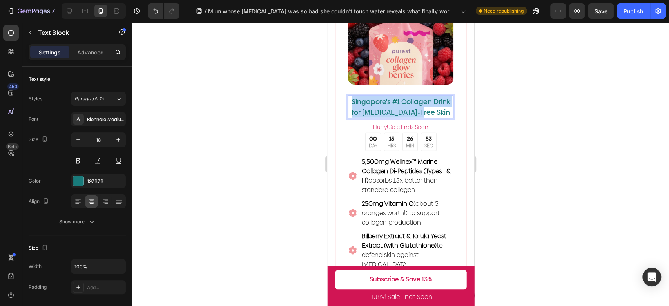
drag, startPoint x: 442, startPoint y: 105, endPoint x: 323, endPoint y: 90, distance: 120.1
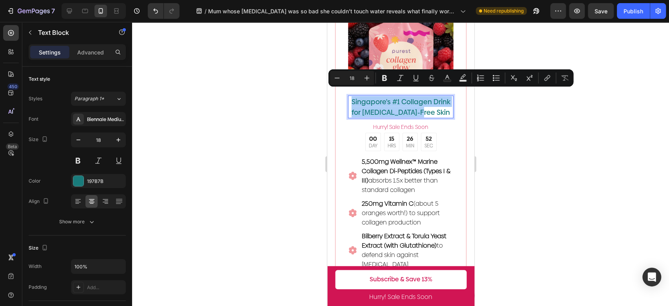
click at [357, 78] on input "18" at bounding box center [352, 77] width 16 height 9
click at [408, 157] on strong "5,500mg Wellnex™ Marine Collagen Di-Peptides (Types I & III)" at bounding box center [405, 171] width 89 height 28
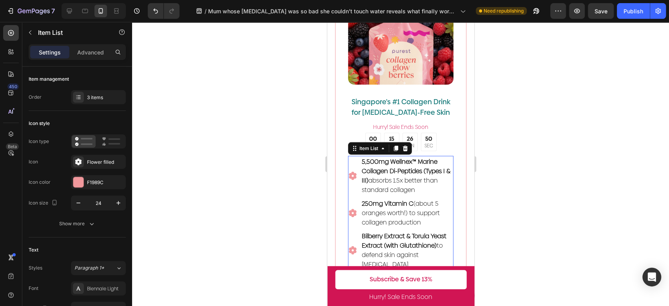
click at [358, 198] on div "250mg Vitamin C (about 5 oranges worth!) to support collagen production" at bounding box center [400, 213] width 105 height 31
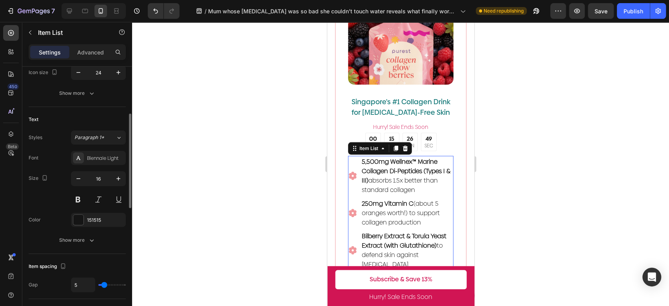
scroll to position [174, 0]
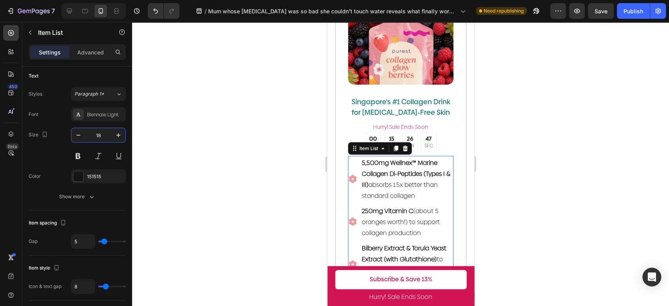
type input "18"
click at [417, 167] on strong "5,500mg Wellnex™ Marine Collagen Di-Peptides (Types I & III)" at bounding box center [405, 173] width 89 height 31
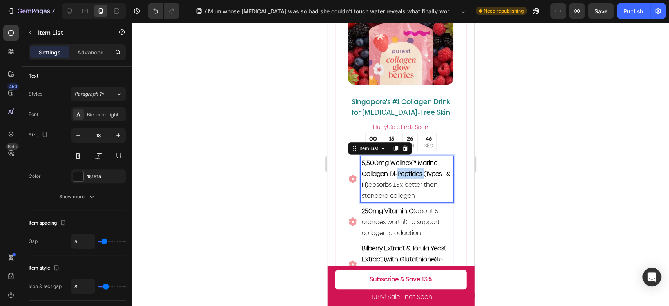
click at [417, 167] on strong "5,500mg Wellnex™ Marine Collagen Di-Peptides (Types I & III)" at bounding box center [405, 173] width 89 height 31
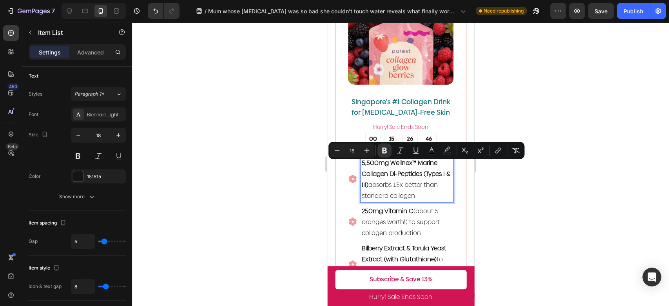
click at [429, 184] on span "5,500mg Wellnex™ Marine Collagen Di-Peptides (Types I & III) absorbs 1.5x bette…" at bounding box center [405, 179] width 89 height 42
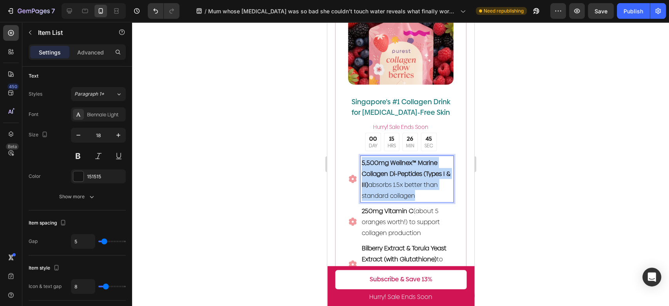
drag, startPoint x: 433, startPoint y: 189, endPoint x: 353, endPoint y: 150, distance: 89.4
click at [353, 156] on div "5,500mg Wellnex™ Marine Collagen Di-Peptides (Types I & III) absorbs 1.5x bette…" at bounding box center [400, 179] width 105 height 46
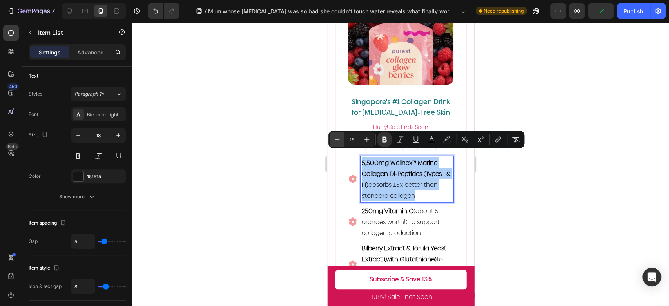
drag, startPoint x: 355, startPoint y: 138, endPoint x: 342, endPoint y: 138, distance: 13.7
click at [342, 138] on div "Minus 16 Plus" at bounding box center [352, 139] width 44 height 14
type input "18"
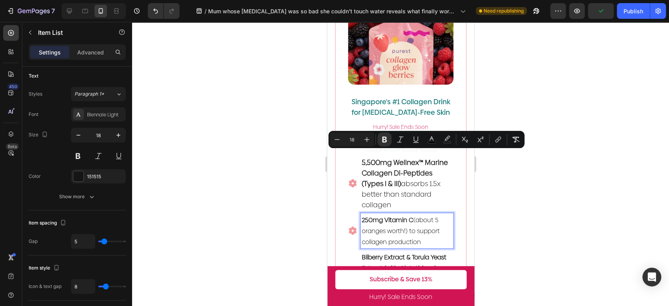
click at [430, 222] on span "250mg Vitamin C (about 5 oranges worth!) to support collagen production" at bounding box center [400, 231] width 78 height 31
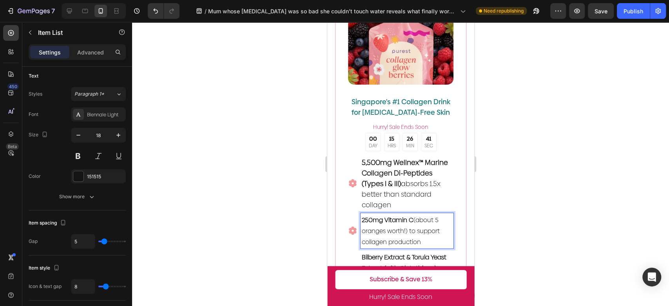
click at [508, 167] on div at bounding box center [400, 164] width 537 height 284
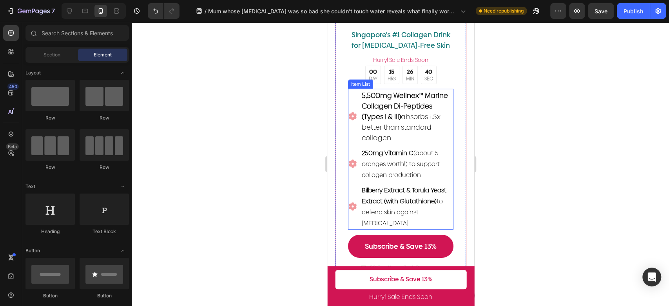
scroll to position [1616, 0]
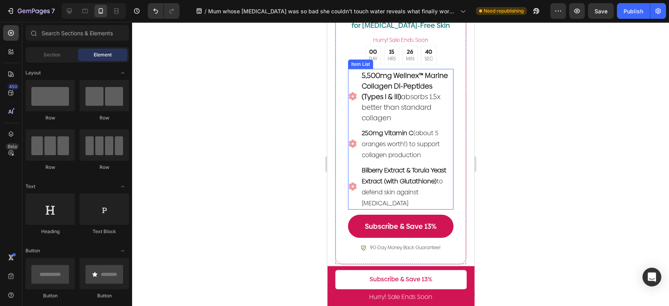
click at [423, 150] on p "250mg Vitamin C (about 5 oranges worth!) to support collagen production" at bounding box center [406, 143] width 91 height 33
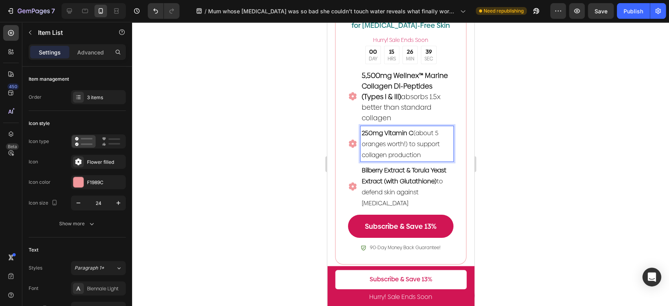
click at [429, 151] on p "250mg Vitamin C (about 5 oranges worth!) to support collagen production" at bounding box center [406, 143] width 91 height 33
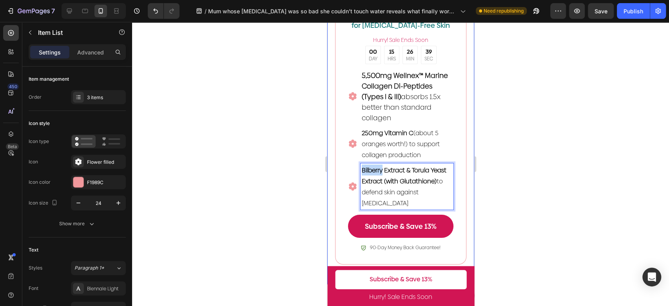
drag, startPoint x: 431, startPoint y: 151, endPoint x: 338, endPoint y: 120, distance: 98.2
click at [337, 120] on div "Image Singapore's #1 Collagen Drink for Eczema-Free Skin Text Block ️Hurry! Sal…" at bounding box center [400, 71] width 131 height 385
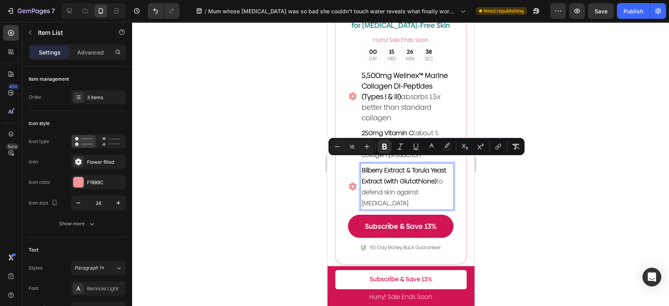
click at [372, 129] on strong "250mg Vitamin C" at bounding box center [387, 133] width 52 height 9
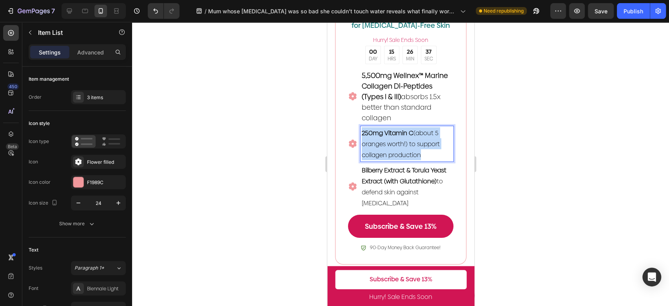
drag, startPoint x: 407, startPoint y: 145, endPoint x: 354, endPoint y: 125, distance: 56.7
click at [354, 126] on div "250mg Vitamin C (about 5 oranges worth!) to support collagen production" at bounding box center [400, 143] width 105 height 35
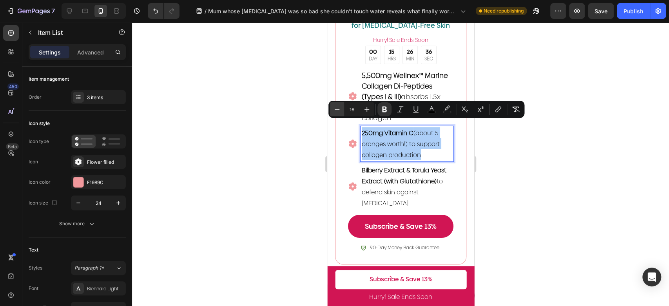
drag, startPoint x: 351, startPoint y: 112, endPoint x: 341, endPoint y: 109, distance: 10.2
click at [341, 109] on div "Minus 16 Plus" at bounding box center [352, 109] width 44 height 14
type input "18"
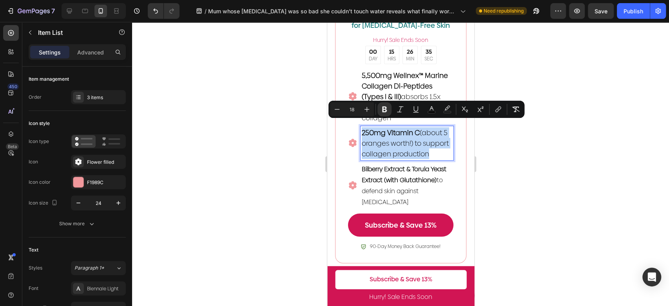
click at [428, 206] on span "Bilberry Extract & Torula Yeast Extract (with Glutathione) to defend skin again…" at bounding box center [403, 186] width 85 height 42
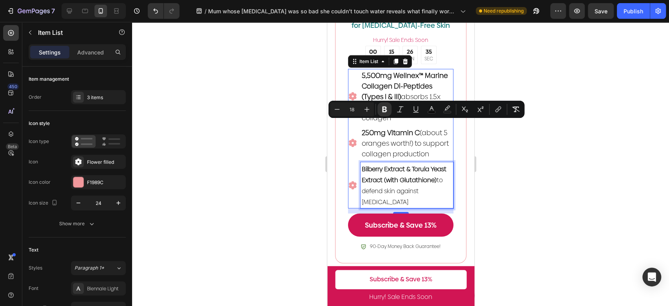
click at [428, 206] on span "Bilberry Extract & Torula Yeast Extract (with Glutathione) to defend skin again…" at bounding box center [403, 186] width 85 height 42
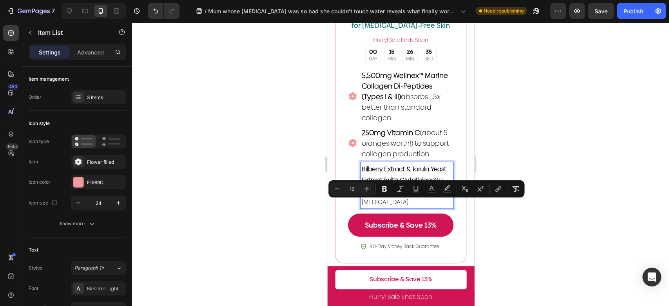
click at [439, 207] on p "Bilberry Extract & Torula Yeast Extract (with Glutathione) to defend skin again…" at bounding box center [406, 185] width 91 height 44
click at [435, 206] on p "Bilberry Extract & Torula Yeast Extract (with Glutathione) to defend skin again…" at bounding box center [406, 185] width 91 height 44
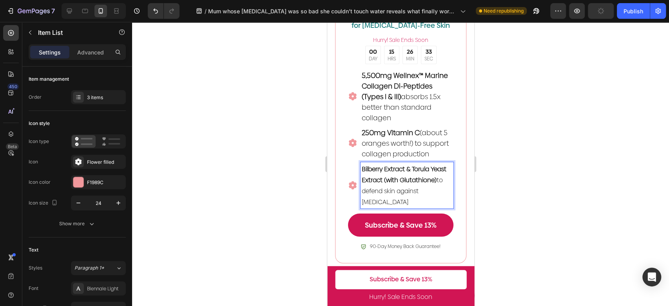
drag, startPoint x: 435, startPoint y: 206, endPoint x: 357, endPoint y: 164, distance: 88.7
click at [357, 164] on div "5,500mg Wellnex™ Marine Collagen Di-Peptides (Types I & III) absorbs 1.5x bette…" at bounding box center [400, 139] width 105 height 140
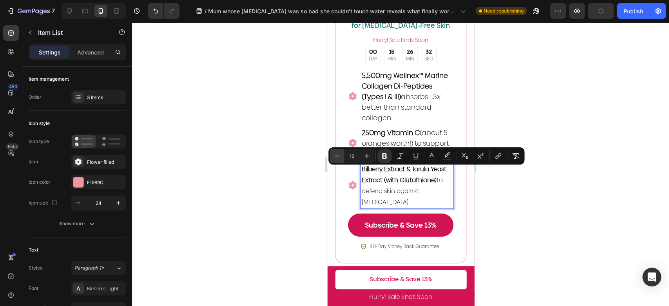
drag, startPoint x: 357, startPoint y: 158, endPoint x: 339, endPoint y: 152, distance: 19.8
click at [335, 155] on div "Minus 16 Plus" at bounding box center [352, 156] width 44 height 14
type input "18"
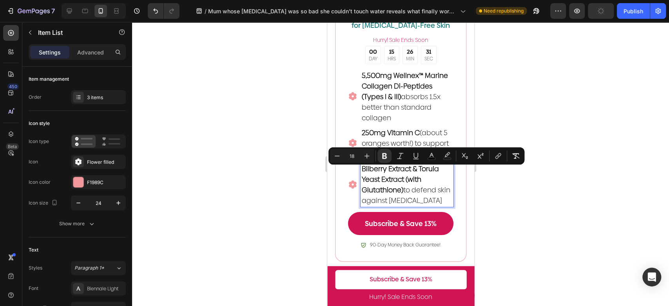
click at [555, 186] on div at bounding box center [400, 164] width 537 height 284
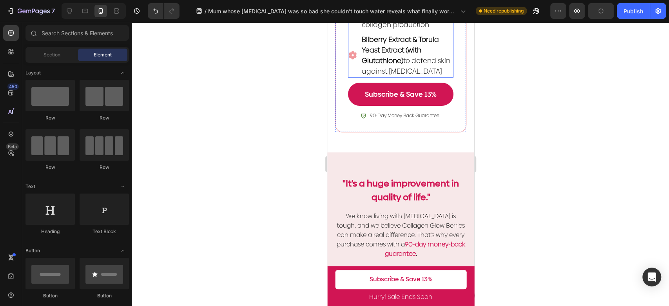
scroll to position [1747, 0]
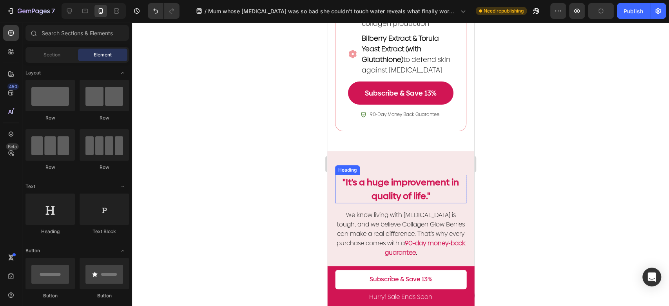
click at [435, 197] on strong ""It's a huge improvement in quality of life."" at bounding box center [400, 189] width 116 height 26
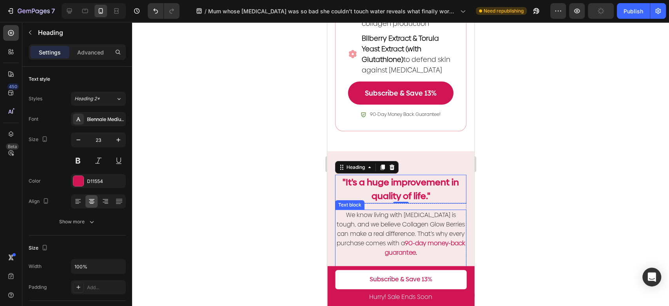
click at [419, 248] on span "We know living with [MEDICAL_DATA] is tough, and we believe Collagen Glow Berri…" at bounding box center [400, 228] width 129 height 37
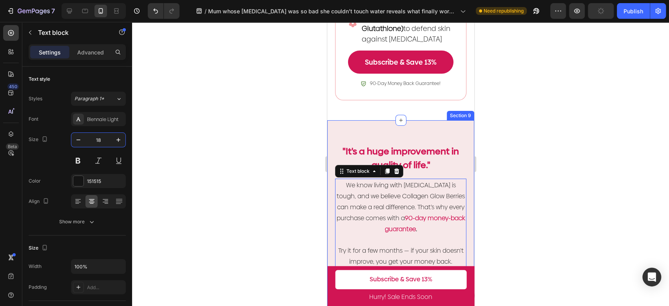
scroll to position [1878, 0]
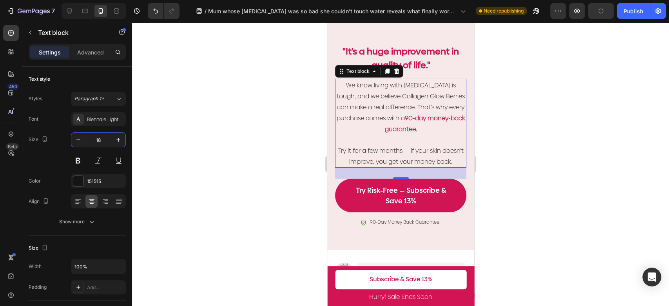
type input "18"
click at [423, 159] on p "Try it for a few months — if your skin doesn't improve, you get your money back." at bounding box center [400, 156] width 130 height 22
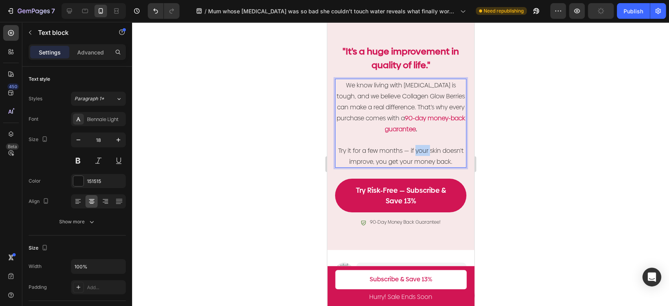
click at [423, 159] on p "Try it for a few months — if your skin doesn't improve, you get your money back." at bounding box center [400, 156] width 130 height 22
click at [416, 167] on p "Try it for a few months — if your skin doesn't improve, you get your money back." at bounding box center [400, 156] width 130 height 22
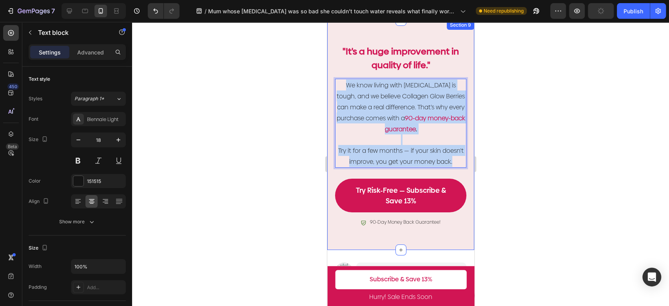
drag, startPoint x: 417, startPoint y: 186, endPoint x: 323, endPoint y: 89, distance: 135.0
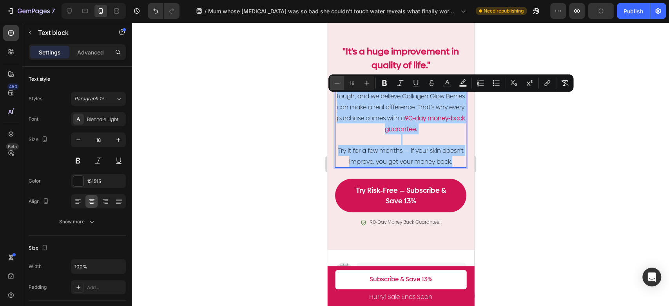
drag, startPoint x: 355, startPoint y: 83, endPoint x: 341, endPoint y: 82, distance: 13.3
click at [341, 82] on div "Minus 16 Plus" at bounding box center [352, 83] width 44 height 14
type input "18"
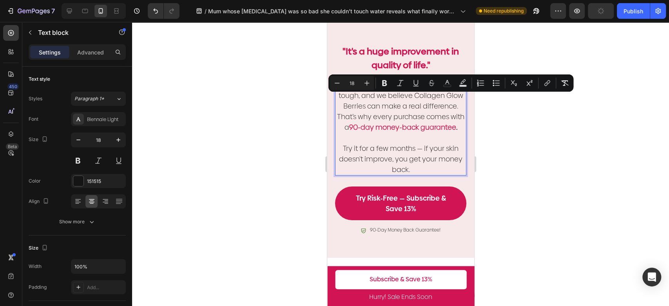
click at [546, 170] on div at bounding box center [400, 164] width 537 height 284
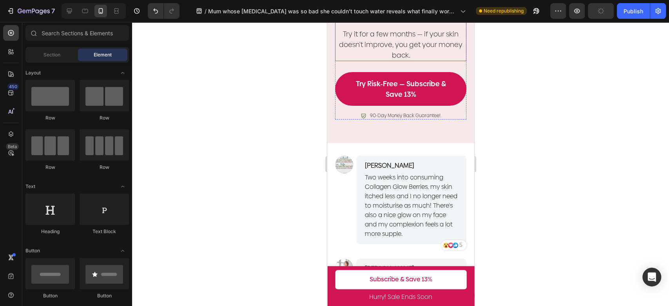
scroll to position [2008, 0]
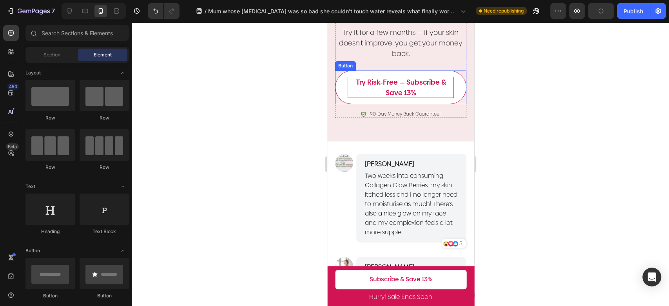
click at [409, 98] on p "Try Risk-Free — Subscribe & Save 13%" at bounding box center [400, 87] width 106 height 21
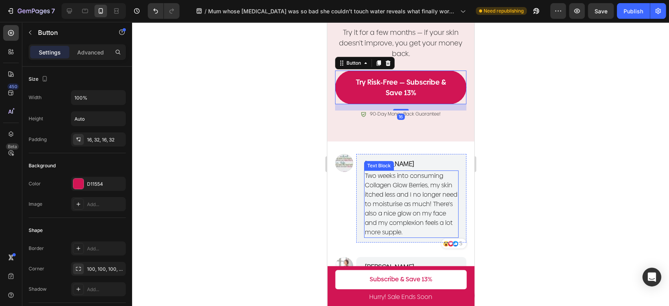
click at [437, 202] on p "Two weeks into consuming Collagen Glow Berries, my skin itched less and I no lo…" at bounding box center [410, 204] width 93 height 66
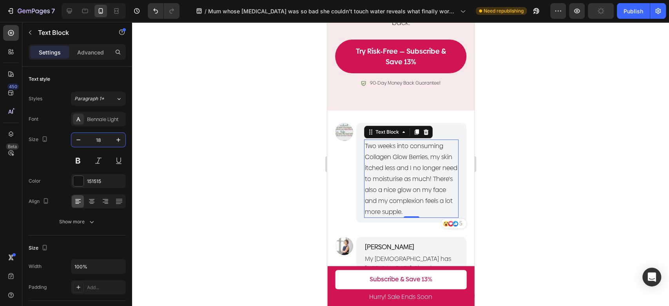
scroll to position [2095, 0]
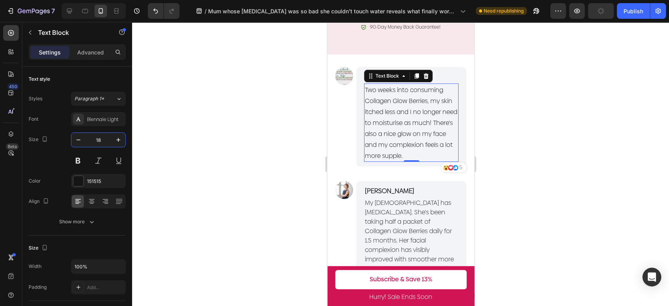
type input "18"
click at [408, 160] on span "Two weeks into consuming Collagen Glow Berries, my skin itched less and I no lo…" at bounding box center [410, 122] width 92 height 75
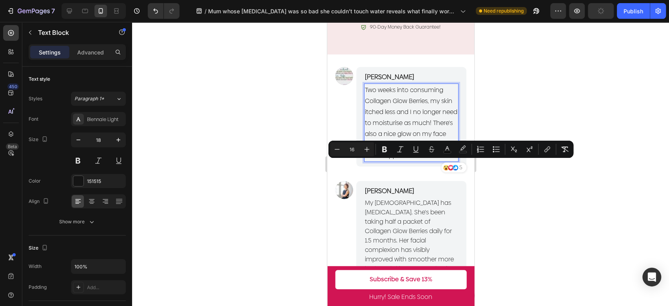
click at [391, 161] on p "Two weeks into consuming Collagen Glow Berries, my skin itched less and I no lo…" at bounding box center [410, 122] width 93 height 77
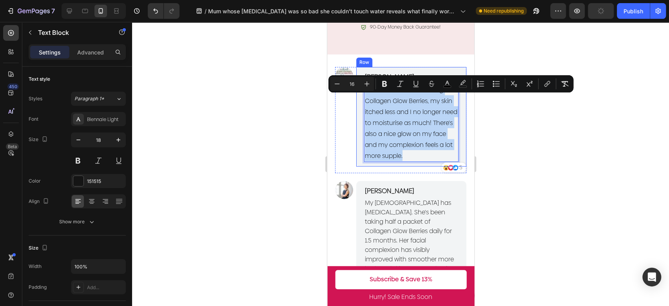
drag, startPoint x: 395, startPoint y: 178, endPoint x: 359, endPoint y: 97, distance: 88.4
click at [359, 97] on div "Jin Shen Text Block Two weeks into consuming Collagen Glow Berries, my skin itc…" at bounding box center [411, 117] width 110 height 100
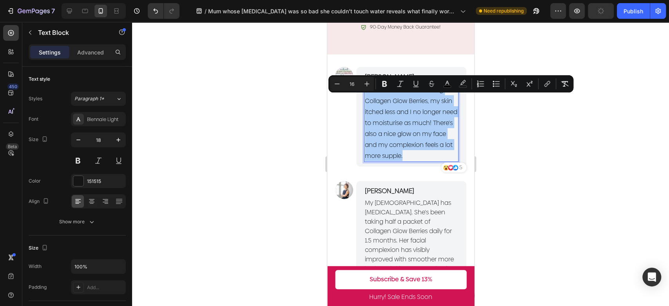
drag, startPoint x: 355, startPoint y: 87, endPoint x: 346, endPoint y: 87, distance: 9.4
click at [346, 87] on input "16" at bounding box center [352, 83] width 16 height 9
type input "18"
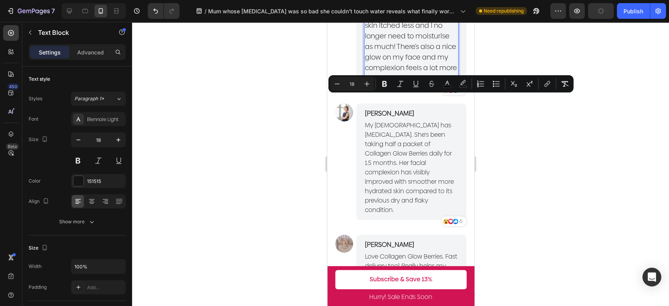
scroll to position [2182, 0]
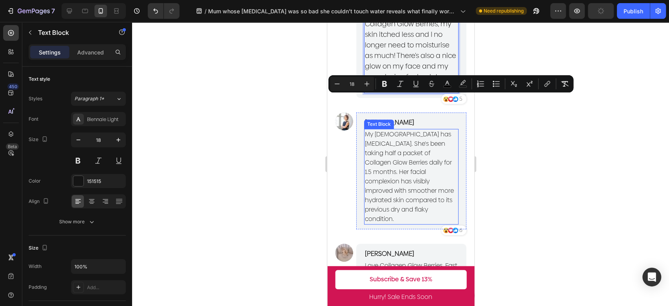
click at [435, 184] on span "My [DEMOGRAPHIC_DATA] has [MEDICAL_DATA]. She's been taking half a packet of Co…" at bounding box center [408, 177] width 89 height 94
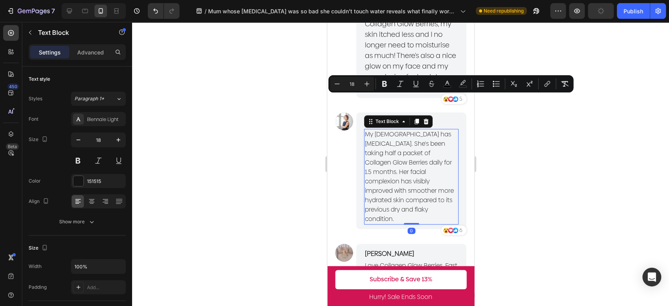
scroll to position [174, 0]
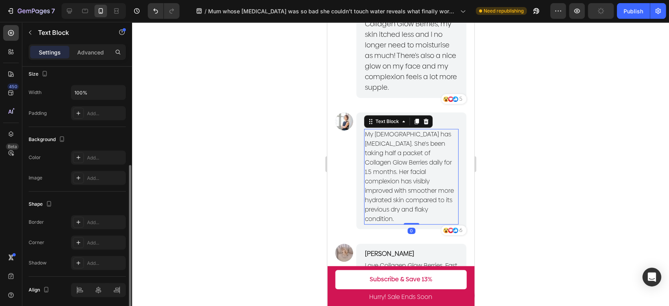
click at [435, 184] on span "My [DEMOGRAPHIC_DATA] has [MEDICAL_DATA]. She's been taking half a packet of Co…" at bounding box center [408, 177] width 89 height 94
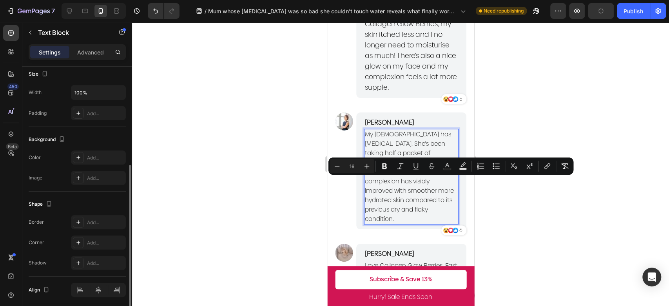
click at [435, 206] on p "My [DEMOGRAPHIC_DATA] has [MEDICAL_DATA]. She's been taking half a packet of Co…" at bounding box center [410, 177] width 93 height 94
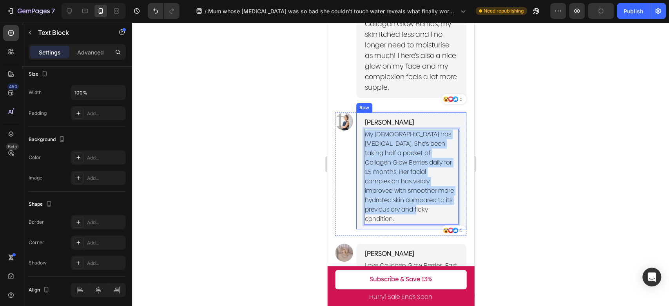
drag, startPoint x: 440, startPoint y: 220, endPoint x: 356, endPoint y: 138, distance: 116.9
click at [362, 139] on div "[PERSON_NAME] Text Block My [DEMOGRAPHIC_DATA] has [MEDICAL_DATA]. She's been t…" at bounding box center [411, 170] width 110 height 117
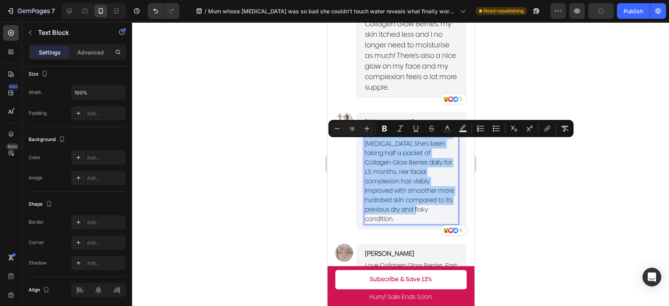
drag, startPoint x: 354, startPoint y: 131, endPoint x: 344, endPoint y: 128, distance: 10.7
click at [341, 128] on div "Minus 16 Plus" at bounding box center [352, 128] width 44 height 14
type input "18"
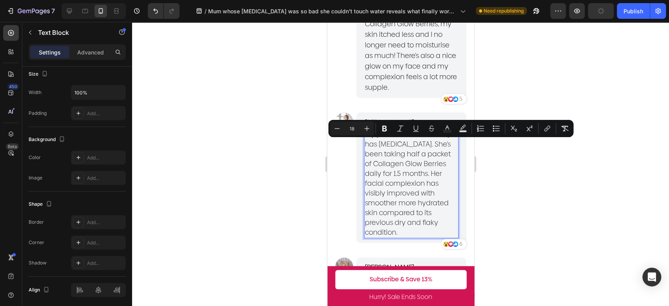
click at [516, 179] on div at bounding box center [400, 164] width 537 height 284
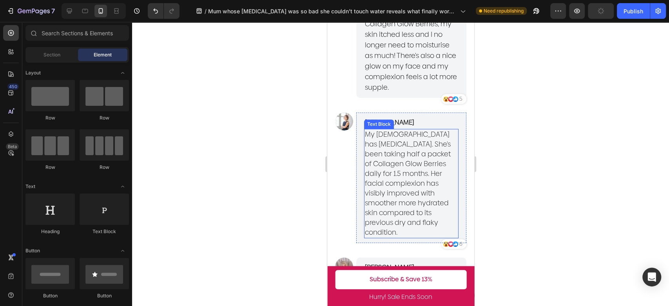
click at [414, 204] on span "My [DEMOGRAPHIC_DATA] has [MEDICAL_DATA]. She's been taking half a packet of Co…" at bounding box center [407, 183] width 86 height 108
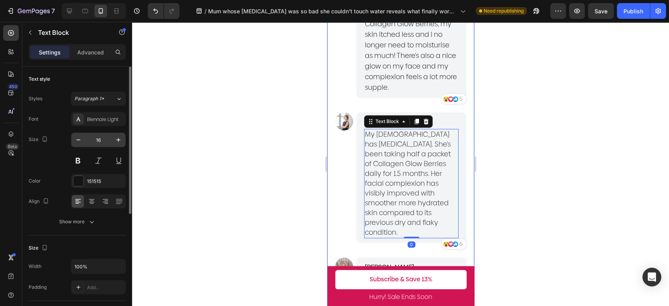
click at [104, 145] on input "16" at bounding box center [98, 140] width 26 height 14
type input "18"
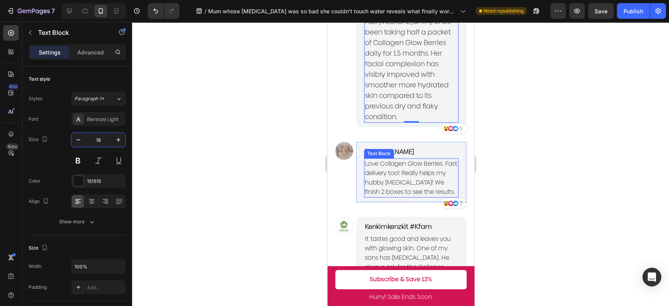
scroll to position [2313, 0]
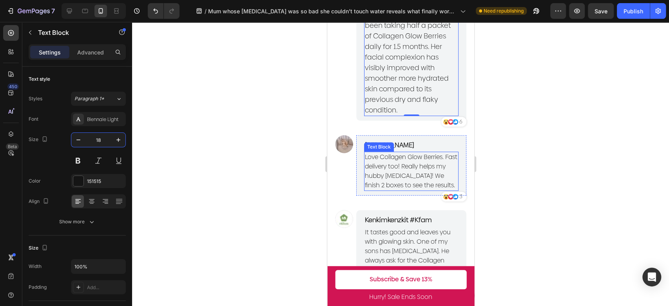
click at [415, 187] on span "Love Collagen Glow Berries. Fast delivery too! Really helps my hubby [MEDICAL_D…" at bounding box center [410, 170] width 92 height 37
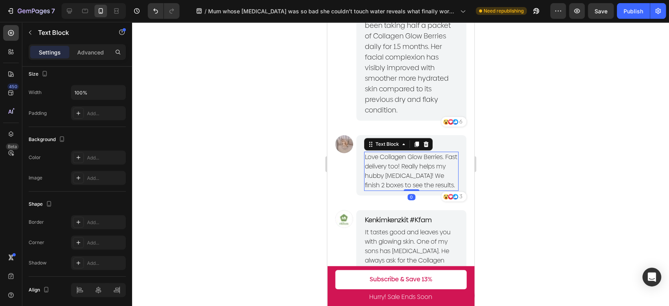
click at [421, 190] on span "Love Collagen Glow Berries. Fast delivery too! Really helps my hubby [MEDICAL_D…" at bounding box center [410, 170] width 92 height 37
click at [438, 190] on span "Love Collagen Glow Berries. Fast delivery too! Really helps my hubby [MEDICAL_D…" at bounding box center [410, 170] width 92 height 37
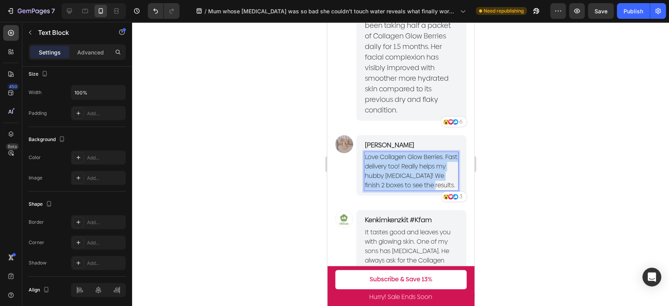
drag, startPoint x: 442, startPoint y: 196, endPoint x: 357, endPoint y: 165, distance: 89.9
click at [357, 165] on div "MoMo Sotong Text Block Love Collagen Glow Berries. Fast delivery too! Really he…" at bounding box center [411, 165] width 110 height 60
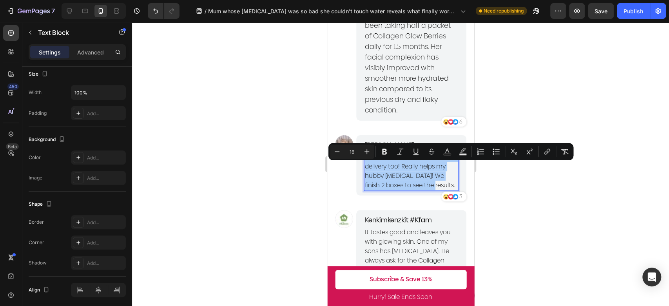
click at [356, 152] on input "16" at bounding box center [352, 151] width 16 height 9
drag, startPoint x: 356, startPoint y: 151, endPoint x: 335, endPoint y: 148, distance: 20.7
click at [336, 148] on div "Minus 16 Plus" at bounding box center [352, 152] width 44 height 14
type input "18"
click at [298, 181] on div at bounding box center [400, 164] width 537 height 284
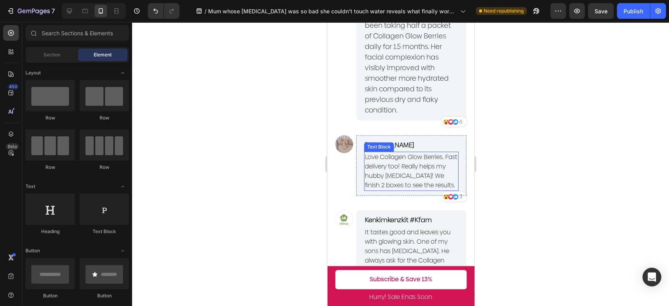
click at [413, 186] on span "Love Collagen Glow Berries. Fast delivery too! Really helps my hubby [MEDICAL_D…" at bounding box center [410, 170] width 92 height 37
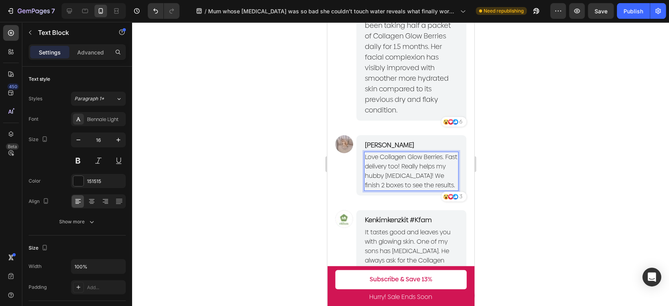
click at [428, 190] on p "Love Collagen Glow Berries. Fast delivery too! Really helps my hubby [MEDICAL_D…" at bounding box center [410, 171] width 93 height 38
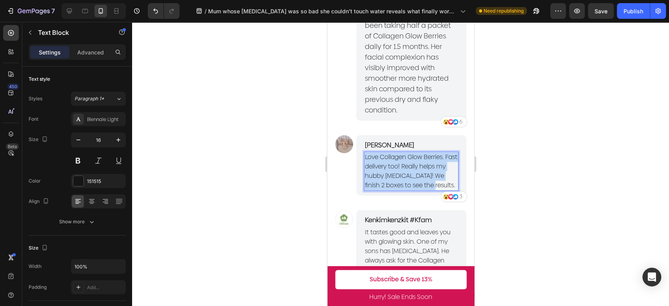
drag, startPoint x: 442, startPoint y: 197, endPoint x: 366, endPoint y: 167, distance: 82.2
click at [366, 167] on p "Love Collagen Glow Berries. Fast delivery too! Really helps my hubby [MEDICAL_D…" at bounding box center [410, 171] width 93 height 38
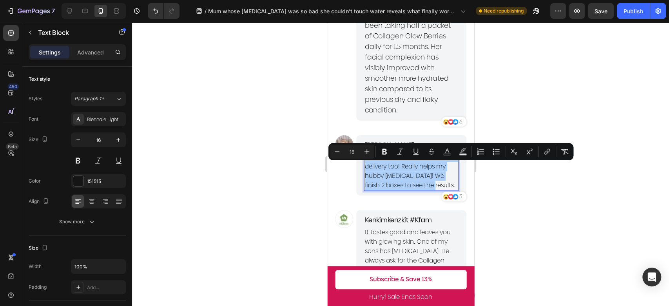
drag, startPoint x: 357, startPoint y: 152, endPoint x: 346, endPoint y: 151, distance: 11.0
click at [346, 151] on input "16" at bounding box center [352, 151] width 16 height 9
type input "18"
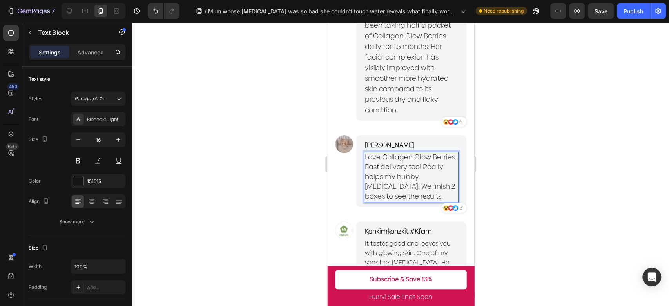
click at [435, 195] on span "Love Collagen Glow Berries. Fast delivery too! Really helps my hubby [MEDICAL_D…" at bounding box center [409, 176] width 91 height 49
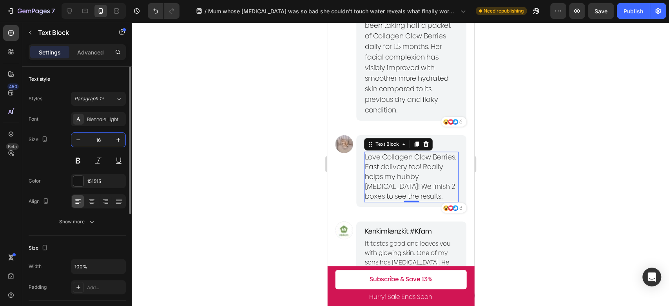
click at [103, 140] on input "16" at bounding box center [98, 140] width 26 height 14
click at [119, 141] on icon "button" at bounding box center [118, 140] width 8 height 8
type input "18"
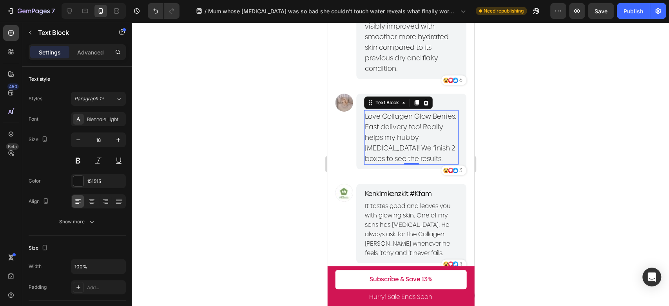
scroll to position [2356, 0]
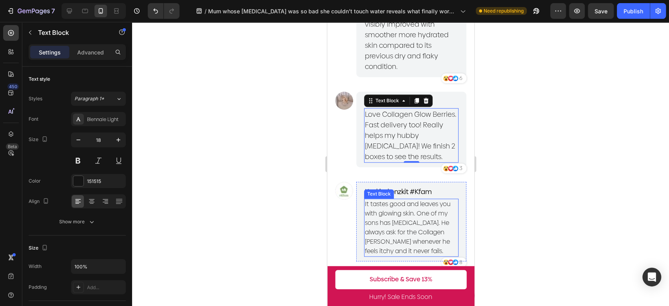
click at [421, 231] on span "It tastes good and leaves you with glowing skin. One of my sons has [MEDICAL_DA…" at bounding box center [407, 227] width 86 height 56
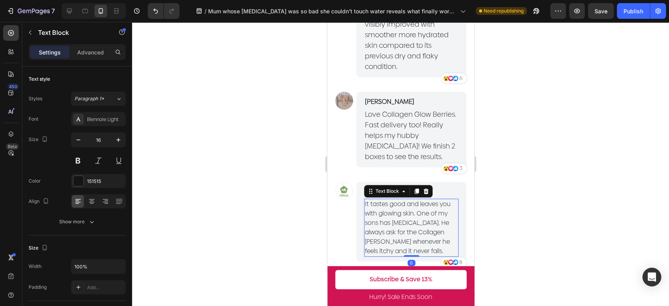
scroll to position [174, 0]
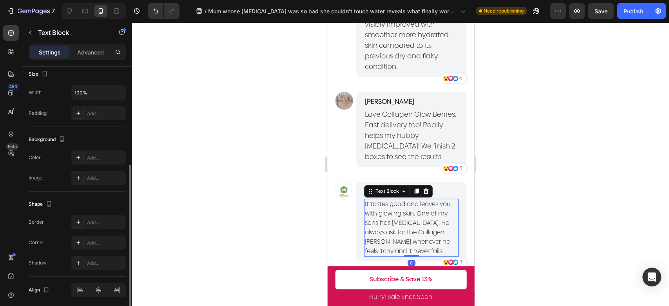
click at [421, 231] on span "It tastes good and leaves you with glowing skin. One of my sons has [MEDICAL_DA…" at bounding box center [407, 227] width 86 height 56
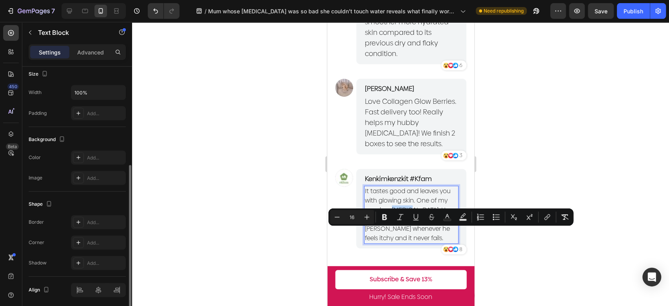
scroll to position [2443, 0]
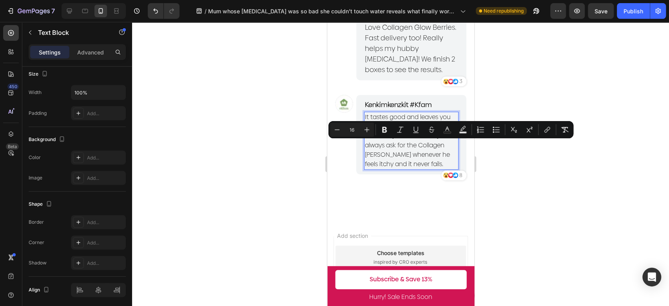
click at [428, 169] on span "It tastes good and leaves you with glowing skin. One of my sons has [MEDICAL_DA…" at bounding box center [407, 140] width 86 height 56
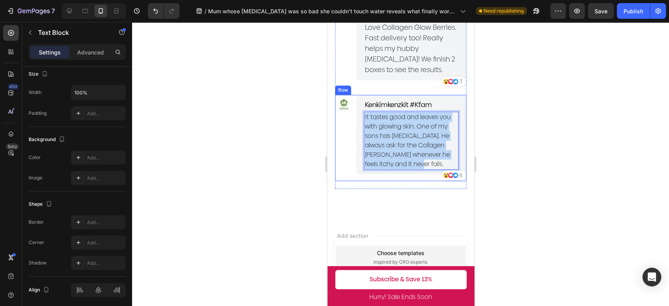
drag, startPoint x: 450, startPoint y: 176, endPoint x: 351, endPoint y: 122, distance: 112.9
click at [345, 127] on div "Image Kenkimkenzkit #Kfam Text Block It tastes good and leaves you with glowing…" at bounding box center [400, 138] width 131 height 86
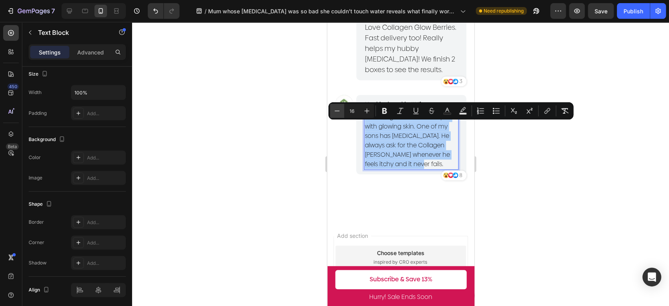
drag, startPoint x: 355, startPoint y: 112, endPoint x: 342, endPoint y: 112, distance: 13.7
click at [342, 112] on div "Minus 16 Plus" at bounding box center [352, 111] width 44 height 14
type input "18"
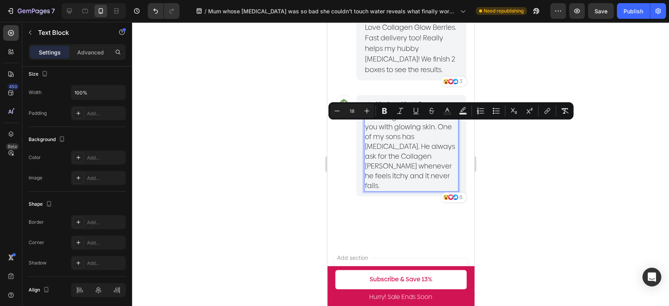
click at [315, 157] on div at bounding box center [400, 164] width 537 height 284
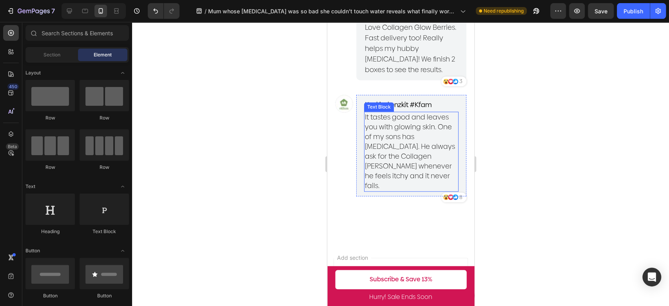
click at [415, 148] on span "It tastes good and leaves you with glowing skin. One of my sons has [MEDICAL_DA…" at bounding box center [409, 151] width 90 height 78
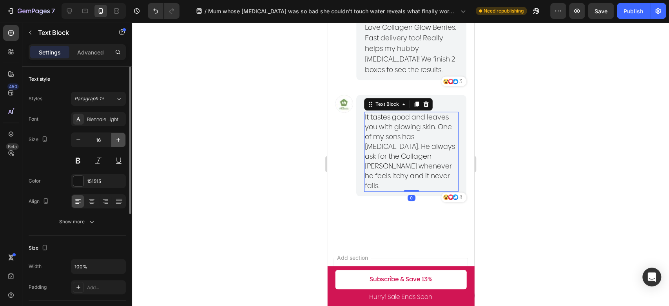
click at [118, 135] on button "button" at bounding box center [118, 140] width 14 height 14
type input "18"
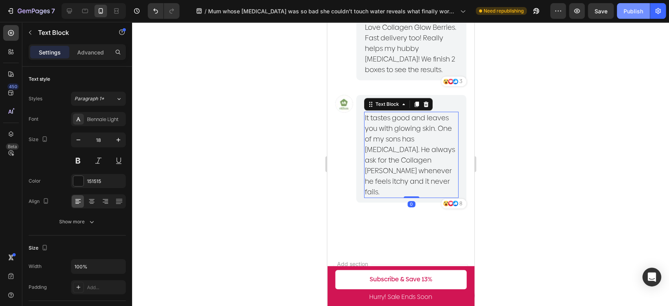
click at [631, 15] on button "Publish" at bounding box center [633, 11] width 33 height 16
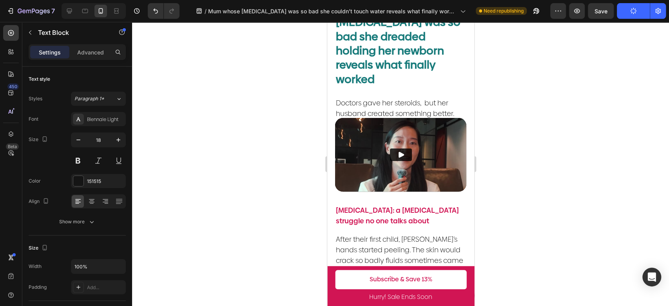
scroll to position [0, 0]
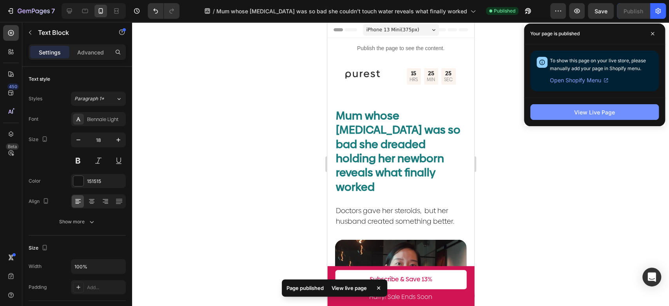
click at [606, 111] on div "View Live Page" at bounding box center [594, 112] width 41 height 8
